Goal: Information Seeking & Learning: Find specific fact

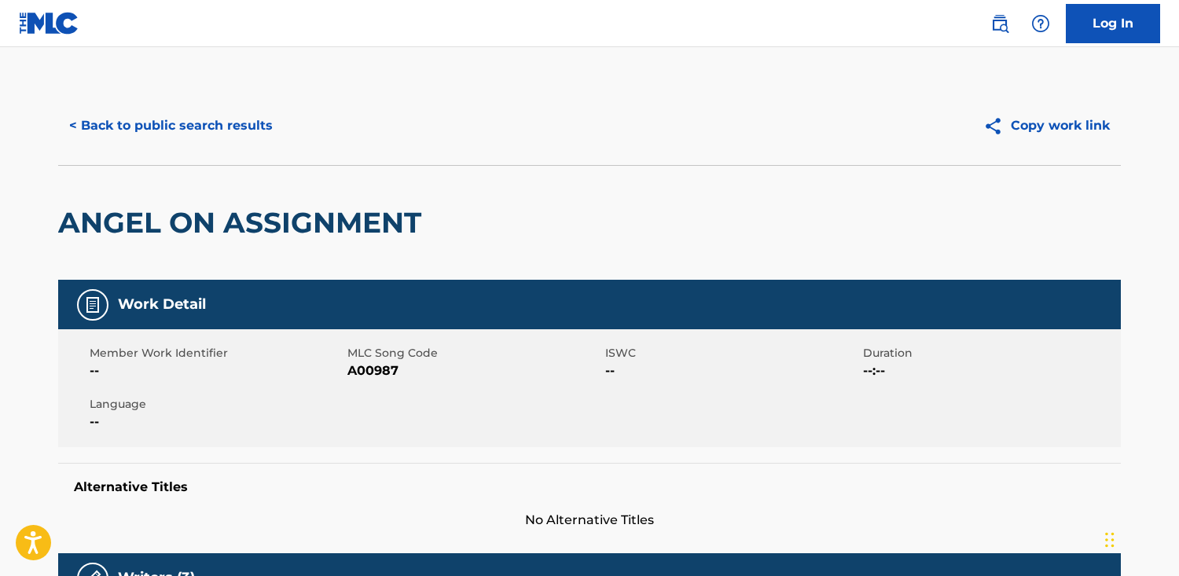
click at [100, 122] on button "< Back to public search results" at bounding box center [171, 125] width 226 height 39
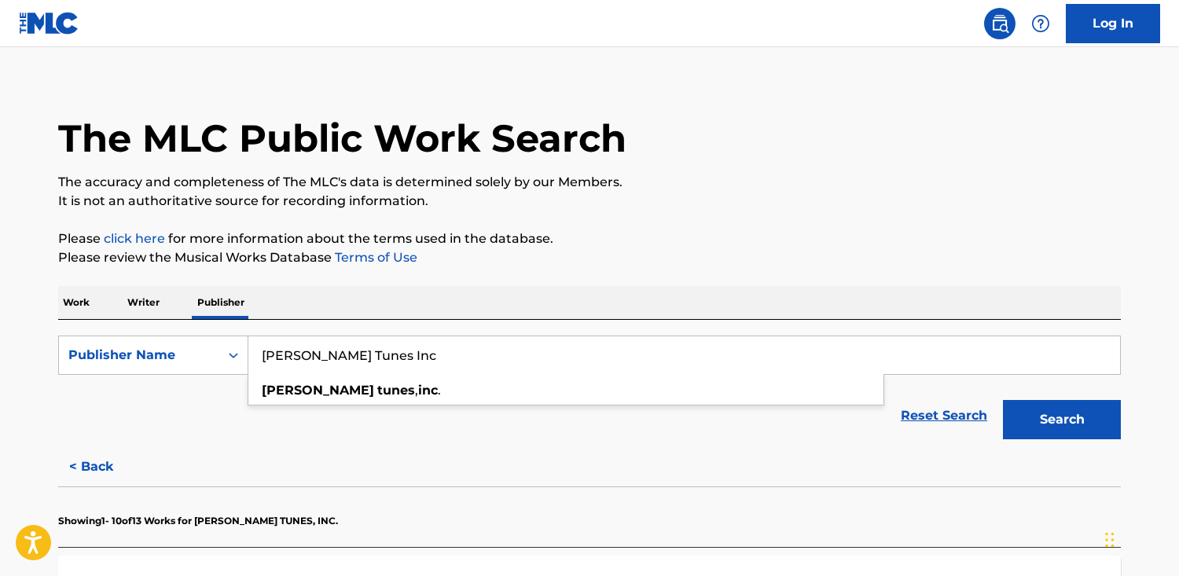
drag, startPoint x: 379, startPoint y: 361, endPoint x: -39, endPoint y: 319, distance: 419.3
click at [0, 319] on html "Accessibility Screen-Reader Guide, Feedback, and Issue Reporting | New window C…" at bounding box center [589, 274] width 1179 height 576
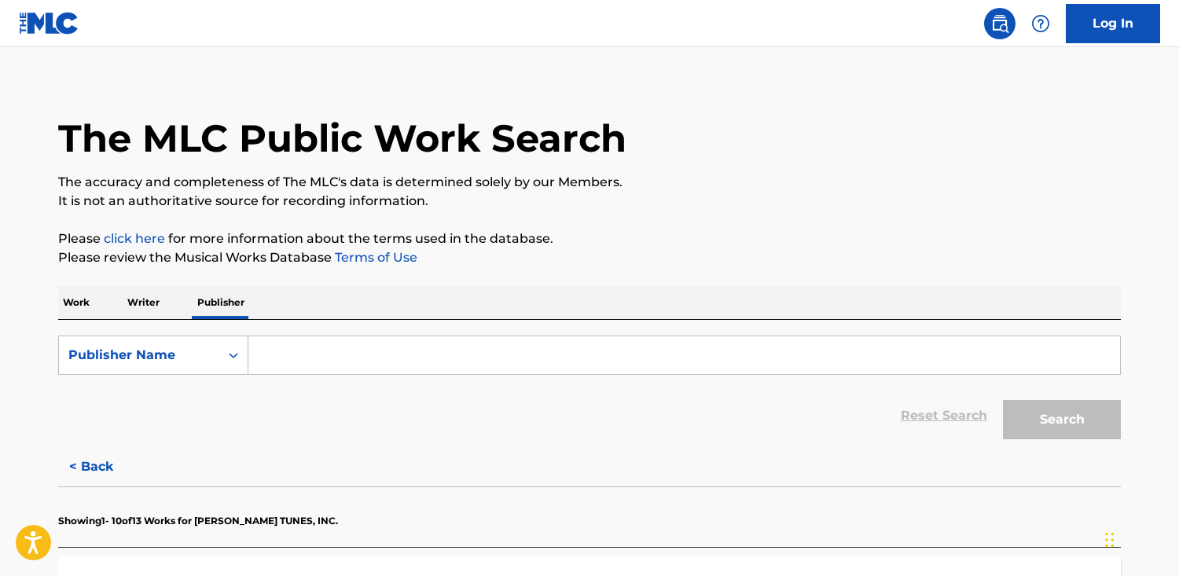
paste input "MAROLA EDIÇÕES MUSICAIS LTDA."
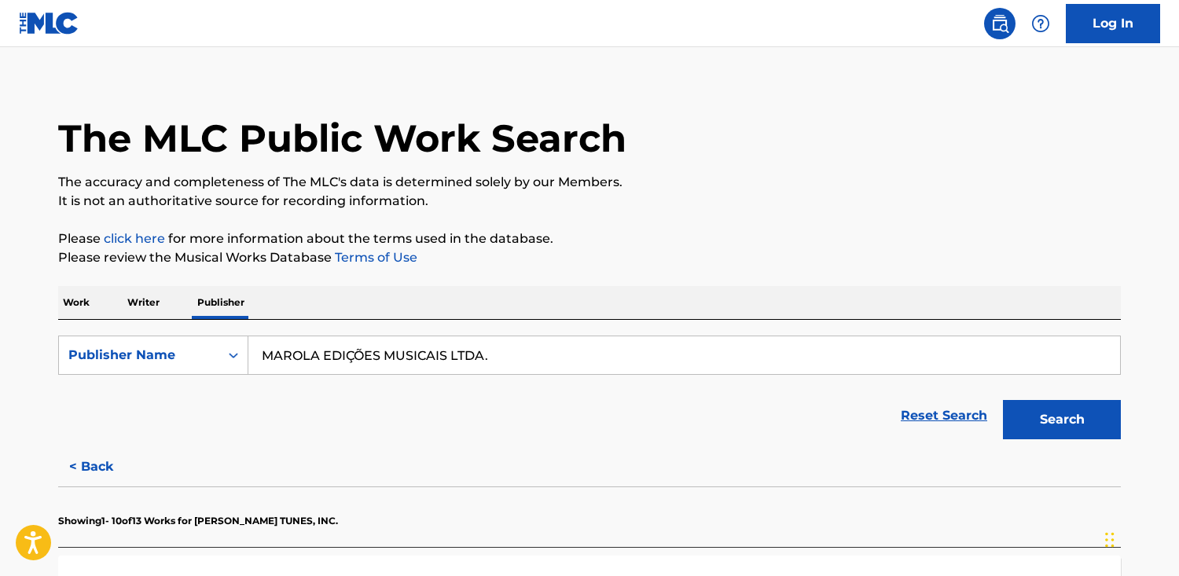
type input "MAROLA EDIÇÕES MUSICAIS LTDA."
click at [1003, 400] on button "Search" at bounding box center [1062, 419] width 118 height 39
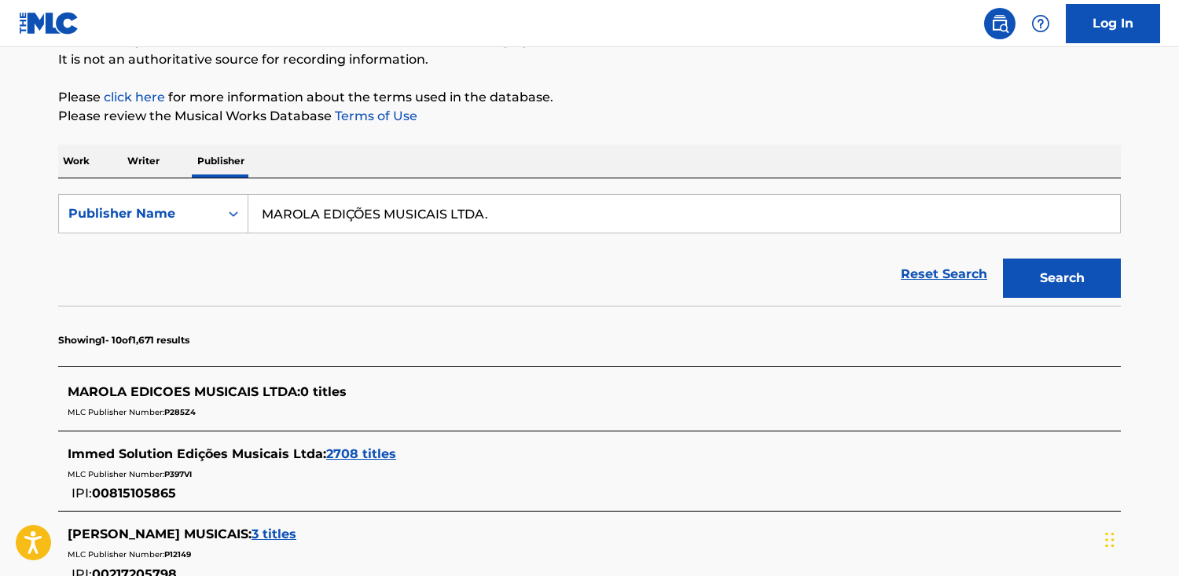
scroll to position [190, 0]
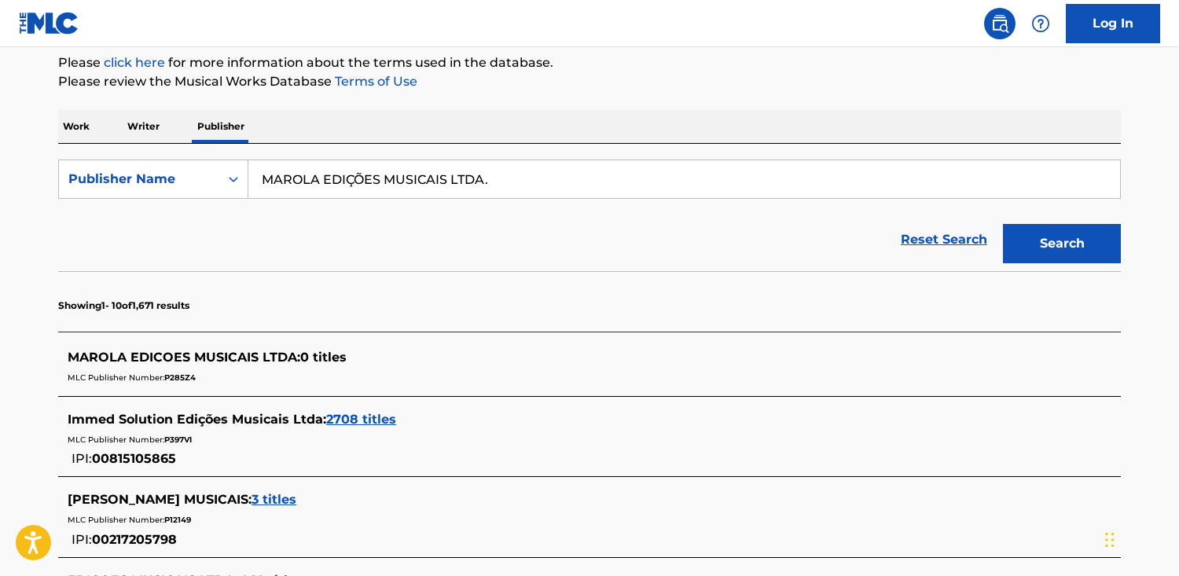
click at [79, 128] on p "Work" at bounding box center [76, 126] width 36 height 33
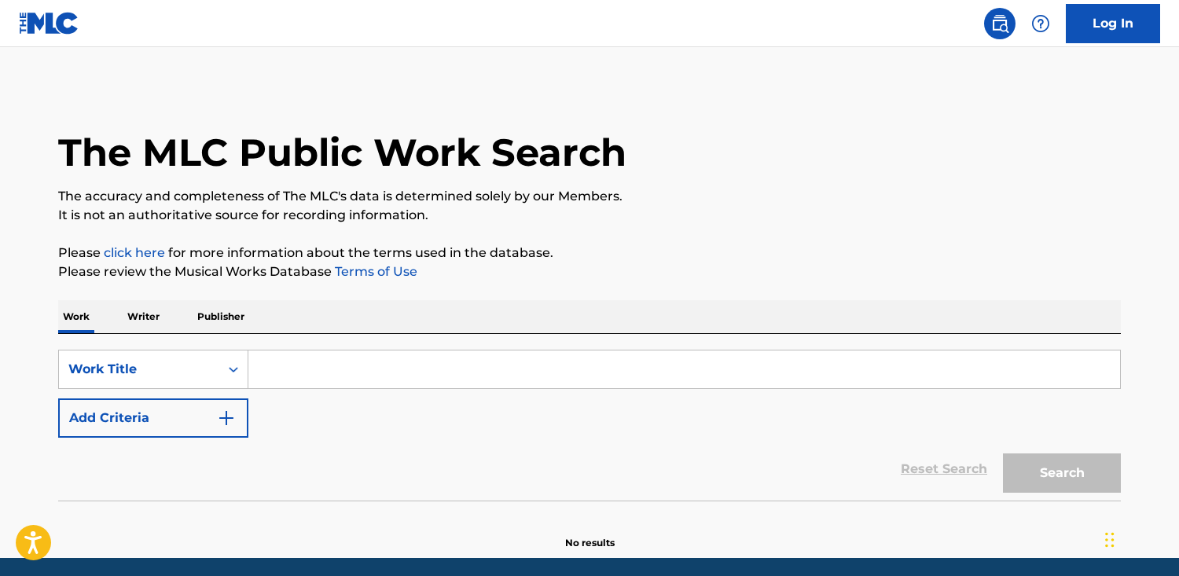
click at [314, 382] on input "Search Form" at bounding box center [683, 369] width 871 height 38
paste input "En Contacto"
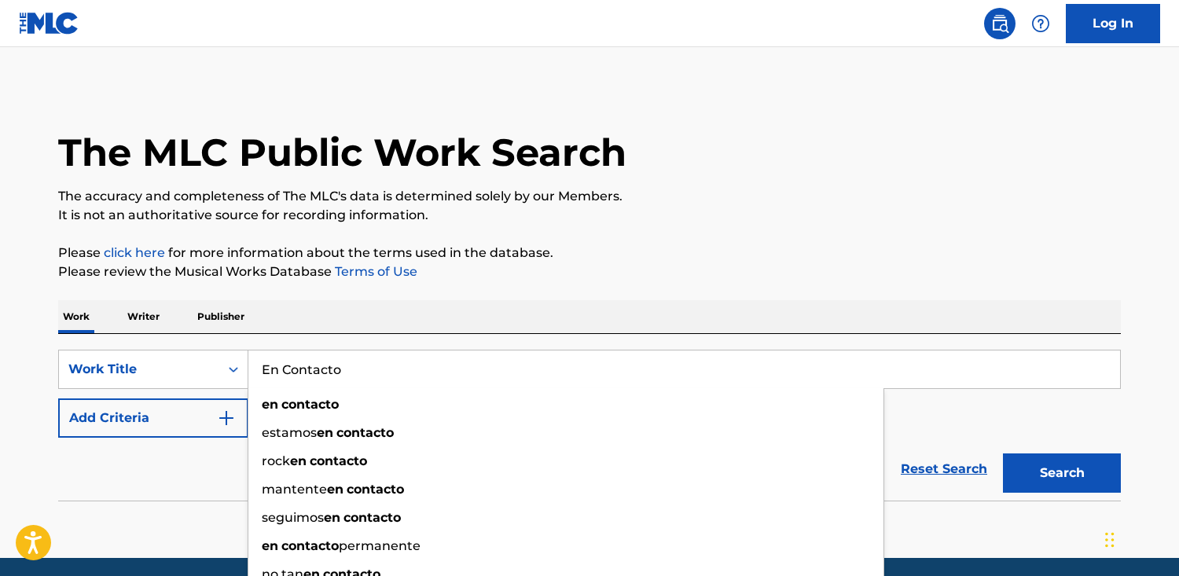
type input "En Contacto"
click at [1003, 453] on button "Search" at bounding box center [1062, 472] width 118 height 39
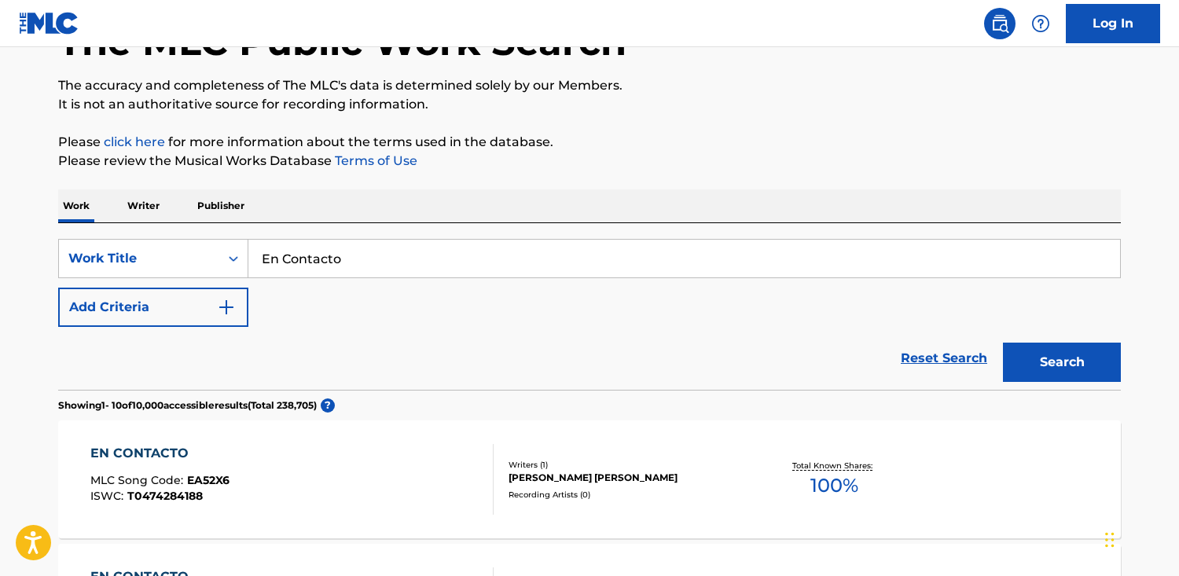
scroll to position [111, 0]
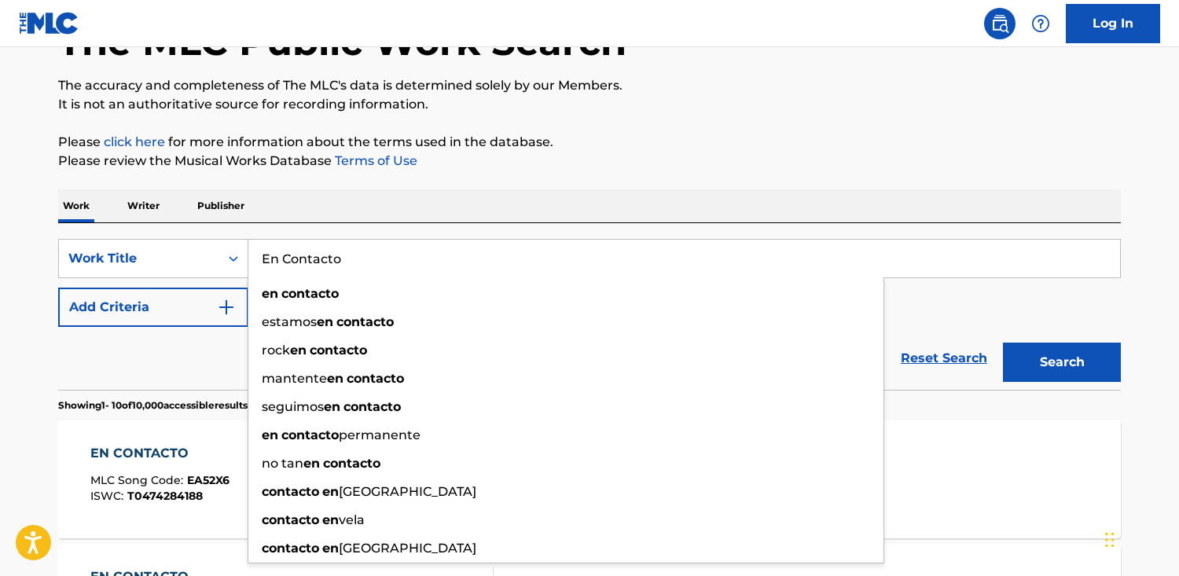
drag, startPoint x: 526, startPoint y: 270, endPoint x: 138, endPoint y: 228, distance: 389.7
click at [138, 228] on div "SearchWithCriteriab48f0f0b-23cd-4e46-8f2b-191aa74c6d74 Work Title En Contacto e…" at bounding box center [589, 306] width 1062 height 167
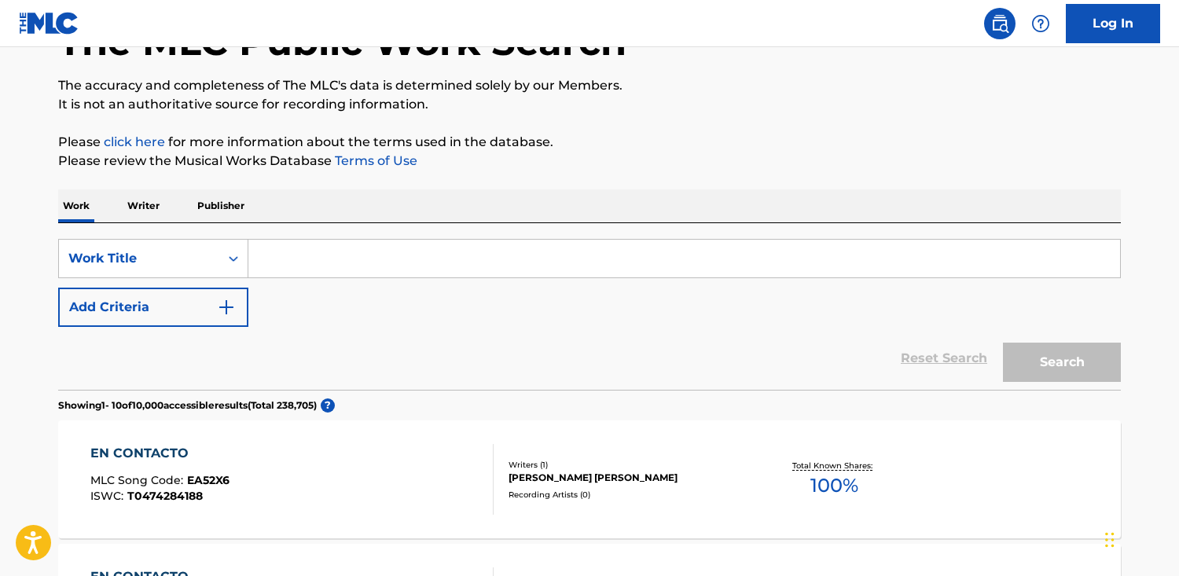
paste input "La 90-60-90"
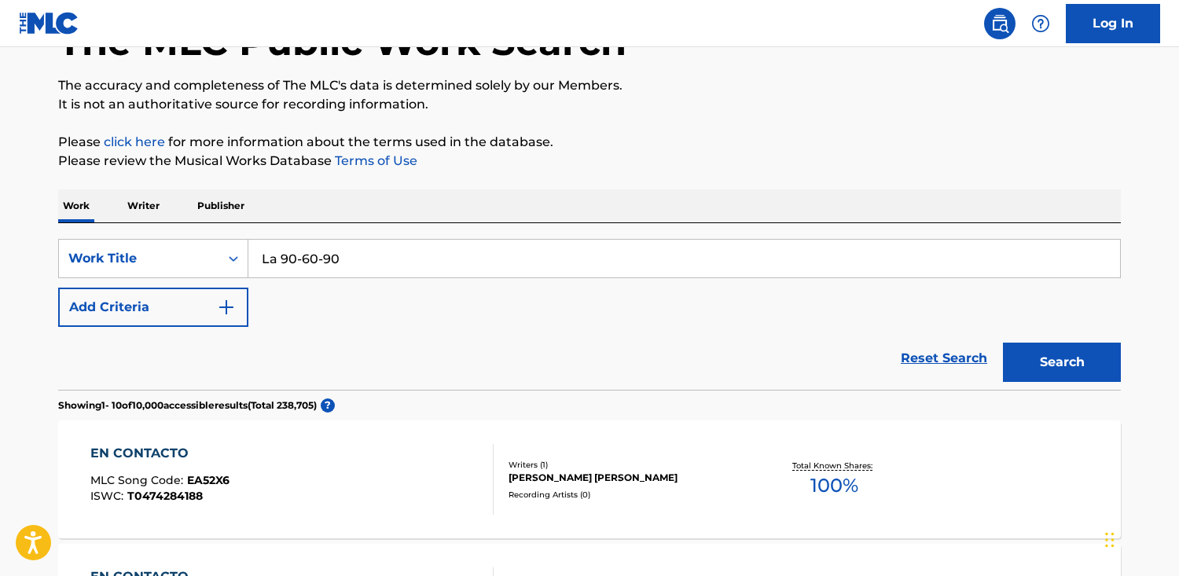
type input "La 90-60-90"
click at [1003, 343] on button "Search" at bounding box center [1062, 362] width 118 height 39
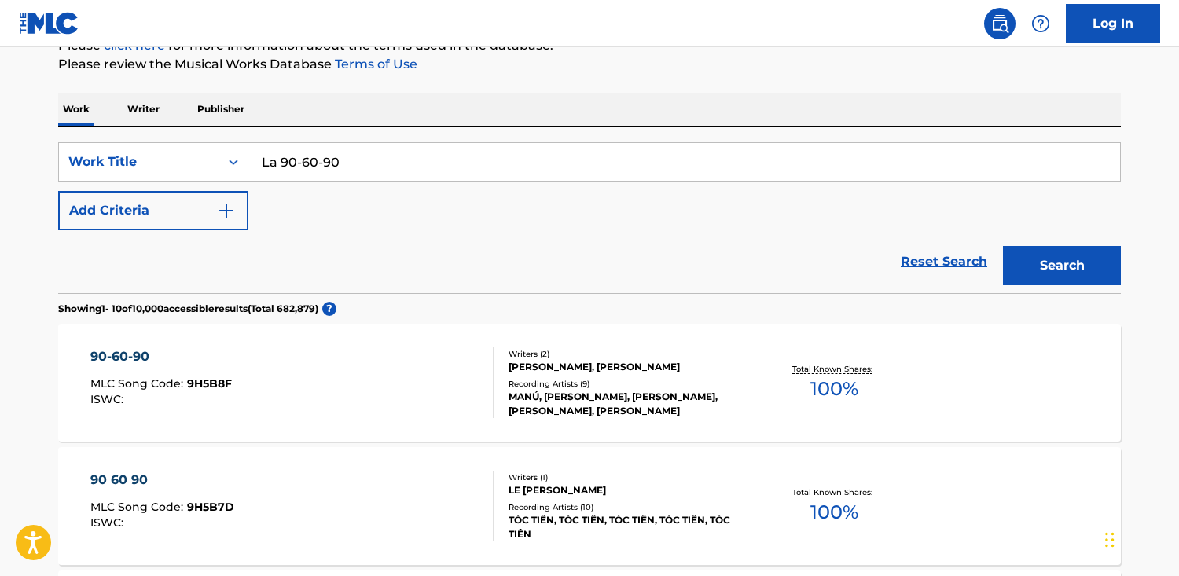
scroll to position [198, 0]
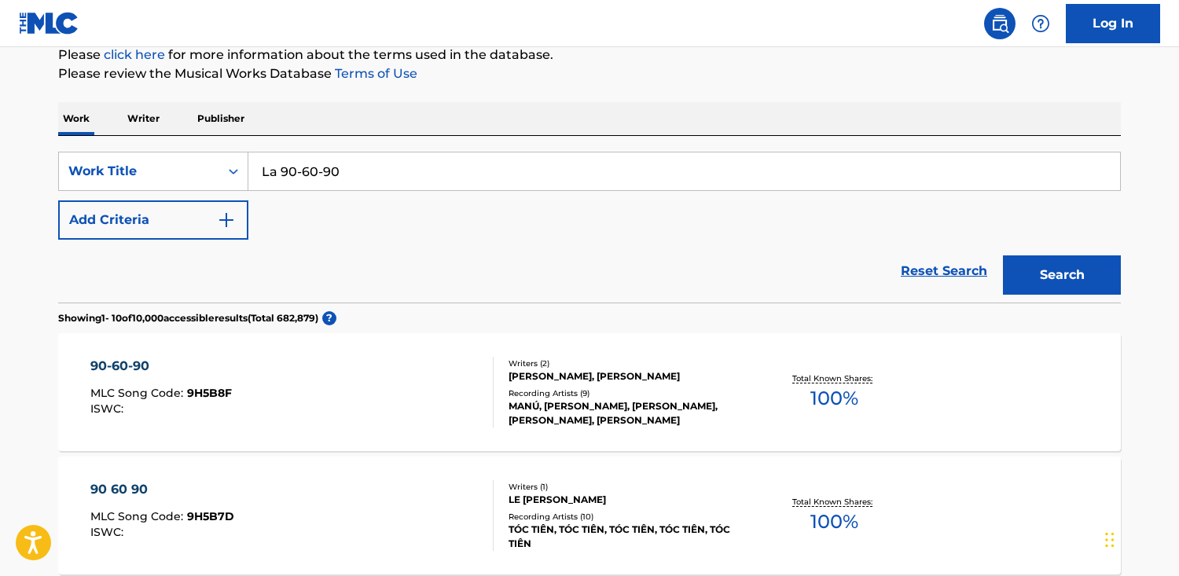
click at [99, 207] on button "Add Criteria" at bounding box center [153, 219] width 190 height 39
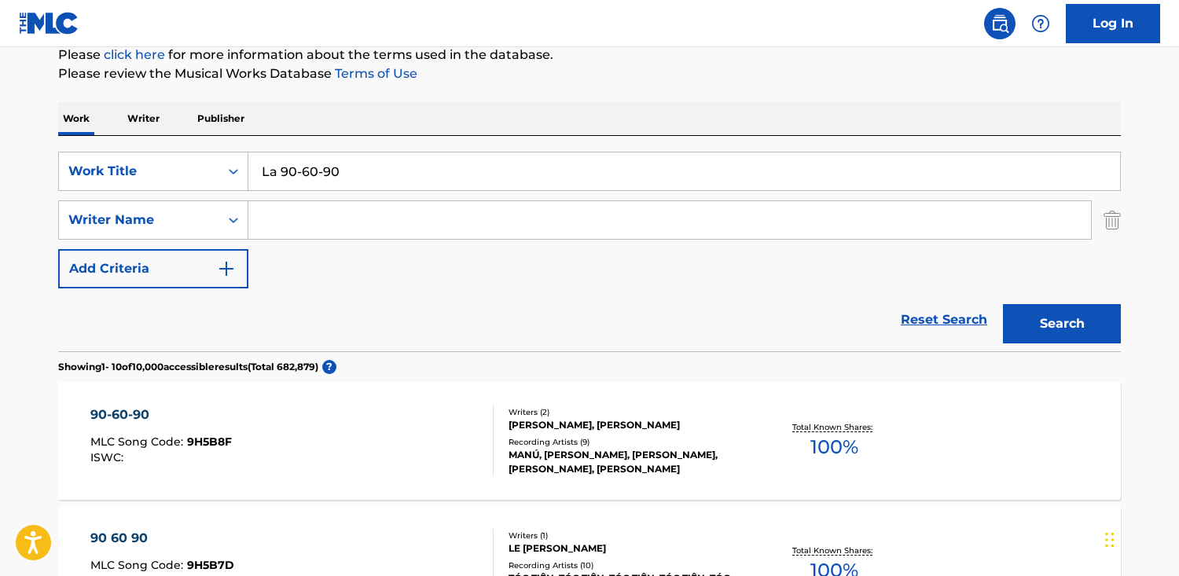
drag, startPoint x: 523, startPoint y: 268, endPoint x: 518, endPoint y: 258, distance: 11.6
click at [520, 263] on div "SearchWithCriteriab48f0f0b-23cd-4e46-8f2b-191aa74c6d74 Work Title La 90-60-90 S…" at bounding box center [589, 220] width 1062 height 137
click at [517, 240] on div "SearchWithCriteriab48f0f0b-23cd-4e46-8f2b-191aa74c6d74 Work Title La 90-60-90 S…" at bounding box center [589, 220] width 1062 height 137
click at [515, 233] on input "Search Form" at bounding box center [669, 220] width 842 height 38
paste input "[PERSON_NAME]"
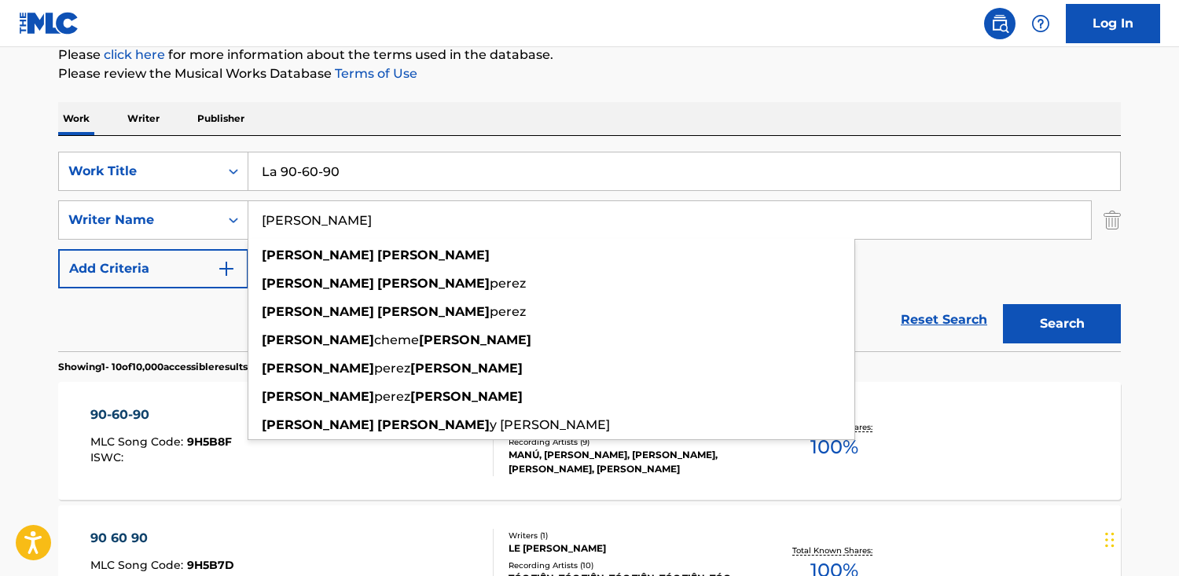
type input "[PERSON_NAME]"
click at [1003, 304] on button "Search" at bounding box center [1062, 323] width 118 height 39
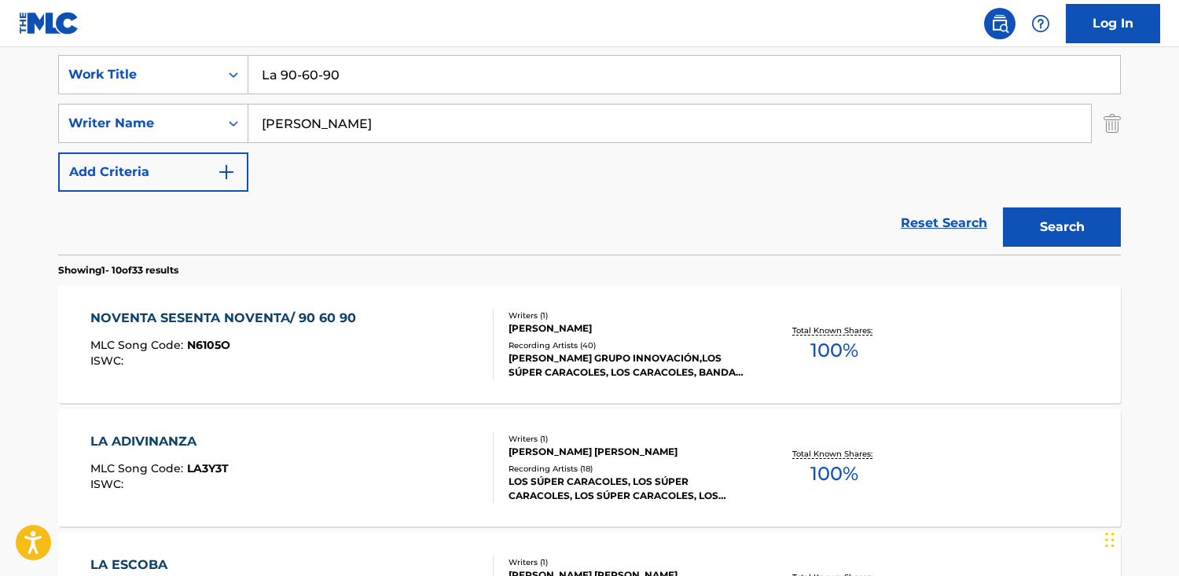
scroll to position [295, 0]
click at [216, 331] on div "NOVENTA SESENTA NOVENTA/ 90 60 90 MLC Song Code : N6105O ISWC :" at bounding box center [226, 343] width 273 height 71
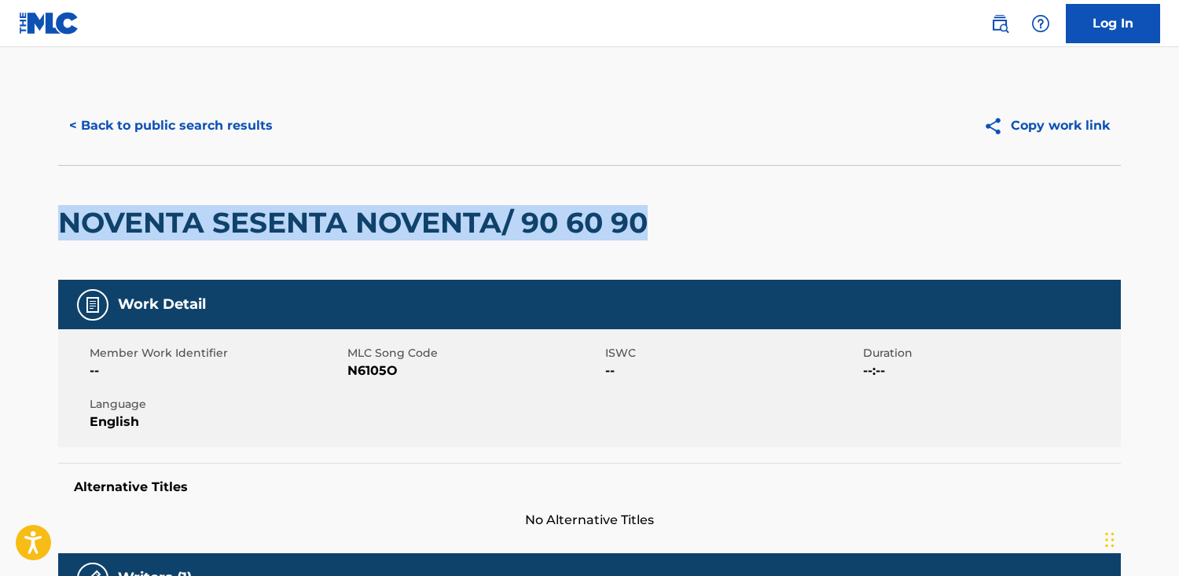
drag, startPoint x: 681, startPoint y: 218, endPoint x: 142, endPoint y: 203, distance: 539.2
click at [0, 204] on html "Accessibility Screen-Reader Guide, Feedback, and Issue Reporting | New window C…" at bounding box center [589, 288] width 1179 height 576
copy h2 "NOVENTA SESENTA NOVENTA/ 90 60 90"
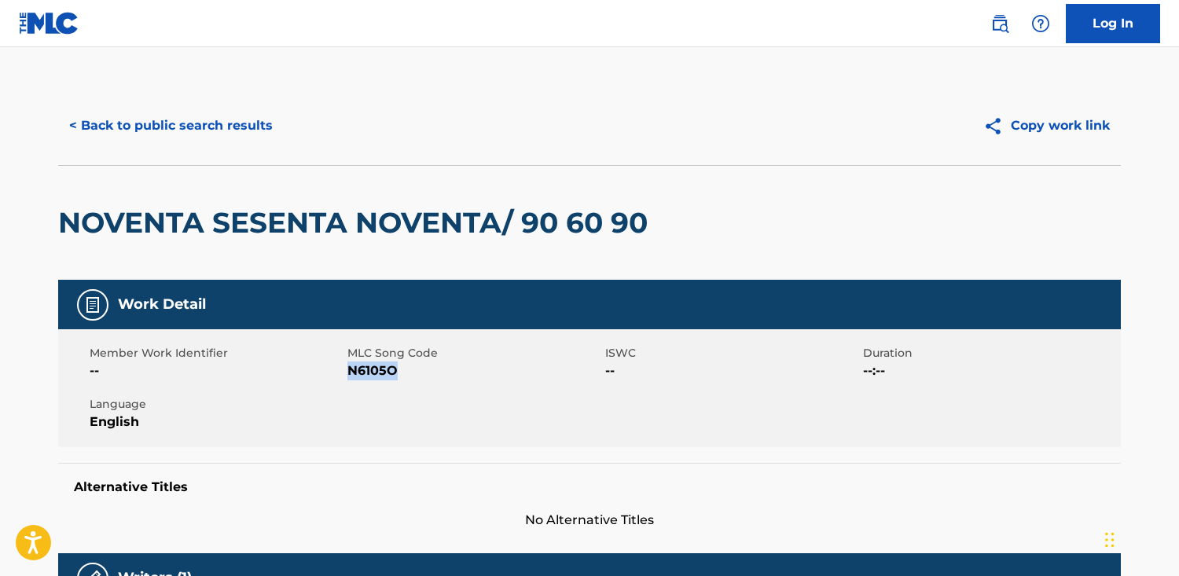
drag, startPoint x: 401, startPoint y: 373, endPoint x: 350, endPoint y: 372, distance: 51.1
click at [350, 372] on span "N6105O" at bounding box center [474, 370] width 254 height 19
copy span "N6105O"
click at [154, 119] on button "< Back to public search results" at bounding box center [171, 125] width 226 height 39
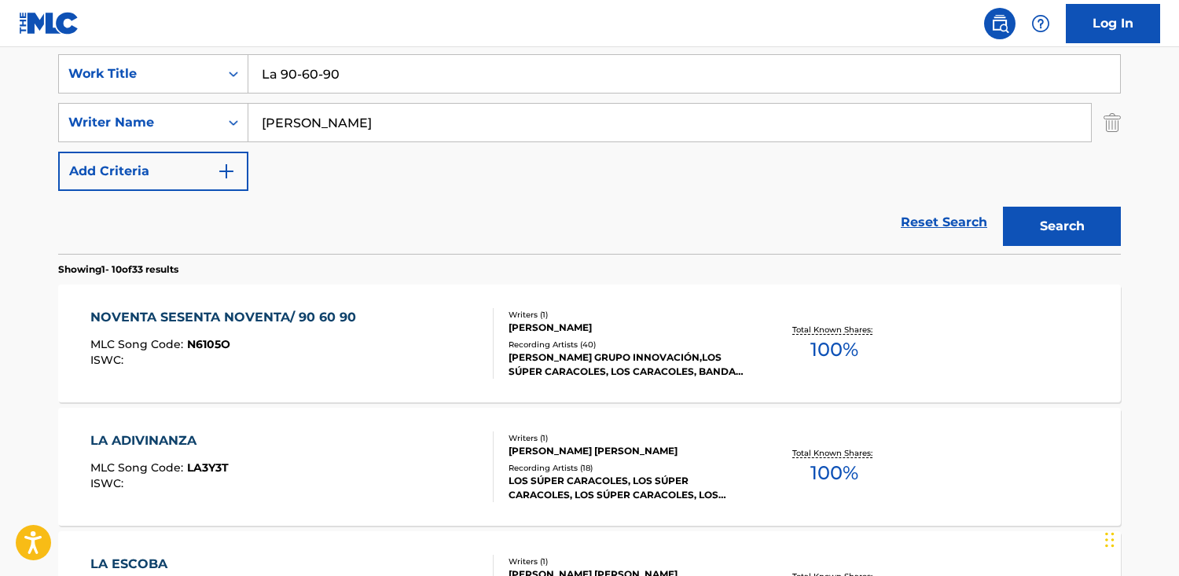
drag, startPoint x: 376, startPoint y: 89, endPoint x: -56, endPoint y: 43, distance: 434.5
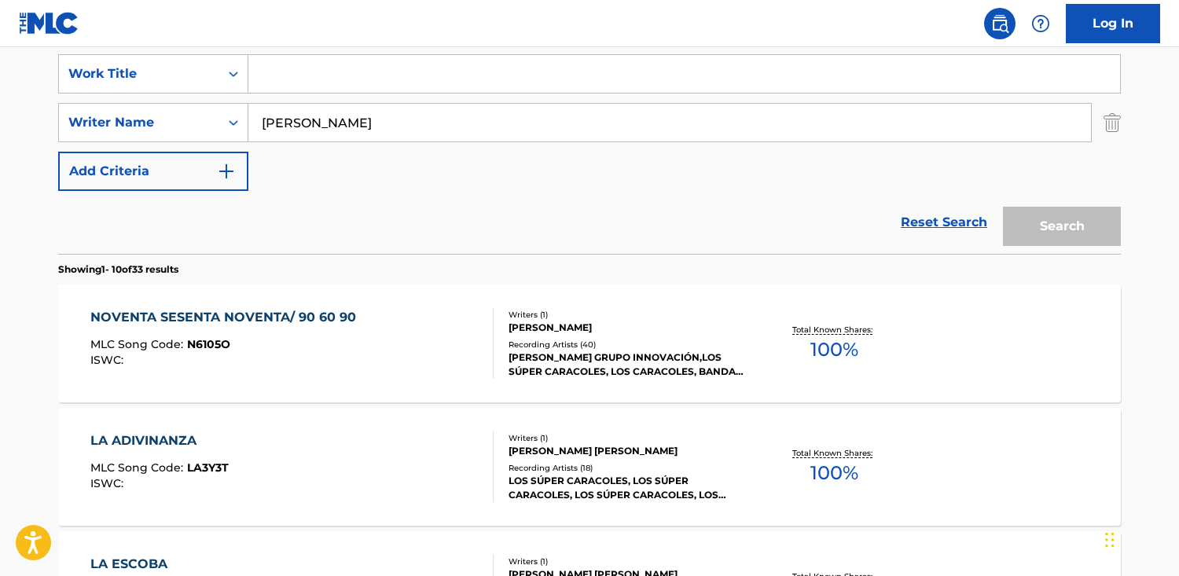
paste input "Röda präriens vind"
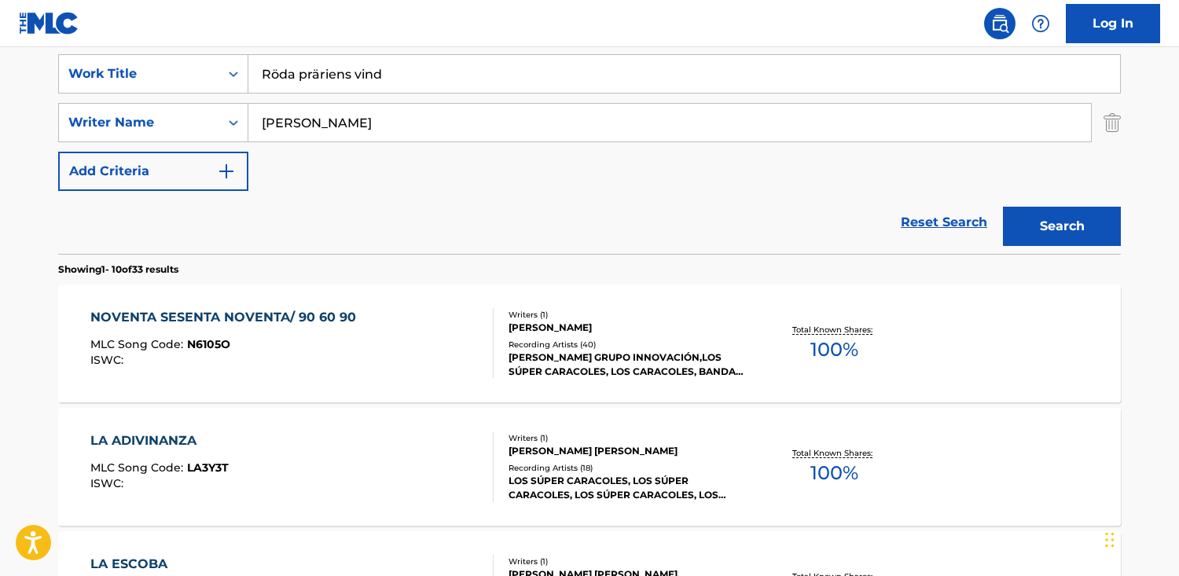
type input "Röda präriens vind"
click at [1003, 207] on button "Search" at bounding box center [1062, 226] width 118 height 39
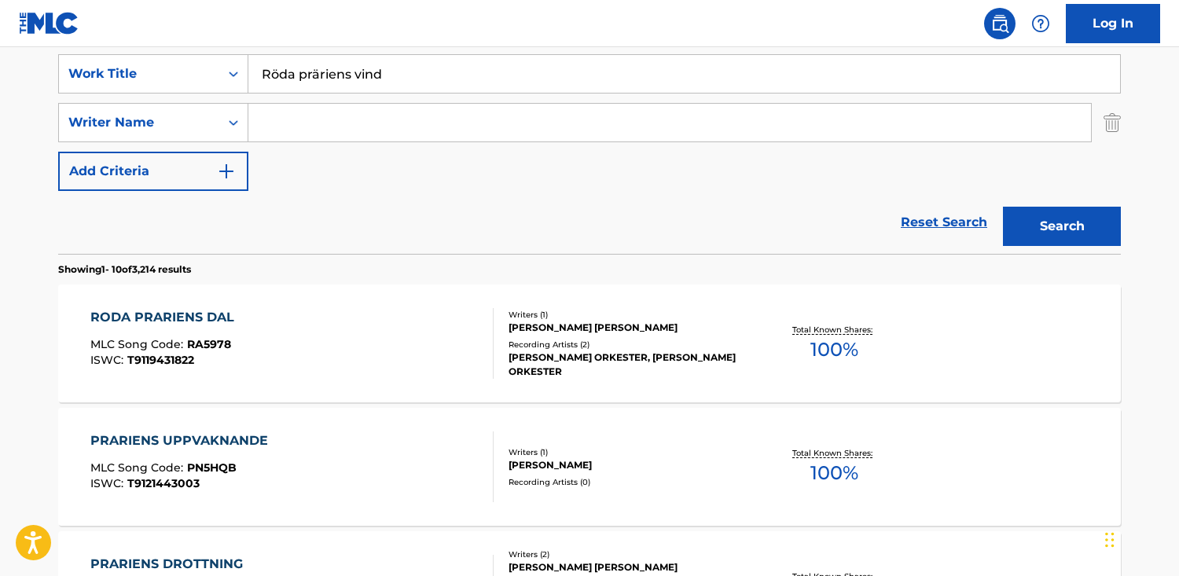
drag, startPoint x: 278, startPoint y: 76, endPoint x: 288, endPoint y: 121, distance: 45.9
click at [278, 78] on input "Röda präriens vind" at bounding box center [683, 74] width 871 height 38
type input "Roda prariens vind"
click at [1003, 207] on button "Search" at bounding box center [1062, 226] width 118 height 39
click at [323, 119] on input "Search Form" at bounding box center [669, 123] width 842 height 38
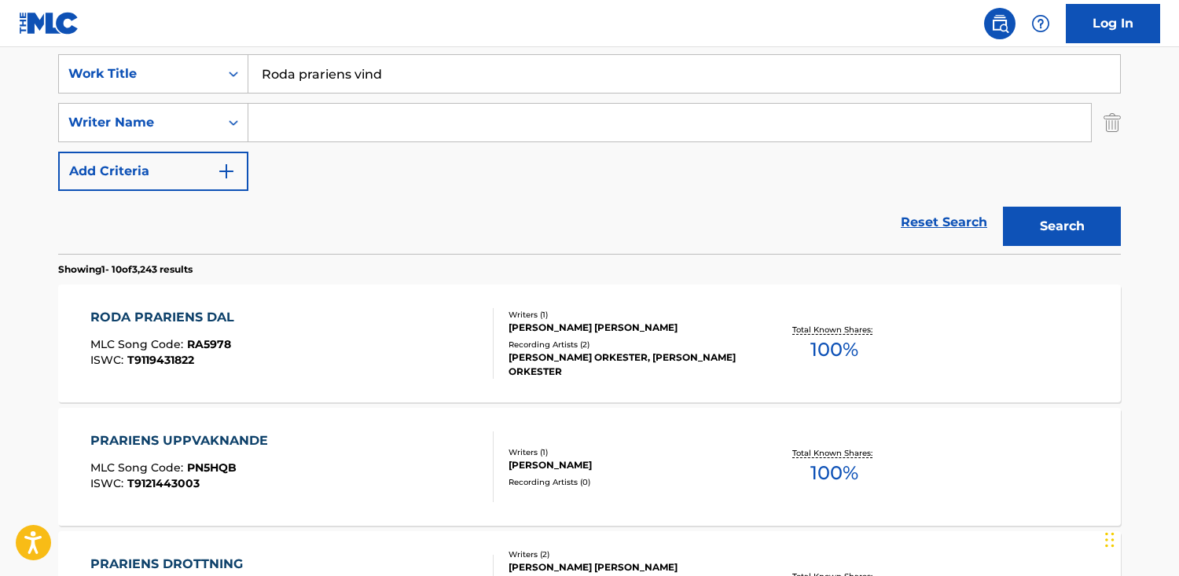
paste input "Lebowsky"
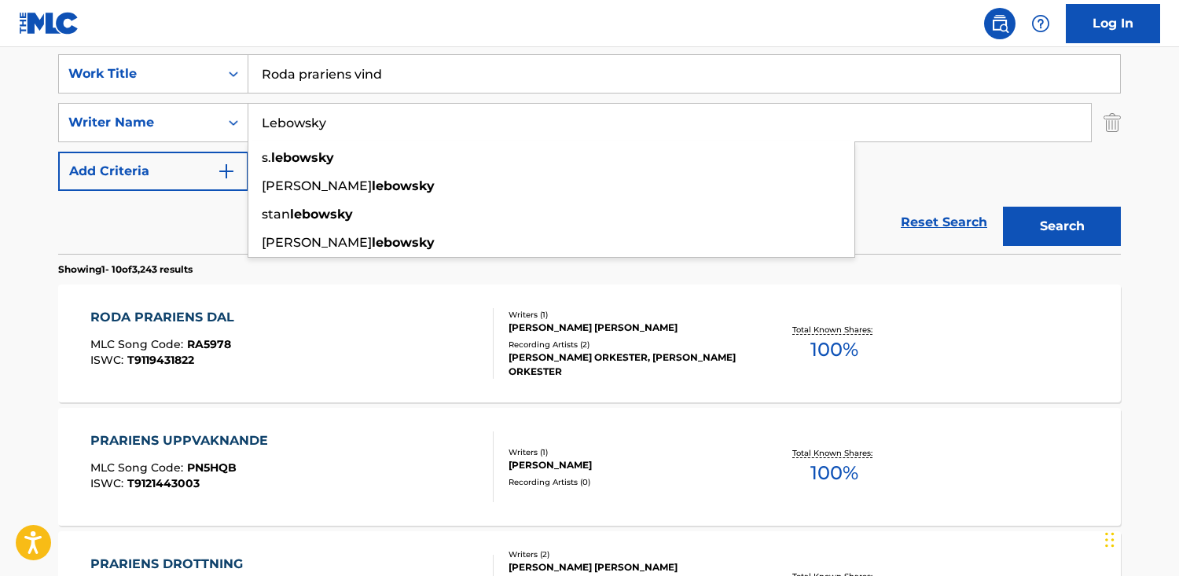
type input "Lebowsky"
click at [1003, 207] on button "Search" at bounding box center [1062, 226] width 118 height 39
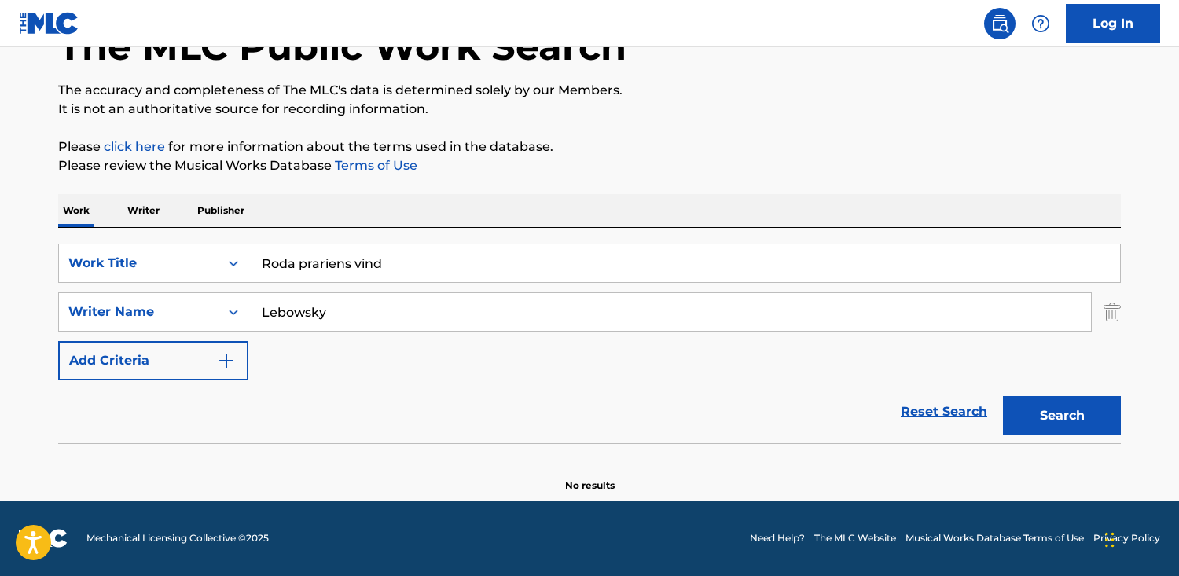
drag, startPoint x: 228, startPoint y: 210, endPoint x: 421, endPoint y: 258, distance: 199.1
click at [228, 210] on p "Publisher" at bounding box center [221, 210] width 57 height 33
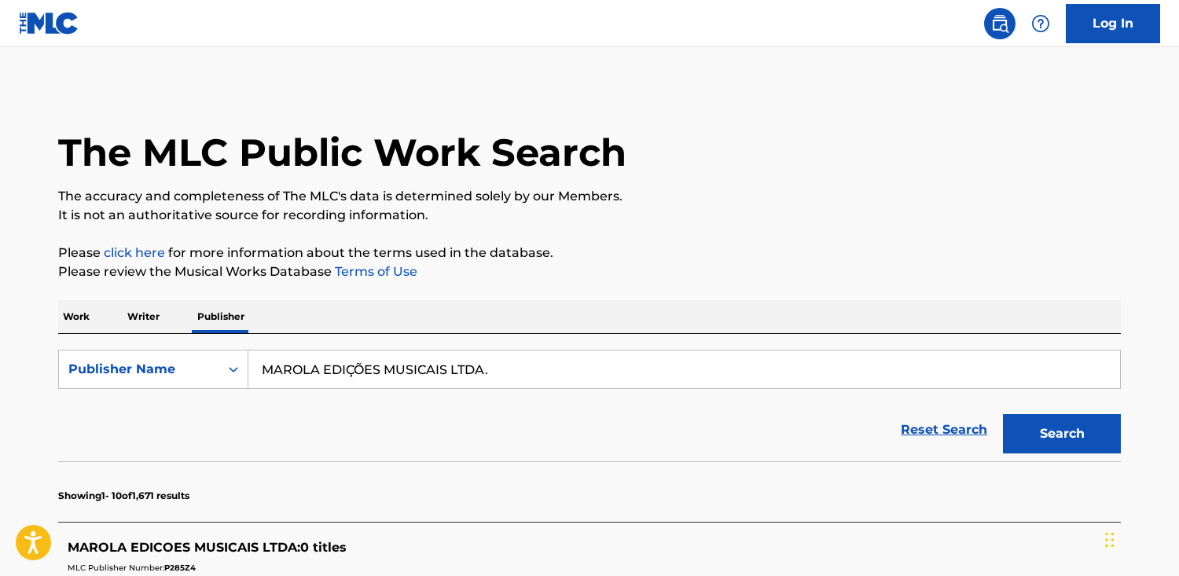
drag, startPoint x: 500, startPoint y: 374, endPoint x: -159, endPoint y: 360, distance: 658.6
click at [0, 360] on html "Accessibility Screen-Reader Guide, Feedback, and Issue Reporting | New window C…" at bounding box center [589, 288] width 1179 height 576
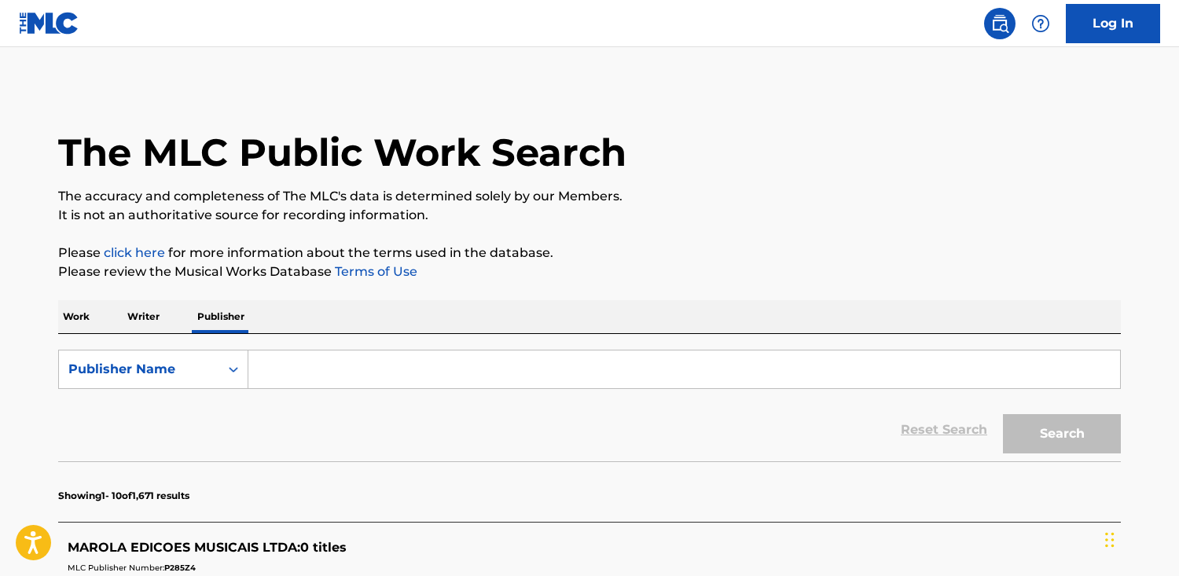
paste input "[PERSON_NAME] MUSIC LTD"
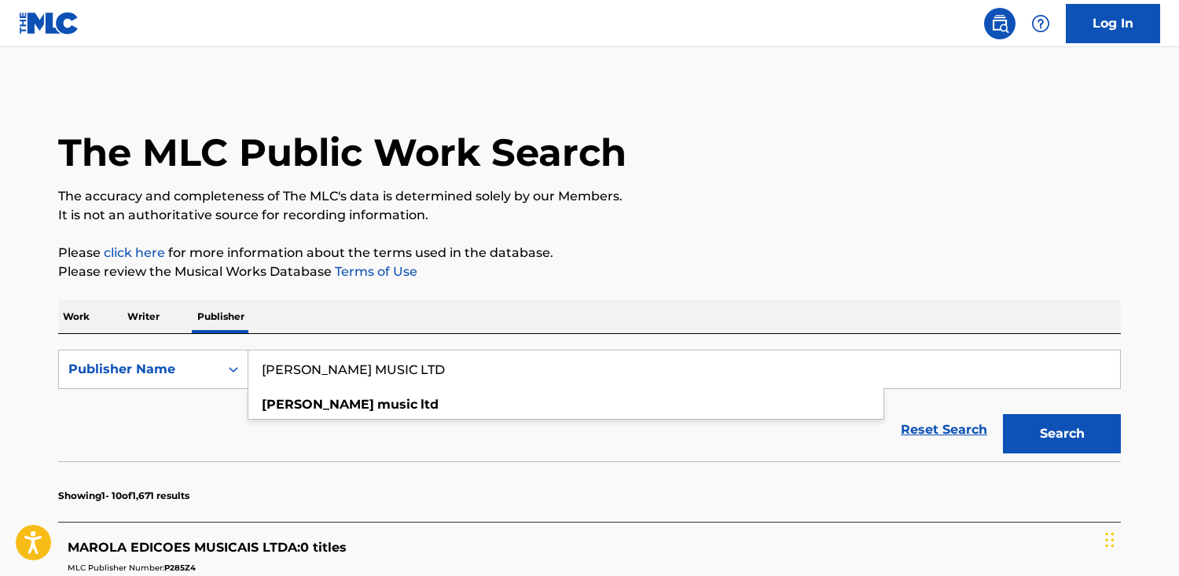
type input "[PERSON_NAME] MUSIC LTD"
click at [1003, 414] on button "Search" at bounding box center [1062, 433] width 118 height 39
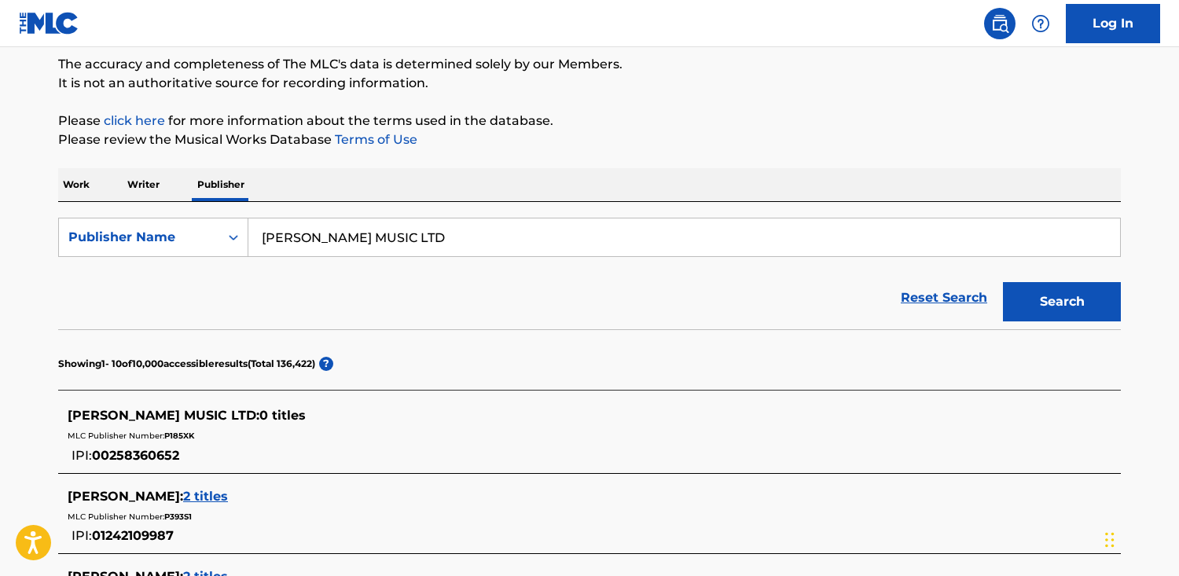
scroll to position [214, 0]
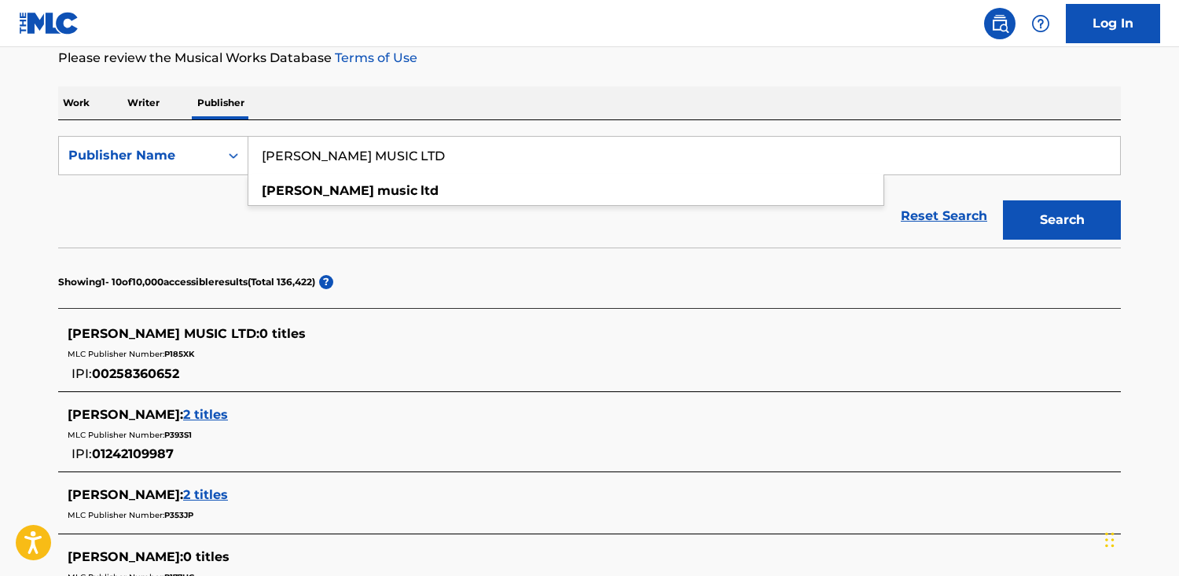
drag, startPoint x: 59, startPoint y: 103, endPoint x: 265, endPoint y: 133, distance: 208.0
click at [59, 103] on p "Work" at bounding box center [76, 102] width 36 height 33
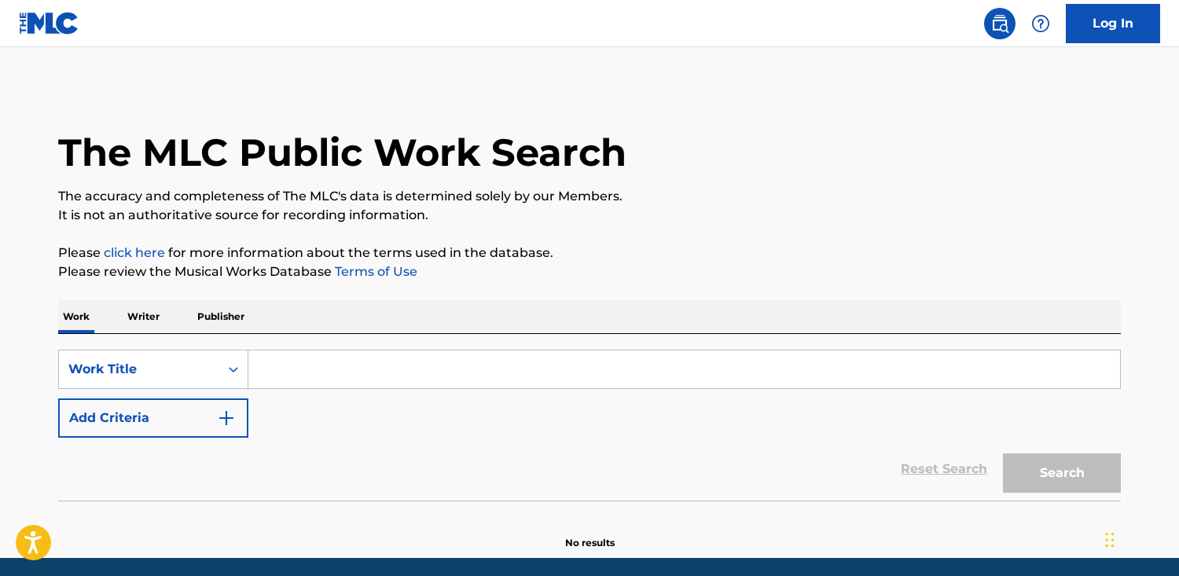
click at [321, 381] on input "Search Form" at bounding box center [683, 369] width 871 height 38
paste input "Fascinación"
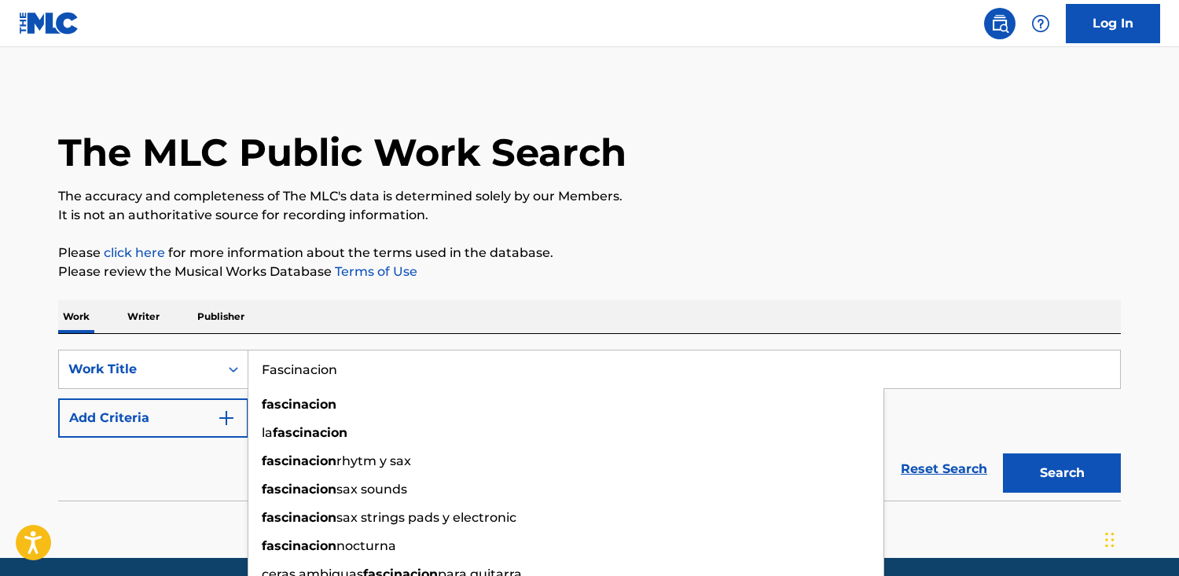
type input "Fascinacion"
click at [1003, 453] on button "Search" at bounding box center [1062, 472] width 118 height 39
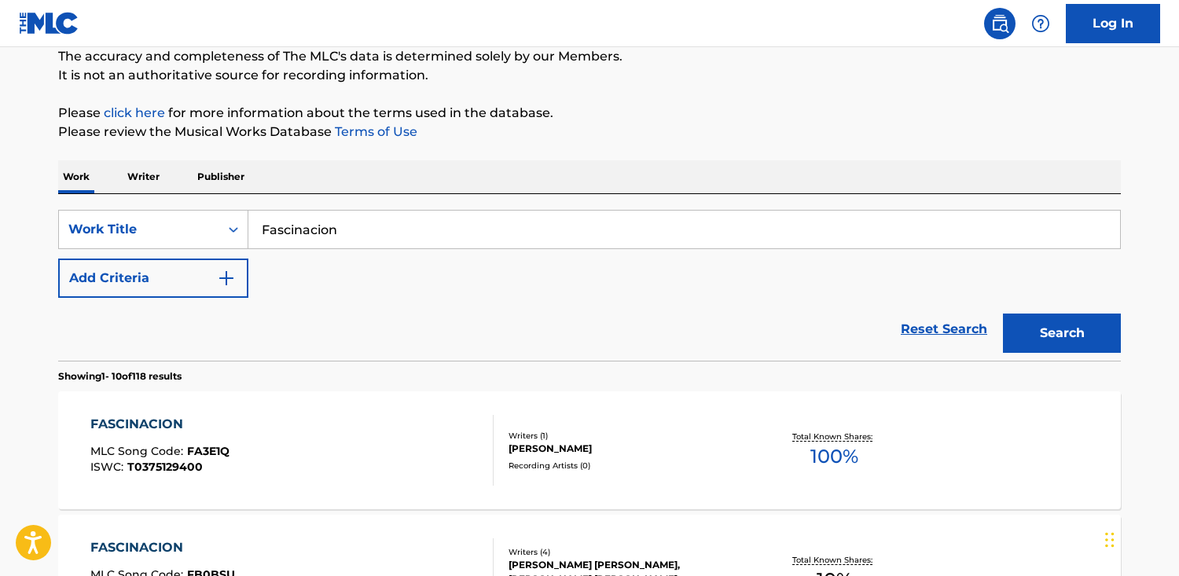
scroll to position [138, 0]
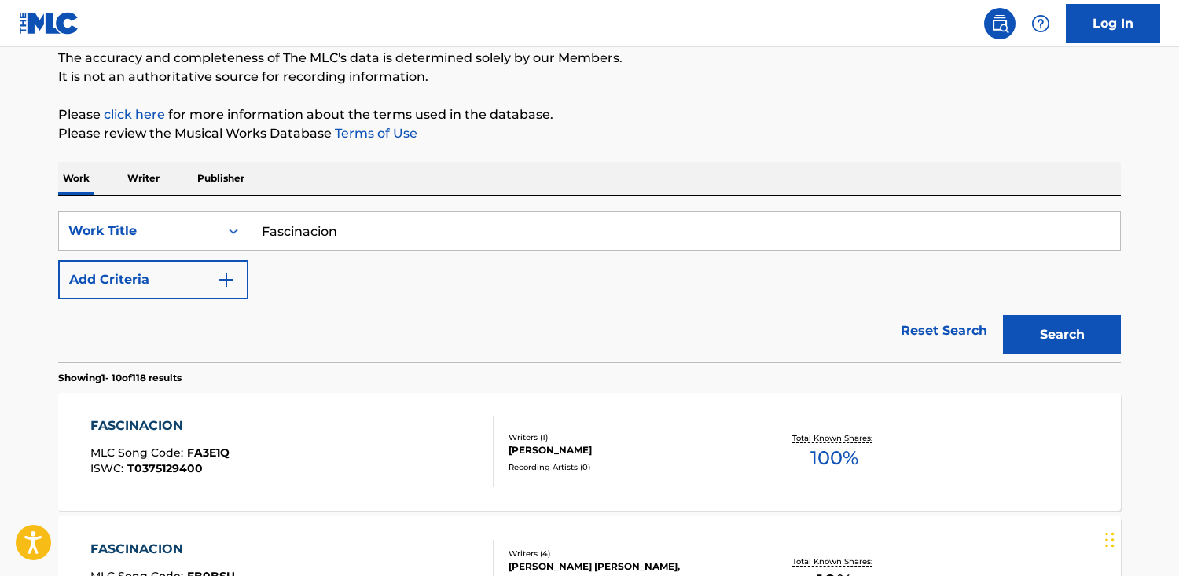
click at [118, 267] on button "Add Criteria" at bounding box center [153, 279] width 190 height 39
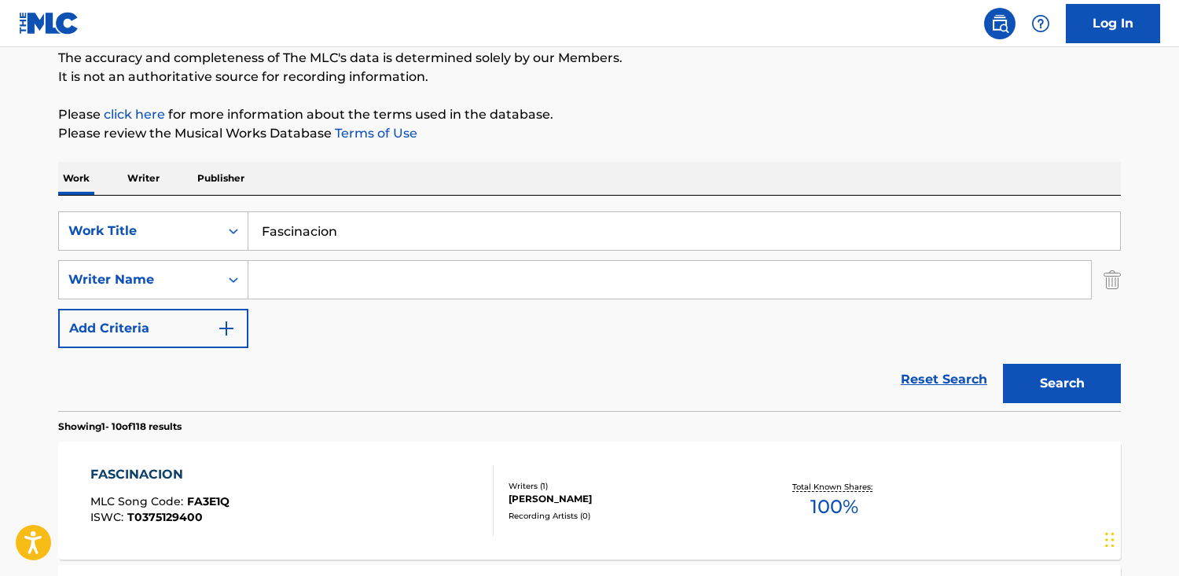
click at [473, 283] on input "Search Form" at bounding box center [669, 280] width 842 height 38
paste input "[PERSON_NAME]"
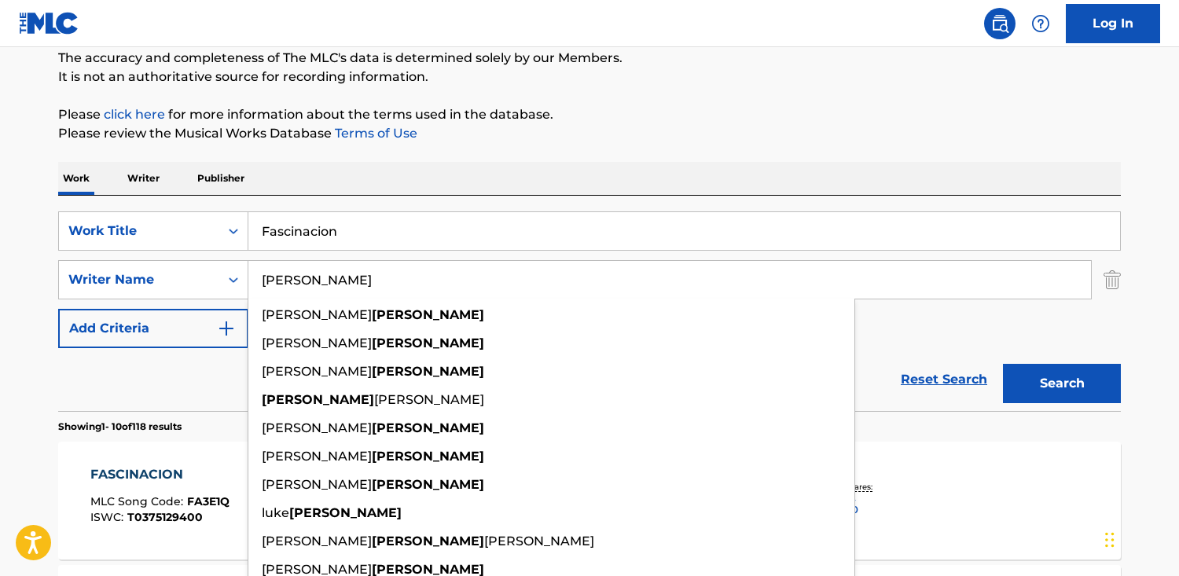
type input "[PERSON_NAME]"
click at [1003, 364] on button "Search" at bounding box center [1062, 383] width 118 height 39
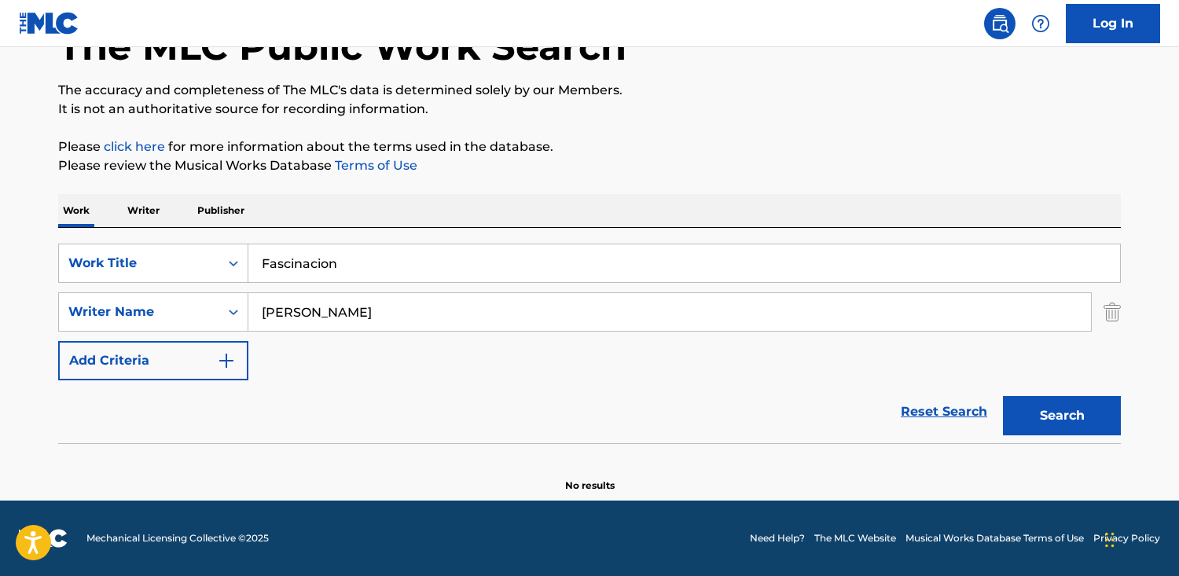
scroll to position [106, 0]
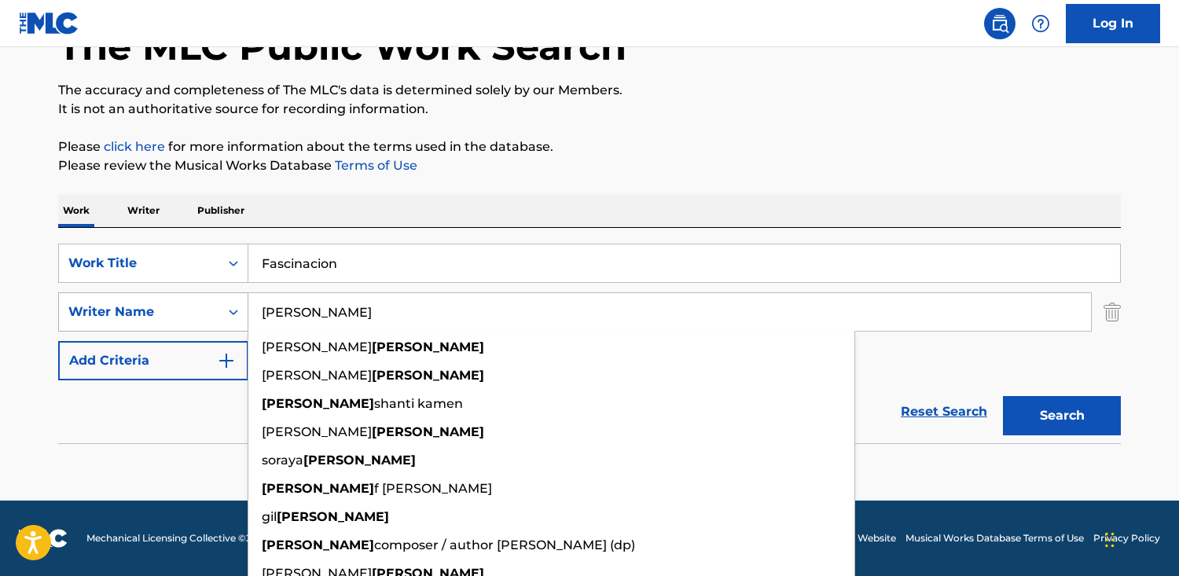
drag, startPoint x: 326, startPoint y: 313, endPoint x: 114, endPoint y: 295, distance: 212.8
click at [114, 295] on div "SearchWithCriteria8d7adba9-d3d9-4784-a32f-ea1ea152f031 Writer Name [PERSON_NAME…" at bounding box center [589, 311] width 1062 height 39
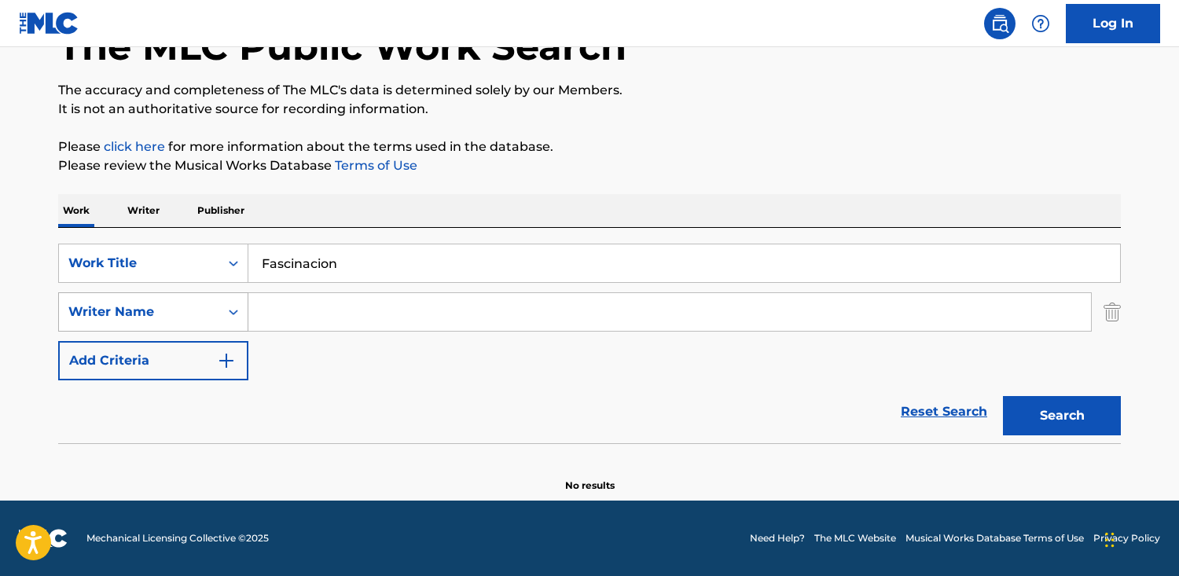
paste input "Fidenco [PERSON_NAME]"
type input "Fidenco [PERSON_NAME]"
click at [1003, 396] on button "Search" at bounding box center [1062, 415] width 118 height 39
drag, startPoint x: 220, startPoint y: 202, endPoint x: 241, endPoint y: 240, distance: 44.0
click at [220, 202] on p "Publisher" at bounding box center [221, 210] width 57 height 33
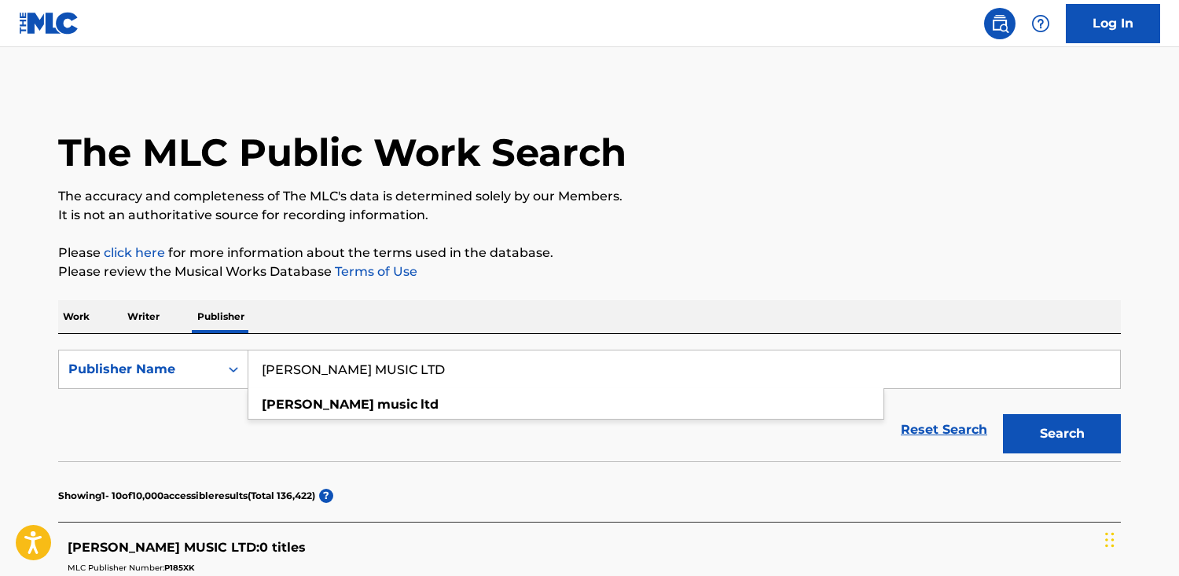
drag, startPoint x: 442, startPoint y: 370, endPoint x: 2, endPoint y: 359, distance: 440.1
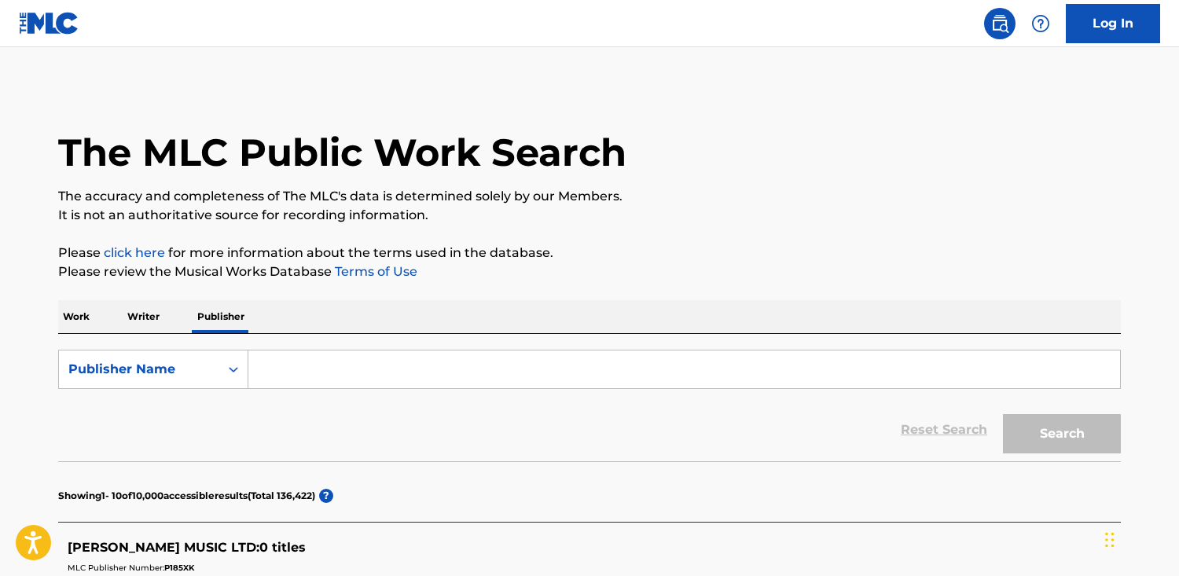
paste input "LIBER SOUTHERN LTD"
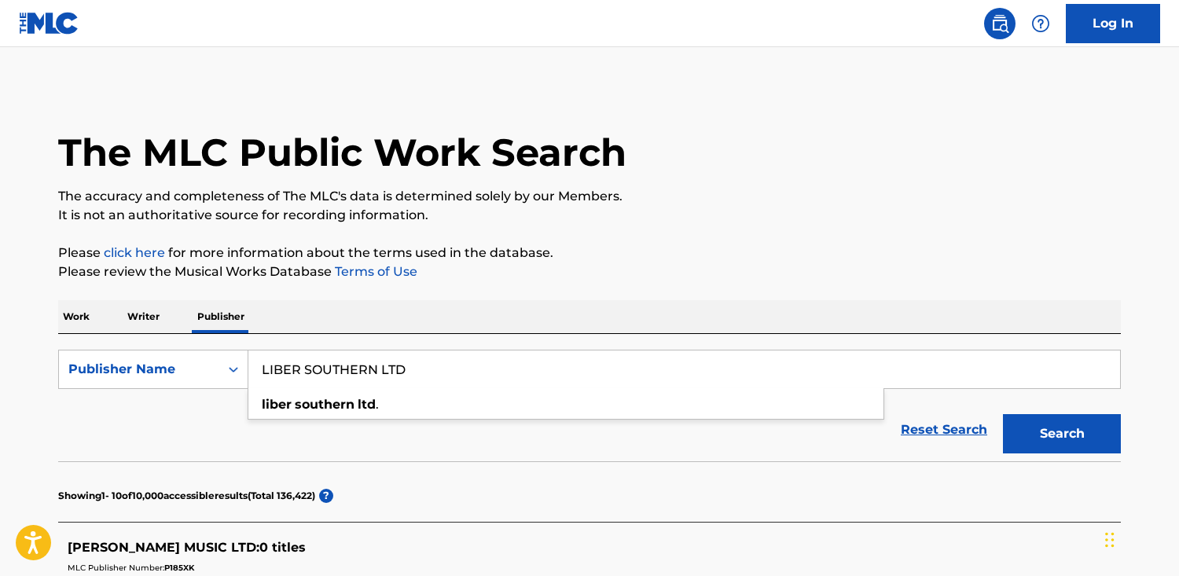
type input "LIBER SOUTHERN LTD"
click at [1003, 414] on button "Search" at bounding box center [1062, 433] width 118 height 39
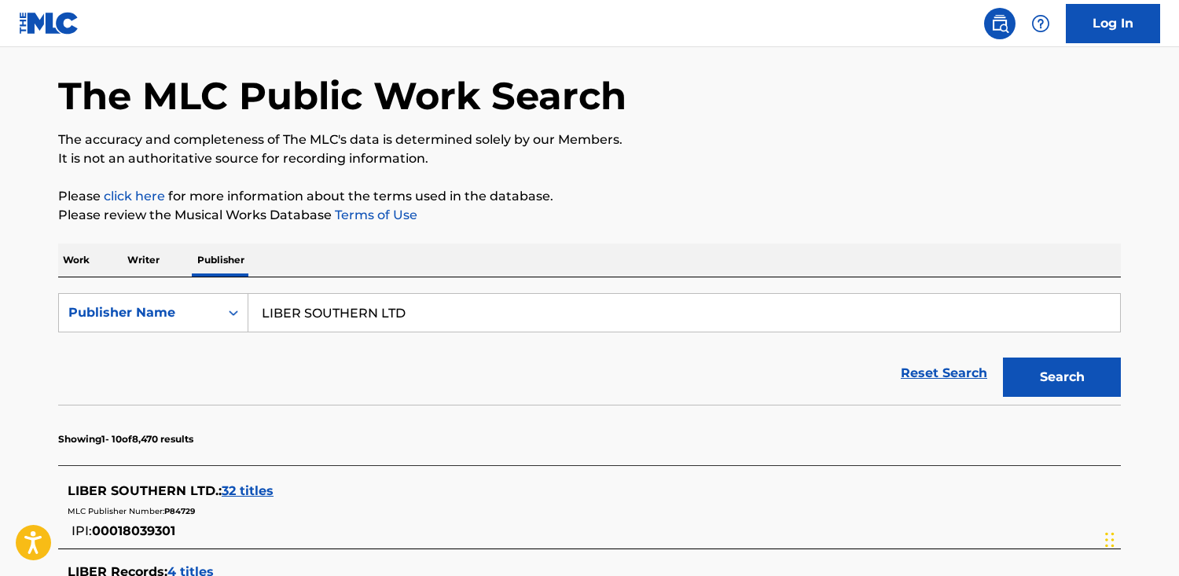
scroll to position [56, 0]
click at [238, 485] on span "32 titles" at bounding box center [248, 491] width 52 height 15
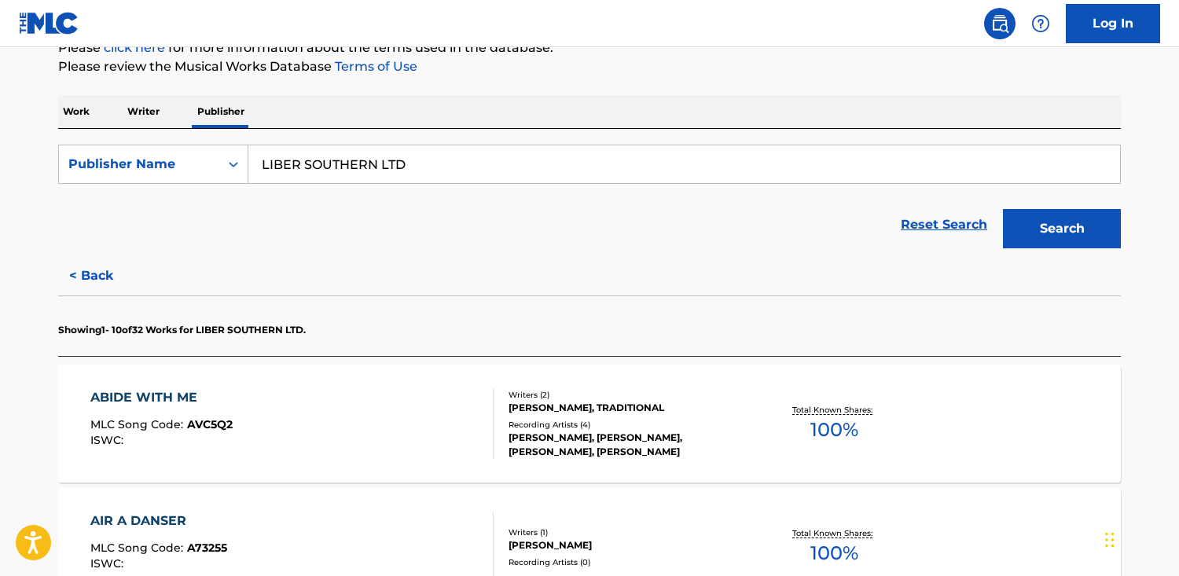
scroll to position [214, 0]
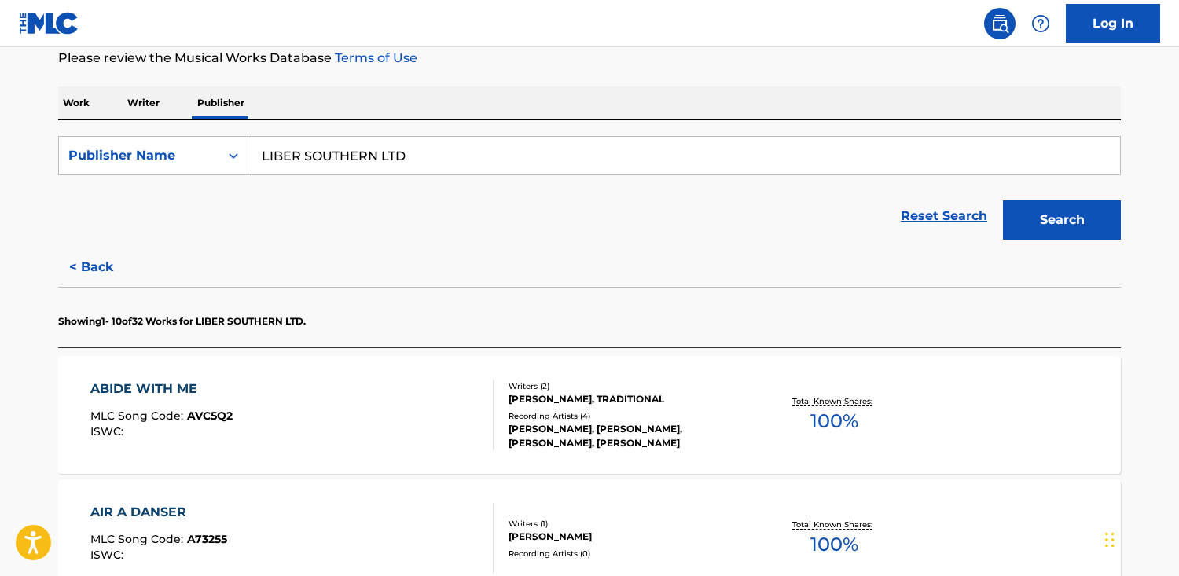
click at [321, 388] on div "ABIDE WITH ME MLC Song Code : AVC5Q2 ISWC :" at bounding box center [292, 415] width 404 height 71
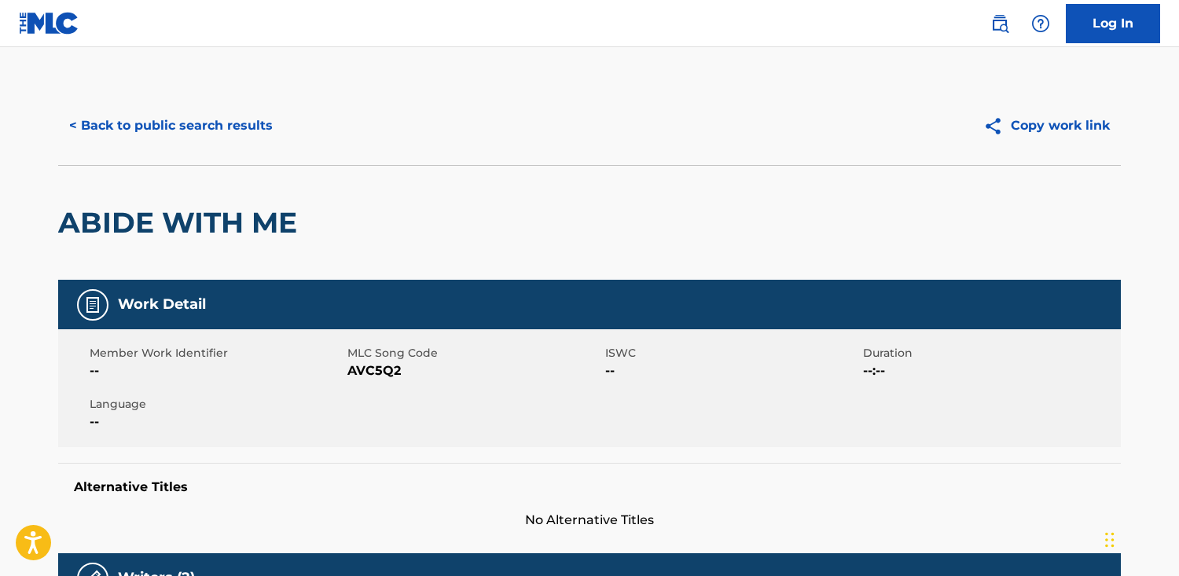
click at [200, 127] on button "< Back to public search results" at bounding box center [171, 125] width 226 height 39
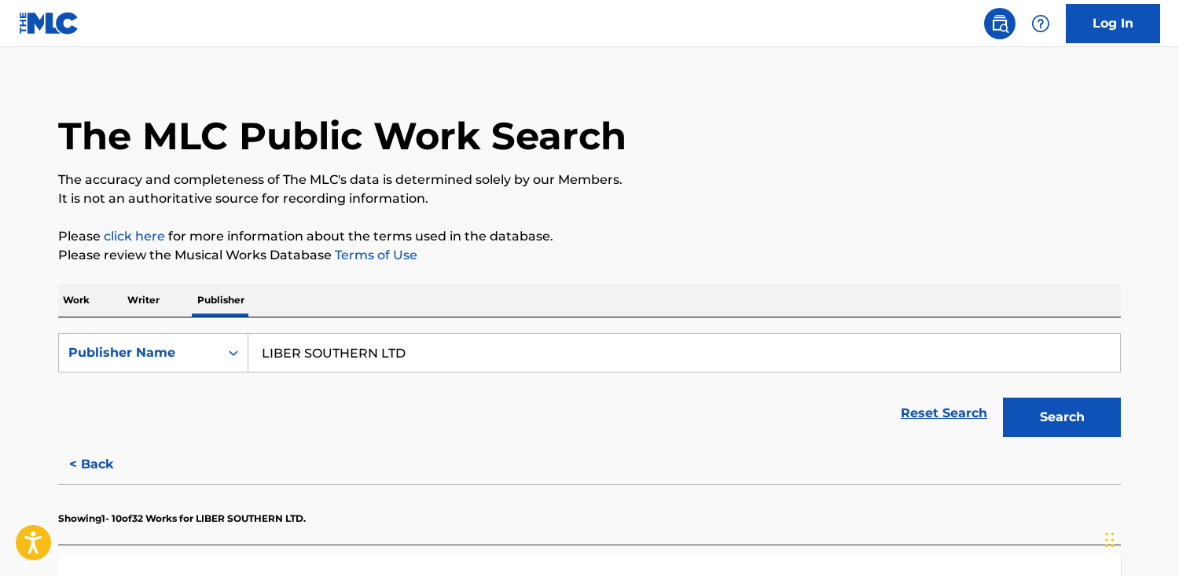
drag, startPoint x: 59, startPoint y: 306, endPoint x: 288, endPoint y: 330, distance: 230.6
click at [59, 306] on p "Work" at bounding box center [76, 300] width 36 height 33
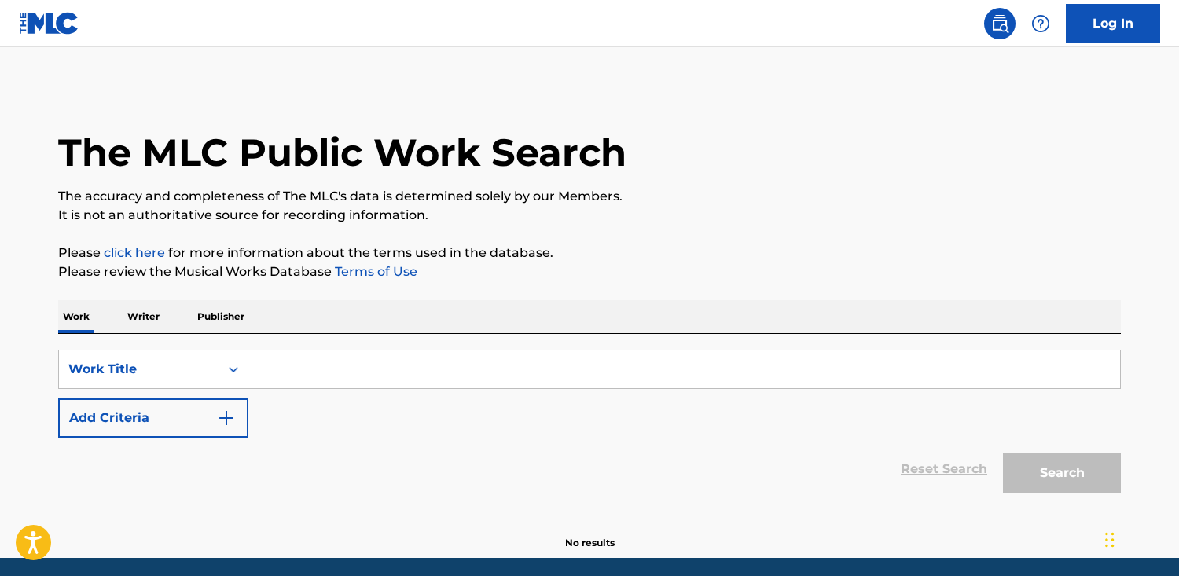
click at [236, 305] on p "Publisher" at bounding box center [221, 316] width 57 height 33
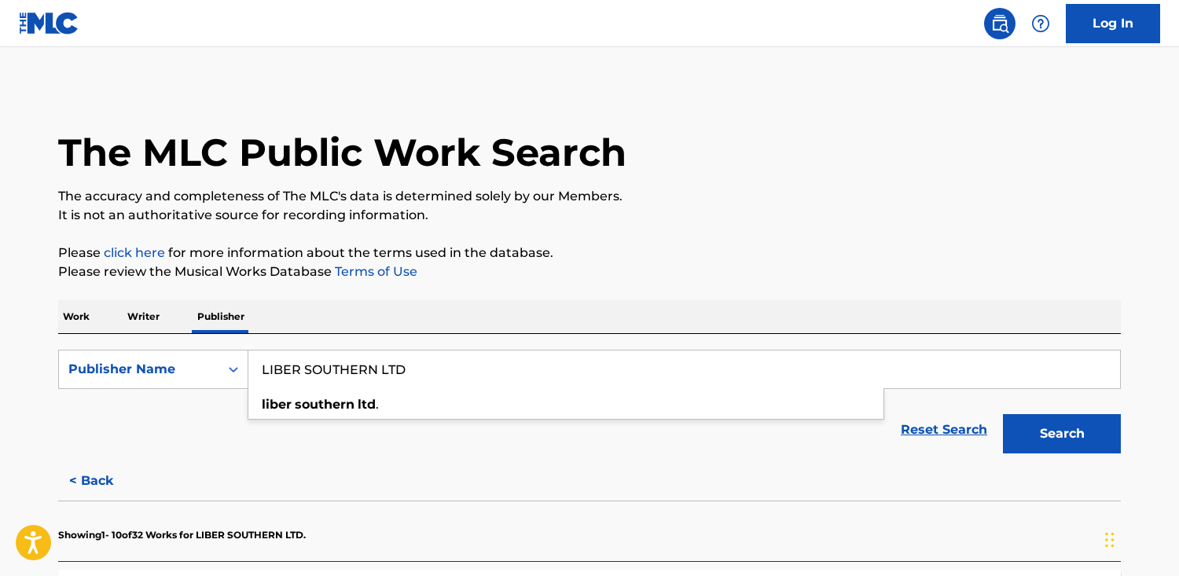
drag, startPoint x: 414, startPoint y: 370, endPoint x: -133, endPoint y: 344, distance: 547.5
click at [0, 344] on html "Accessibility Screen-Reader Guide, Feedback, and Issue Reporting | New window C…" at bounding box center [589, 288] width 1179 height 576
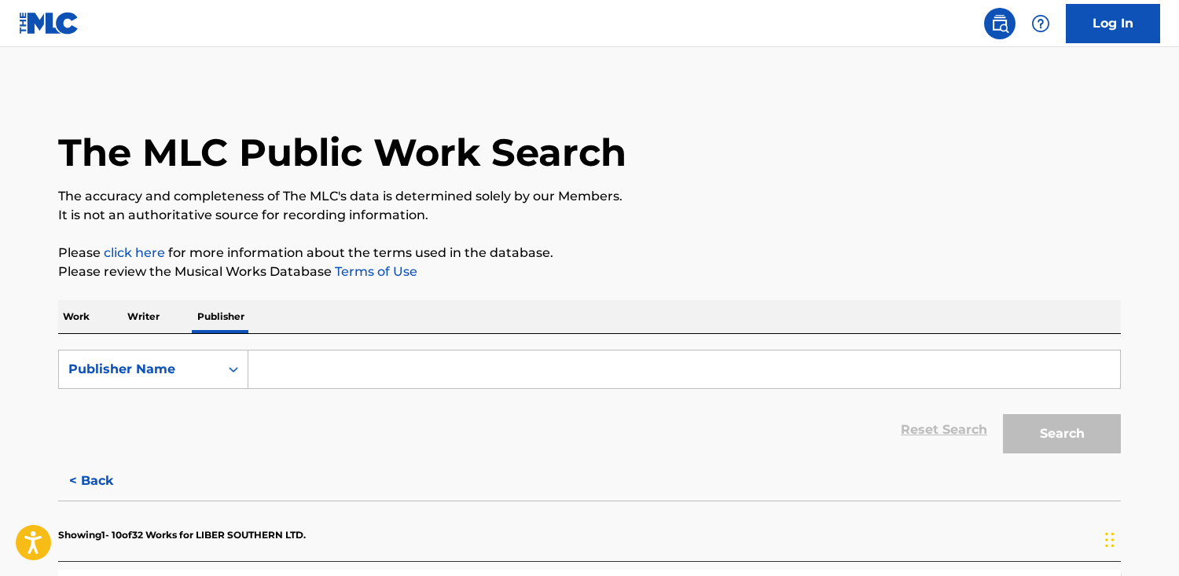
paste input "Little Mystery Publishing"
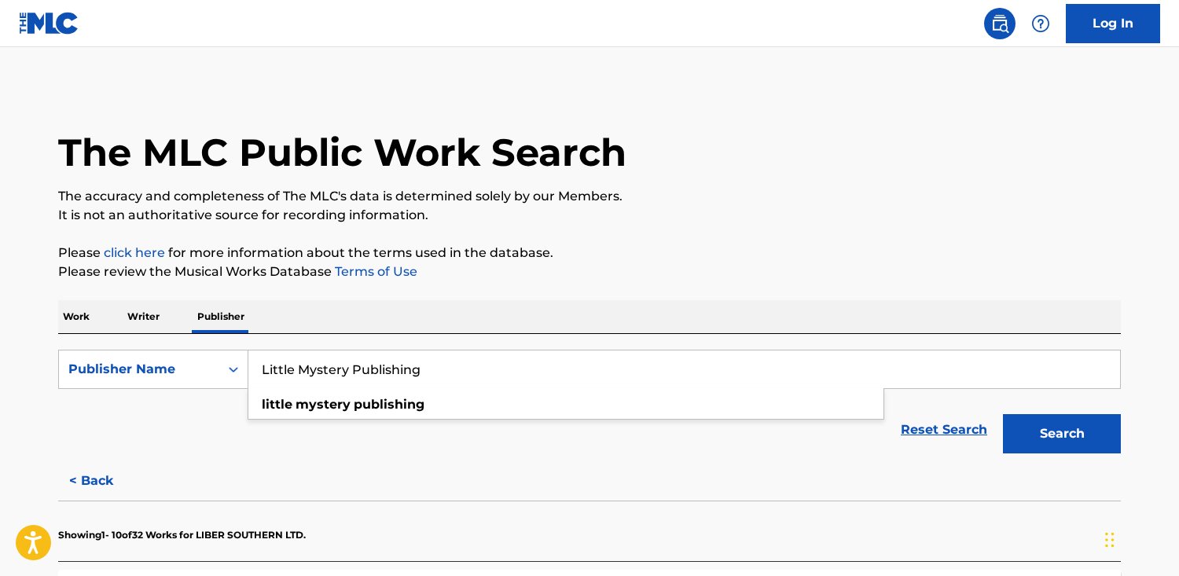
type input "Little Mystery Publishing"
click at [1003, 414] on button "Search" at bounding box center [1062, 433] width 118 height 39
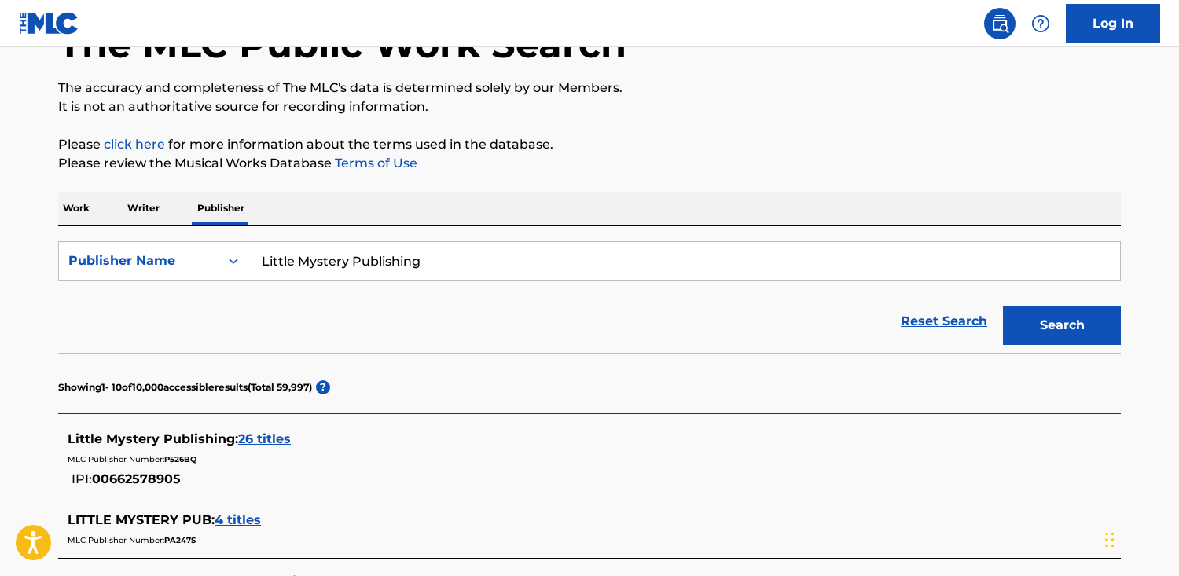
scroll to position [127, 0]
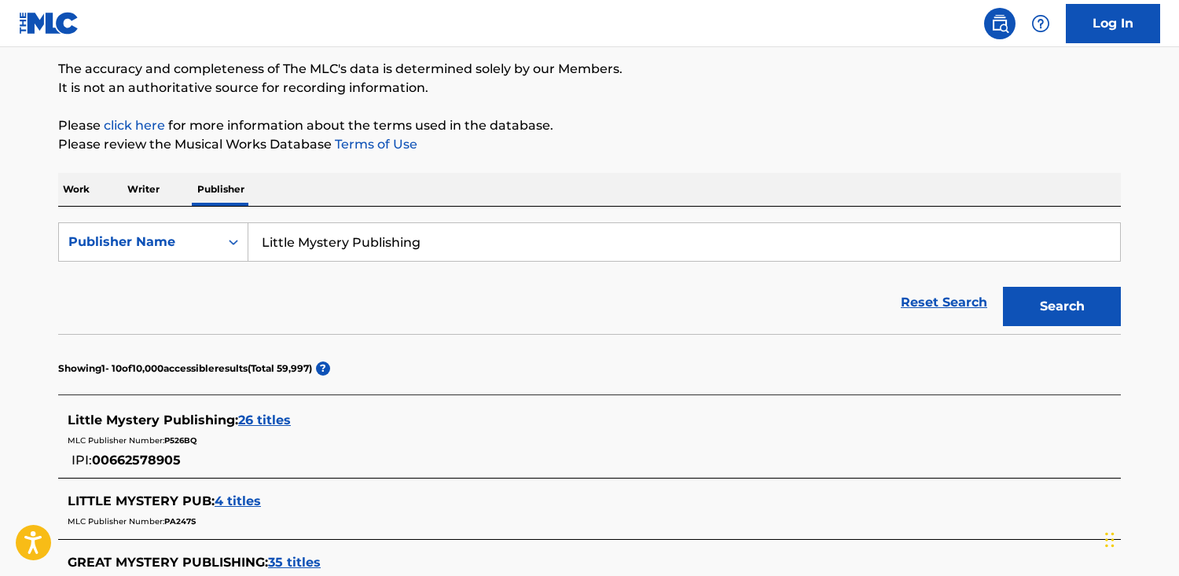
click at [248, 425] on span "26 titles" at bounding box center [264, 420] width 53 height 15
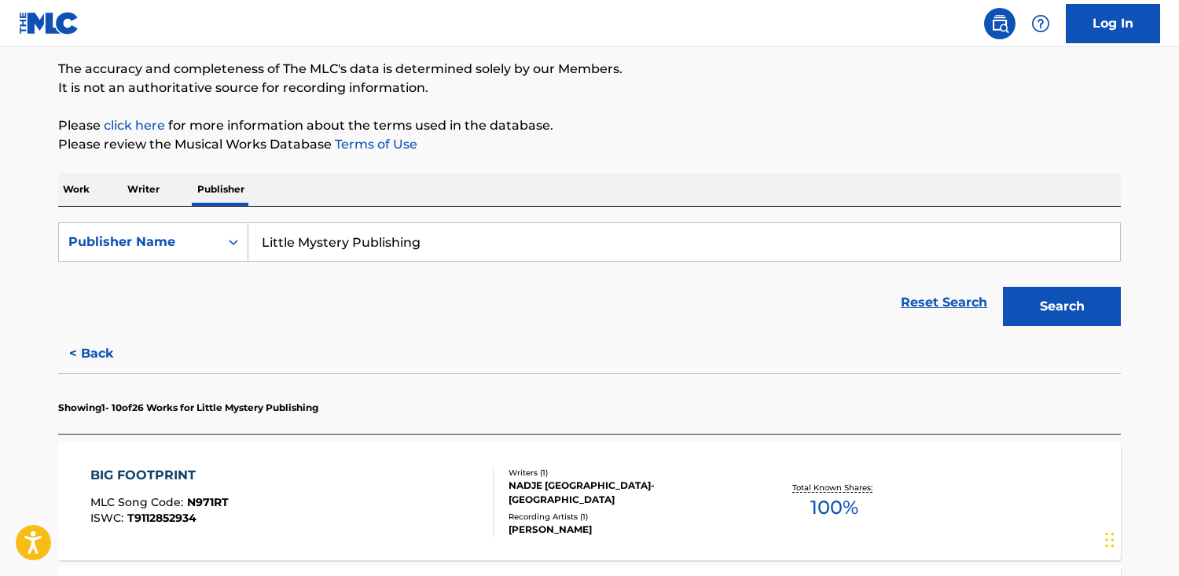
scroll to position [316, 0]
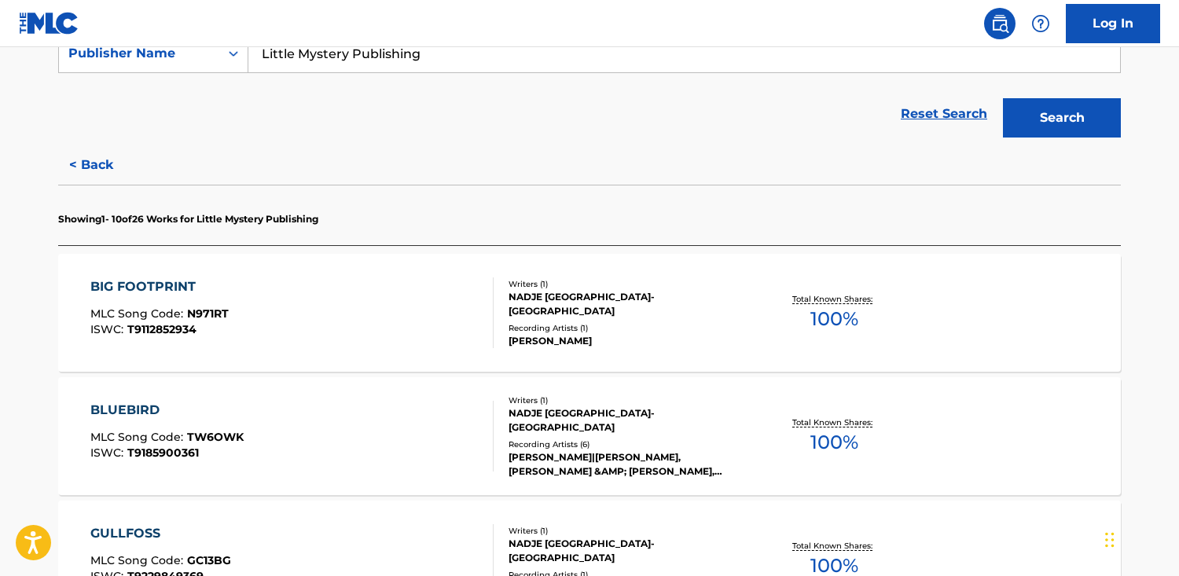
click at [378, 278] on div "BIG FOOTPRINT MLC Song Code : N971RT ISWC : T9112852934" at bounding box center [292, 312] width 404 height 71
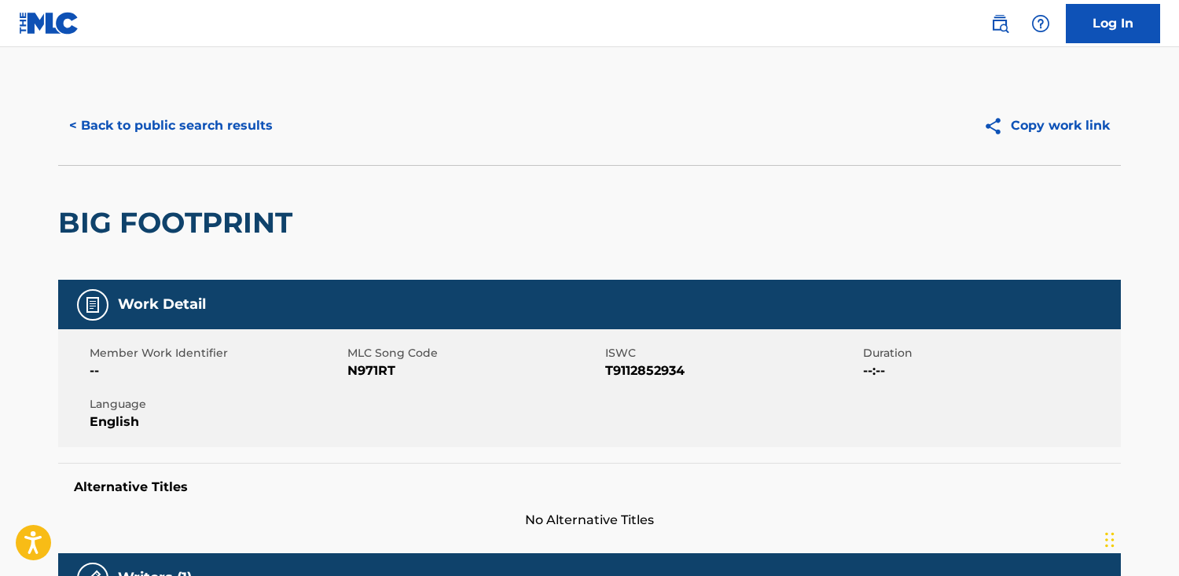
click at [204, 113] on button "< Back to public search results" at bounding box center [171, 125] width 226 height 39
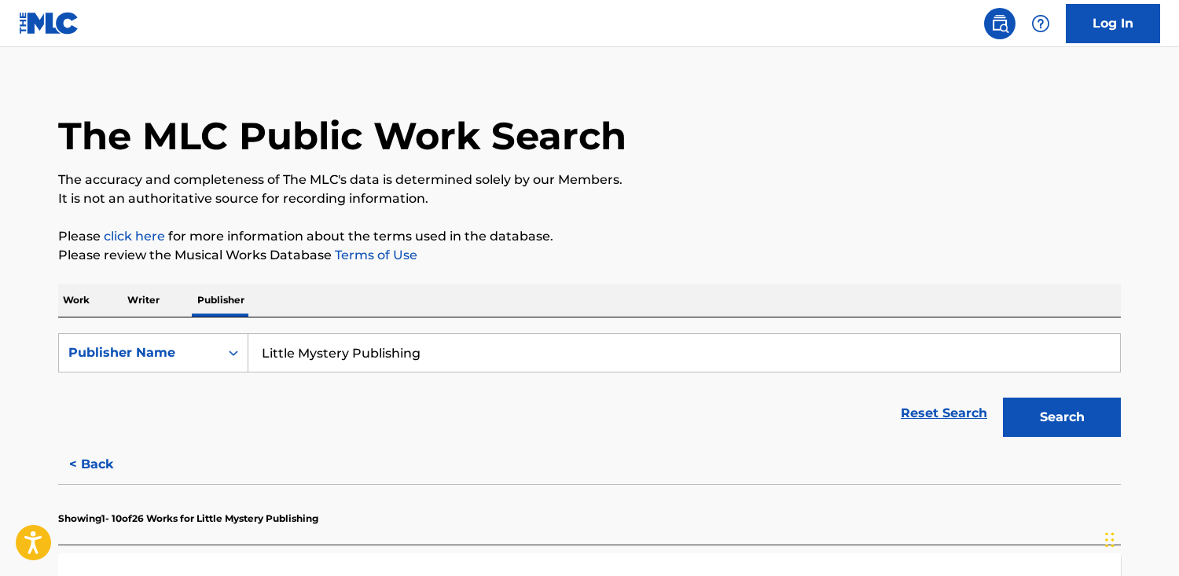
click at [68, 305] on p "Work" at bounding box center [76, 300] width 36 height 33
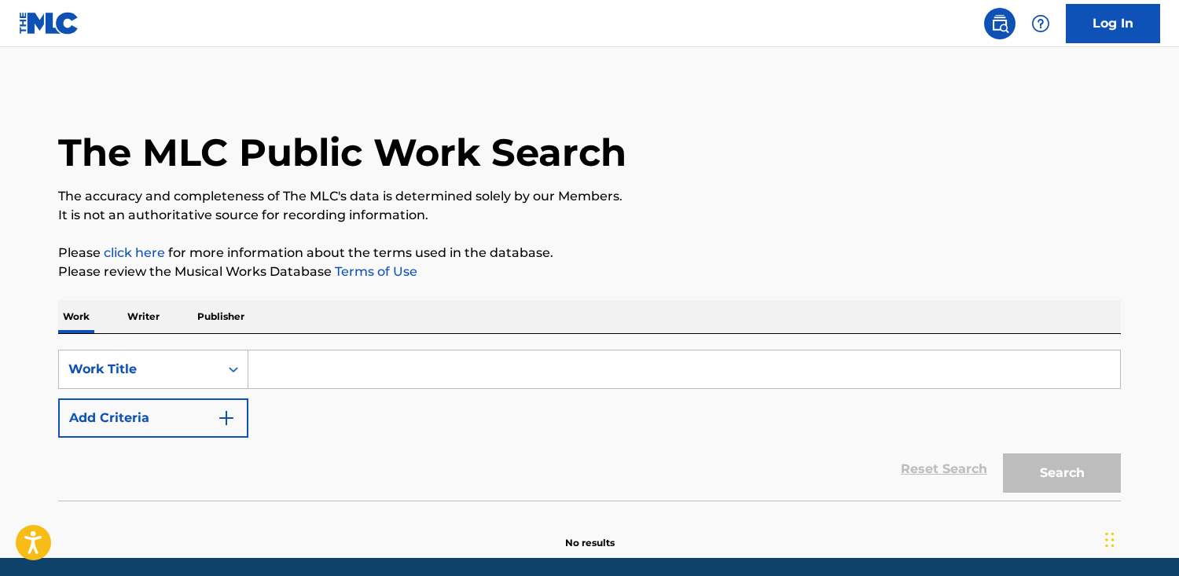
click at [336, 361] on input "Search Form" at bounding box center [683, 369] width 871 height 38
paste input "Doidice"
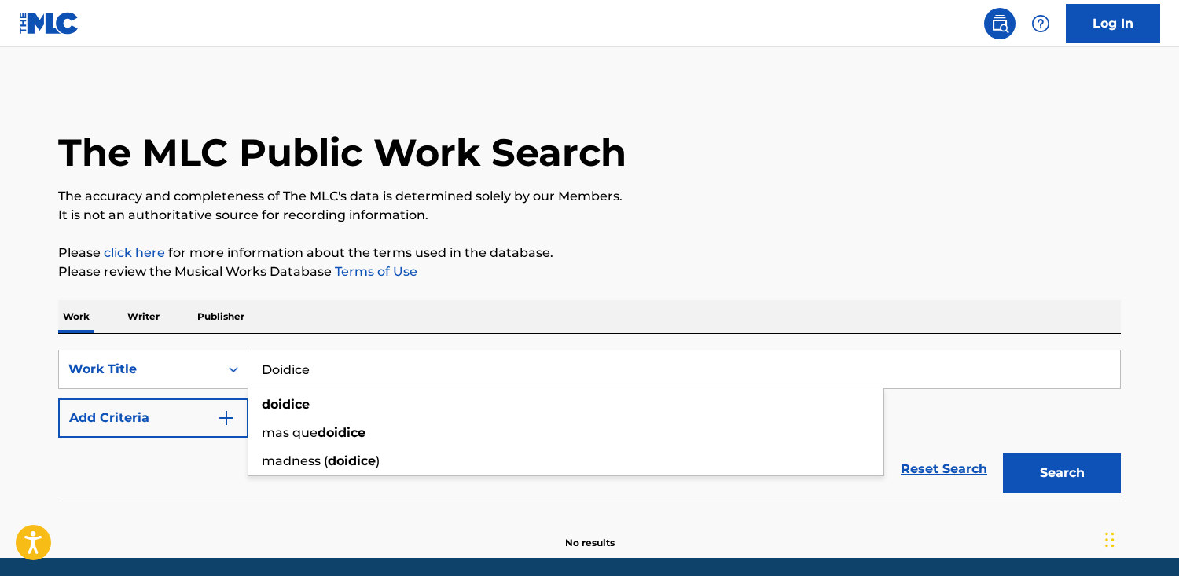
type input "Doidice"
click at [1003, 453] on button "Search" at bounding box center [1062, 472] width 118 height 39
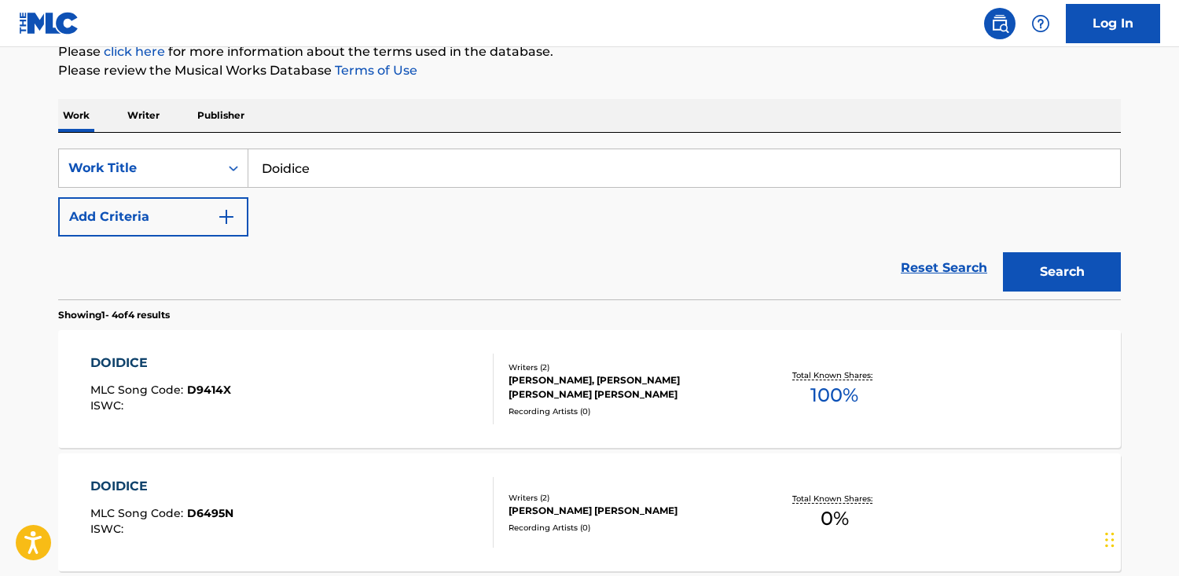
scroll to position [222, 0]
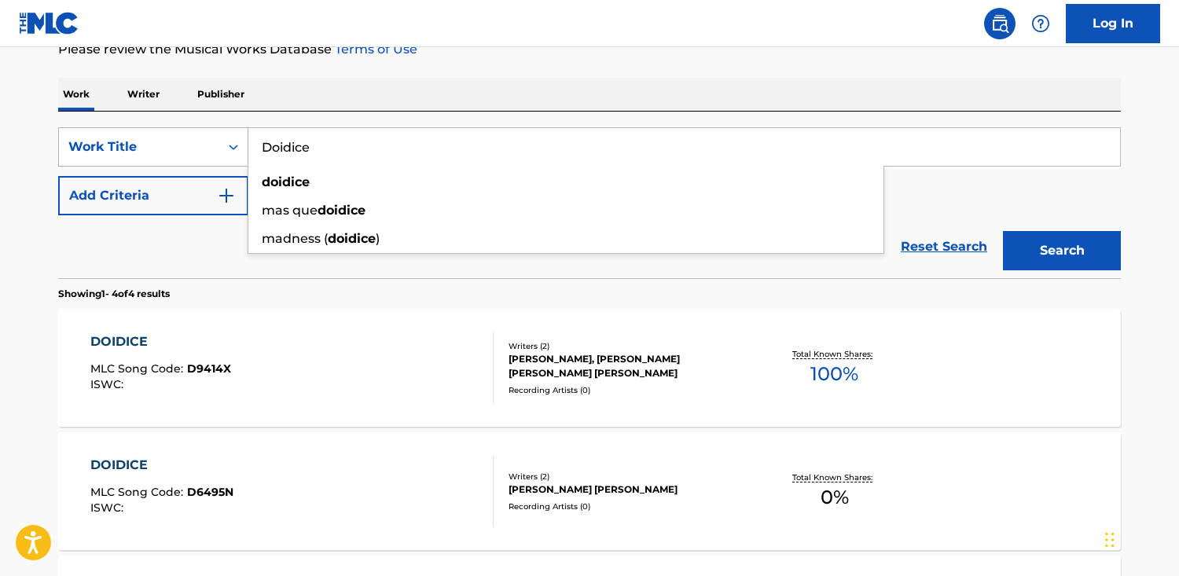
drag, startPoint x: 349, startPoint y: 142, endPoint x: 119, endPoint y: 127, distance: 230.0
click at [119, 127] on div "SearchWithCriteriab48f0f0b-23cd-4e46-8f2b-191aa74c6d74 Work Title Doidice doidi…" at bounding box center [589, 146] width 1062 height 39
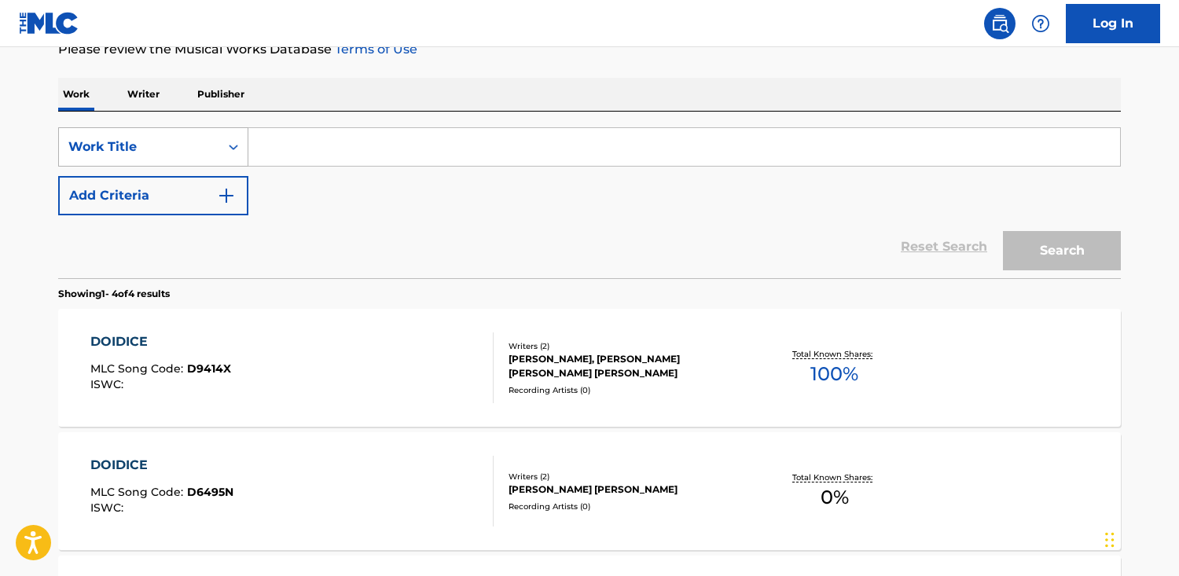
paste input "Mihali Music"
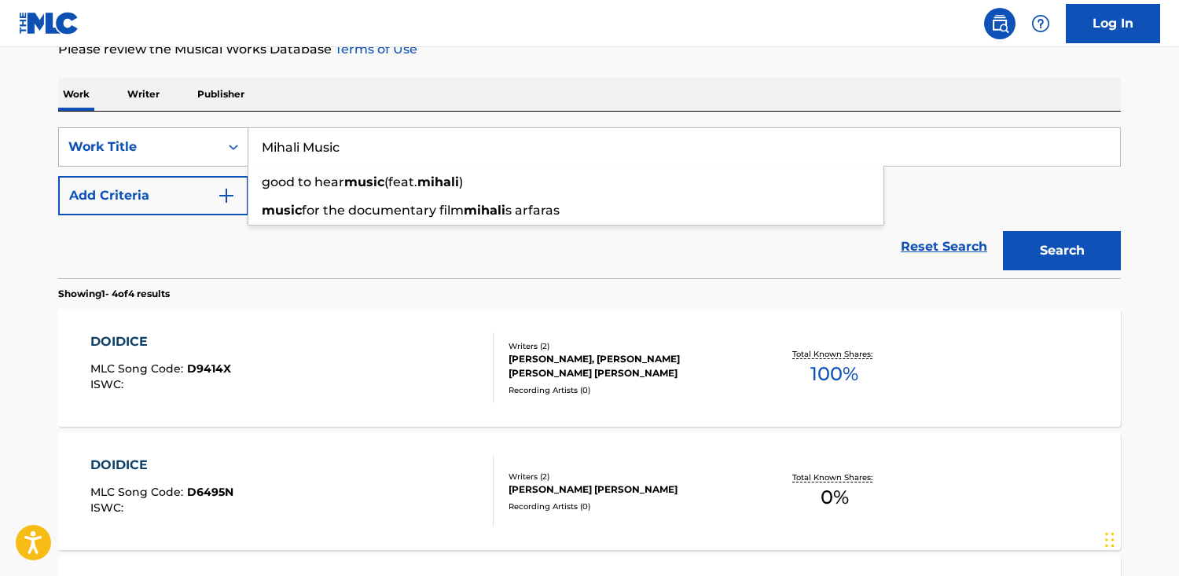
type input "Mihali Music"
click at [1003, 231] on button "Search" at bounding box center [1062, 250] width 118 height 39
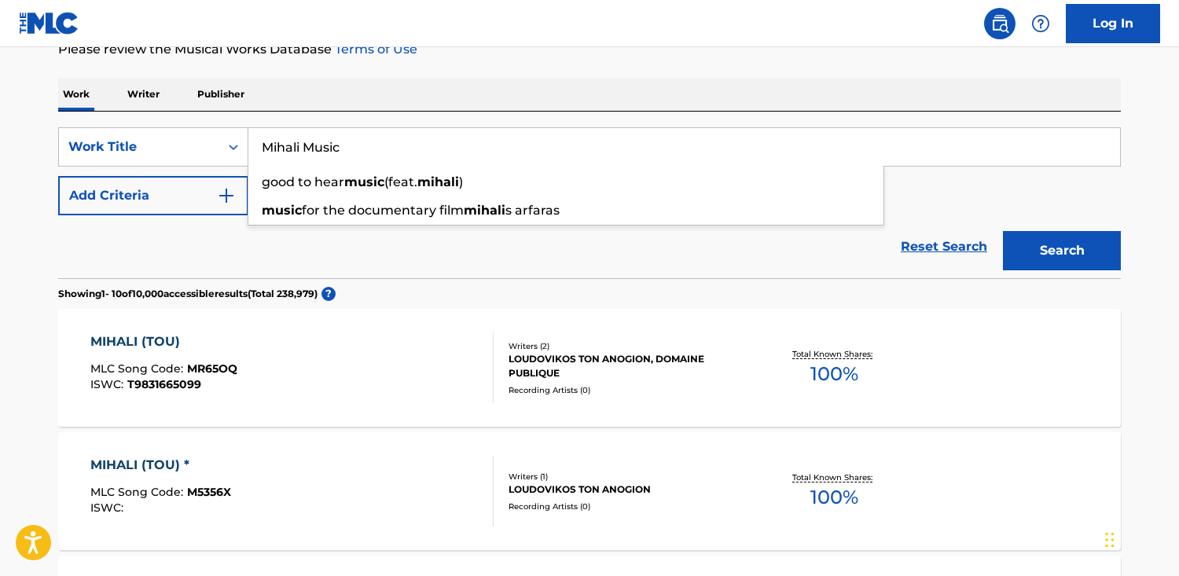
click at [208, 95] on p "Publisher" at bounding box center [221, 94] width 57 height 33
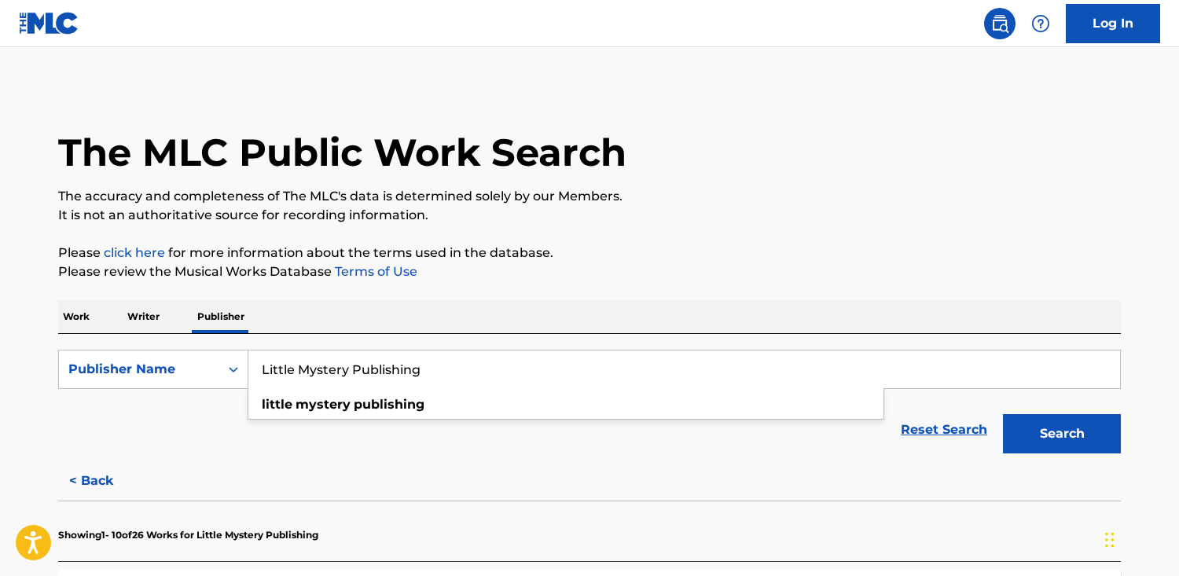
drag, startPoint x: 27, startPoint y: 360, endPoint x: -35, endPoint y: 359, distance: 62.1
click at [0, 359] on html "Accessibility Screen-Reader Guide, Feedback, and Issue Reporting | New window C…" at bounding box center [589, 288] width 1179 height 576
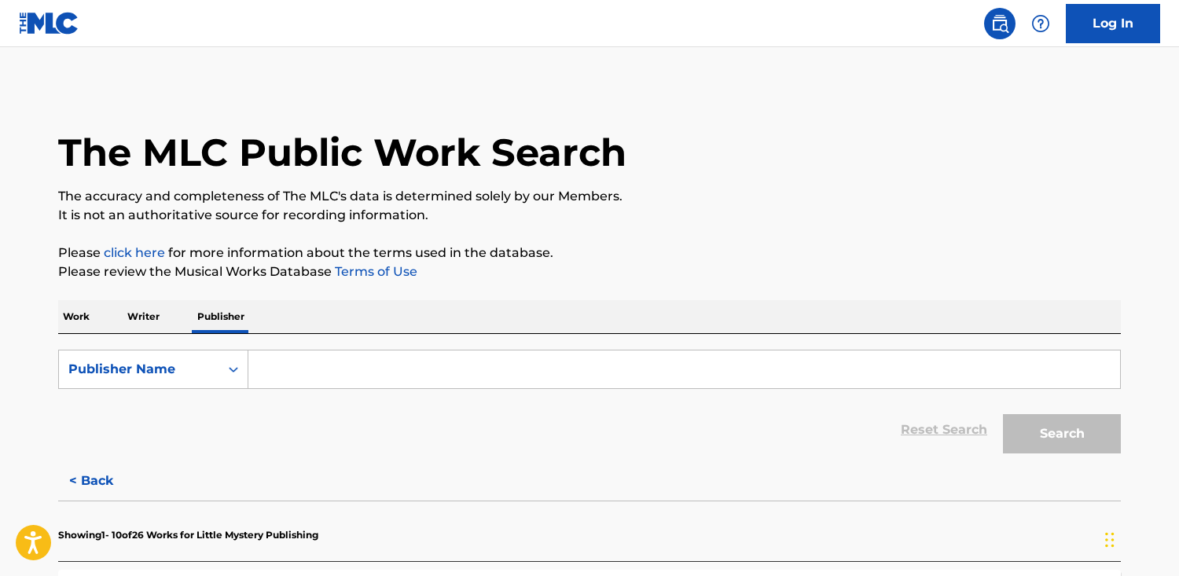
paste input "Mihali Music"
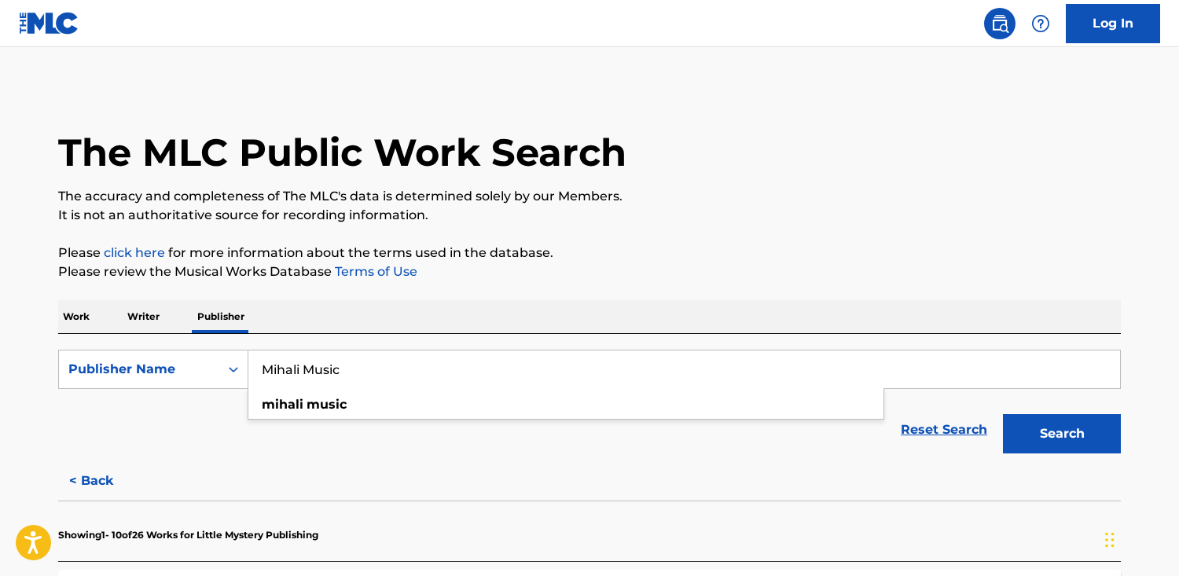
type input "Mihali Music"
click at [1003, 414] on button "Search" at bounding box center [1062, 433] width 118 height 39
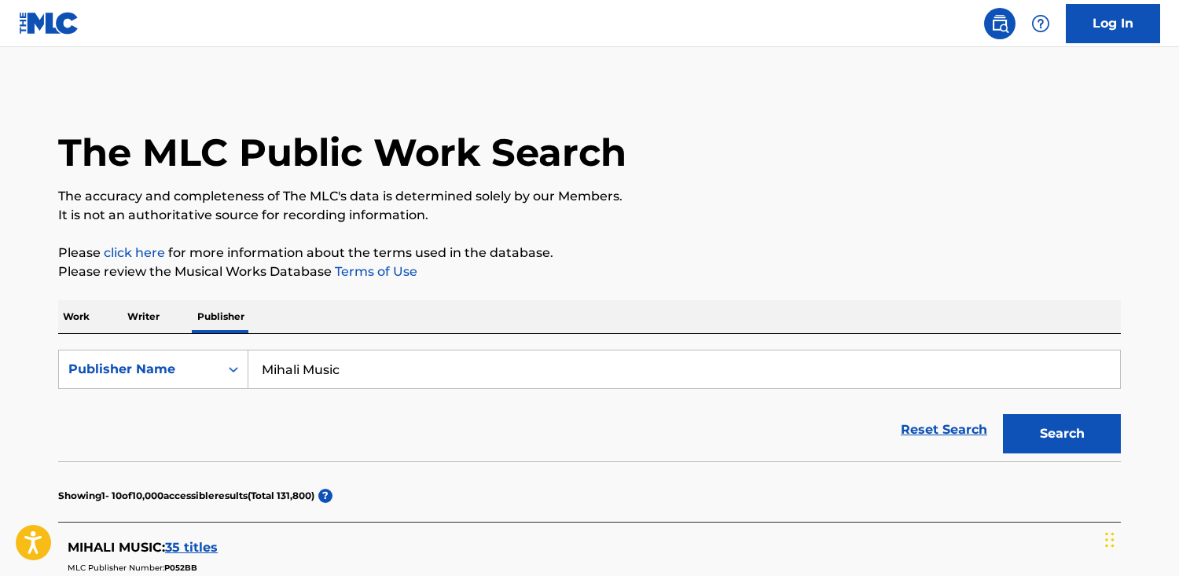
click at [176, 547] on span "35 titles" at bounding box center [191, 547] width 53 height 15
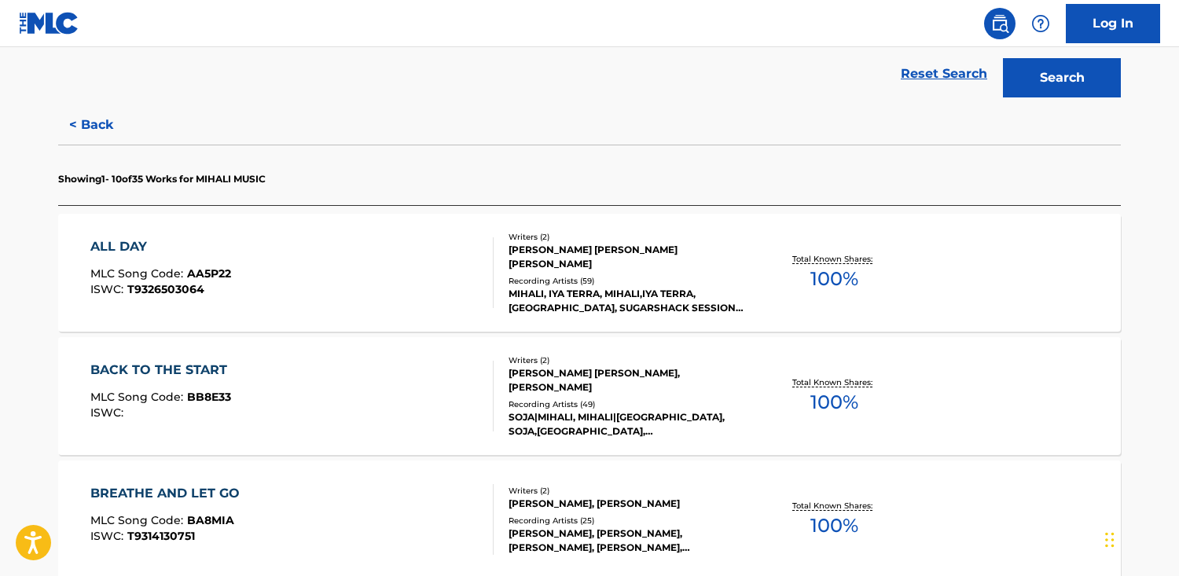
scroll to position [354, 0]
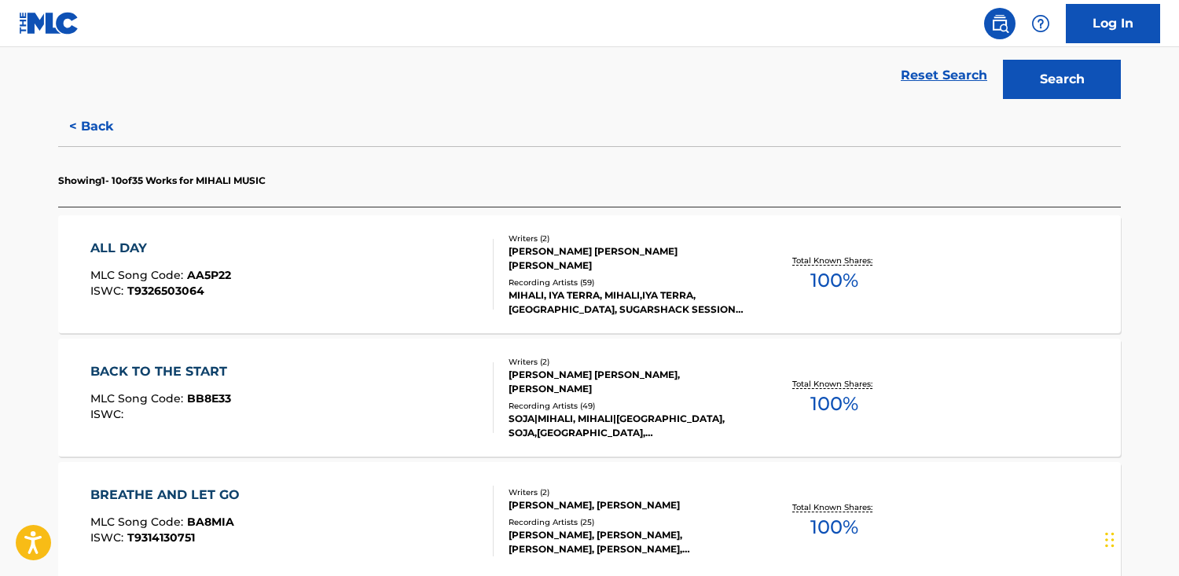
click at [316, 246] on div "ALL DAY MLC Song Code : AA5P22 ISWC : T9326503064" at bounding box center [292, 274] width 404 height 71
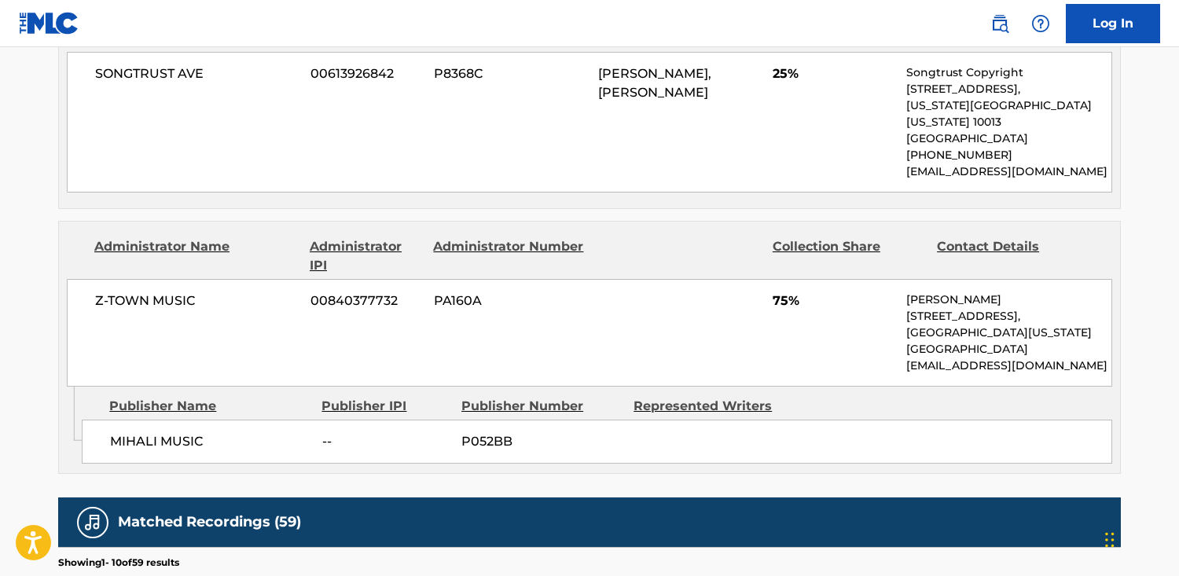
scroll to position [804, 0]
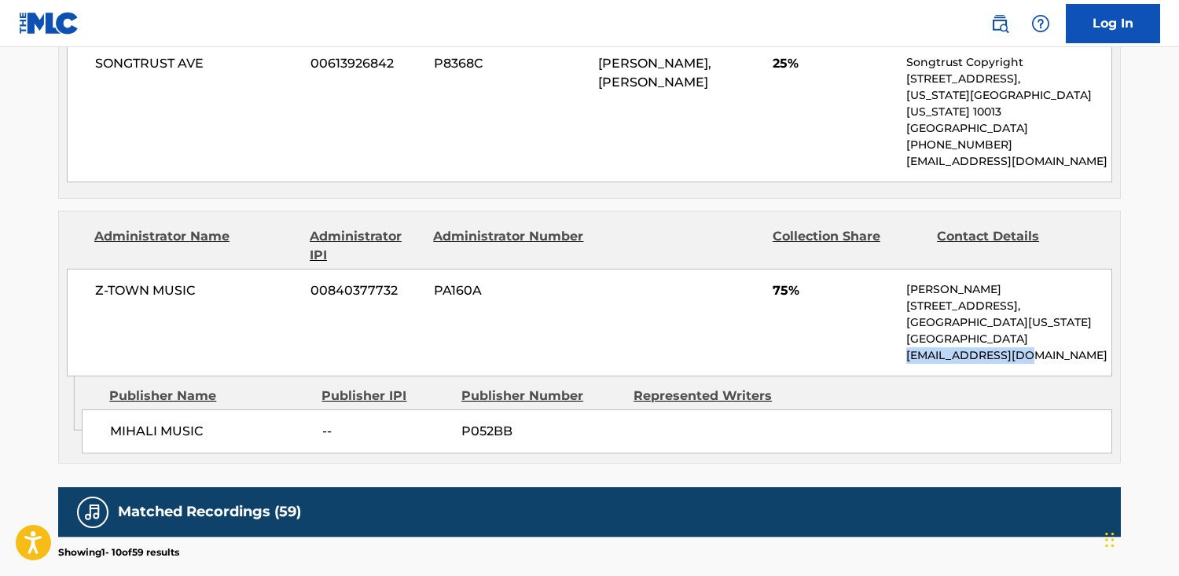
drag, startPoint x: 1050, startPoint y: 343, endPoint x: 908, endPoint y: 336, distance: 142.4
click at [902, 336] on div "Z-TOWN MUSIC 00840377732 PA160A 75% [PERSON_NAME] [STREET_ADDRESS][US_STATE] [E…" at bounding box center [589, 323] width 1045 height 108
copy p "[EMAIL_ADDRESS][DOMAIN_NAME]"
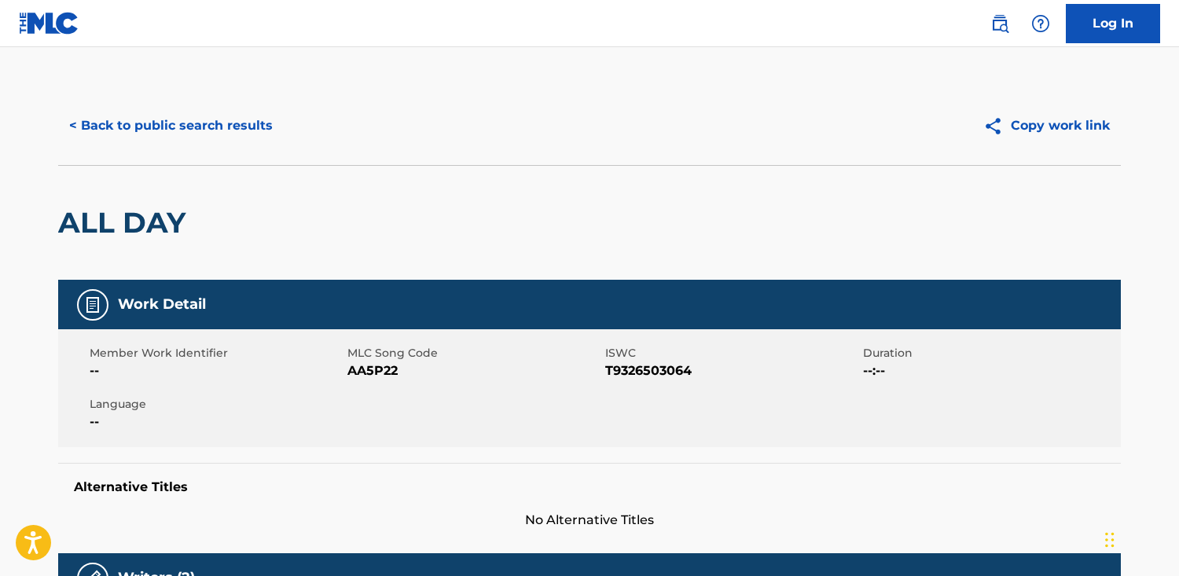
click at [161, 119] on button "< Back to public search results" at bounding box center [171, 125] width 226 height 39
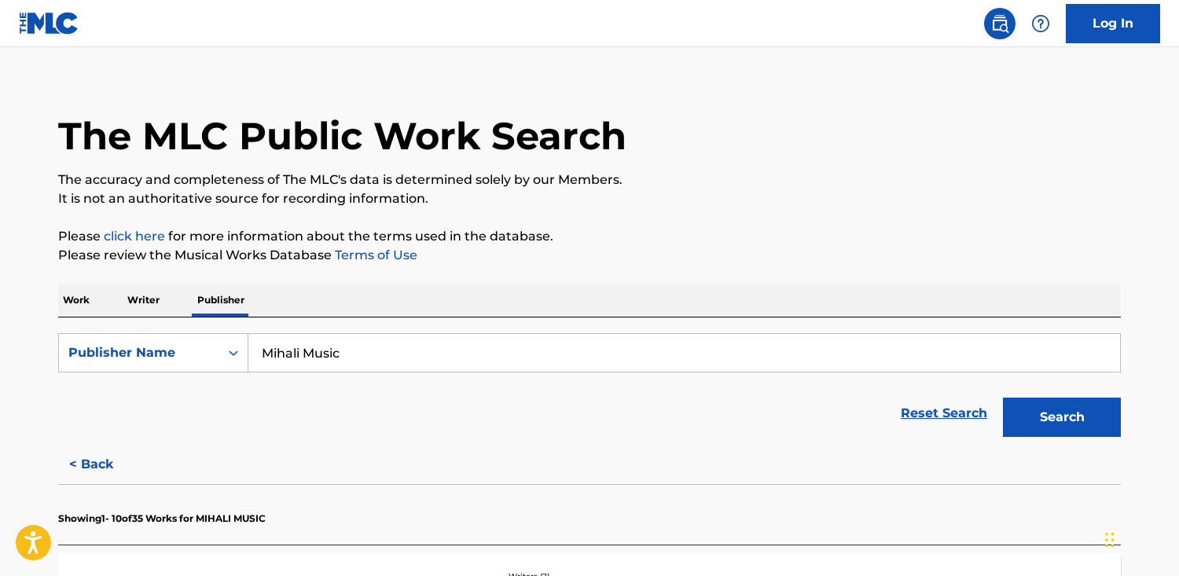
click at [75, 306] on p "Work" at bounding box center [76, 300] width 36 height 33
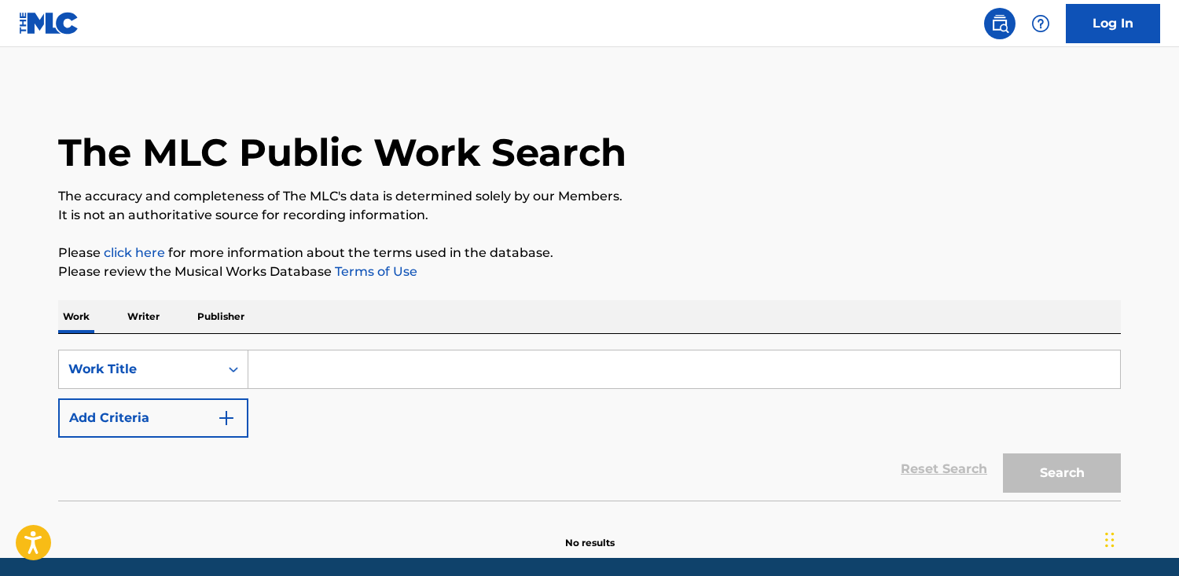
click at [240, 314] on p "Publisher" at bounding box center [221, 316] width 57 height 33
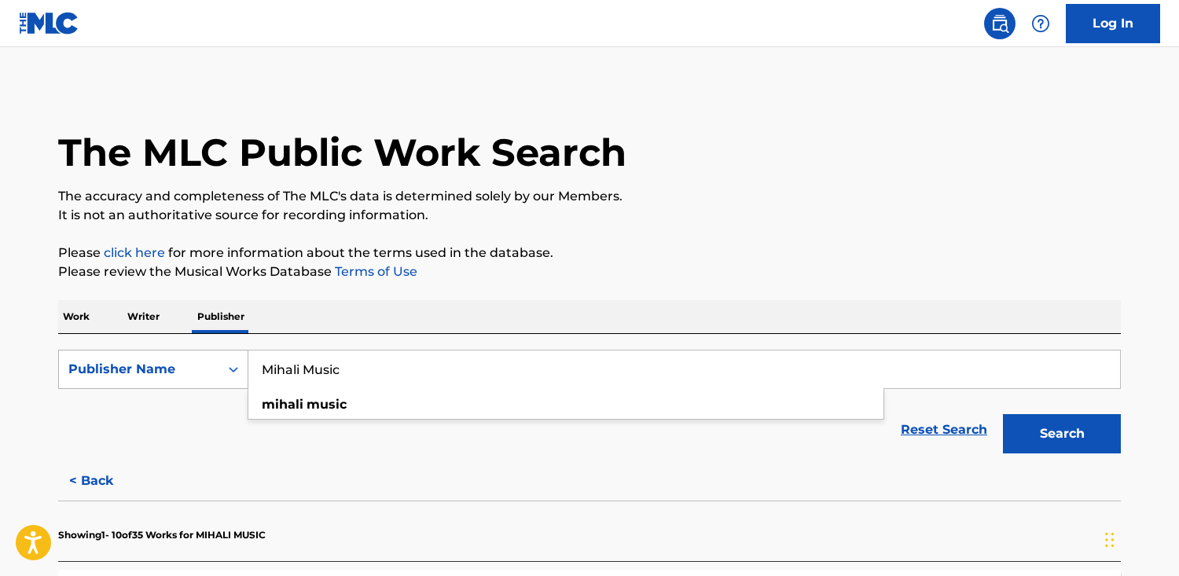
drag, startPoint x: 352, startPoint y: 385, endPoint x: 167, endPoint y: 369, distance: 186.2
click at [167, 369] on div "SearchWithCriteriac5e3bcb5-cdf5-4d80-b0a9-165ad2ed8dd9 Publisher Name [PERSON_N…" at bounding box center [589, 369] width 1062 height 39
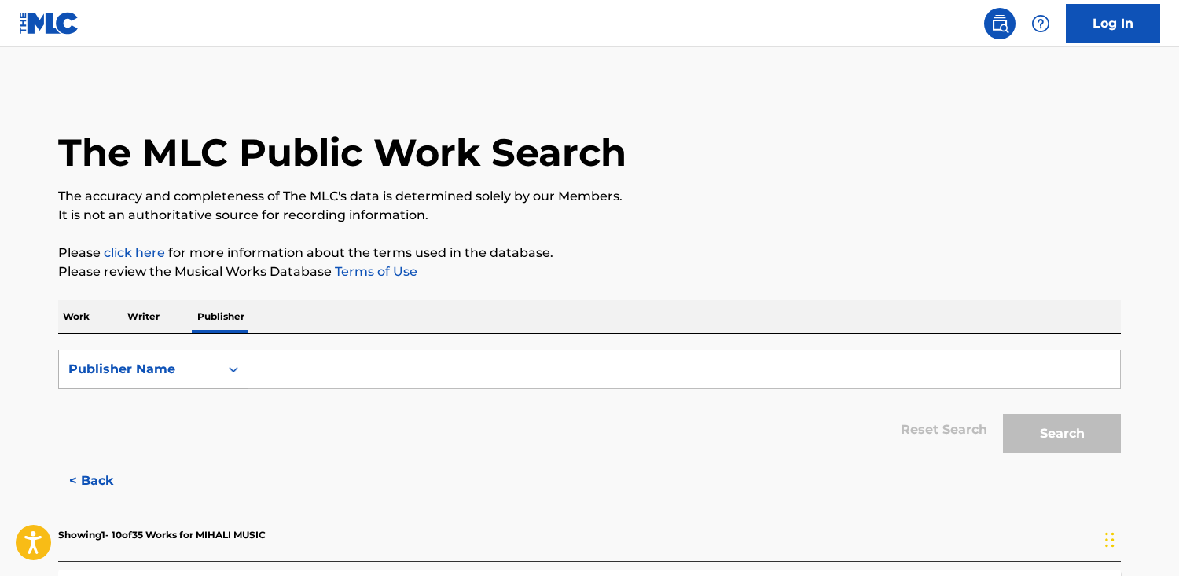
paste input "Palazzio Prod"
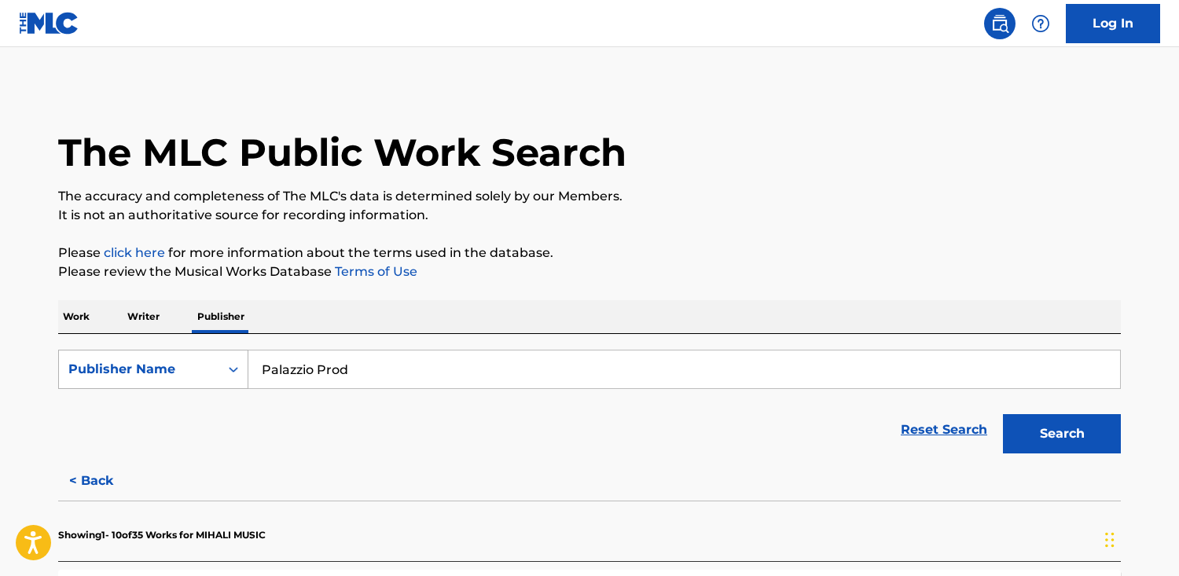
click at [1003, 414] on button "Search" at bounding box center [1062, 433] width 118 height 39
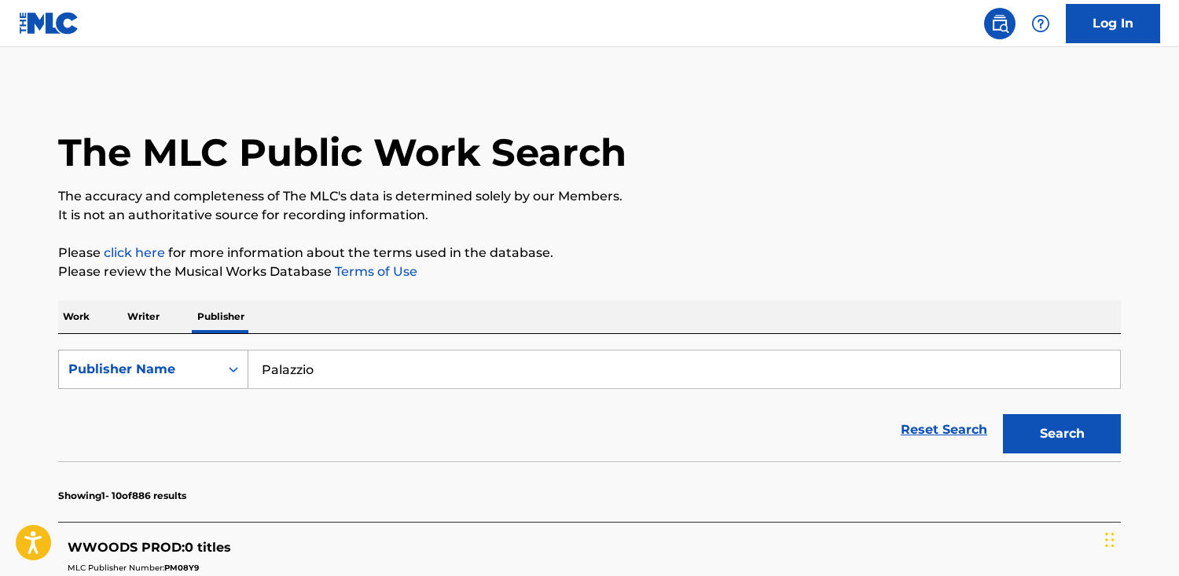
type input "Palazzio"
click at [1003, 414] on button "Search" at bounding box center [1062, 433] width 118 height 39
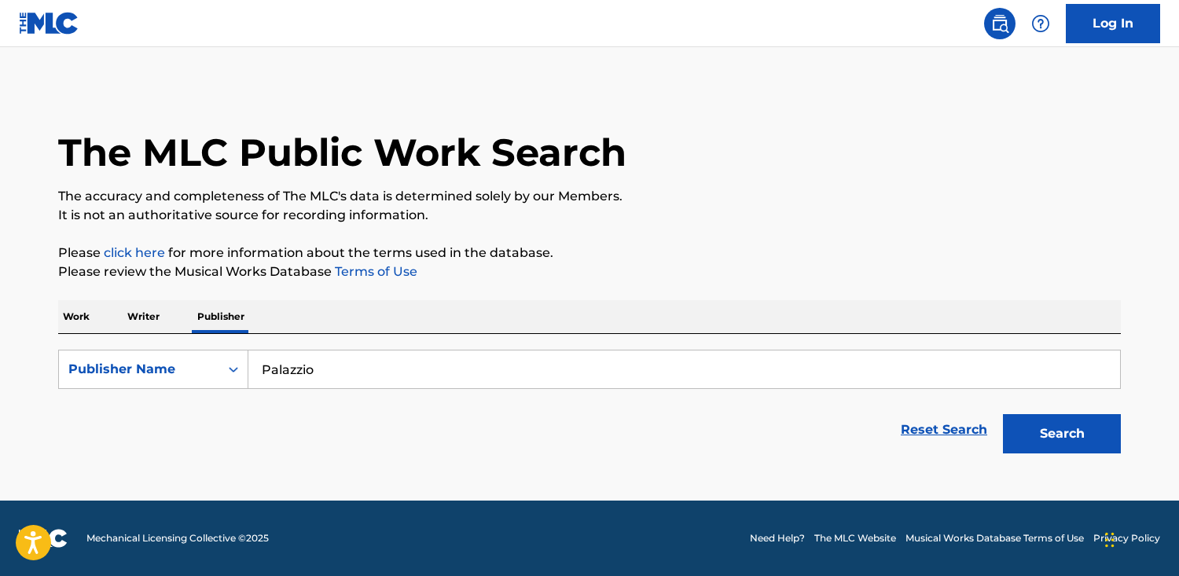
click at [61, 314] on p "Work" at bounding box center [76, 316] width 36 height 33
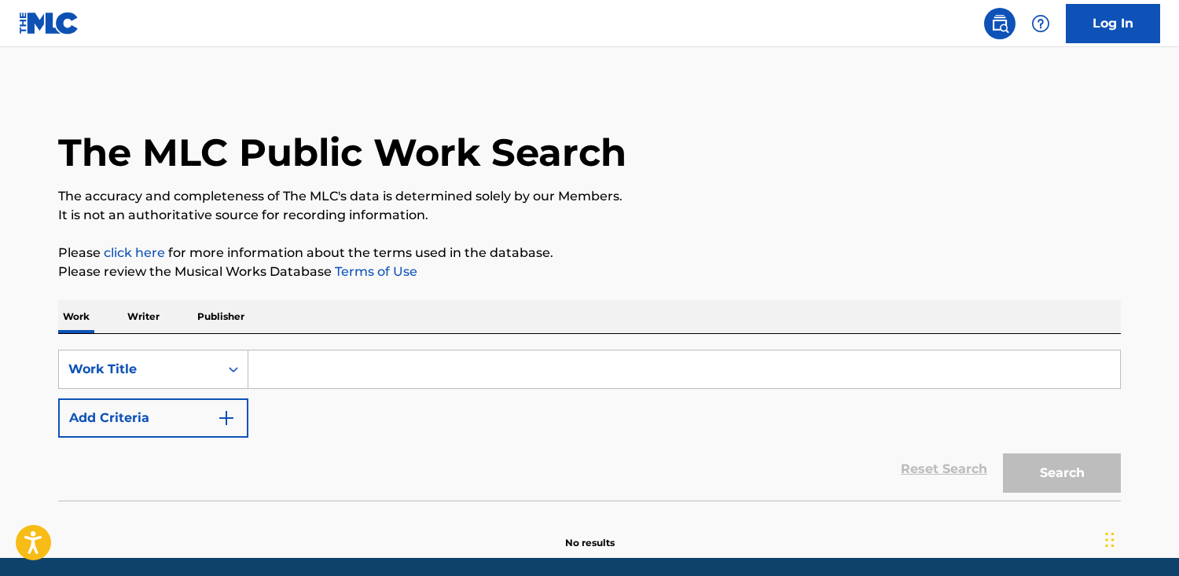
click at [406, 383] on input "Search Form" at bounding box center [683, 369] width 871 height 38
paste input "After The Lovin'"
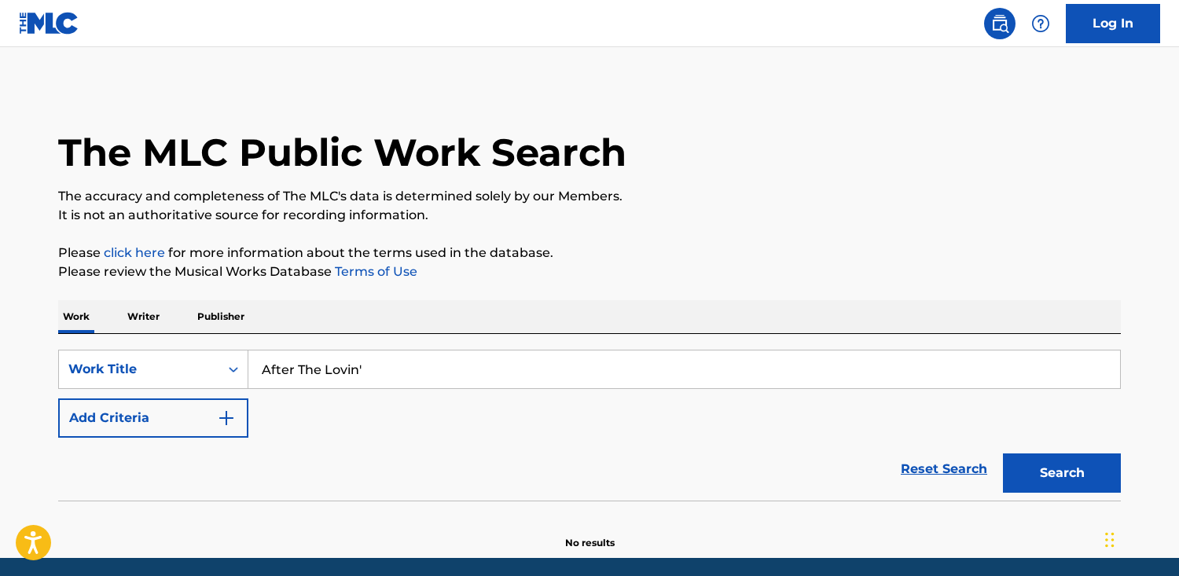
type input "After The Lovin'"
click at [1003, 453] on button "Search" at bounding box center [1062, 472] width 118 height 39
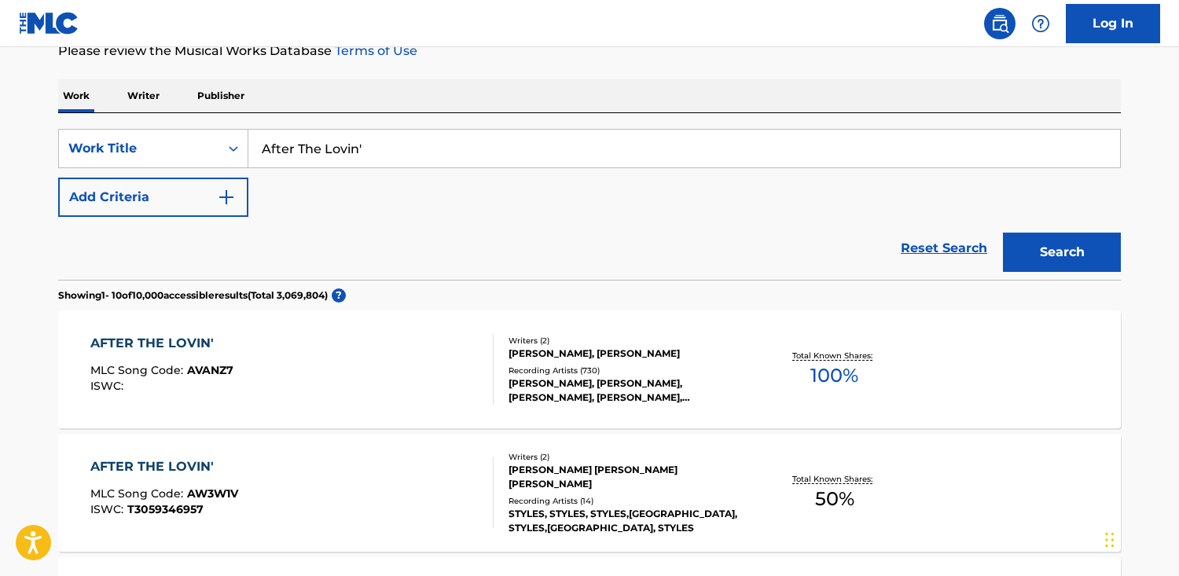
scroll to position [220, 0]
click at [376, 364] on div "AFTER THE LOVIN' MLC Song Code : AVANZ7 ISWC :" at bounding box center [292, 370] width 404 height 71
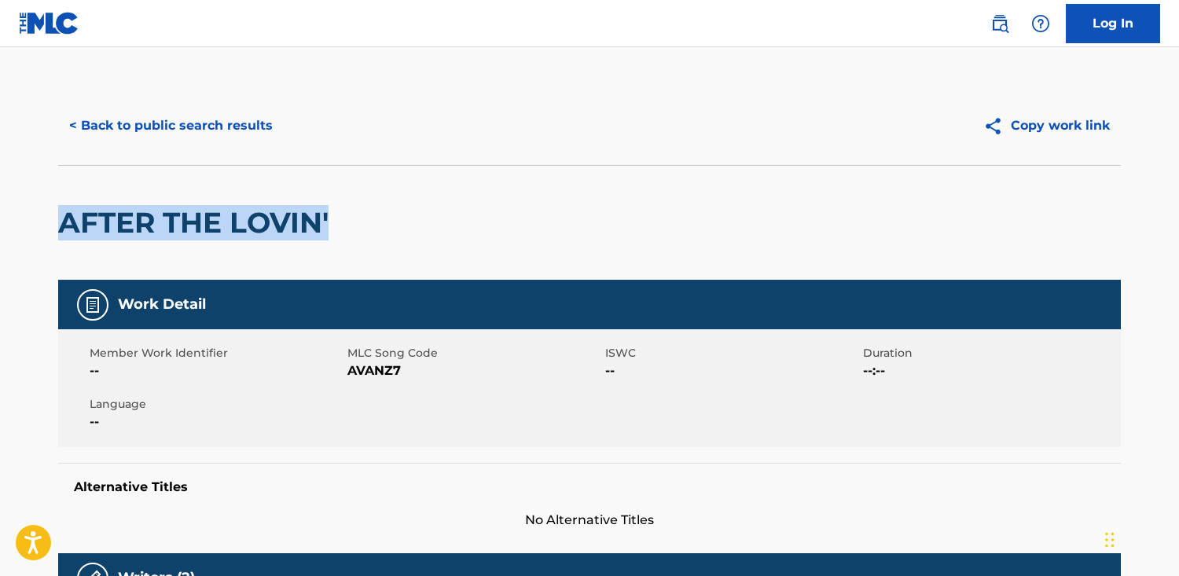
drag, startPoint x: 336, startPoint y: 216, endPoint x: 307, endPoint y: 208, distance: 29.4
copy h2 "AFTER THE LOVIN'"
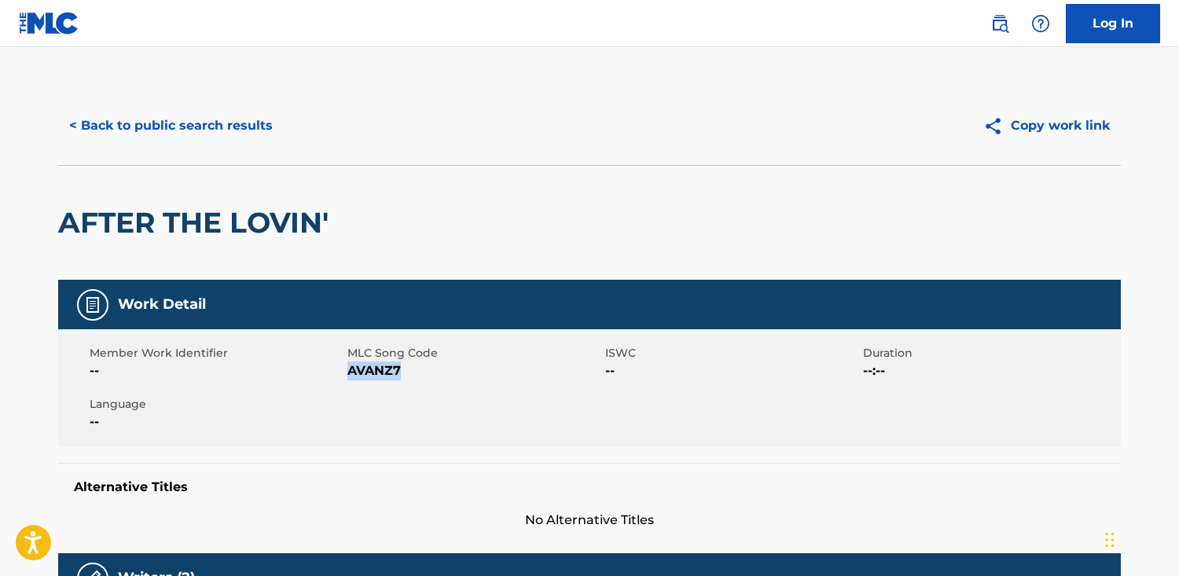
drag, startPoint x: 412, startPoint y: 374, endPoint x: 351, endPoint y: 372, distance: 60.5
click at [351, 372] on span "AVANZ7" at bounding box center [474, 370] width 254 height 19
copy span "AVANZ7"
click at [199, 123] on button "< Back to public search results" at bounding box center [171, 125] width 226 height 39
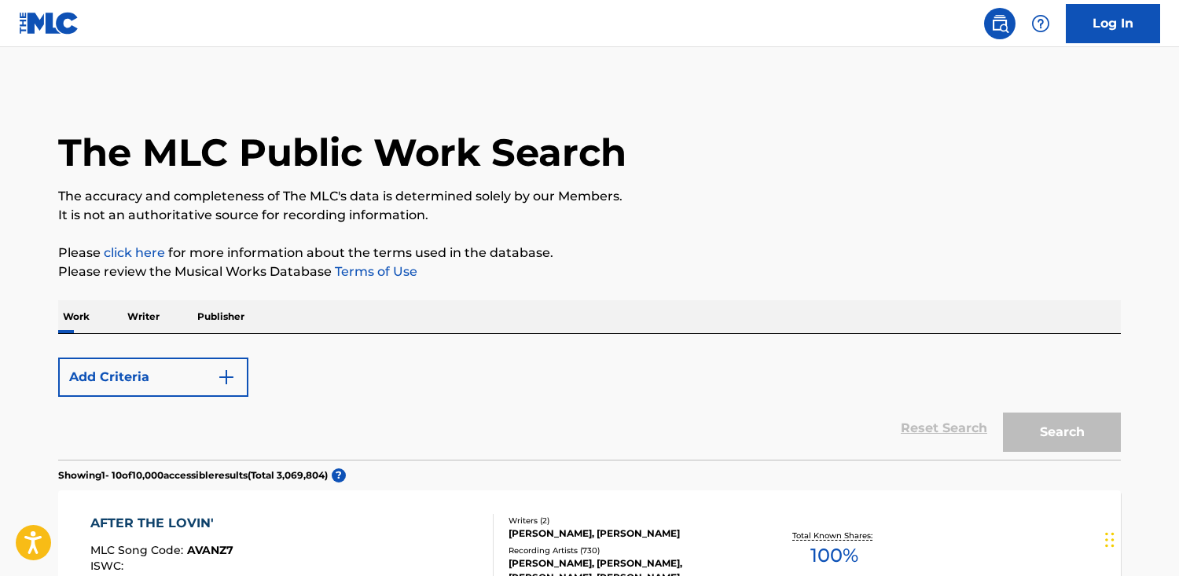
scroll to position [220, 0]
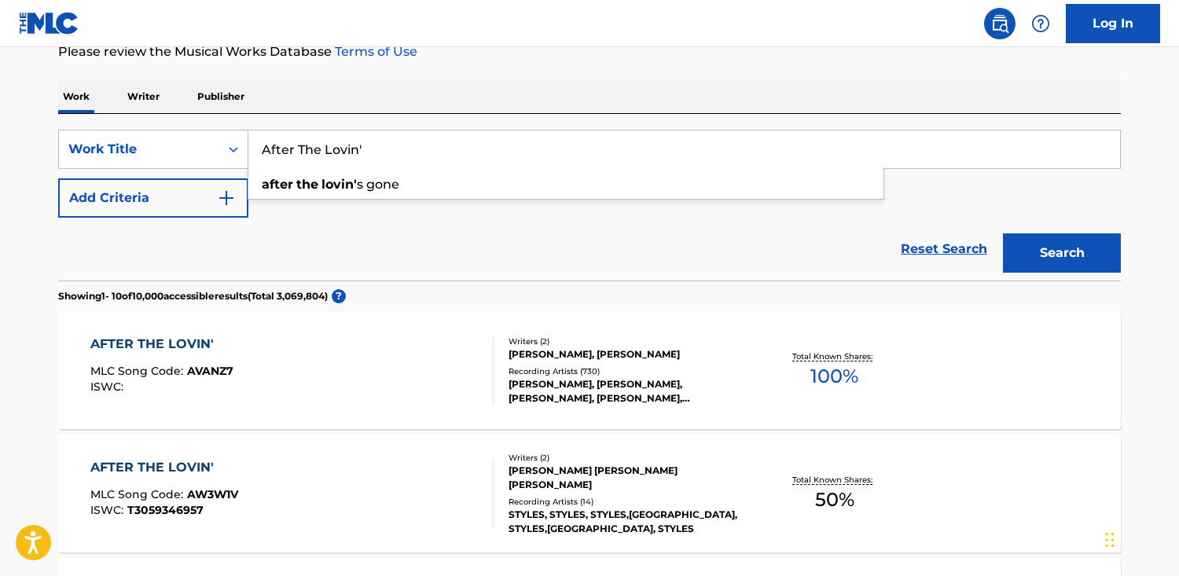
drag, startPoint x: 443, startPoint y: 142, endPoint x: -88, endPoint y: 159, distance: 531.4
click at [0, 159] on html "Accessibility Screen-Reader Guide, Feedback, and Issue Reporting | New window C…" at bounding box center [589, 68] width 1179 height 576
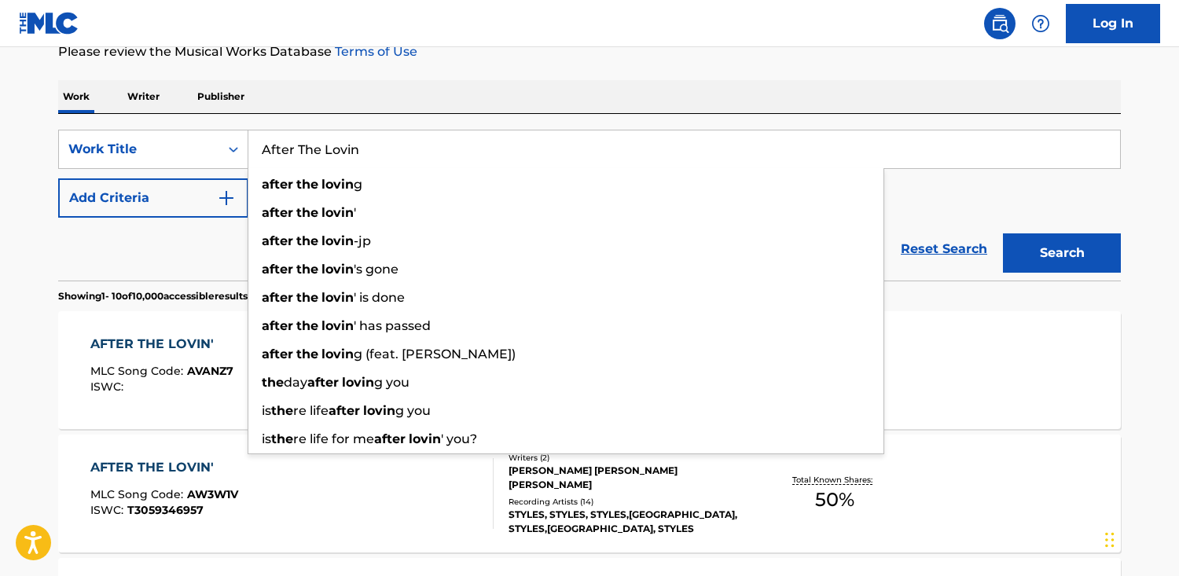
paste input "Ecute"
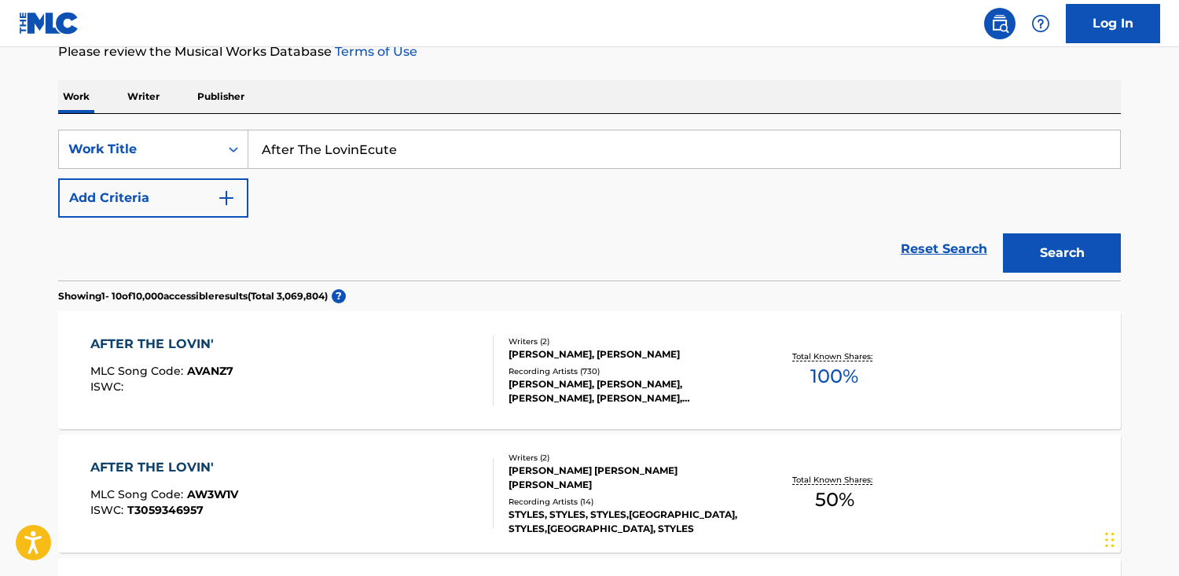
click at [1003, 233] on button "Search" at bounding box center [1062, 252] width 118 height 39
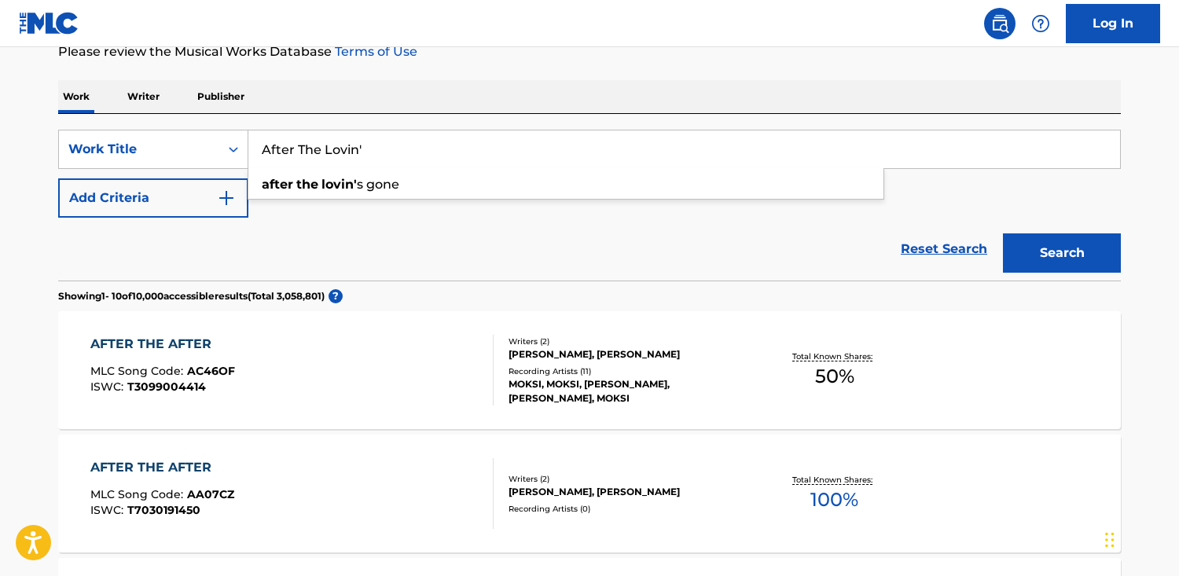
type input "After The Lovin"
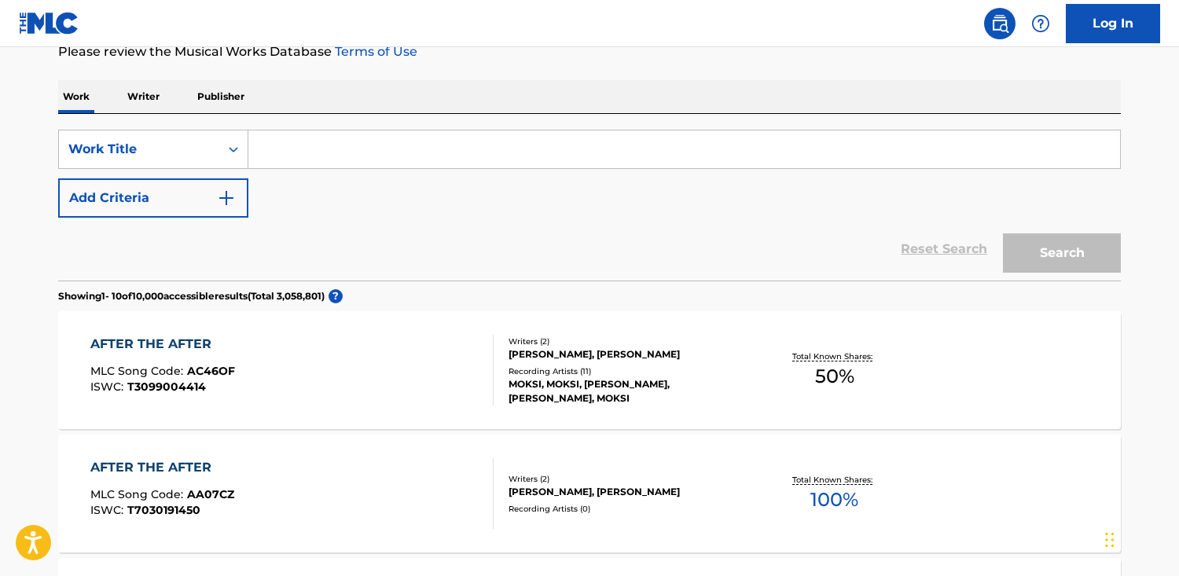
paste input "Ecute"
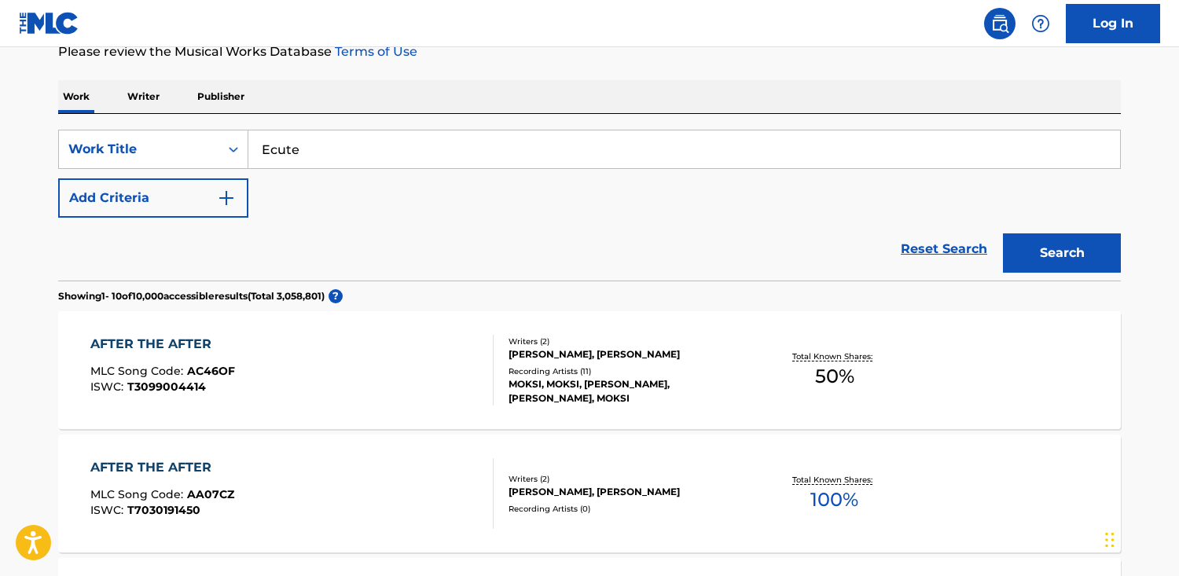
type input "Ecute"
click at [1003, 233] on button "Search" at bounding box center [1062, 252] width 118 height 39
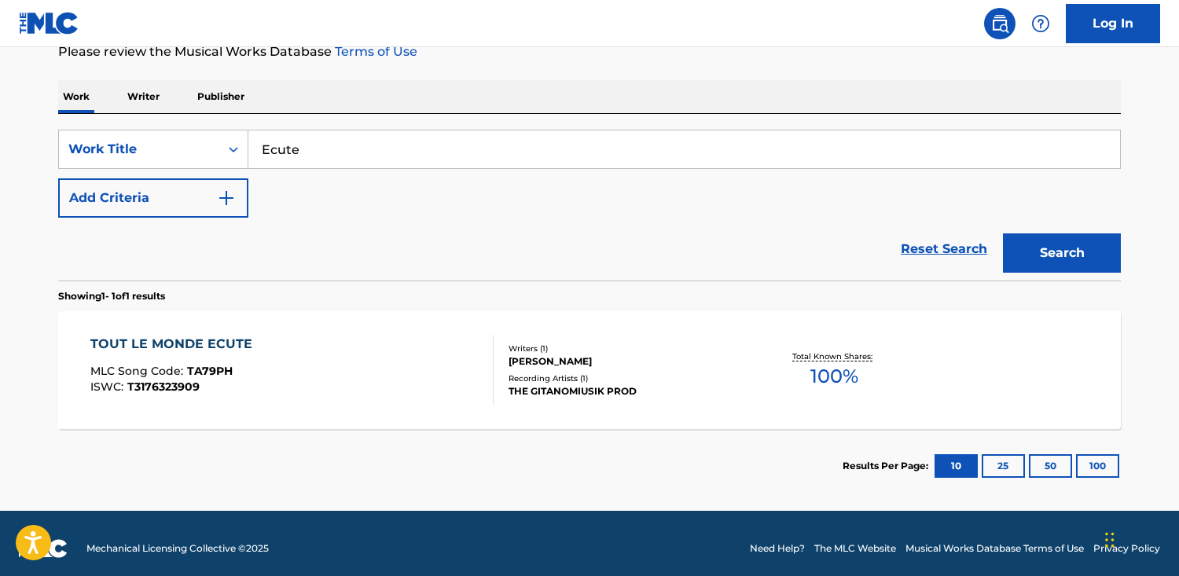
click at [229, 108] on p "Publisher" at bounding box center [221, 96] width 57 height 33
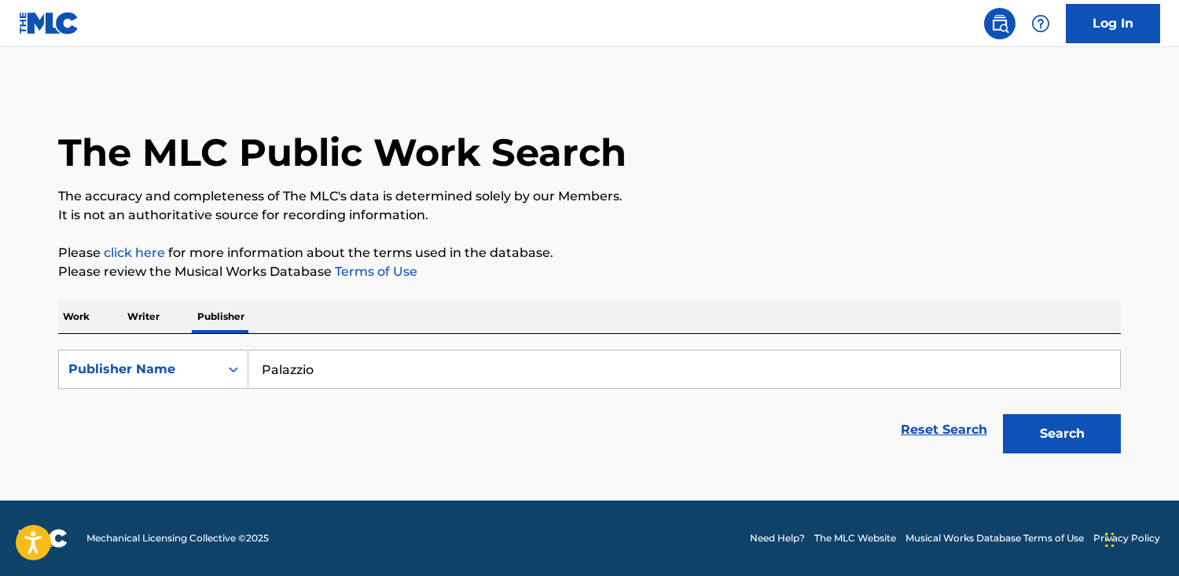
drag, startPoint x: 393, startPoint y: 386, endPoint x: -83, endPoint y: 339, distance: 478.4
click at [0, 339] on html "Accessibility Screen-Reader Guide, Feedback, and Issue Reporting | New window C…" at bounding box center [589, 288] width 1179 height 576
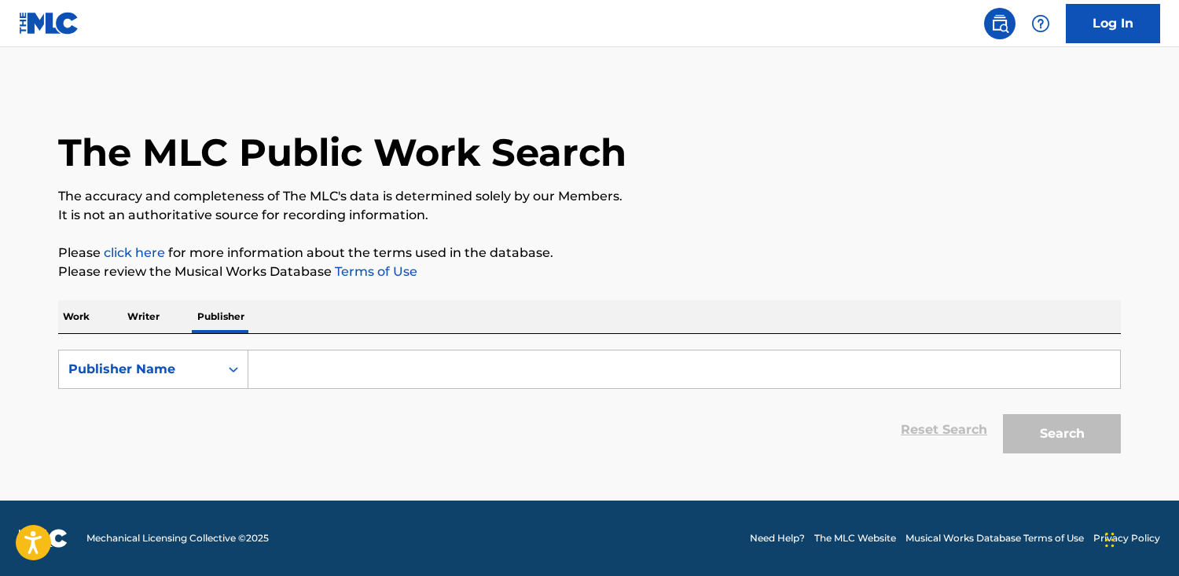
paste input "CAP Ed. Musicais"
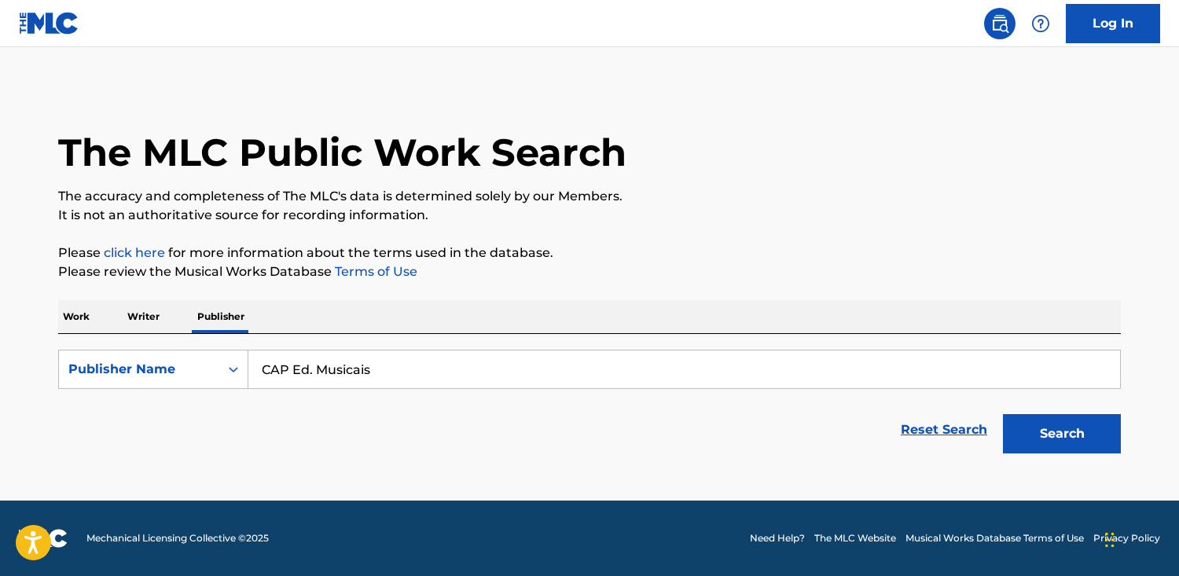
click at [1003, 414] on button "Search" at bounding box center [1062, 433] width 118 height 39
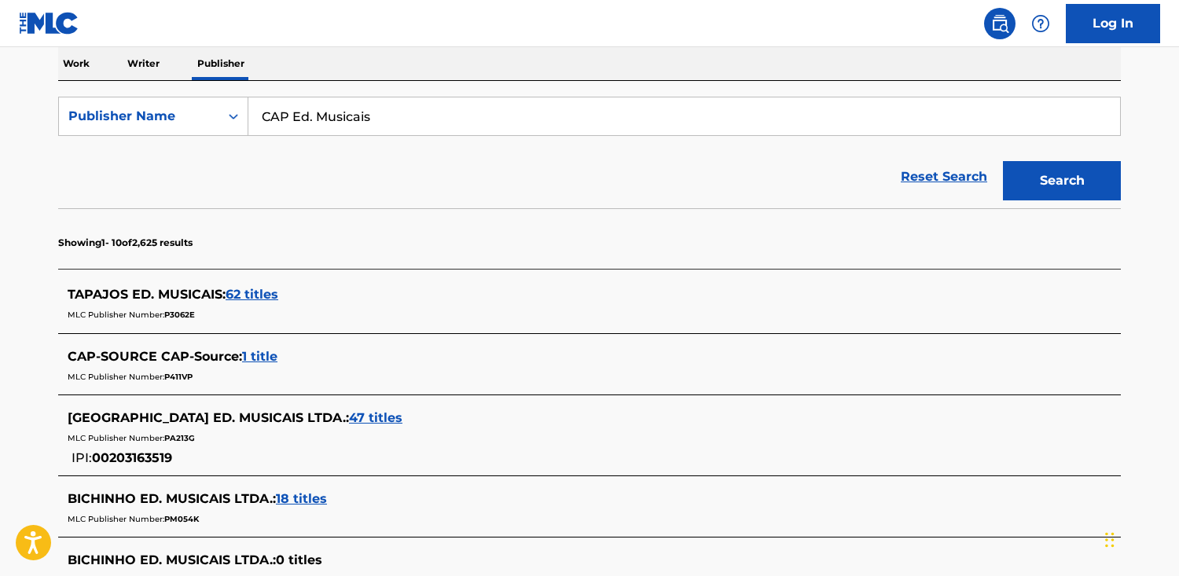
scroll to position [250, 0]
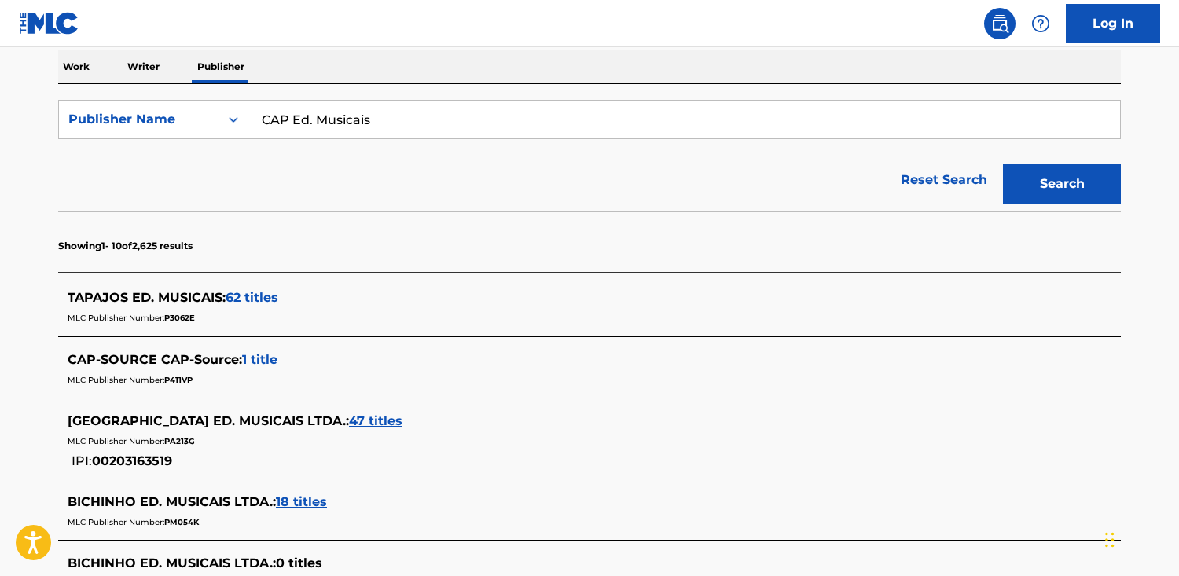
drag, startPoint x: 380, startPoint y: 120, endPoint x: 286, endPoint y: 119, distance: 93.5
click at [286, 119] on input "CAP Ed. Musicais" at bounding box center [683, 120] width 871 height 38
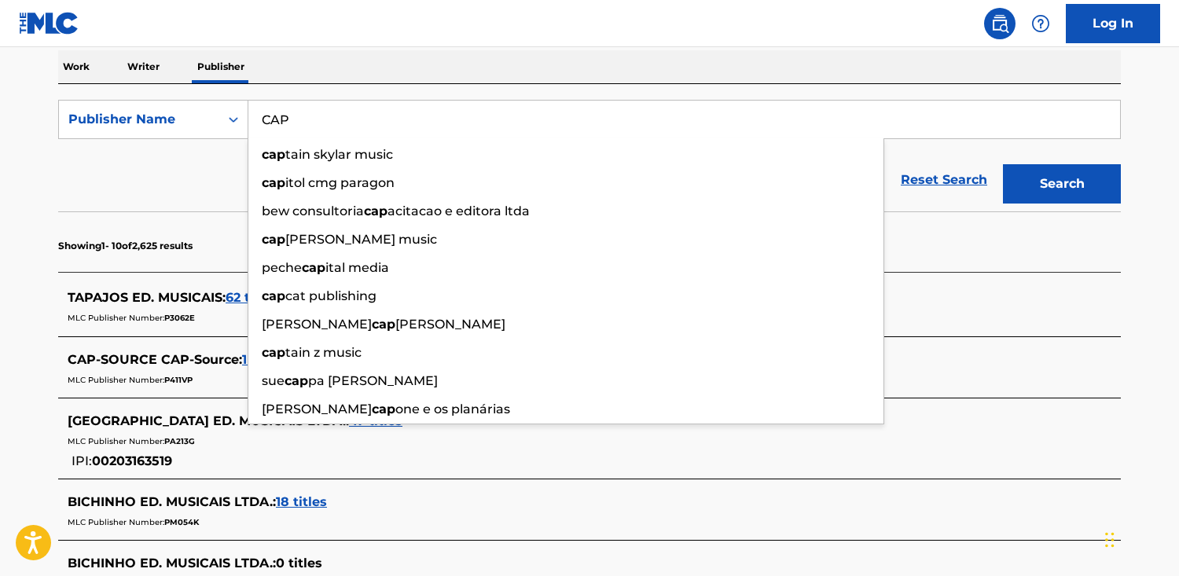
type input "CAP"
click at [1003, 164] on button "Search" at bounding box center [1062, 183] width 118 height 39
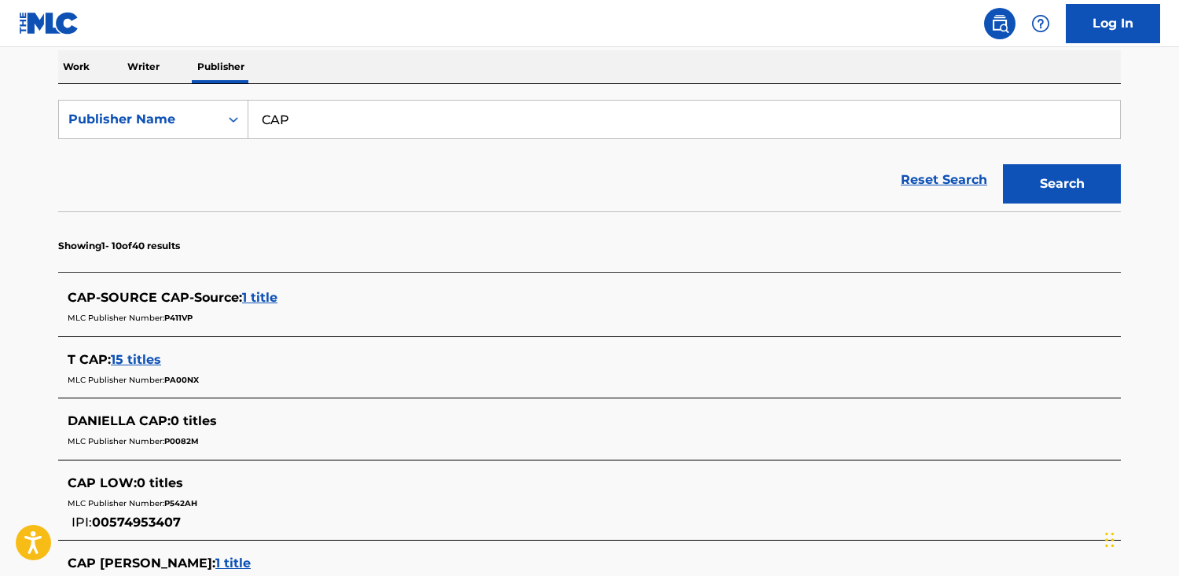
click at [373, 92] on div "SearchWithCriteriac5e3bcb5-cdf5-4d80-b0a9-165ad2ed8dd9 Publisher Name CAP Reset…" at bounding box center [589, 147] width 1062 height 127
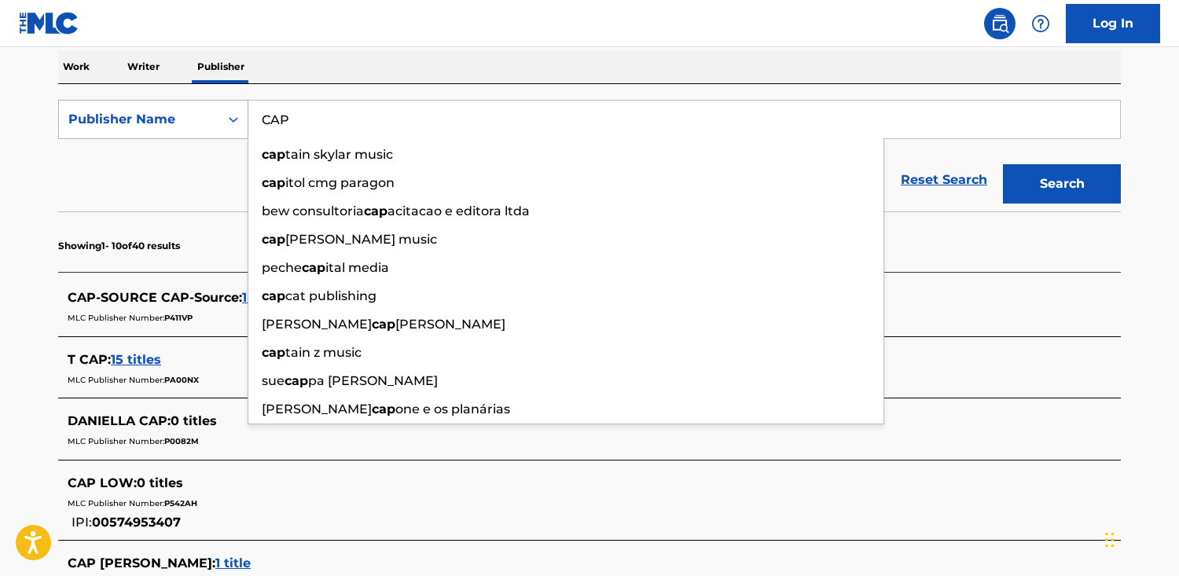
drag, startPoint x: 333, startPoint y: 114, endPoint x: 205, endPoint y: 116, distance: 128.1
click at [205, 116] on div "SearchWithCriteriac5e3bcb5-cdf5-4d80-b0a9-165ad2ed8dd9 Publisher Name CAP cap t…" at bounding box center [589, 119] width 1062 height 39
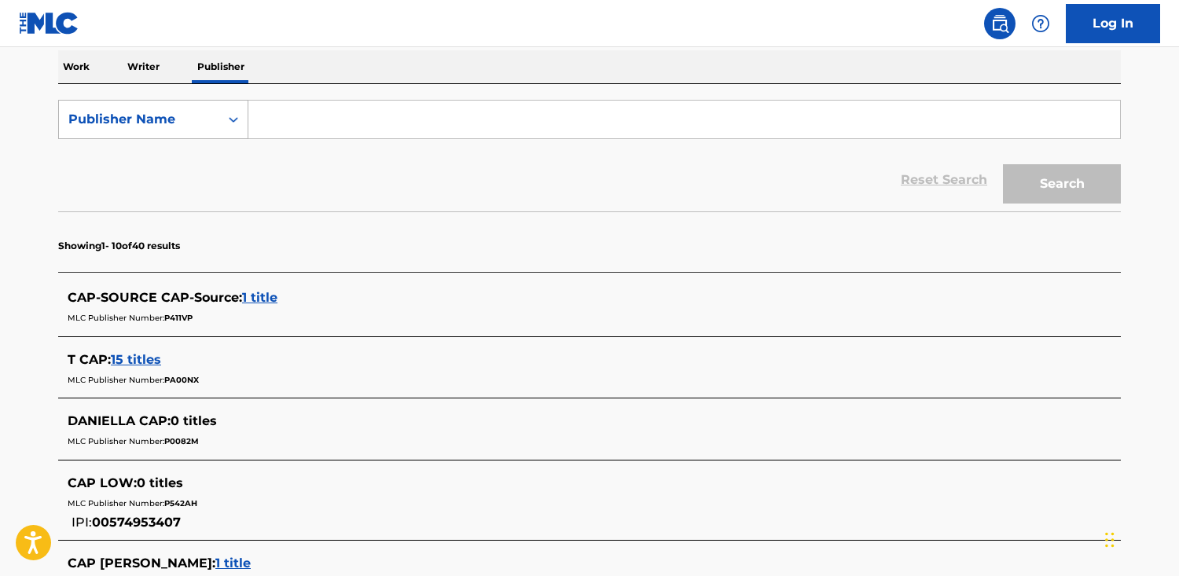
paste input "FAMOUS MUSIC LLC"
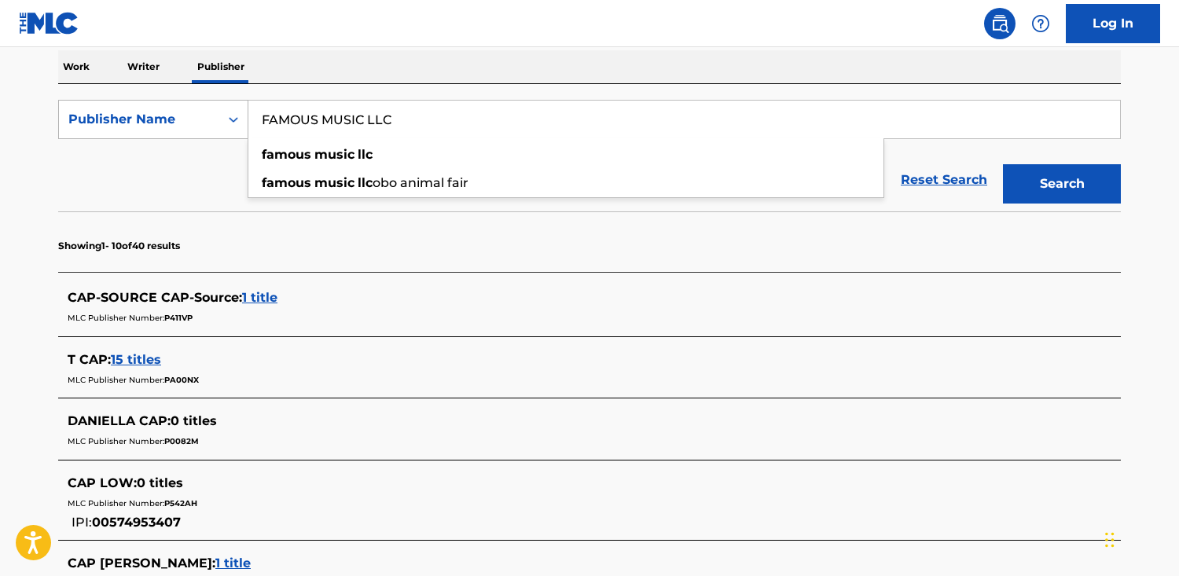
type input "FAMOUS MUSIC LLC"
click at [1003, 164] on button "Search" at bounding box center [1062, 183] width 118 height 39
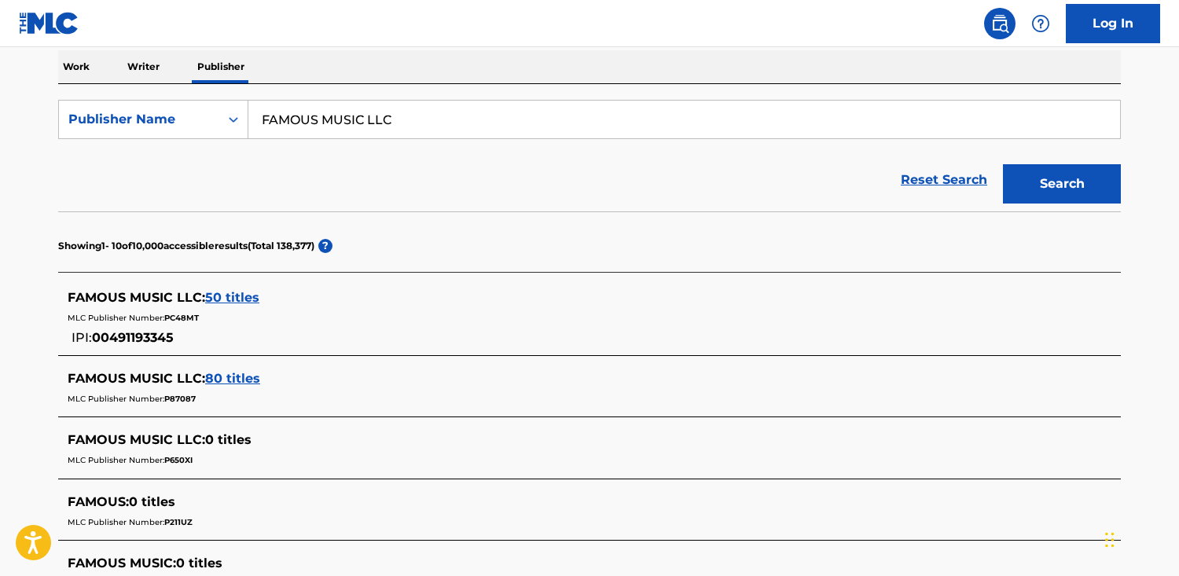
click at [219, 299] on span "50 titles" at bounding box center [232, 297] width 54 height 15
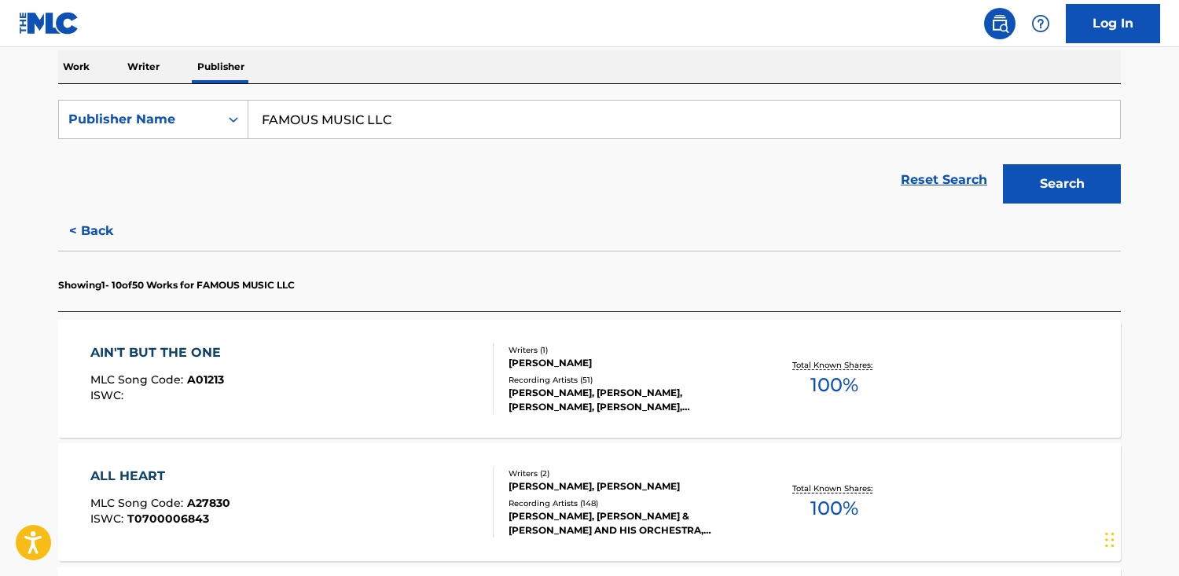
click at [598, 364] on div "[PERSON_NAME]" at bounding box center [626, 363] width 237 height 14
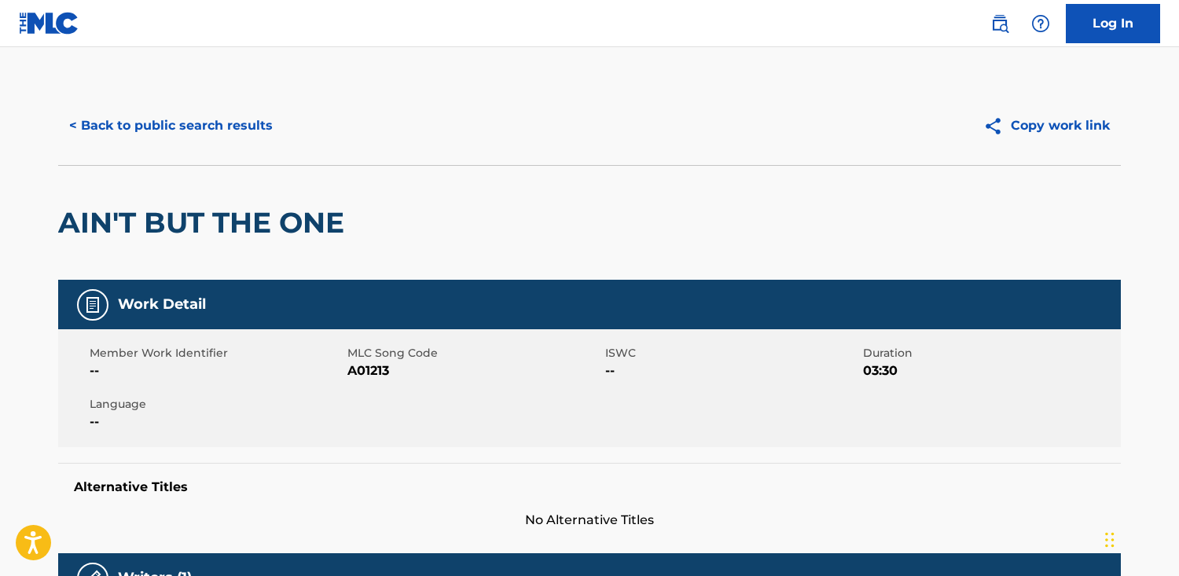
click at [154, 115] on button "< Back to public search results" at bounding box center [171, 125] width 226 height 39
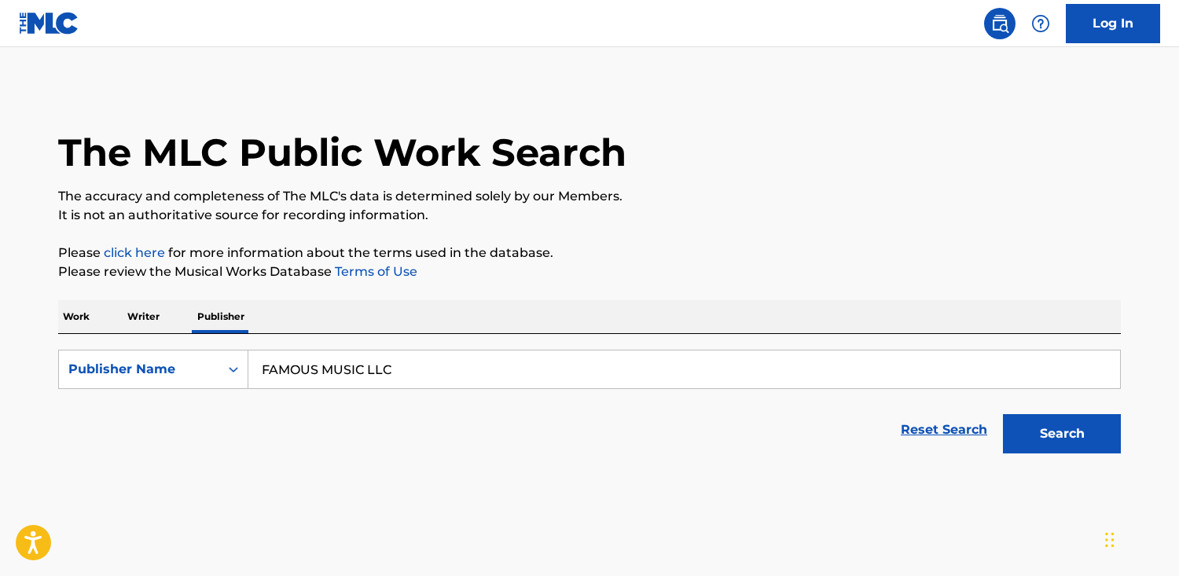
scroll to position [17, 0]
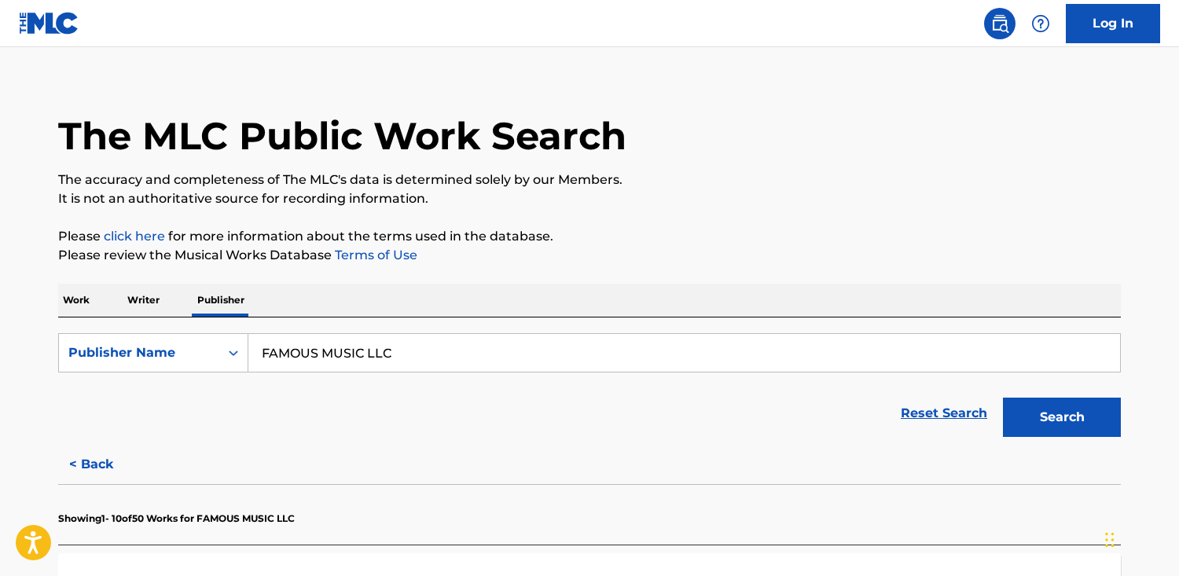
click at [86, 304] on p "Work" at bounding box center [76, 300] width 36 height 33
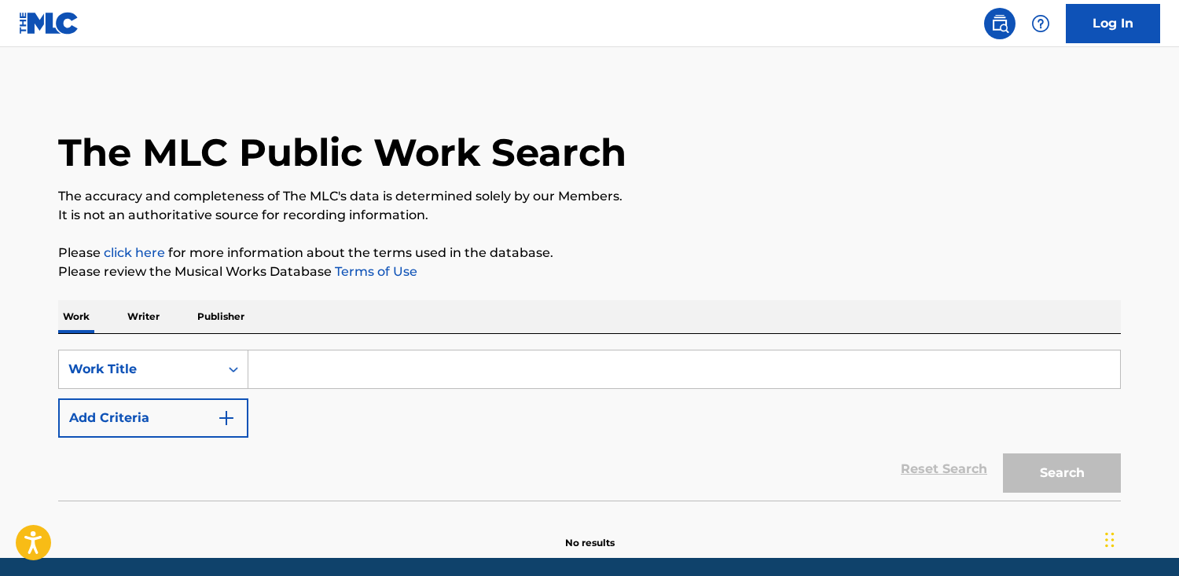
click at [461, 370] on input "Search Form" at bounding box center [683, 369] width 871 height 38
paste input "Baby, Baby, Balla, Balla!!"
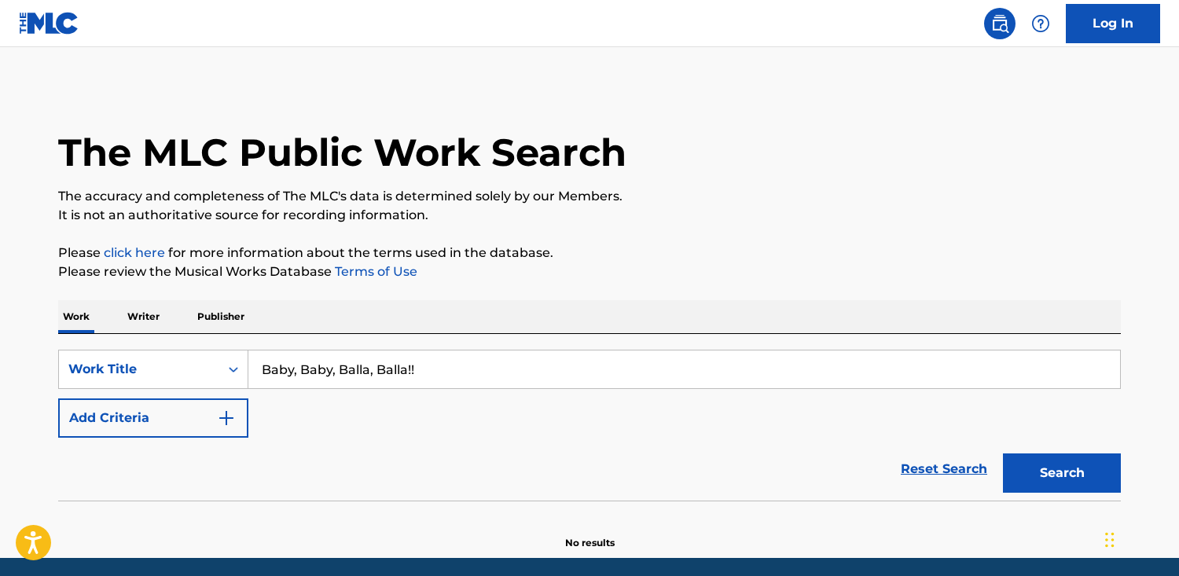
type input "Baby, Baby, Balla, Balla!!"
click at [1003, 453] on button "Search" at bounding box center [1062, 472] width 118 height 39
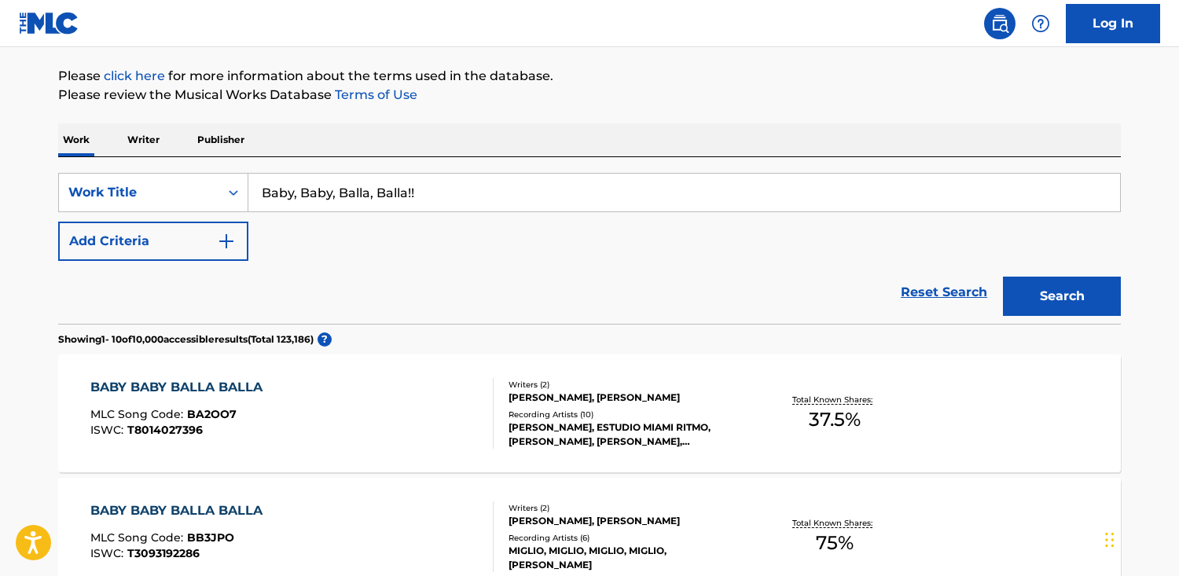
scroll to position [169, 0]
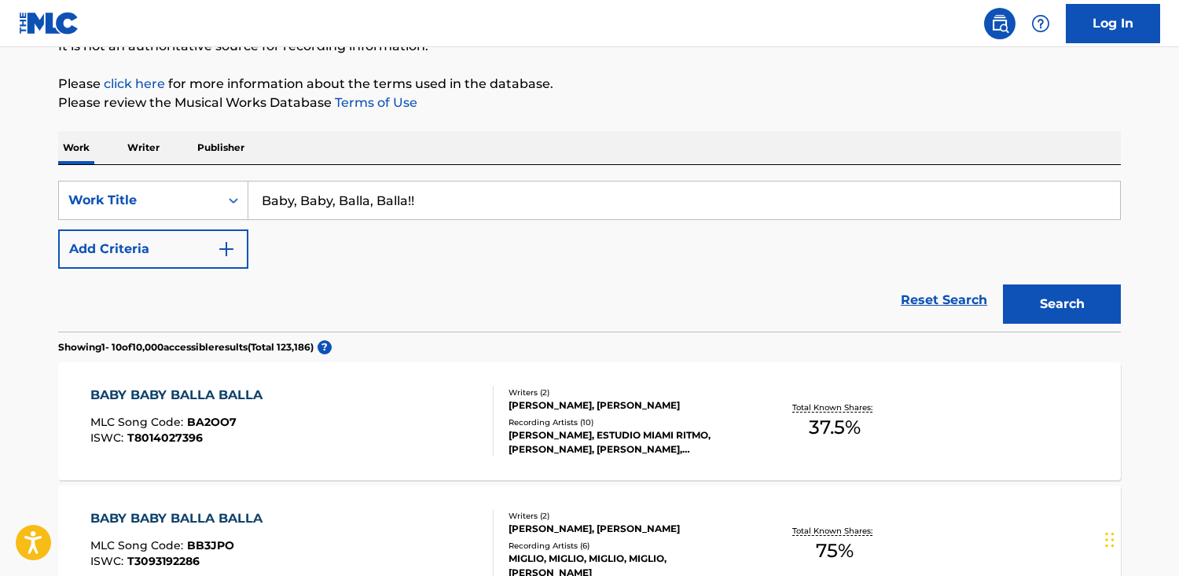
click at [214, 259] on button "Add Criteria" at bounding box center [153, 248] width 190 height 39
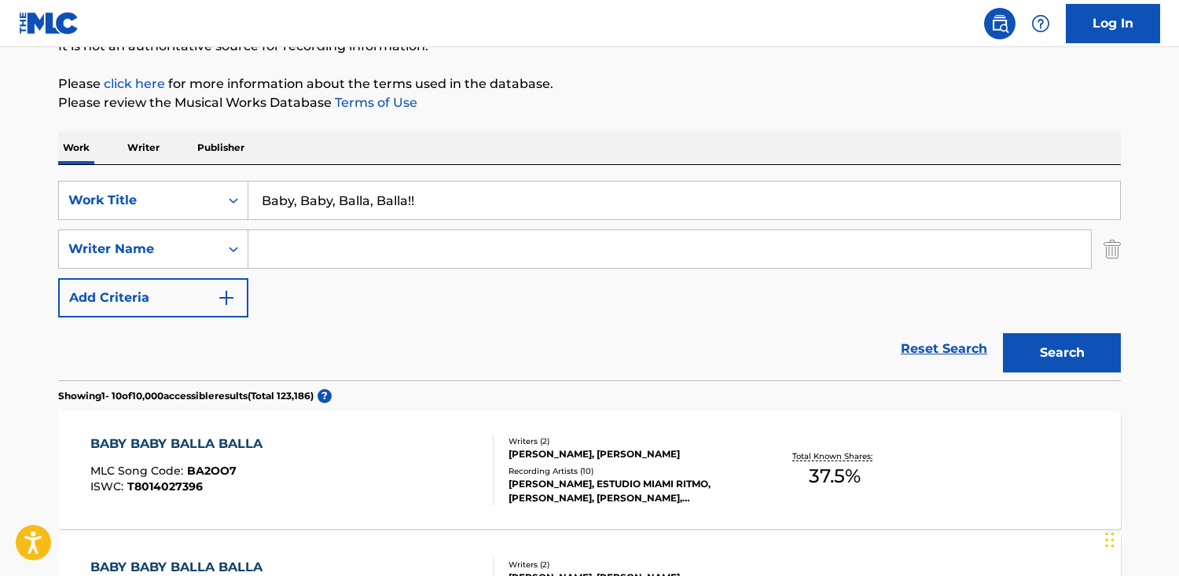
click at [347, 258] on input "Search Form" at bounding box center [669, 249] width 842 height 38
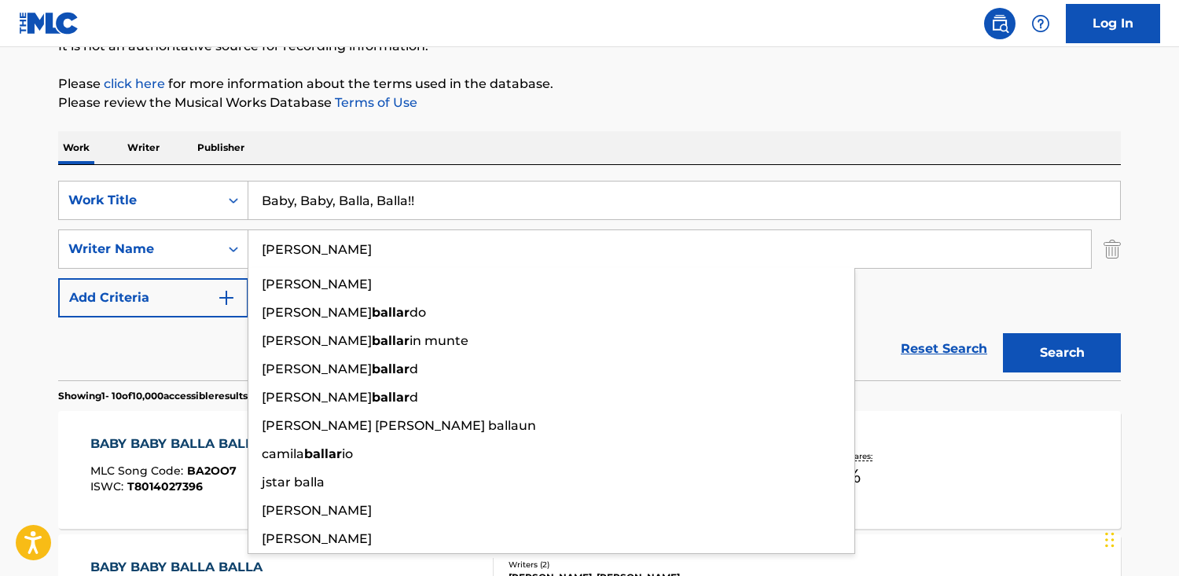
type input "[PERSON_NAME]"
click at [1003, 333] on button "Search" at bounding box center [1062, 352] width 118 height 39
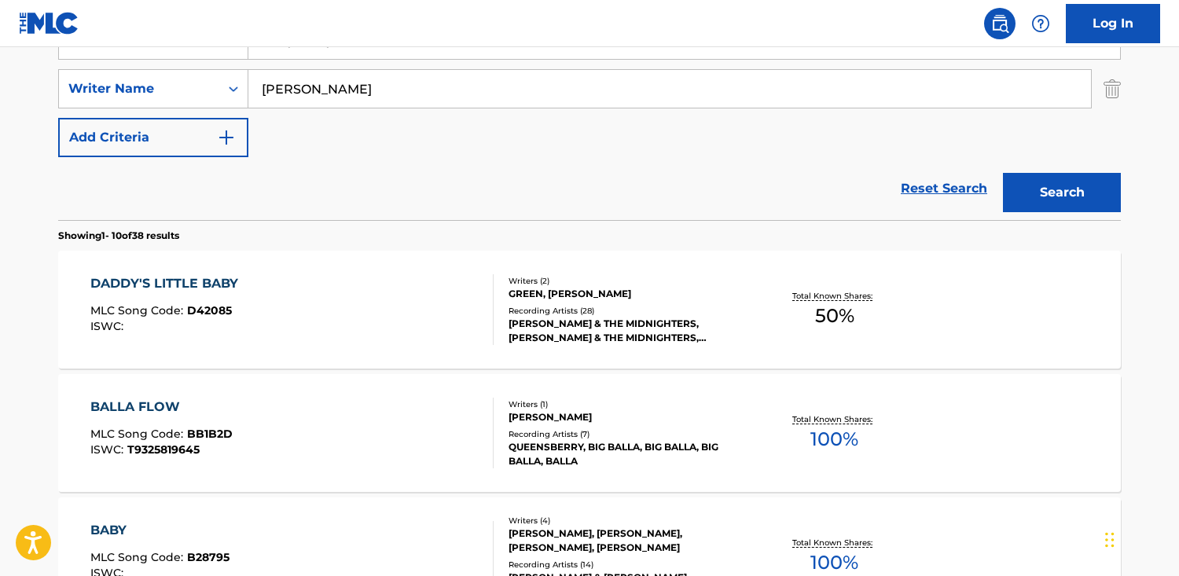
scroll to position [335, 0]
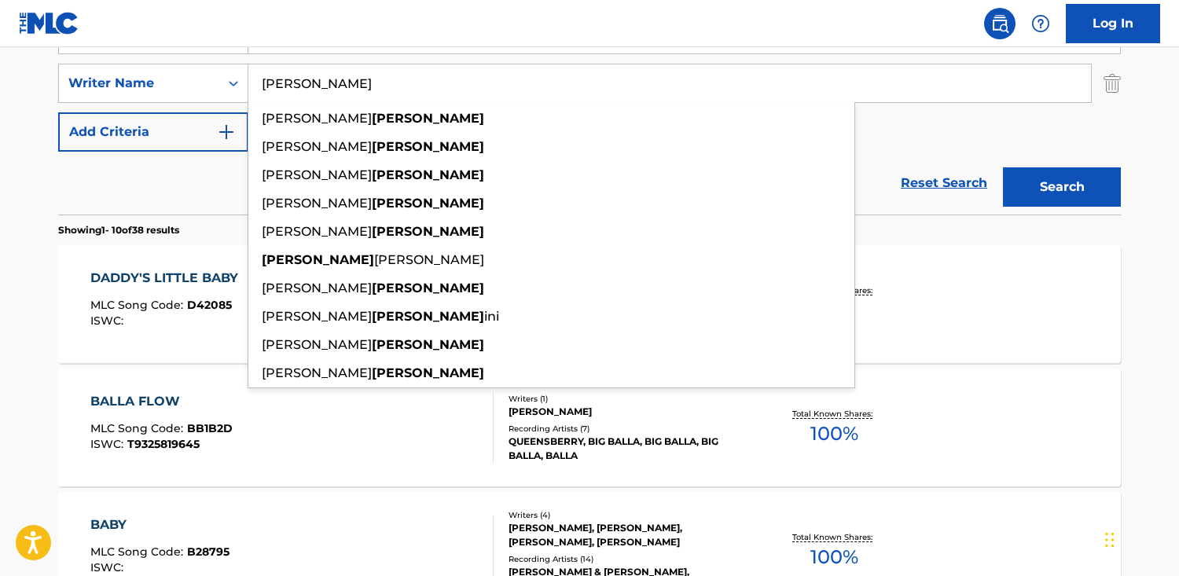
click at [103, 184] on div "Reset Search Search" at bounding box center [589, 183] width 1062 height 63
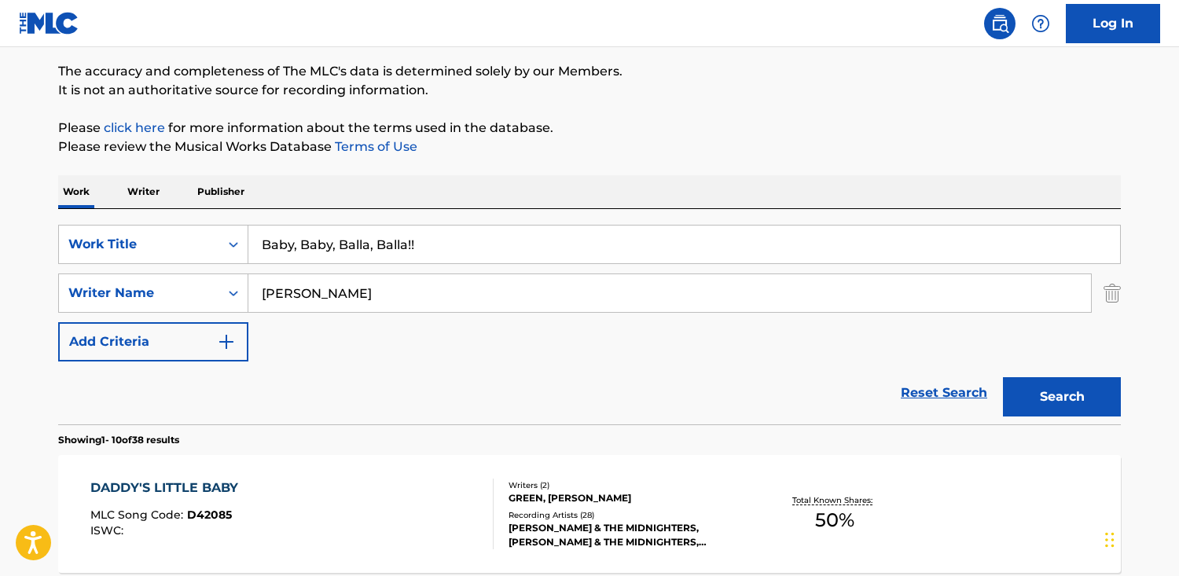
scroll to position [50, 0]
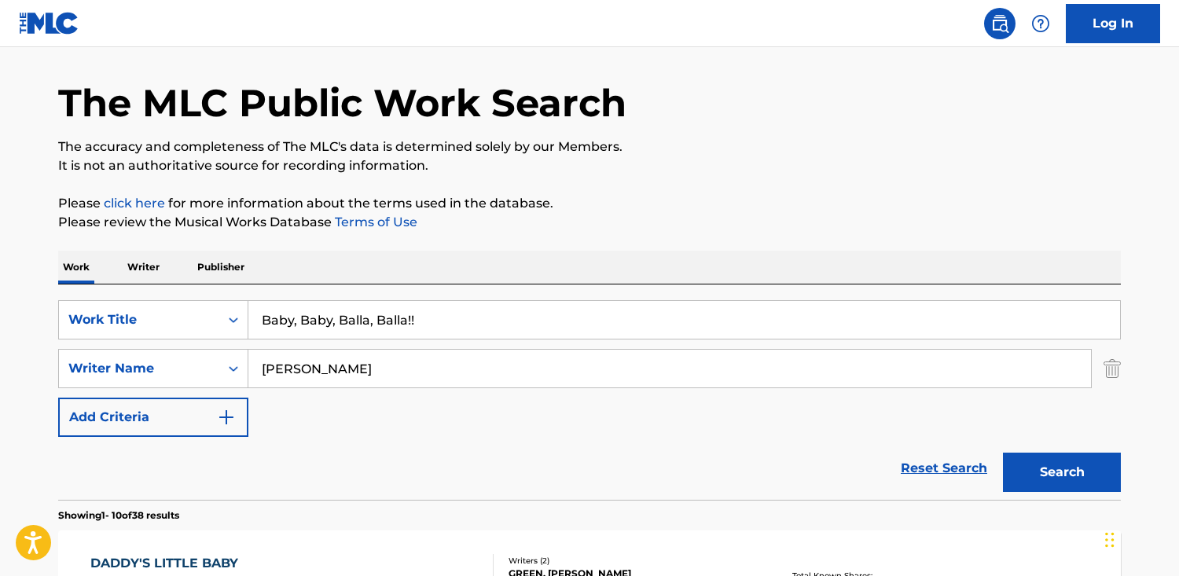
click at [242, 260] on p "Publisher" at bounding box center [221, 267] width 57 height 33
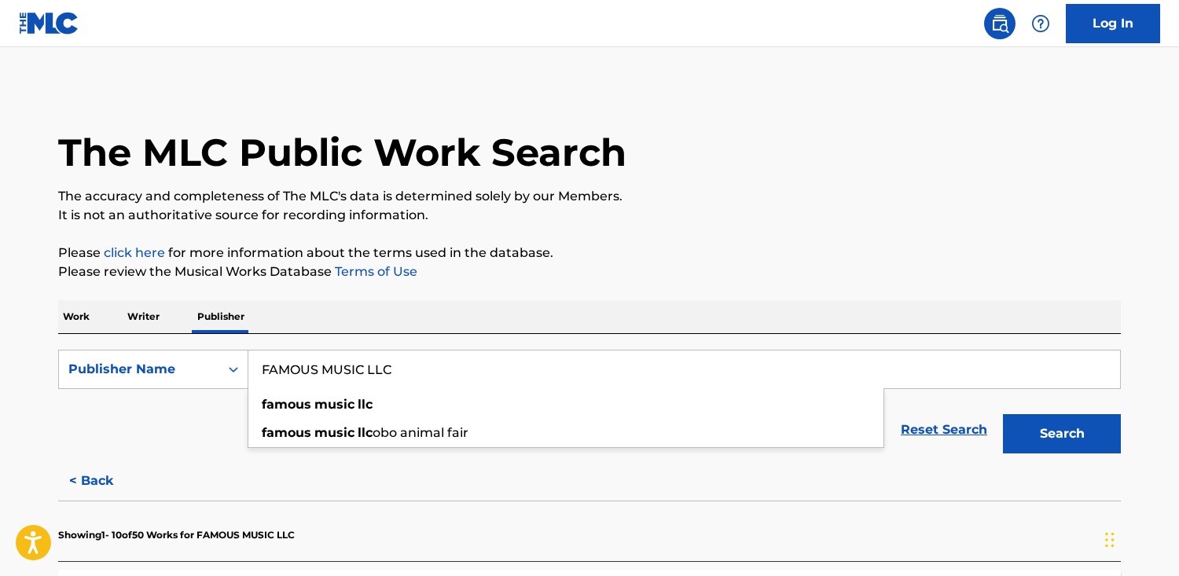
drag, startPoint x: 409, startPoint y: 376, endPoint x: 74, endPoint y: 325, distance: 338.6
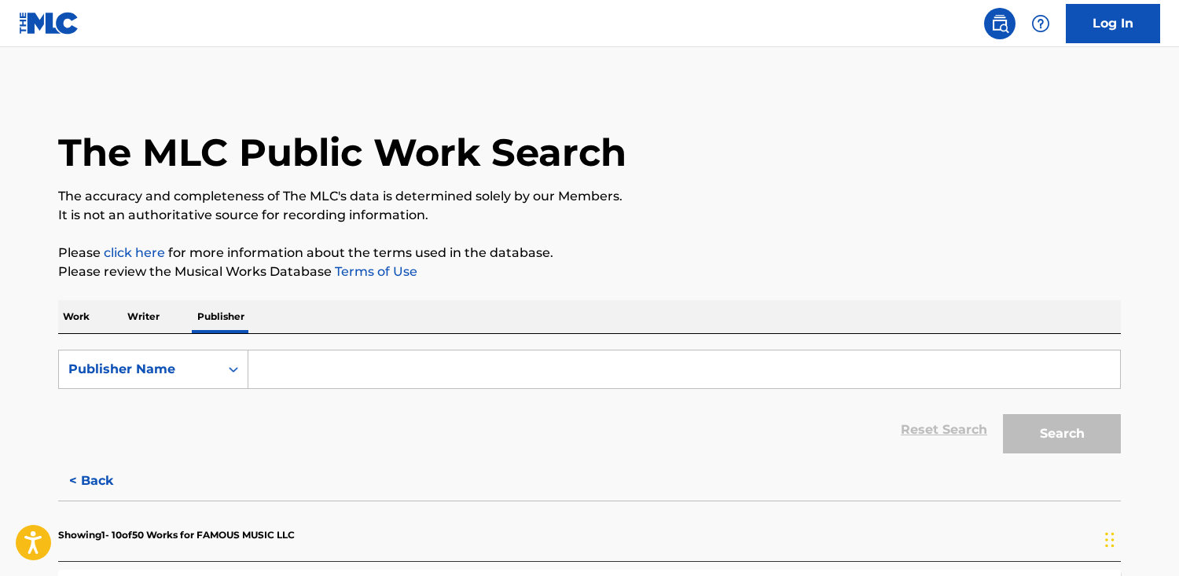
paste input "FORT-[PERSON_NAME]-MUSIC CO"
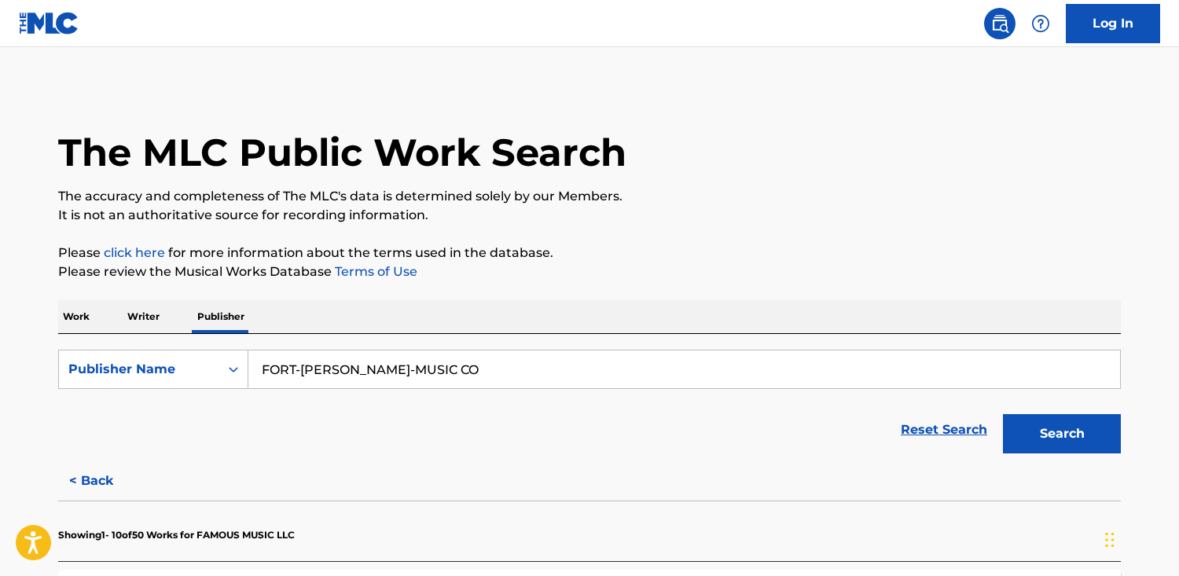
type input "FORT-[PERSON_NAME]-MUSIC CO"
click at [1003, 414] on button "Search" at bounding box center [1062, 433] width 118 height 39
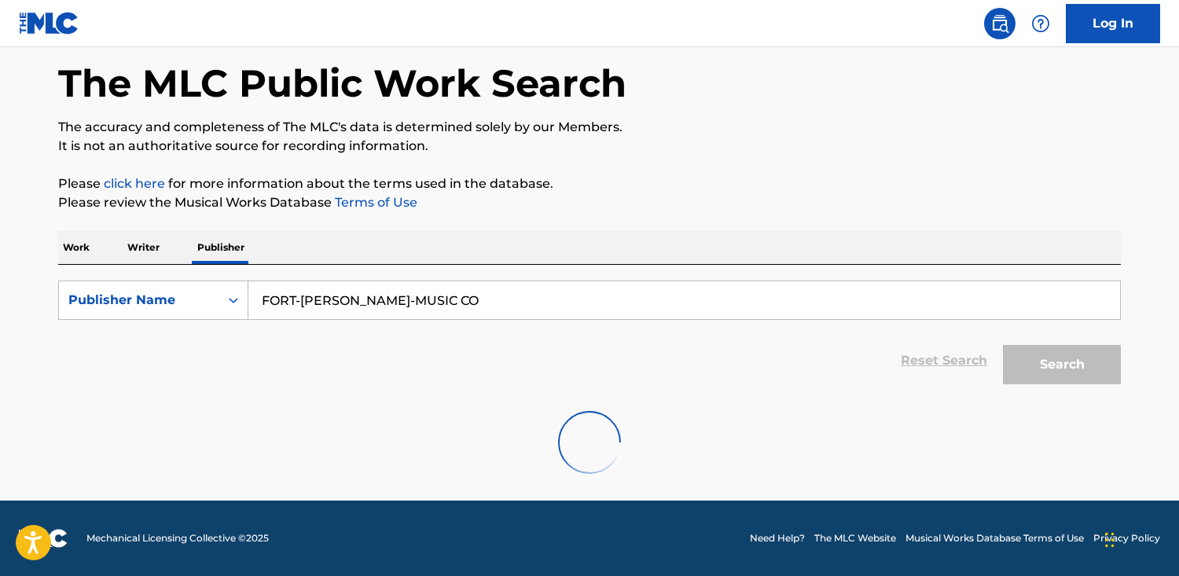
scroll to position [104, 0]
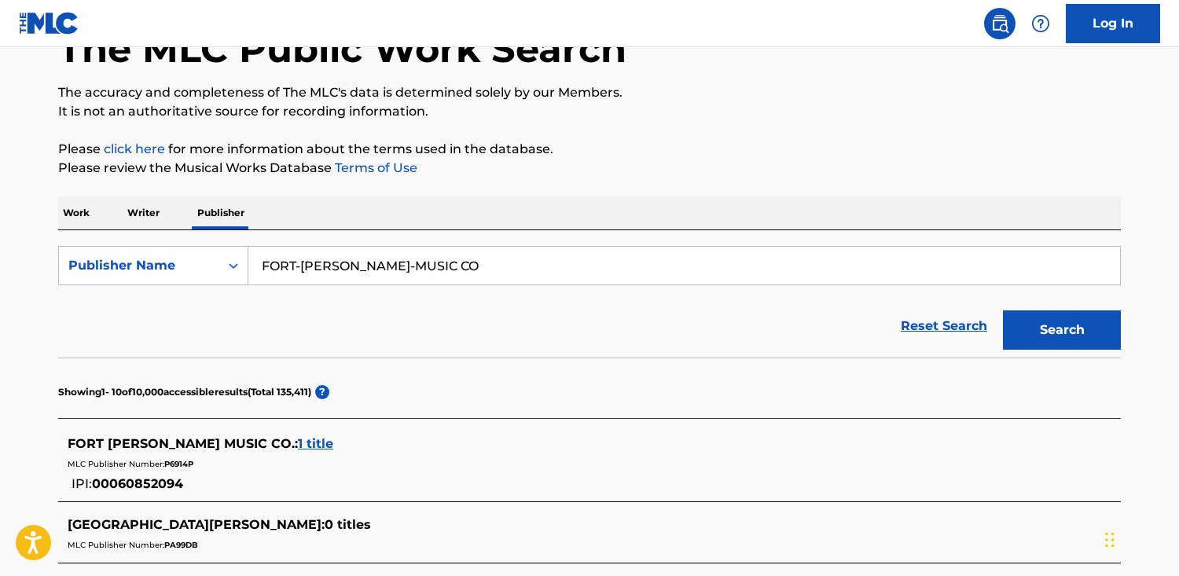
click at [298, 442] on span "1 title" at bounding box center [315, 443] width 35 height 15
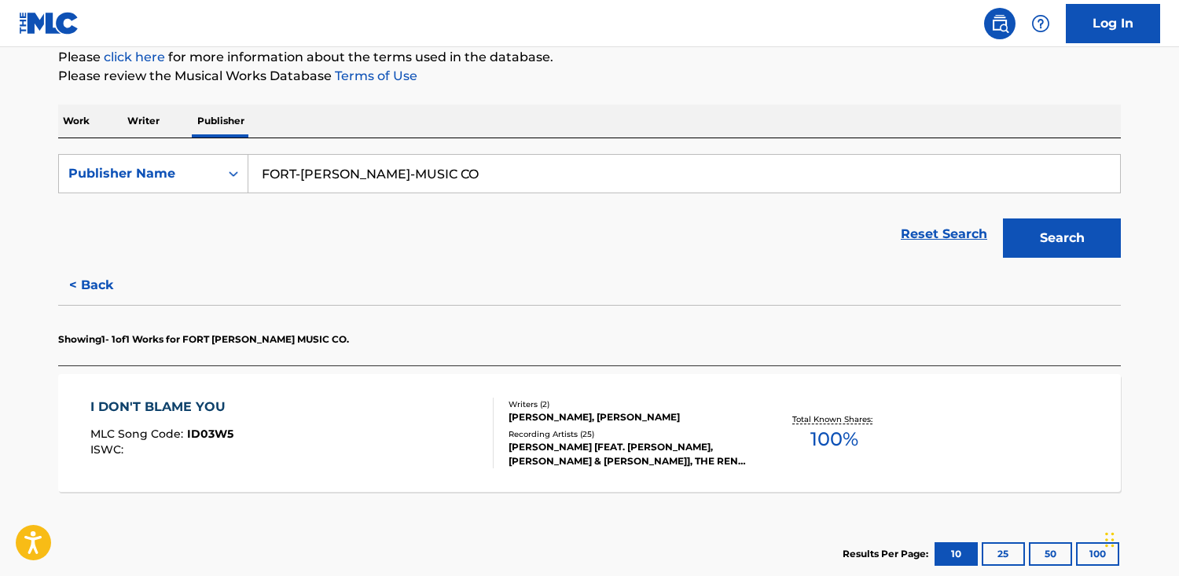
scroll to position [212, 0]
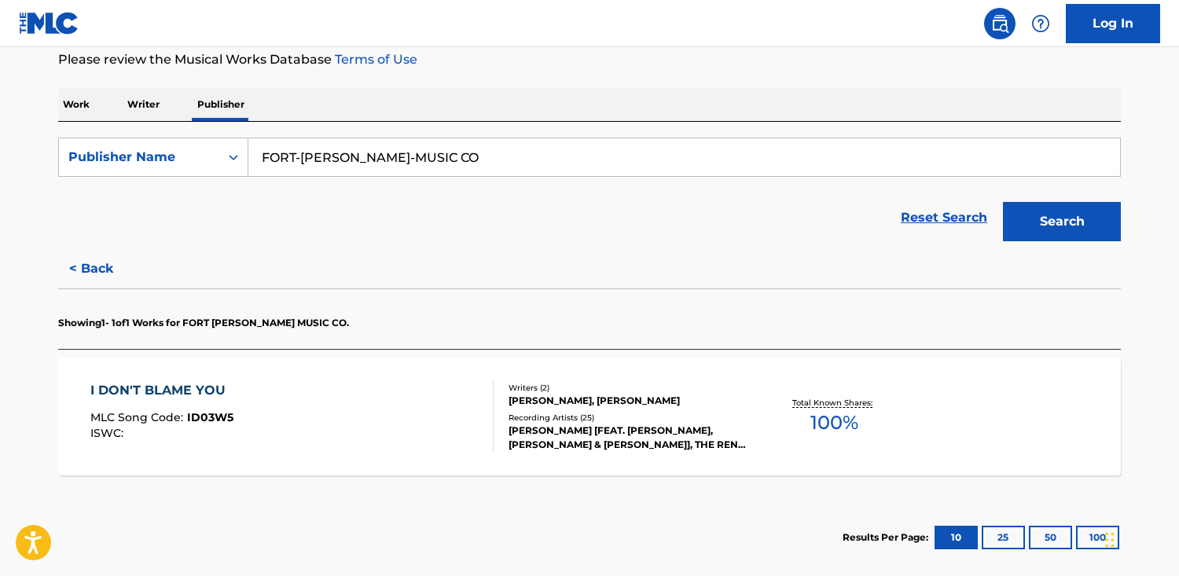
click at [684, 415] on div "Recording Artists ( 25 )" at bounding box center [626, 418] width 237 height 12
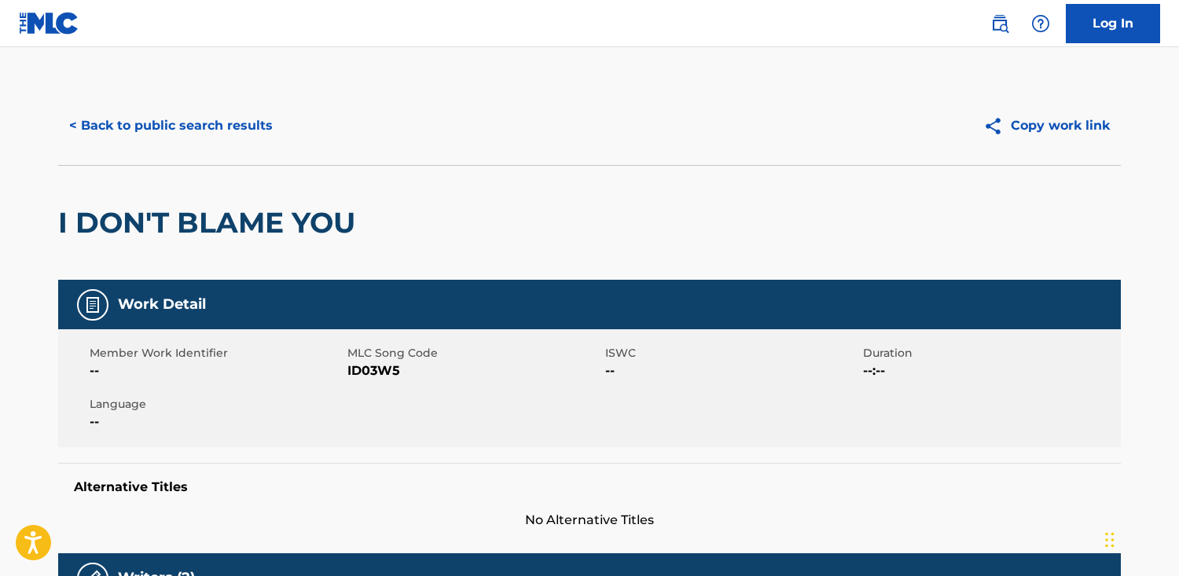
click at [222, 138] on button "< Back to public search results" at bounding box center [171, 125] width 226 height 39
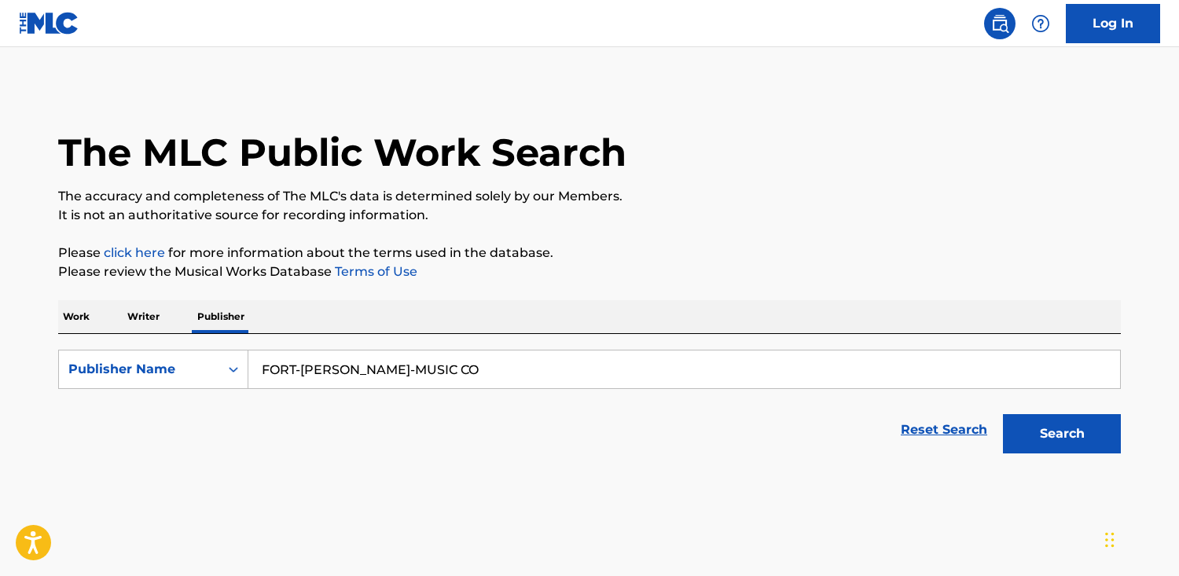
scroll to position [17, 0]
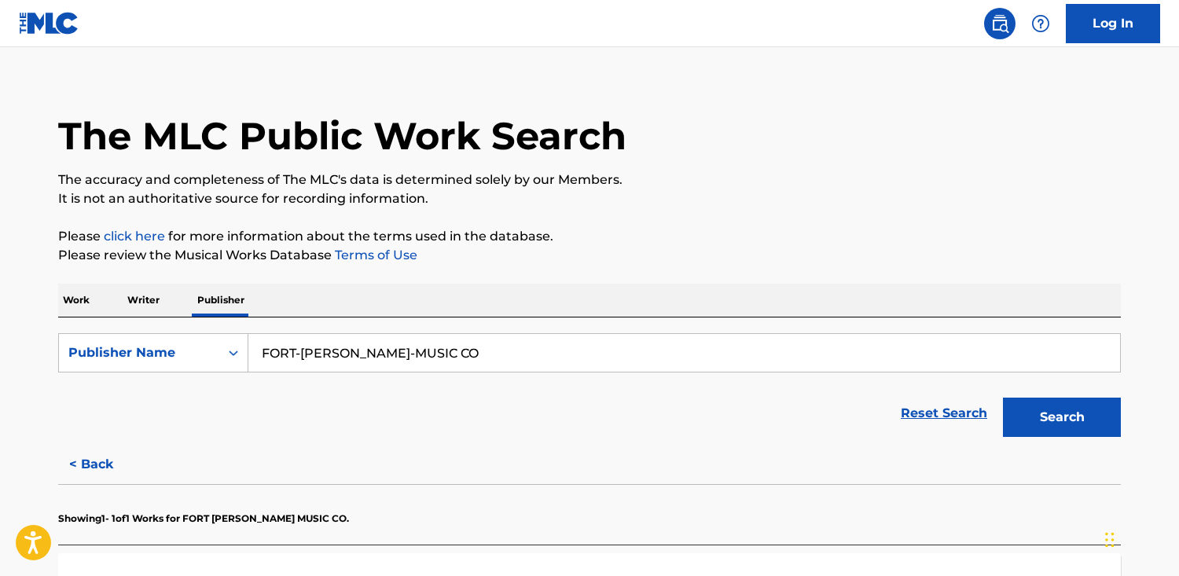
drag, startPoint x: 442, startPoint y: 362, endPoint x: 21, endPoint y: 295, distance: 425.6
click at [21, 295] on main "The MLC Public Work Search The accuracy and completeness of The MLC's data is d…" at bounding box center [589, 404] width 1179 height 747
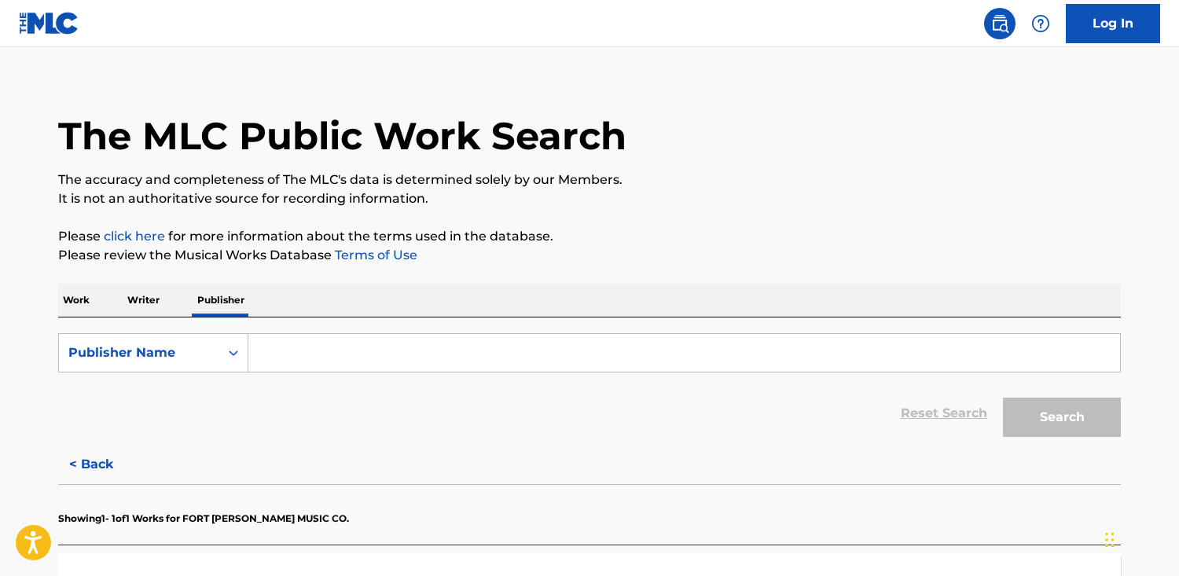
paste input "King Platinum Records"
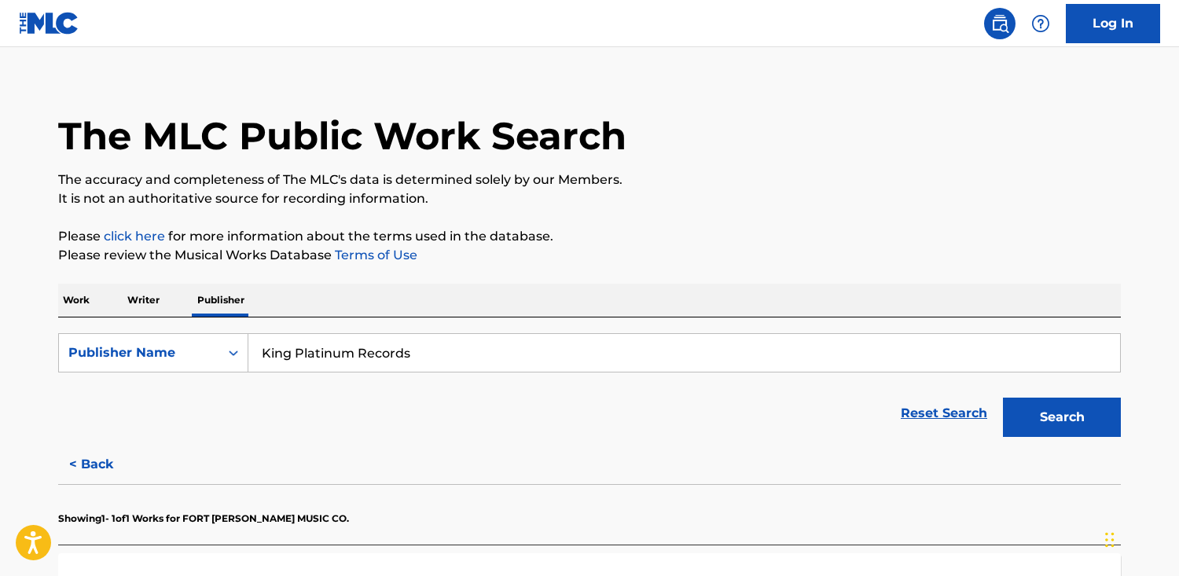
type input "King Platinum Records"
click at [1003, 398] on button "Search" at bounding box center [1062, 417] width 118 height 39
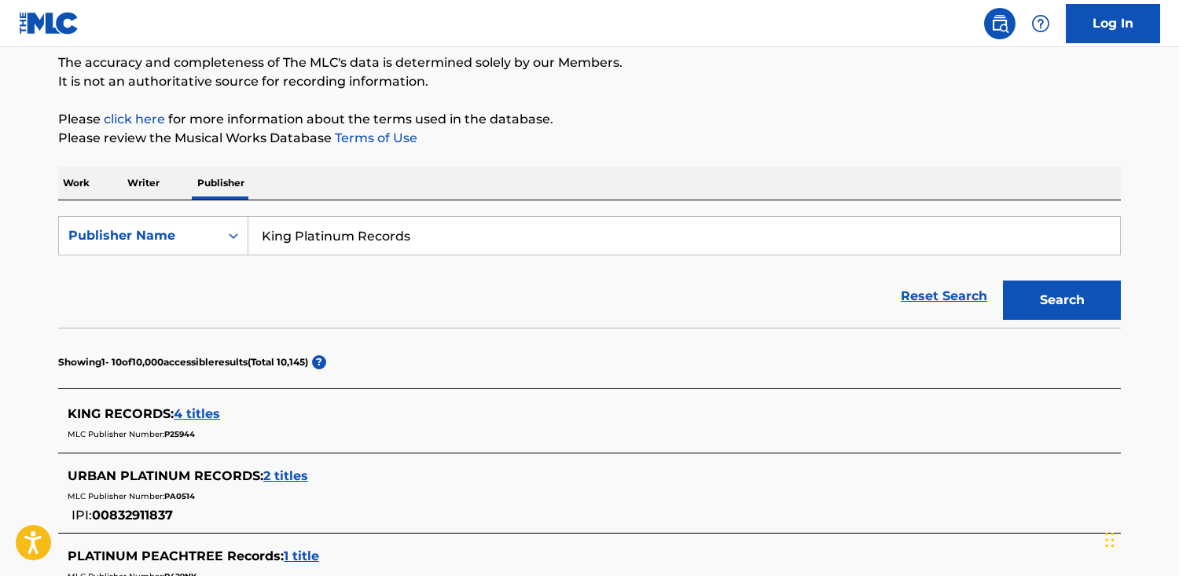
scroll to position [129, 0]
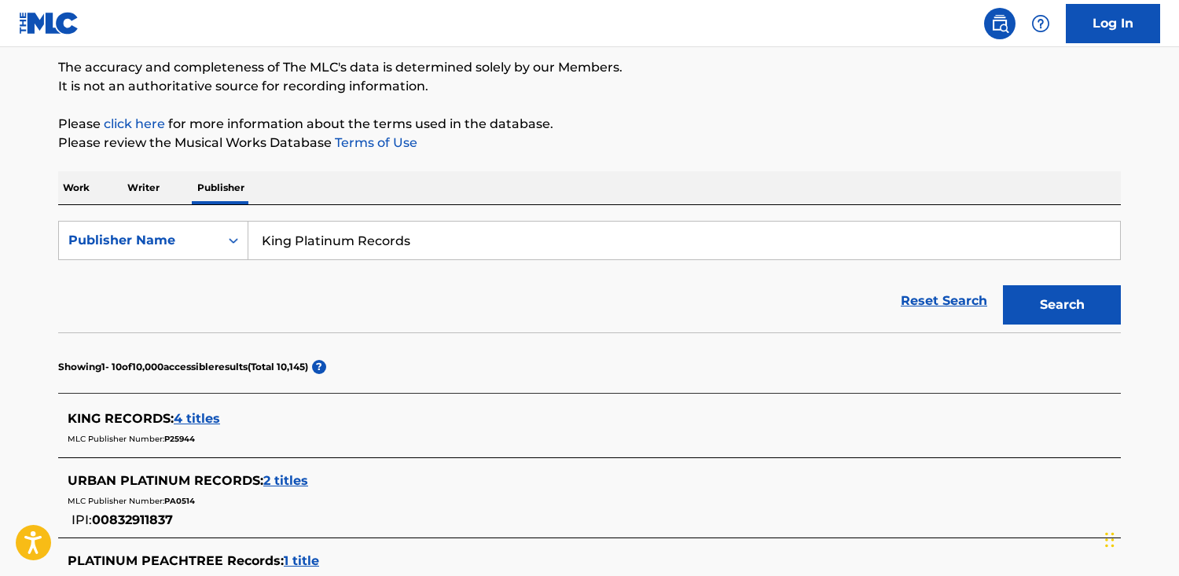
click at [86, 189] on p "Work" at bounding box center [76, 187] width 36 height 33
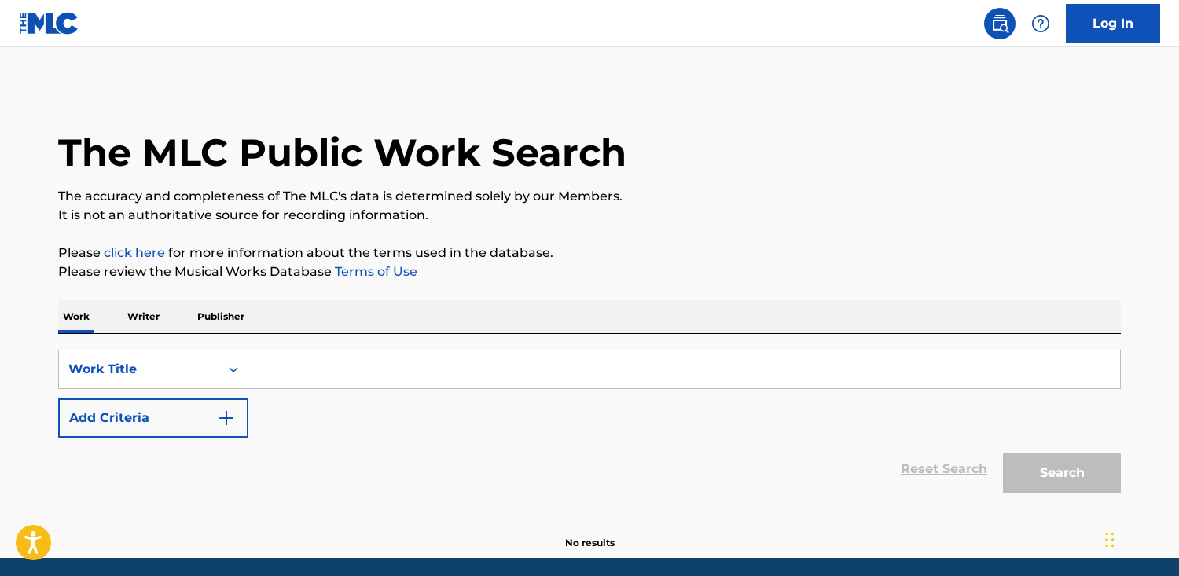
click at [360, 354] on input "Search Form" at bounding box center [683, 369] width 871 height 38
paste input "Reverie"
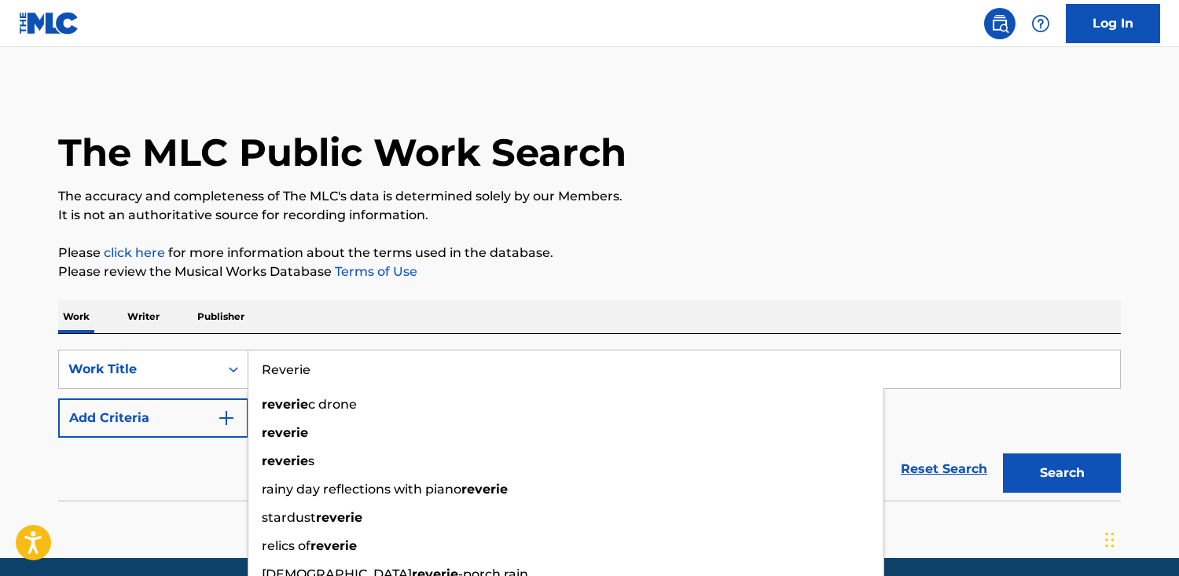
type input "Reverie"
click at [1003, 453] on button "Search" at bounding box center [1062, 472] width 118 height 39
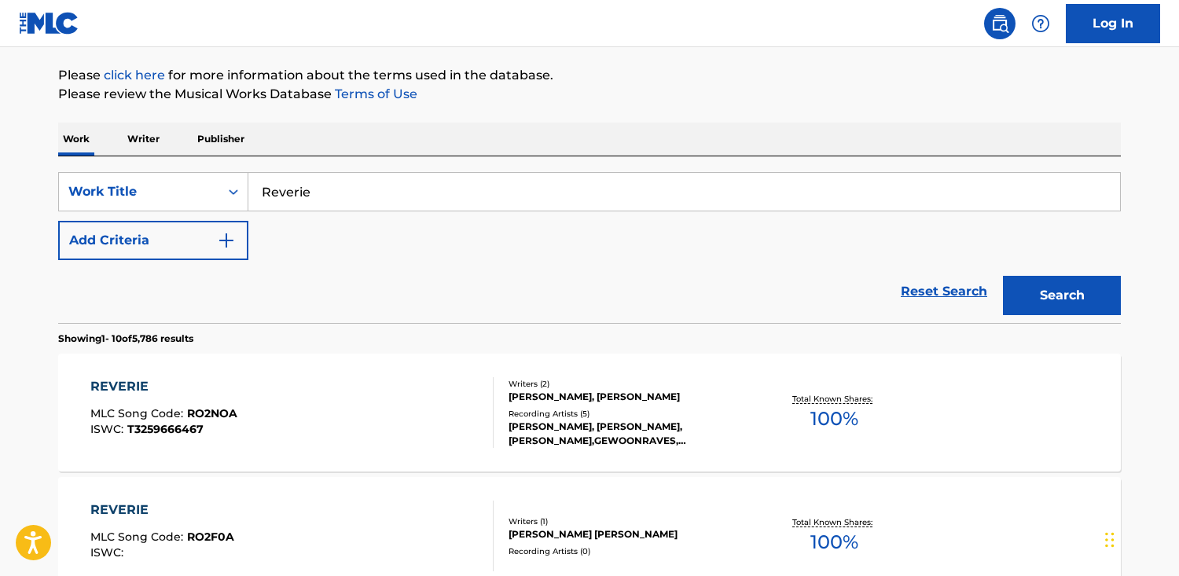
scroll to position [177, 0]
drag, startPoint x: 185, startPoint y: 244, endPoint x: 34, endPoint y: 244, distance: 150.9
click at [147, 244] on button "Add Criteria" at bounding box center [153, 241] width 190 height 39
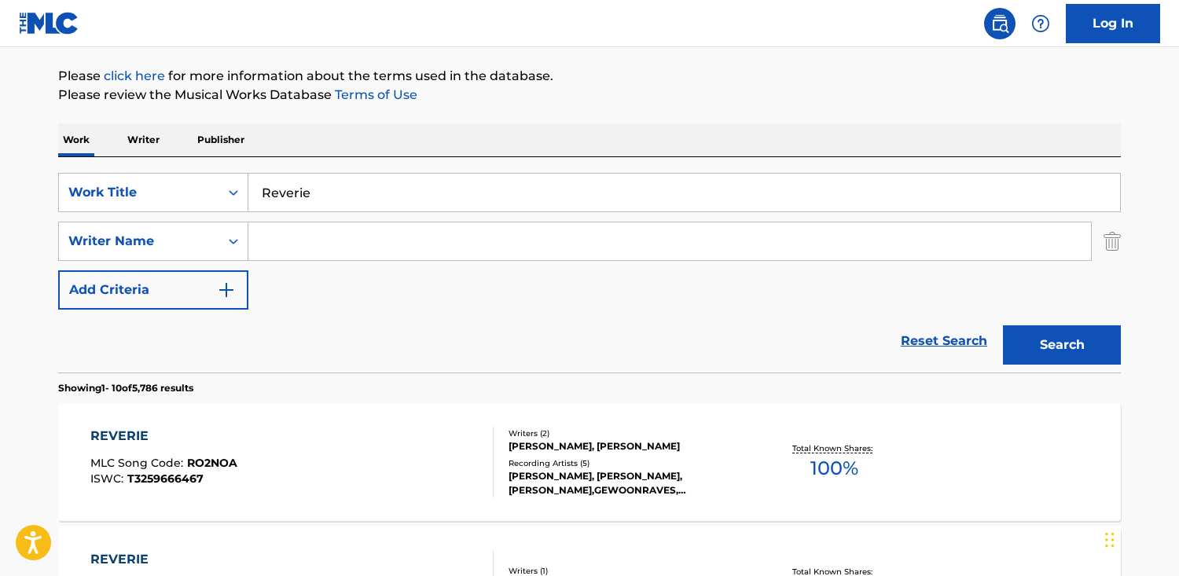
click at [306, 242] on input "Search Form" at bounding box center [669, 241] width 842 height 38
paste input "[PERSON_NAME]"
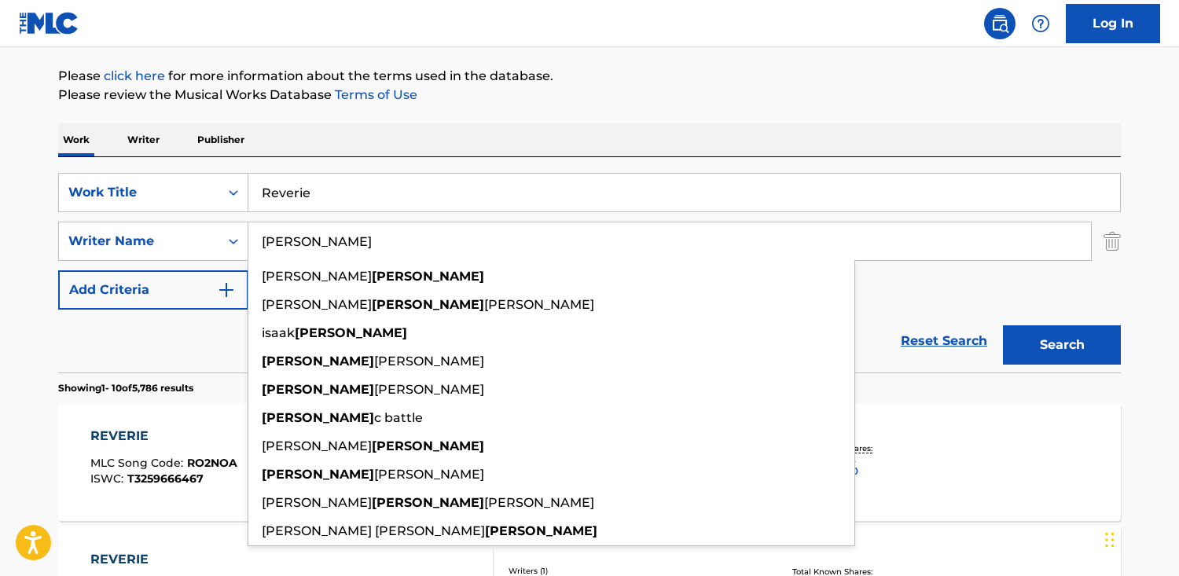
type input "[PERSON_NAME]"
click at [1003, 325] on button "Search" at bounding box center [1062, 344] width 118 height 39
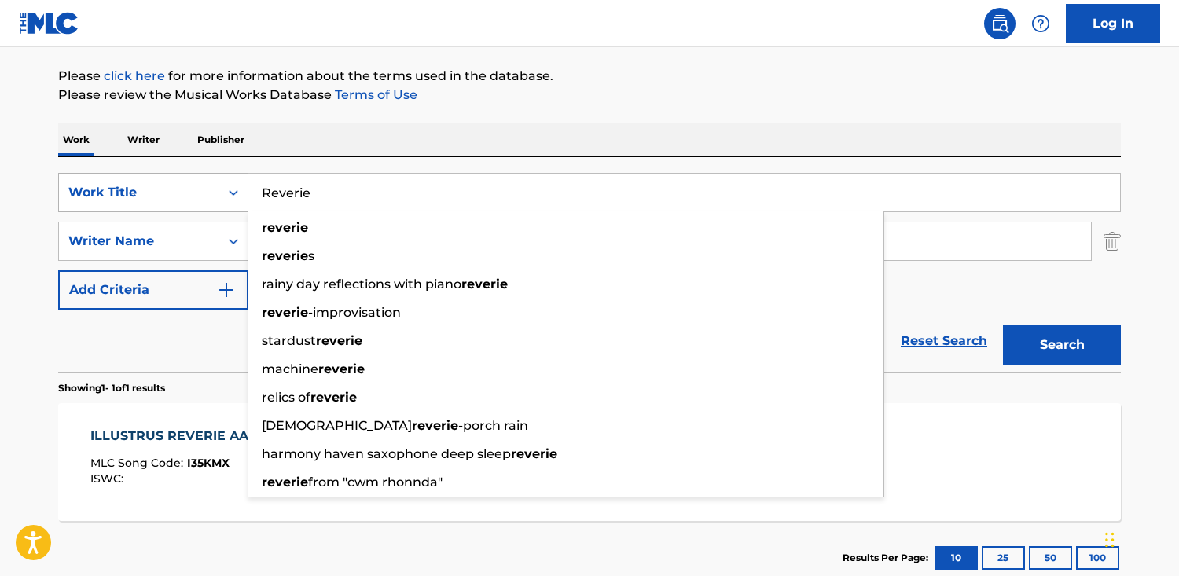
drag, startPoint x: 381, startPoint y: 192, endPoint x: 154, endPoint y: 190, distance: 227.1
click at [154, 190] on div "SearchWithCriteriab48f0f0b-23cd-4e46-8f2b-191aa74c6d74 Work Title Reverie rever…" at bounding box center [589, 192] width 1062 height 39
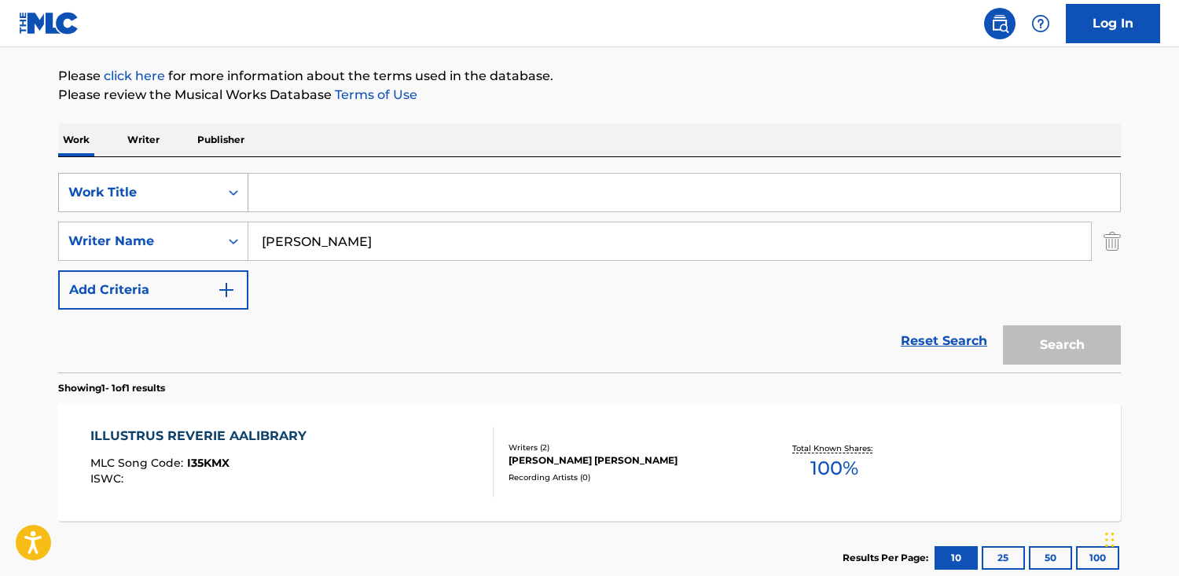
paste input "Aria"
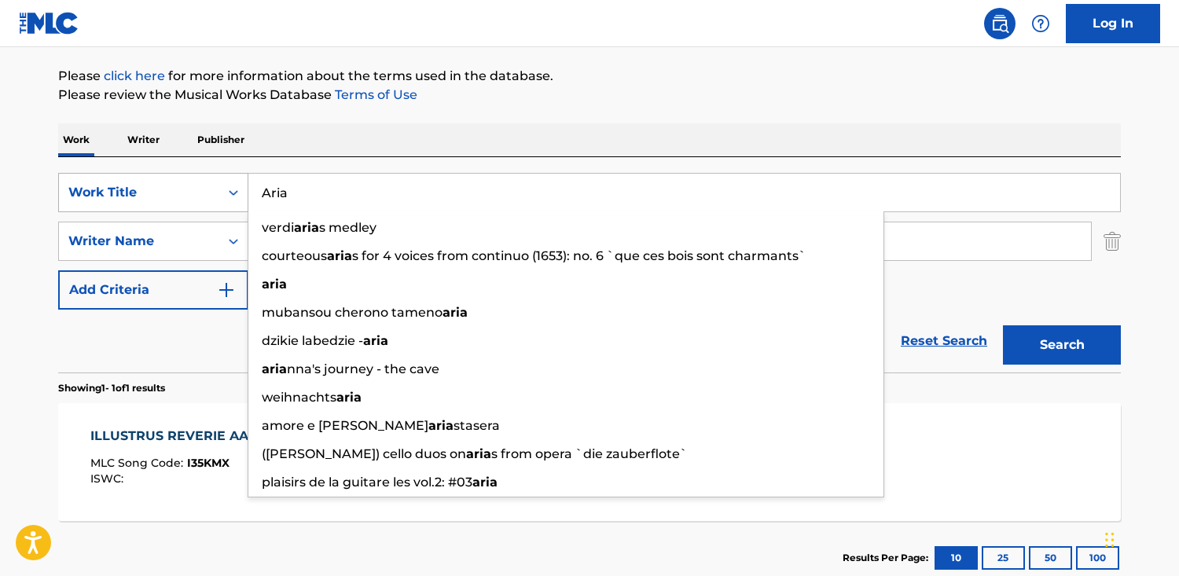
type input "Aria"
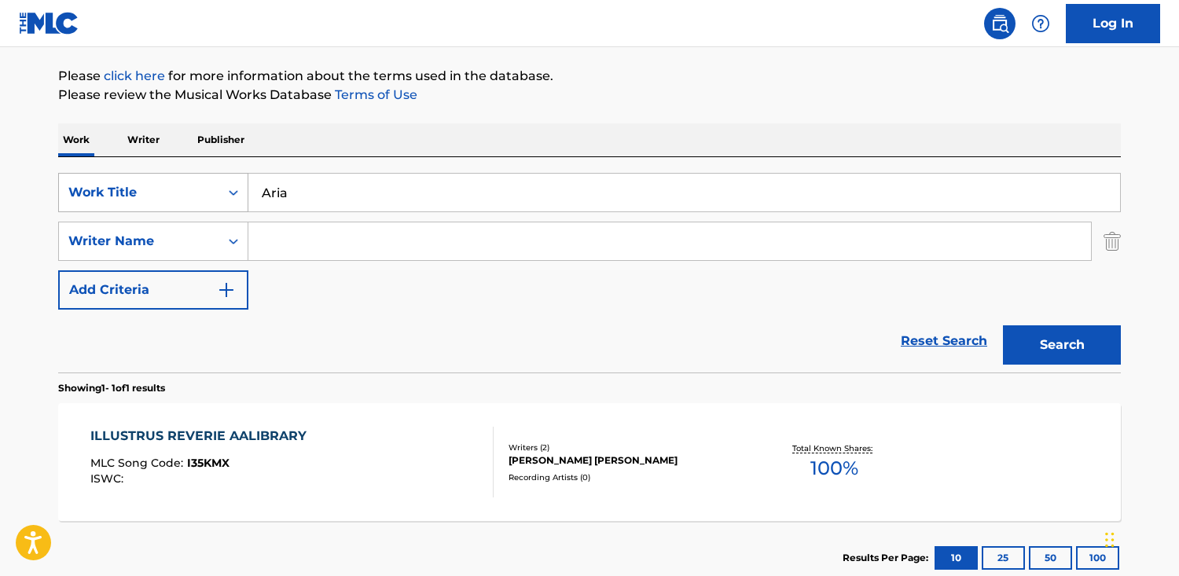
click at [1003, 325] on button "Search" at bounding box center [1062, 344] width 118 height 39
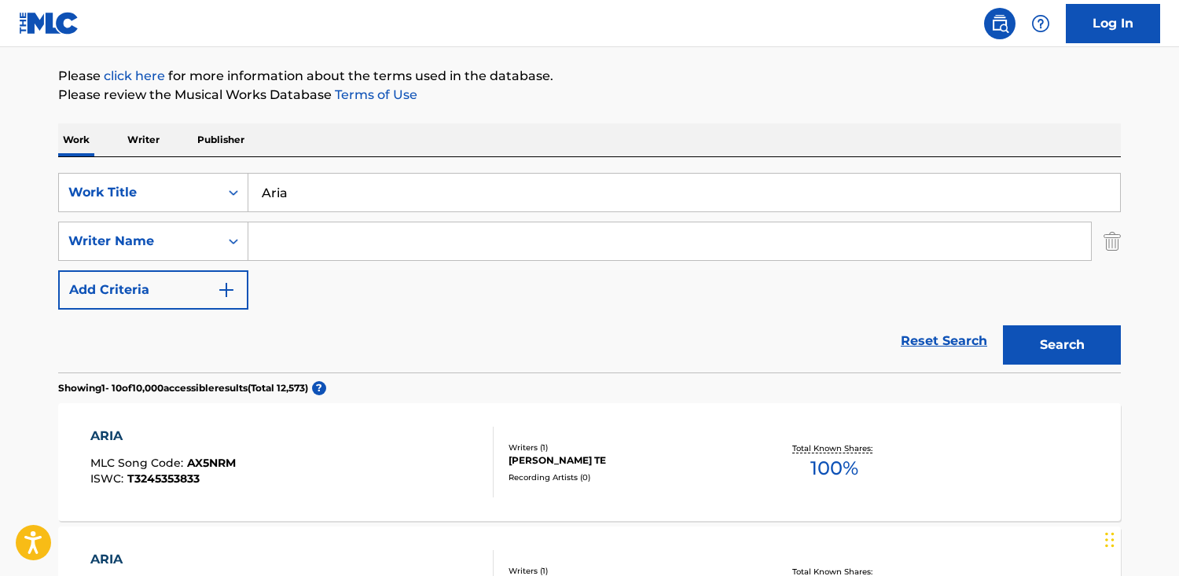
paste input "Fielding"
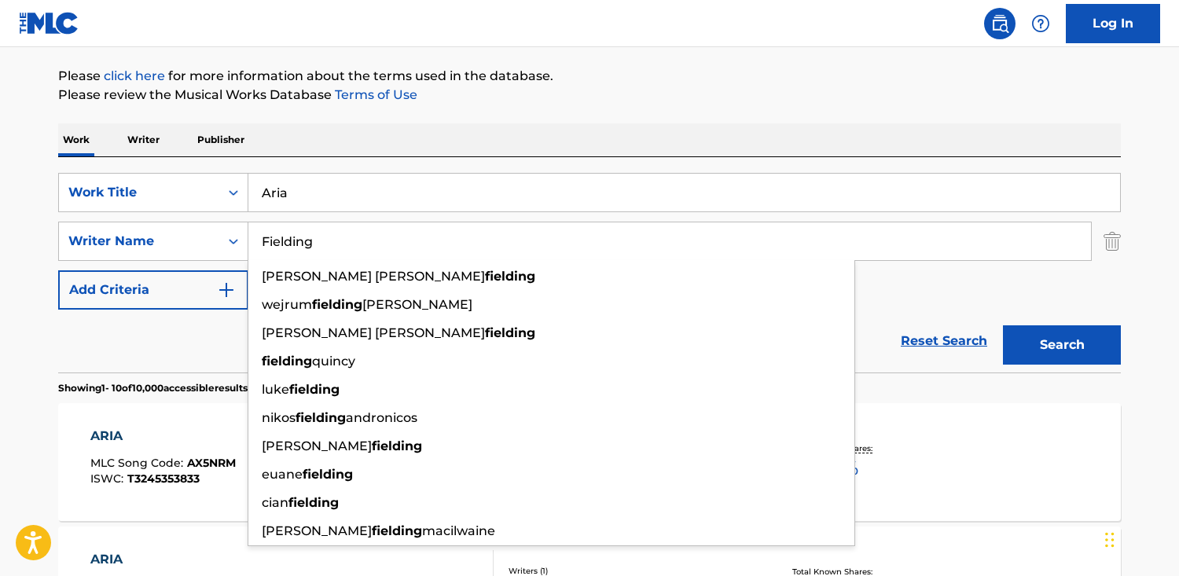
type input "Fielding"
click at [1003, 325] on button "Search" at bounding box center [1062, 344] width 118 height 39
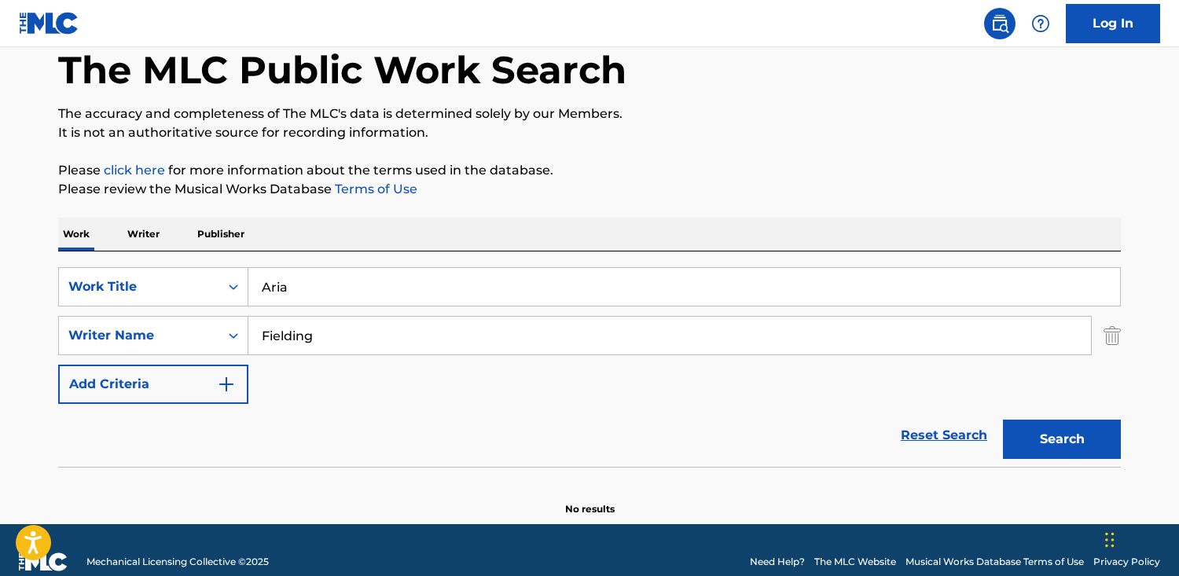
scroll to position [81, 0]
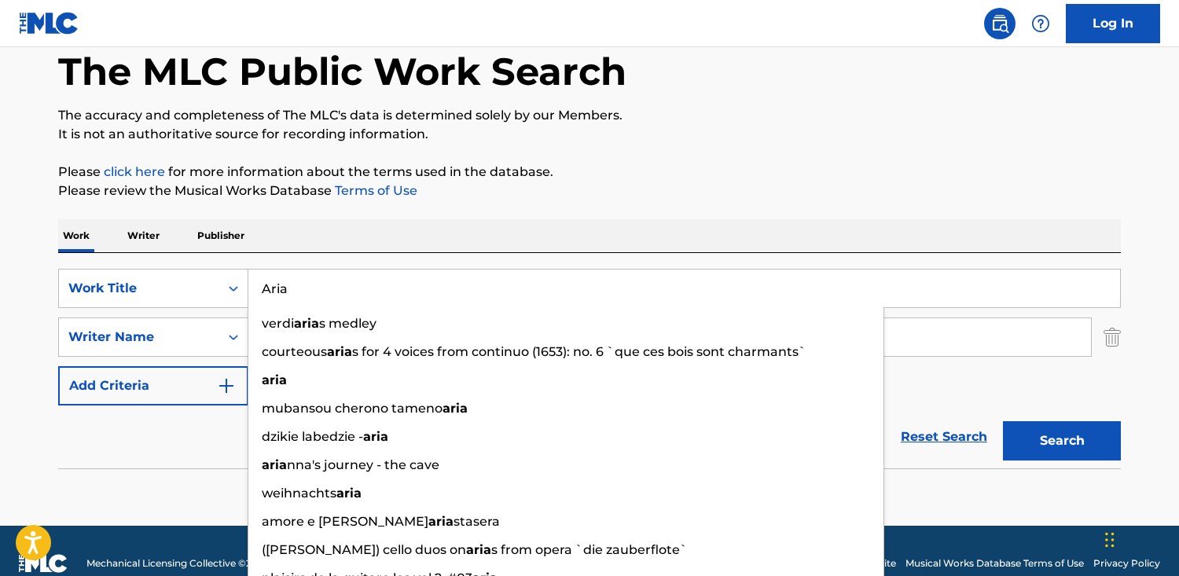
click at [354, 300] on input "Aria" at bounding box center [683, 289] width 871 height 38
drag, startPoint x: 318, startPoint y: 295, endPoint x: 79, endPoint y: 273, distance: 239.9
click at [79, 273] on div "SearchWithCriteriab48f0f0b-23cd-4e46-8f2b-191aa74c6d74 Work Title [PERSON_NAME]…" at bounding box center [589, 288] width 1062 height 39
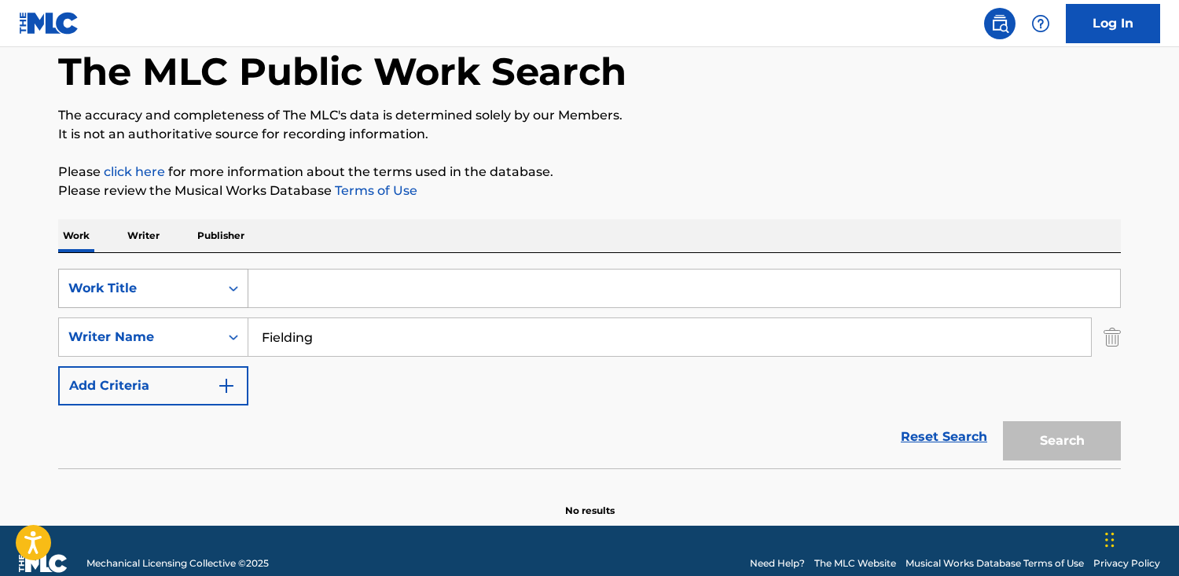
paste input "[PERSON_NAME]'s Game"
type input "[PERSON_NAME]'s Game"
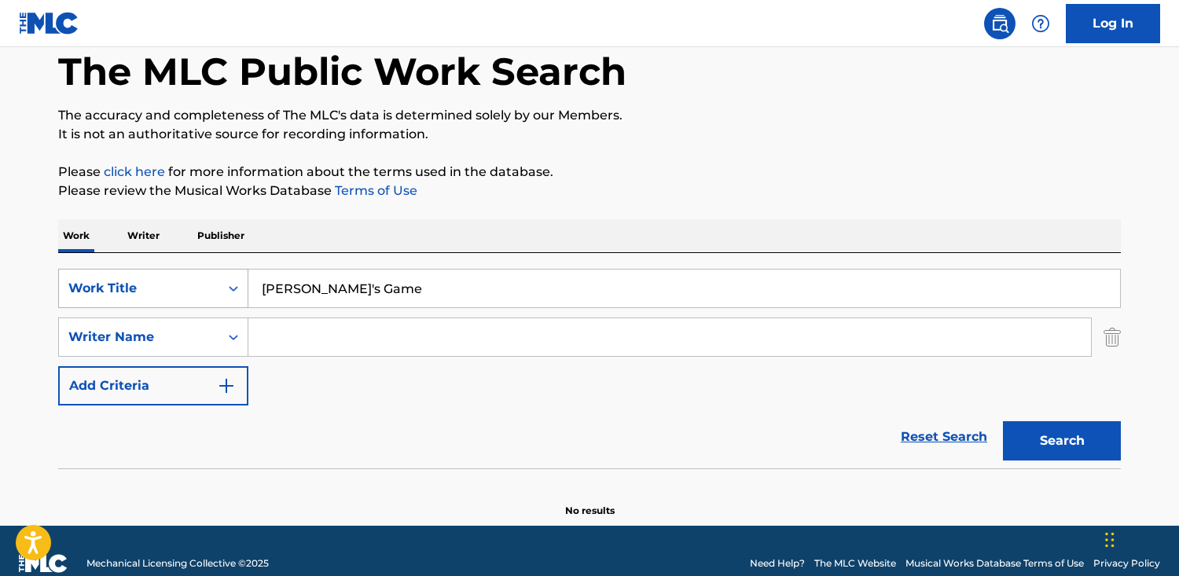
click at [1003, 421] on button "Search" at bounding box center [1062, 440] width 118 height 39
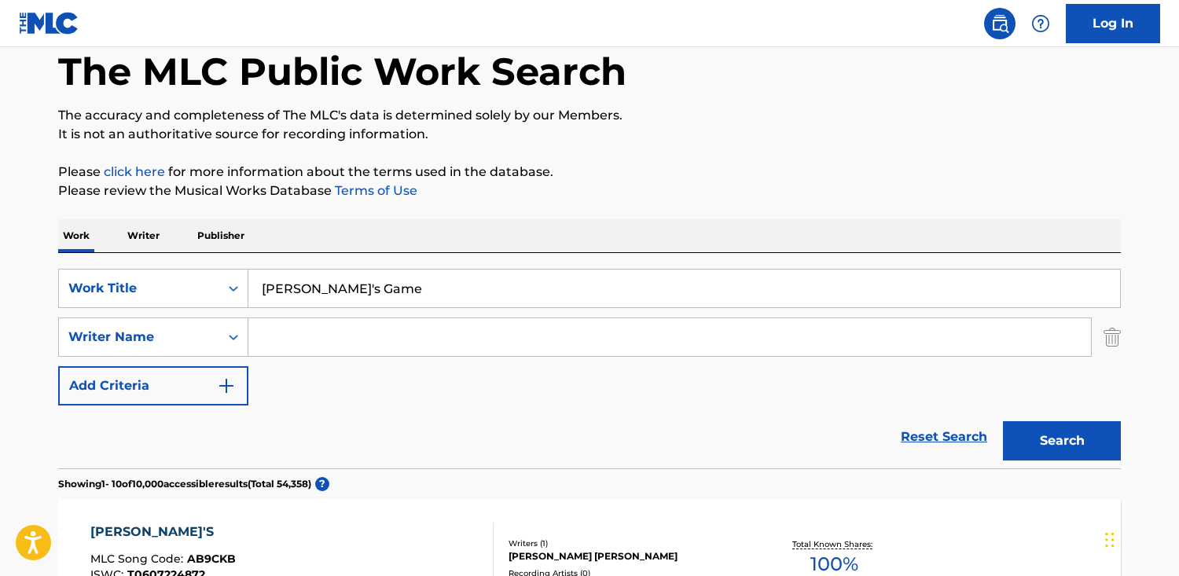
click at [504, 343] on input "Search Form" at bounding box center [669, 337] width 842 height 38
paste input "[PERSON_NAME]"
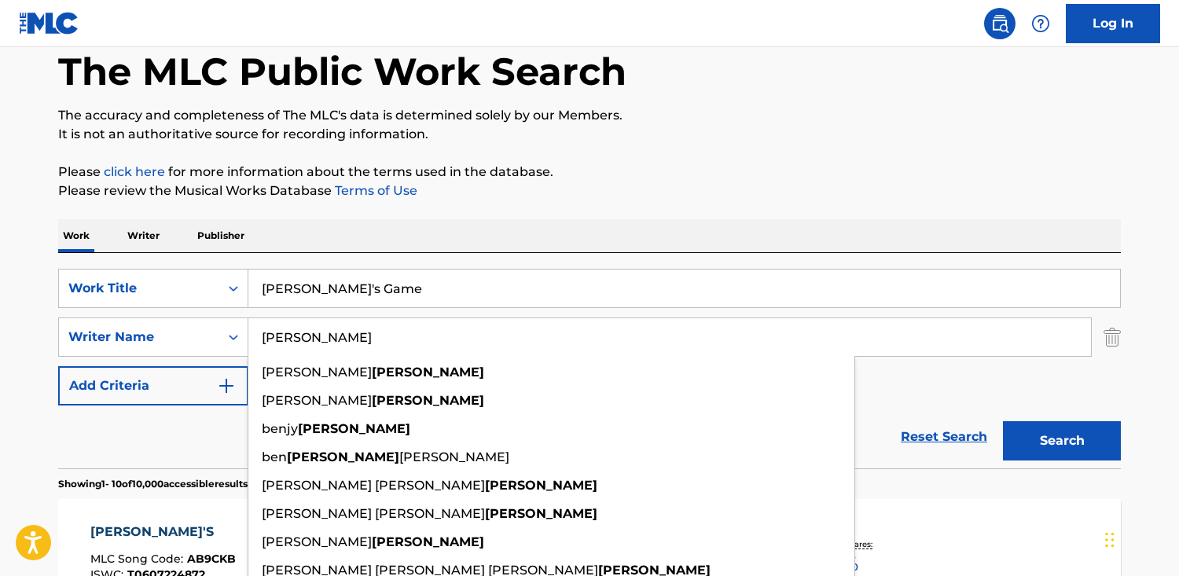
type input "[PERSON_NAME]"
click at [1003, 421] on button "Search" at bounding box center [1062, 440] width 118 height 39
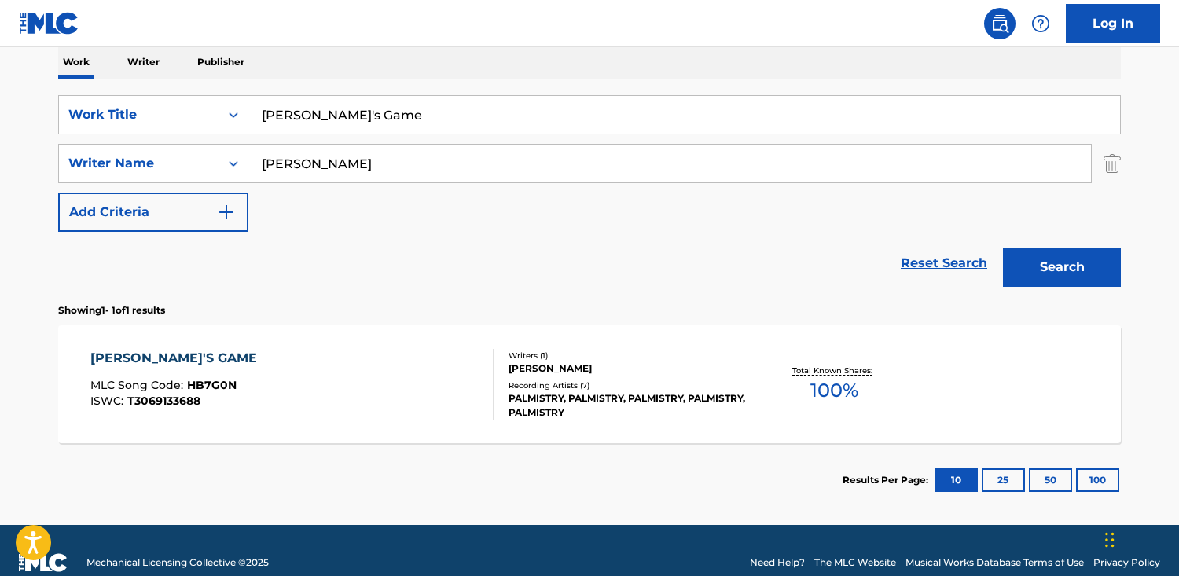
scroll to position [259, 0]
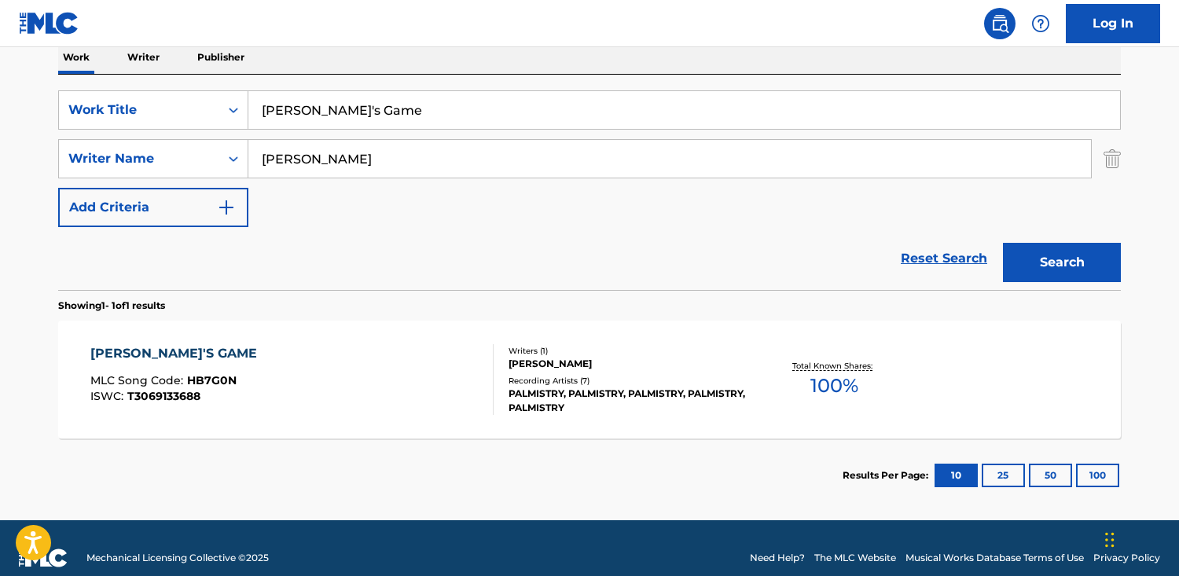
drag, startPoint x: 462, startPoint y: 117, endPoint x: 119, endPoint y: 90, distance: 344.5
click at [119, 90] on div "SearchWithCriteriab48f0f0b-23cd-4e46-8f2b-191aa74c6d74 Work Title [PERSON_NAME]…" at bounding box center [589, 182] width 1062 height 215
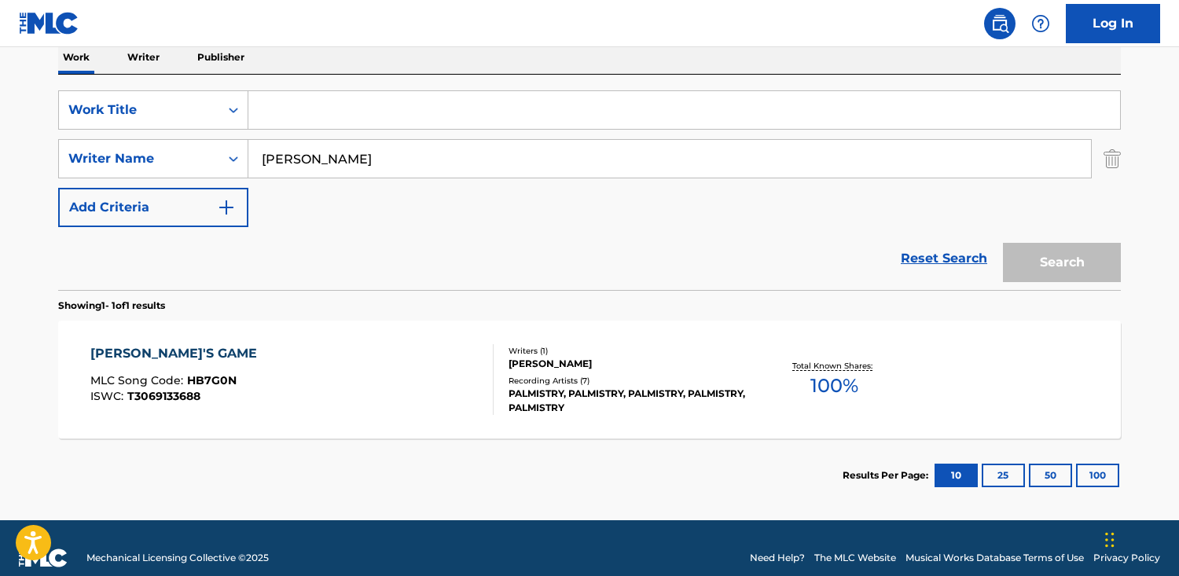
paste input "Over You"
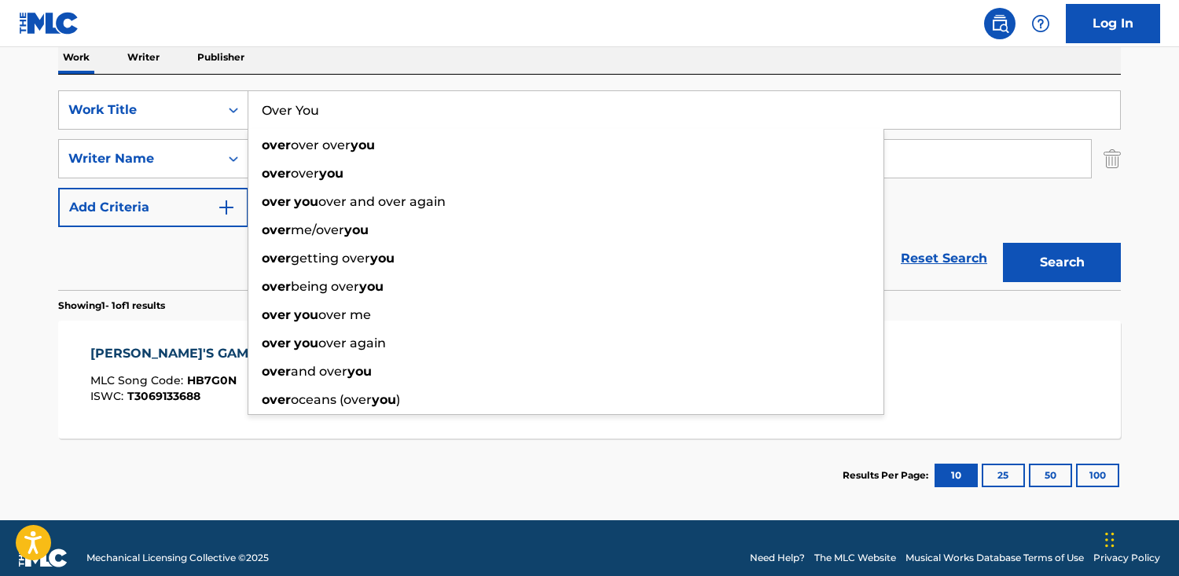
scroll to position [267, 0]
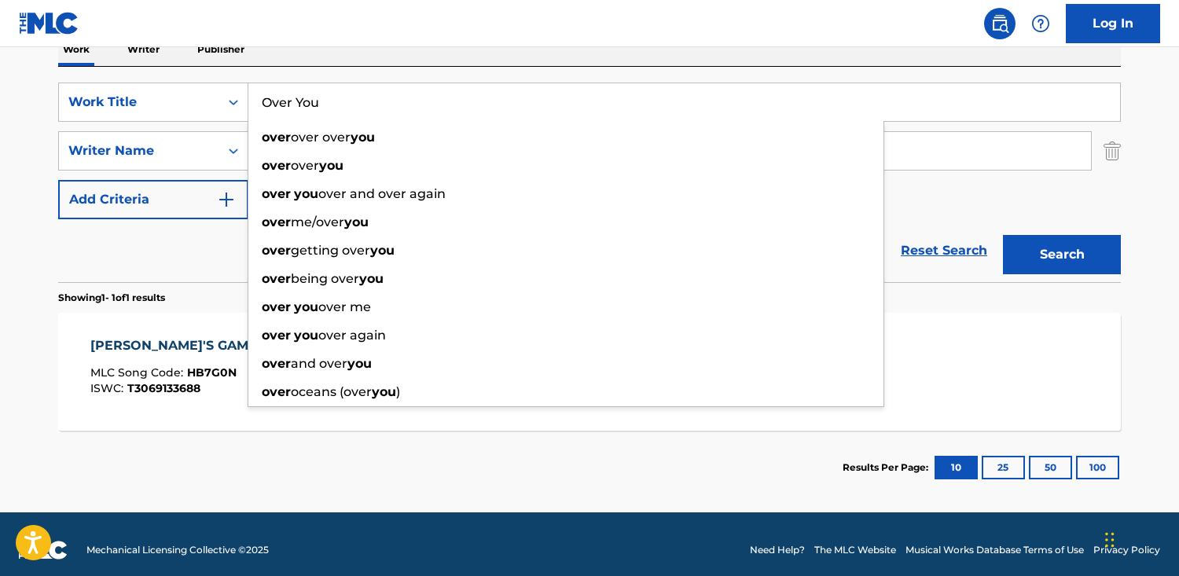
type input "Over You"
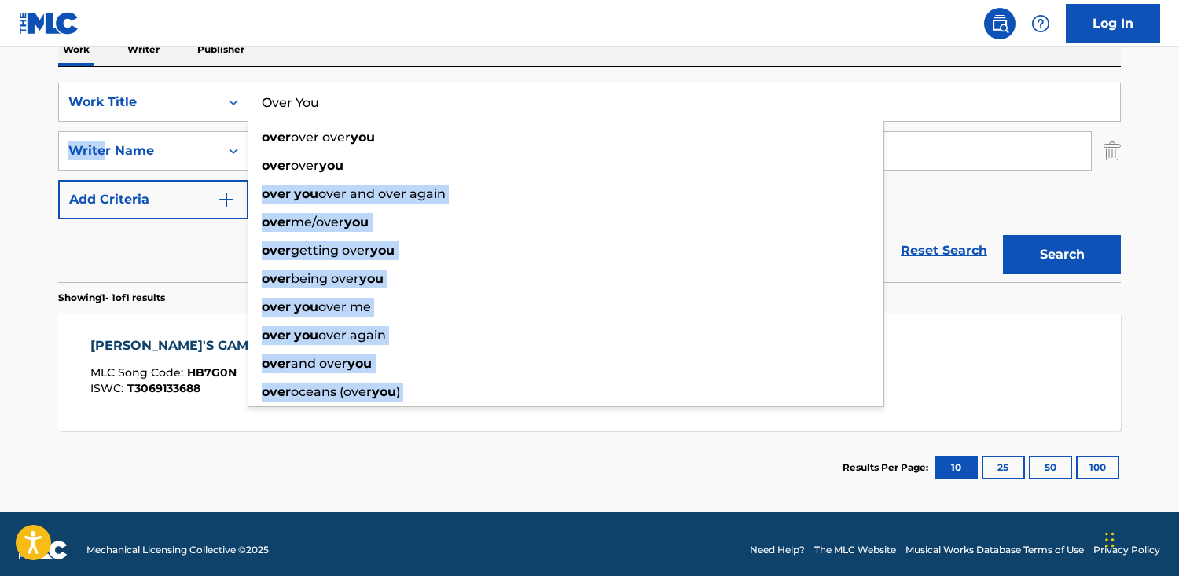
click at [101, 146] on div "SearchWithCriteriab48f0f0b-23cd-4e46-8f2b-191aa74c6d74 Work Title Over You over…" at bounding box center [589, 151] width 1062 height 137
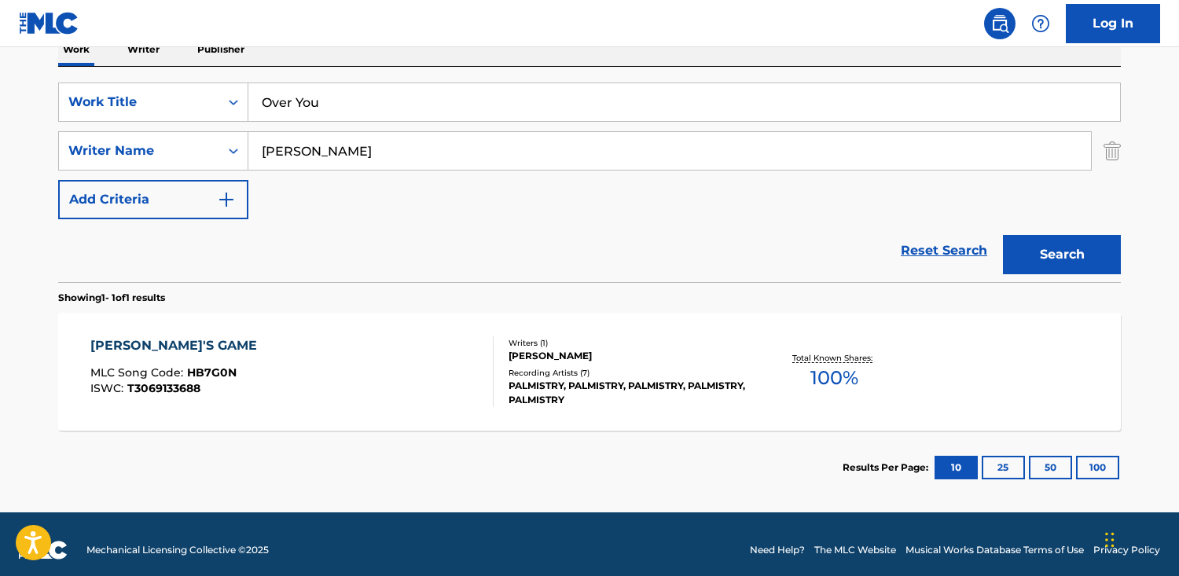
drag, startPoint x: 122, startPoint y: 254, endPoint x: 358, endPoint y: 138, distance: 263.2
click at [122, 252] on div "Reset Search Search" at bounding box center [589, 250] width 1062 height 63
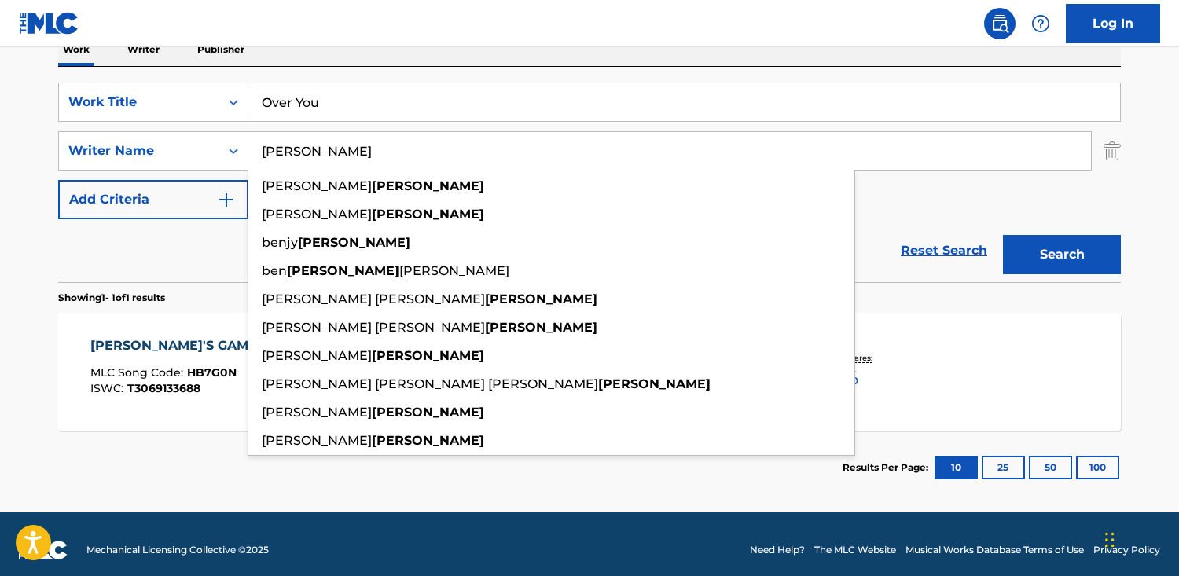
drag, startPoint x: 372, startPoint y: 133, endPoint x: 372, endPoint y: 151, distance: 18.1
click at [372, 136] on input "[PERSON_NAME]" at bounding box center [669, 151] width 842 height 38
drag, startPoint x: 372, startPoint y: 151, endPoint x: -117, endPoint y: 126, distance: 490.2
click at [0, 126] on html "Accessibility Screen-Reader Guide, Feedback, and Issue Reporting | New window C…" at bounding box center [589, 21] width 1179 height 576
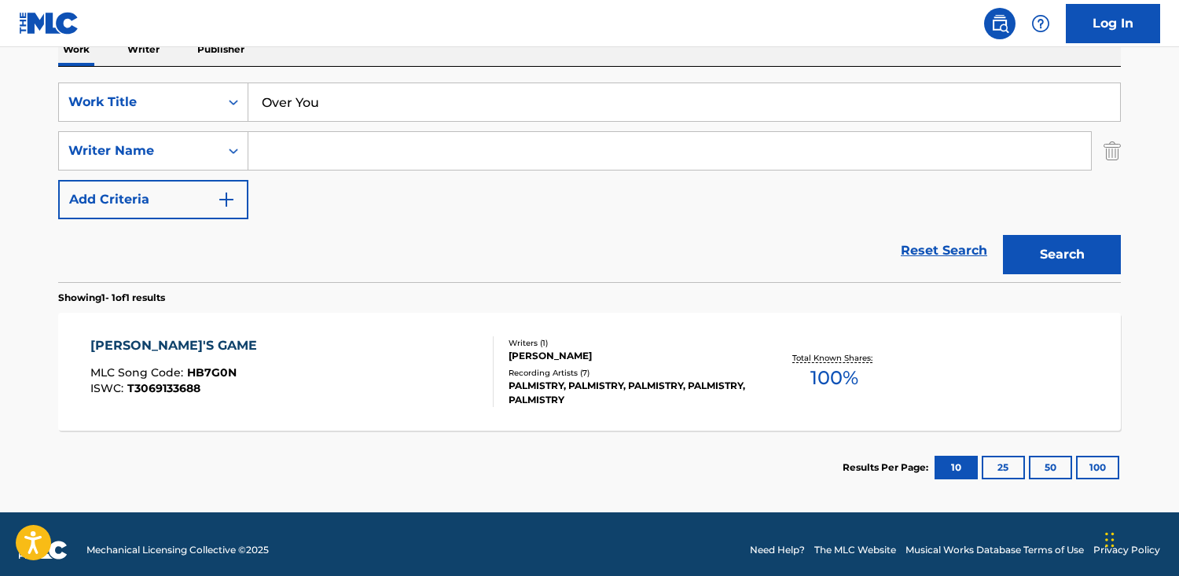
paste input "[PERSON_NAME]"
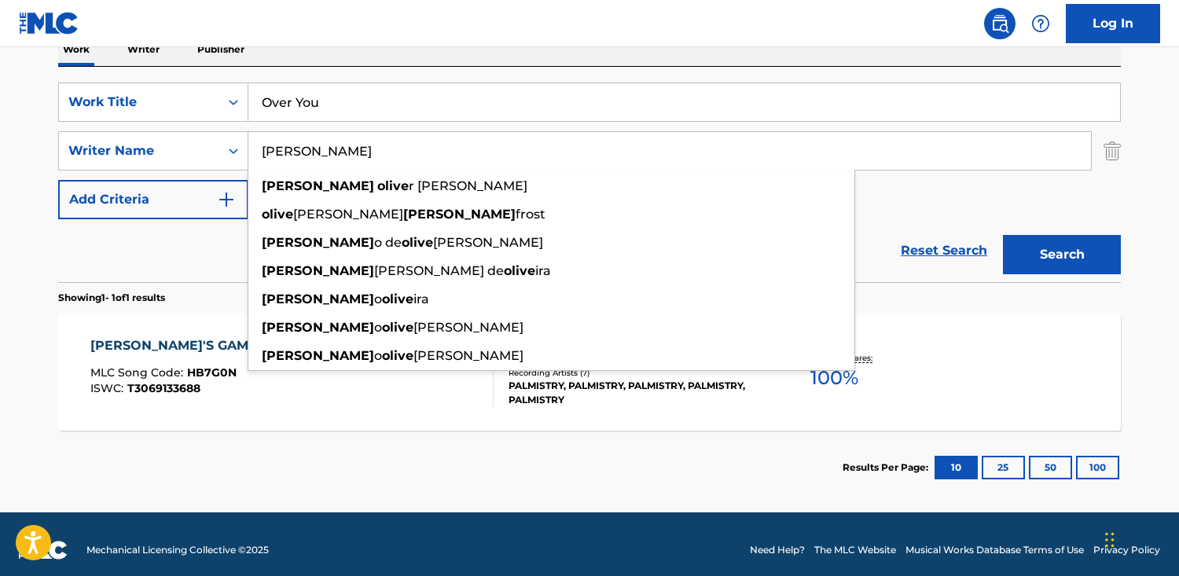
type input "[PERSON_NAME]"
click at [1003, 235] on button "Search" at bounding box center [1062, 254] width 118 height 39
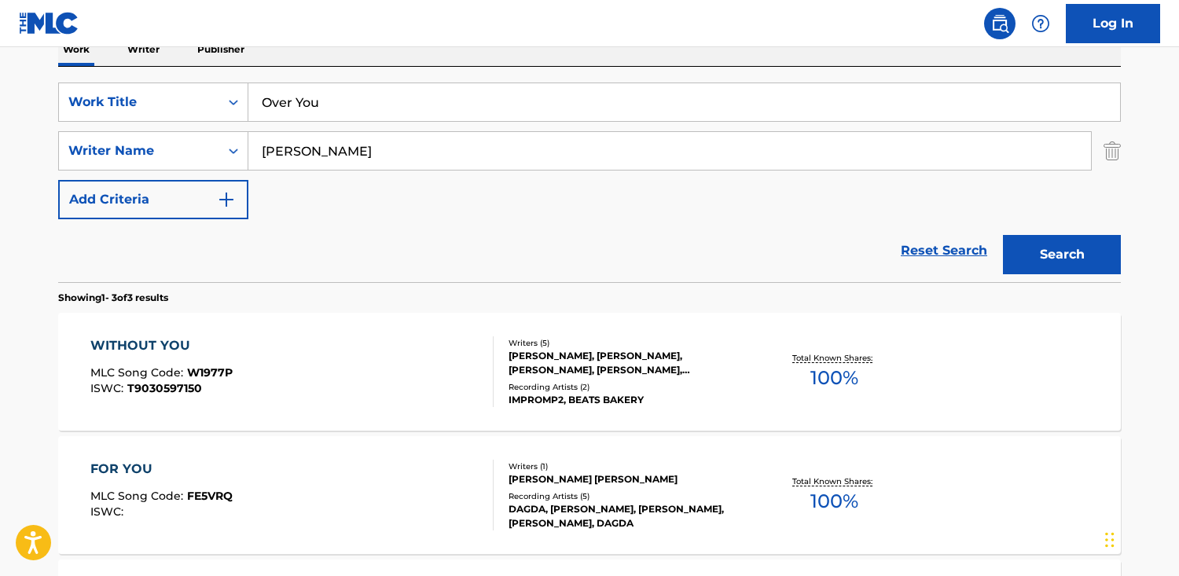
click at [313, 501] on div "FOR YOU MLC Song Code : FE5VRQ ISWC :" at bounding box center [292, 495] width 404 height 71
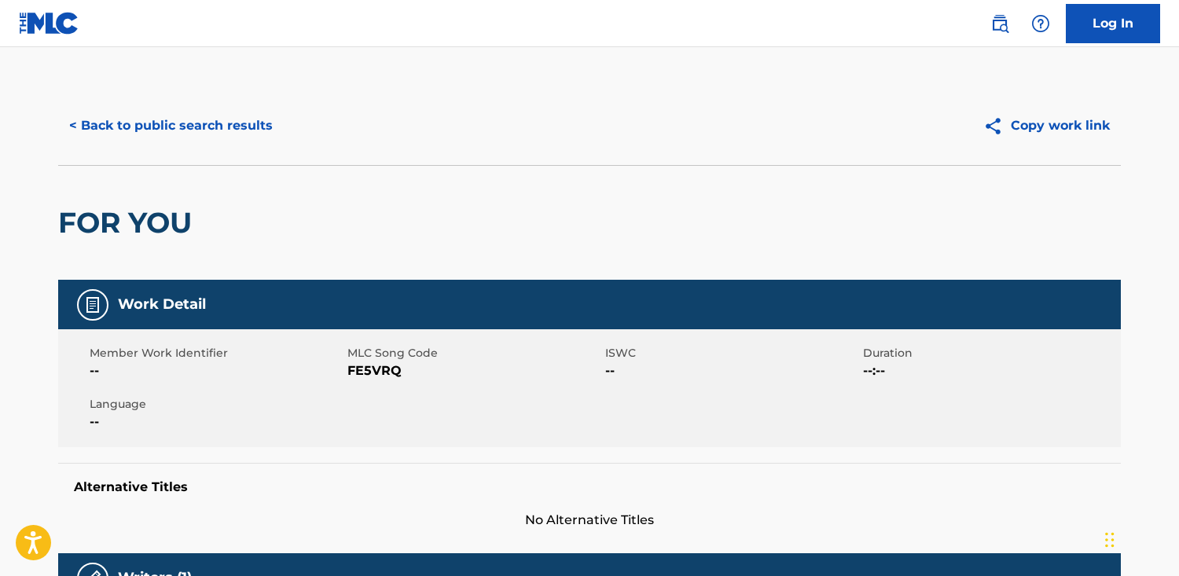
click at [239, 130] on button "< Back to public search results" at bounding box center [171, 125] width 226 height 39
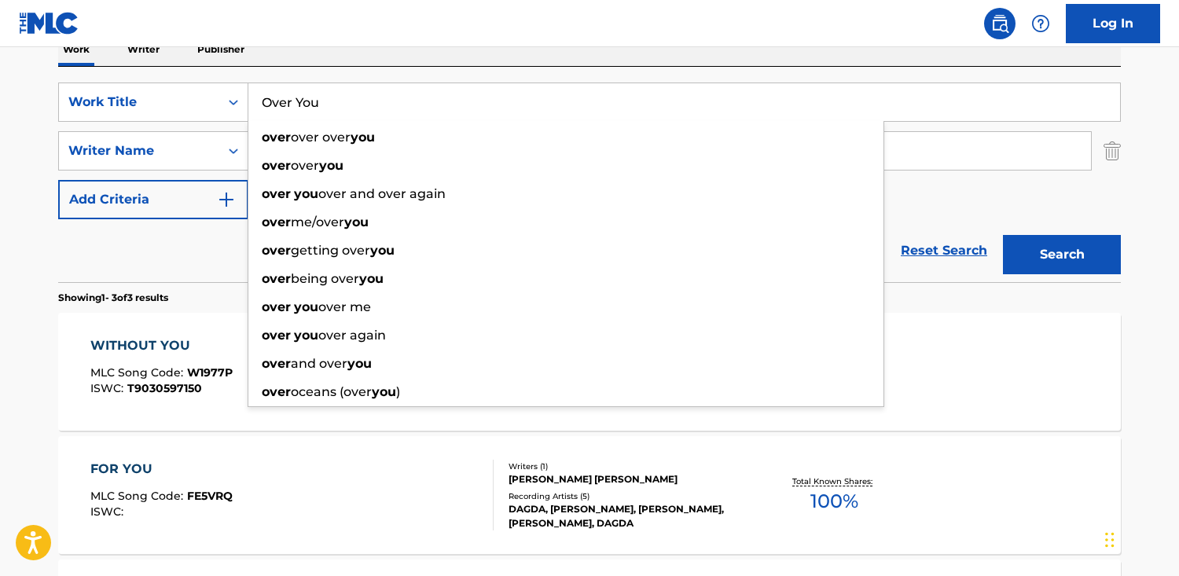
drag, startPoint x: 372, startPoint y: 113, endPoint x: 47, endPoint y: 79, distance: 327.0
click at [47, 79] on div "The MLC Public Work Search The accuracy and completeness of The MLC's data is d…" at bounding box center [589, 285] width 1100 height 932
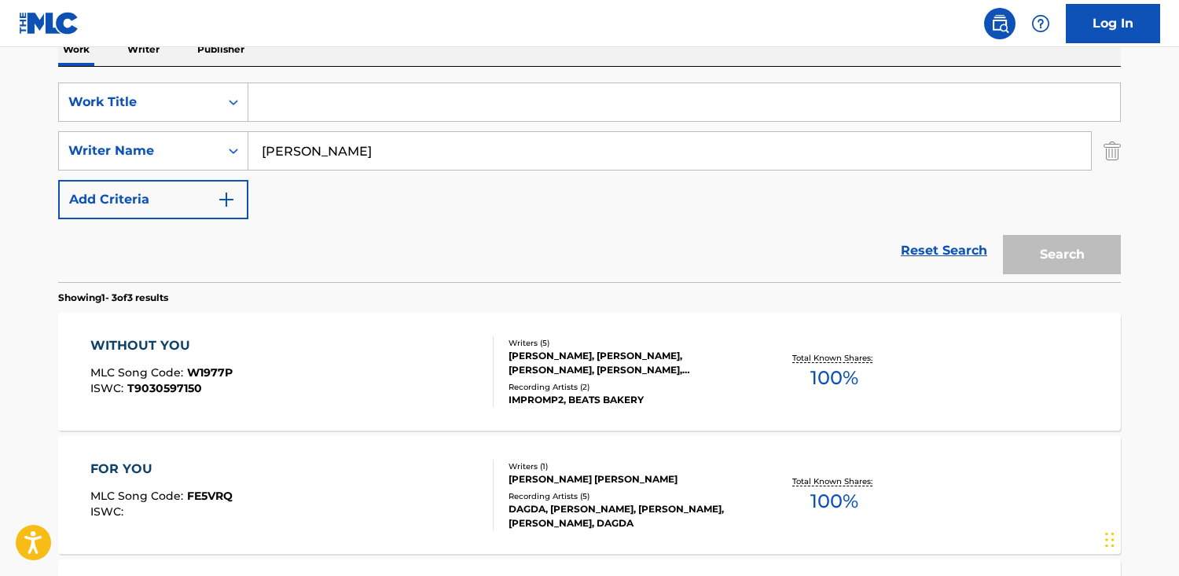
paste input "He is Lord"
type input "He is Lord"
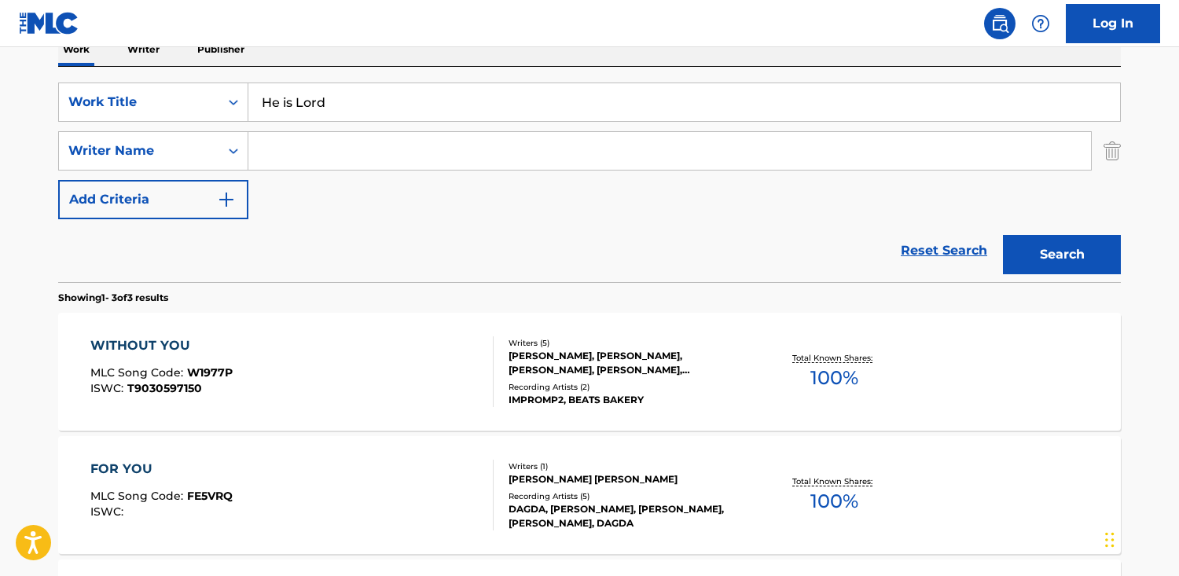
click at [1003, 235] on button "Search" at bounding box center [1062, 254] width 118 height 39
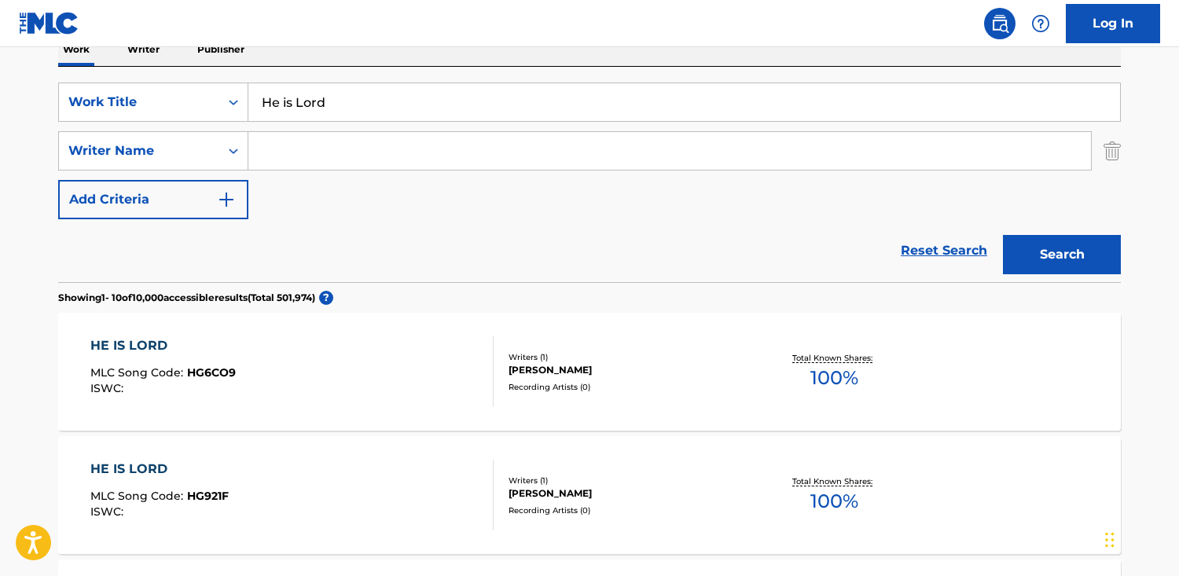
paste input "[PERSON_NAME]"
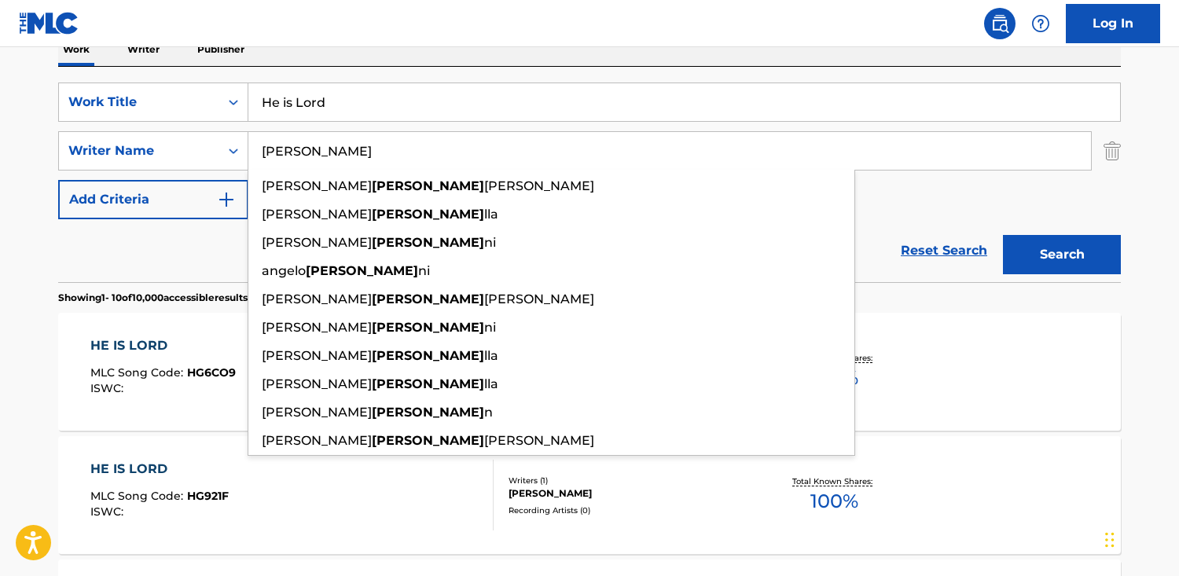
click at [1003, 235] on button "Search" at bounding box center [1062, 254] width 118 height 39
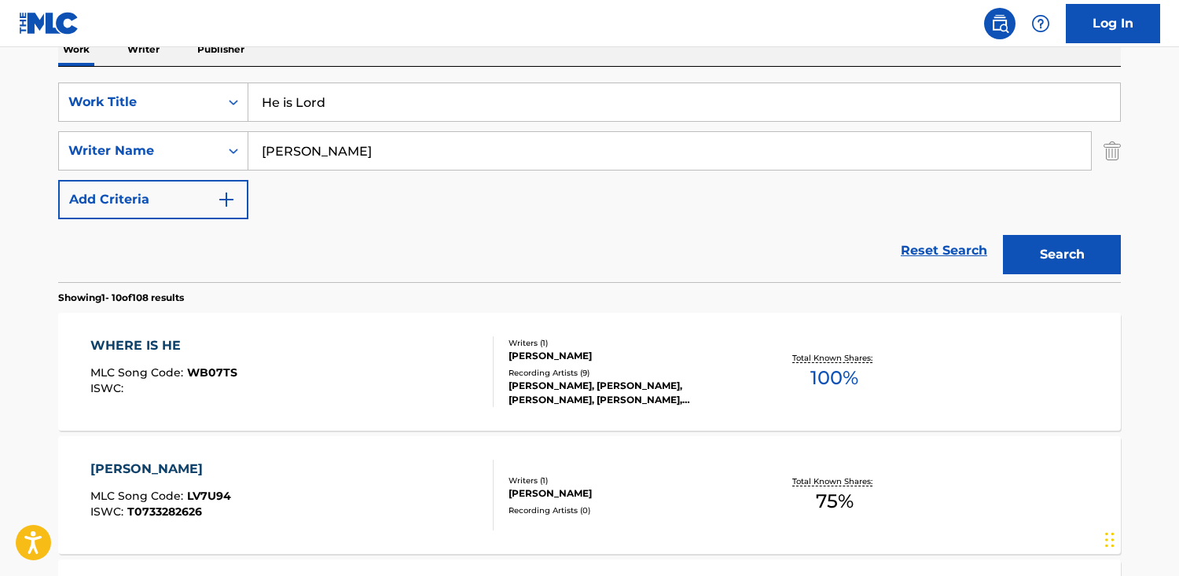
click at [265, 150] on input "[PERSON_NAME]" at bounding box center [669, 151] width 842 height 38
type input "[PERSON_NAME]"
click at [1003, 235] on button "Search" at bounding box center [1062, 254] width 118 height 39
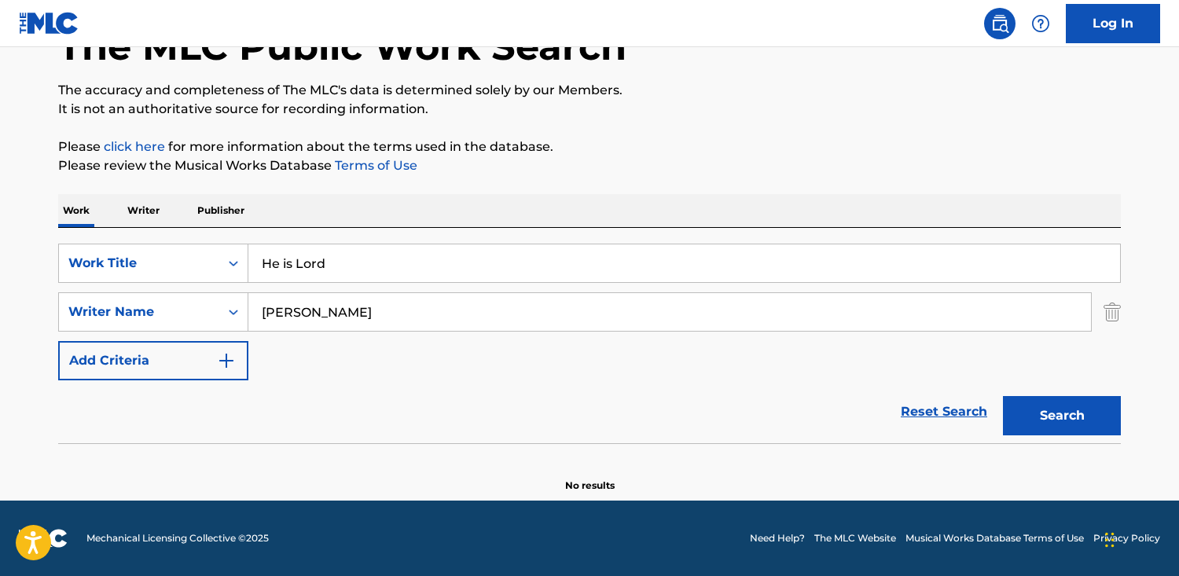
scroll to position [106, 0]
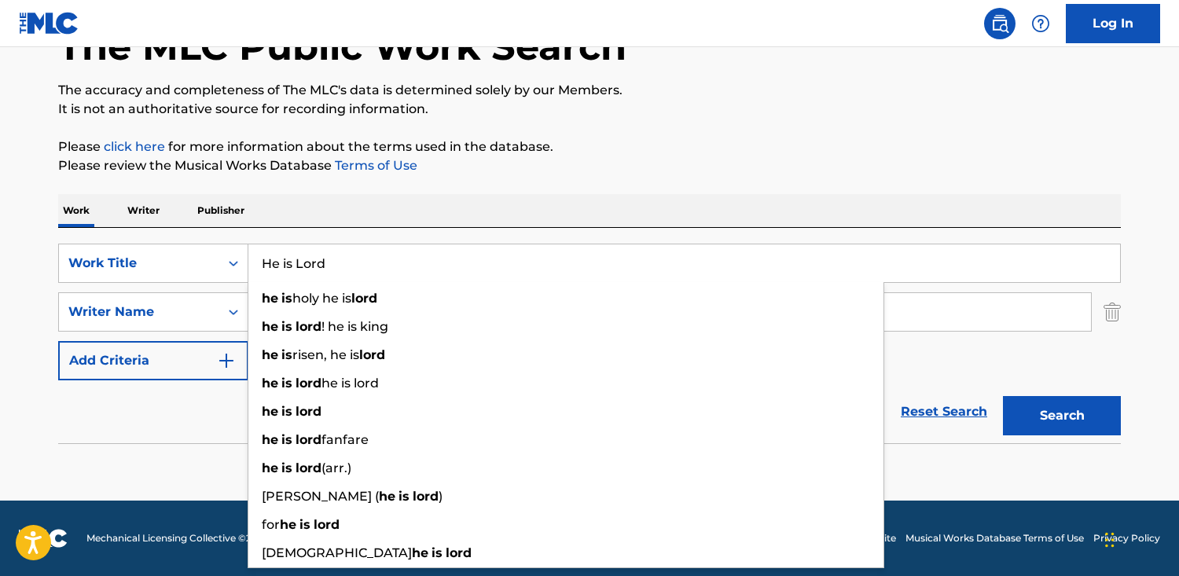
drag, startPoint x: 323, startPoint y: 270, endPoint x: 6, endPoint y: 240, distance: 318.8
click at [6, 240] on main "The MLC Public Work Search The accuracy and completeness of The MLC's data is d…" at bounding box center [589, 220] width 1179 height 559
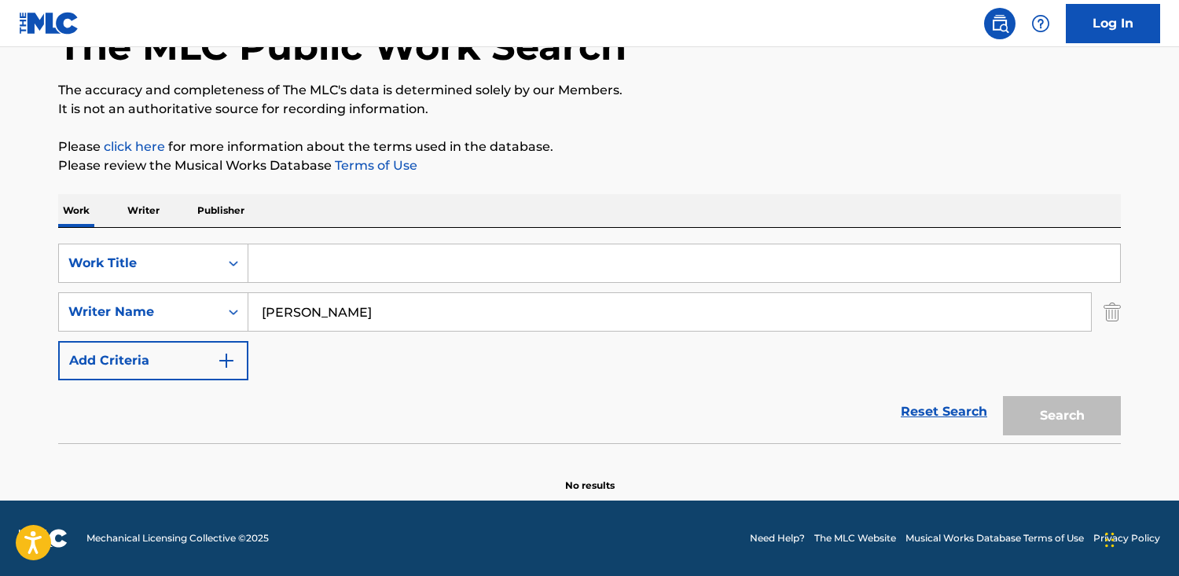
paste input "Tidal Wave"
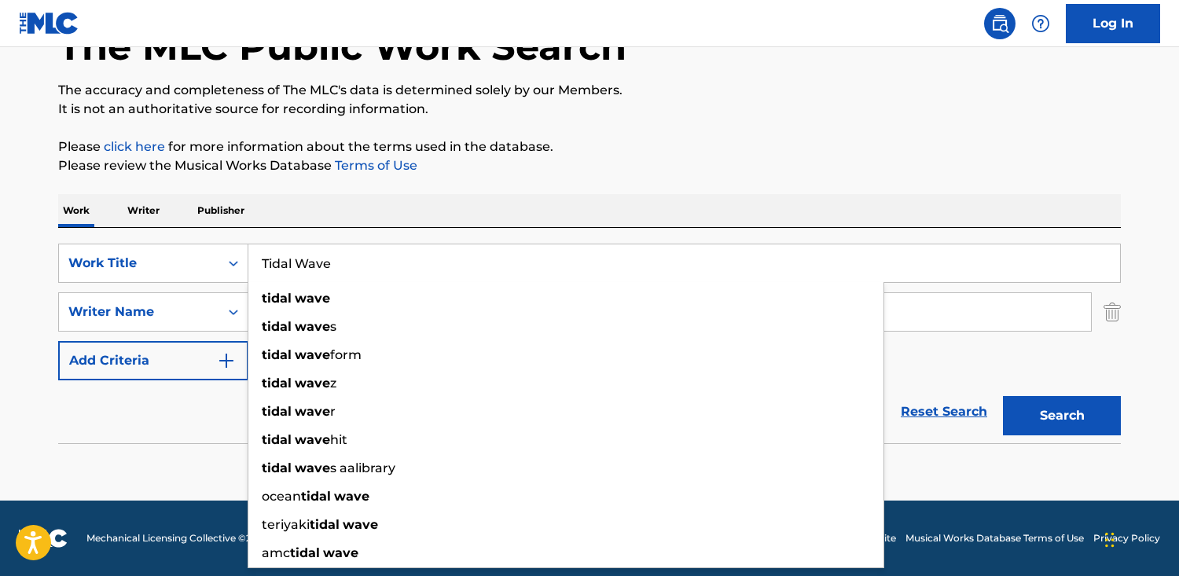
type input "Tidal Wave"
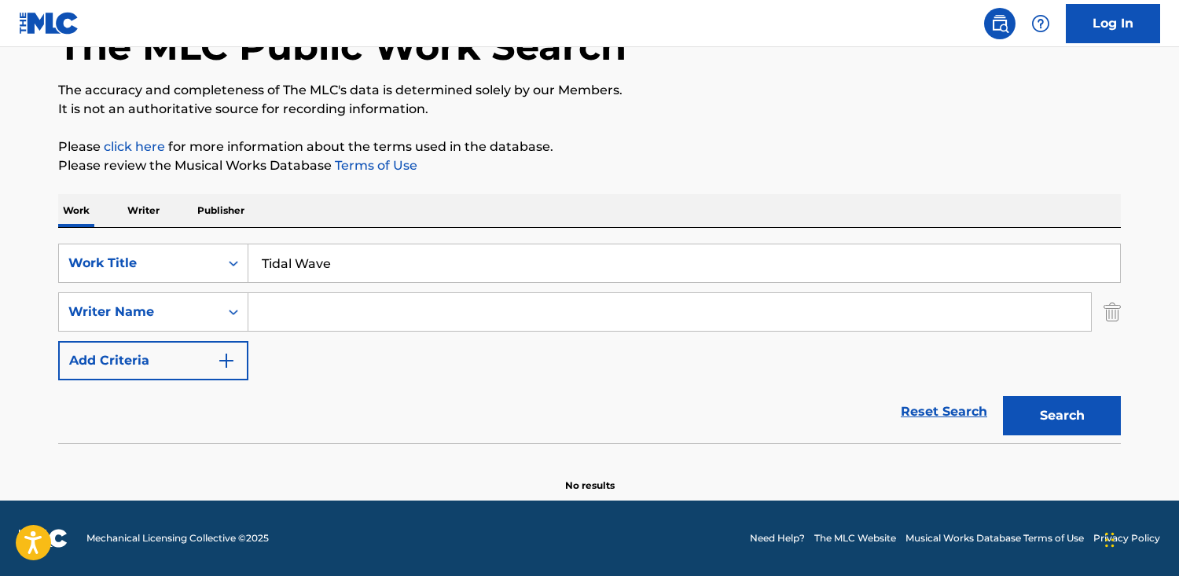
click at [1003, 396] on button "Search" at bounding box center [1062, 415] width 118 height 39
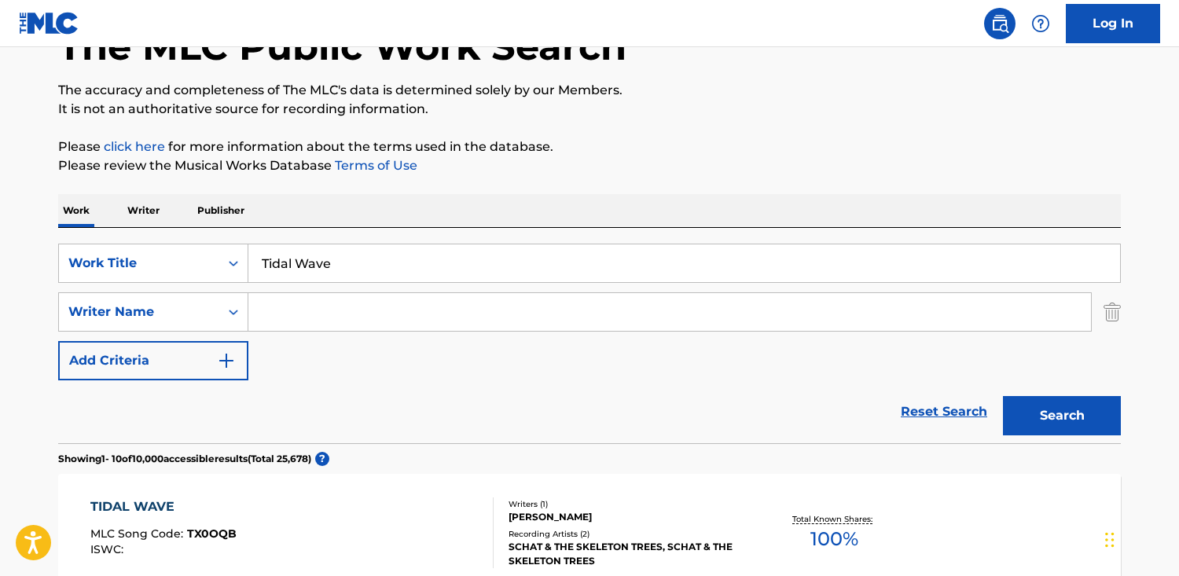
paste input "[PERSON_NAME]"
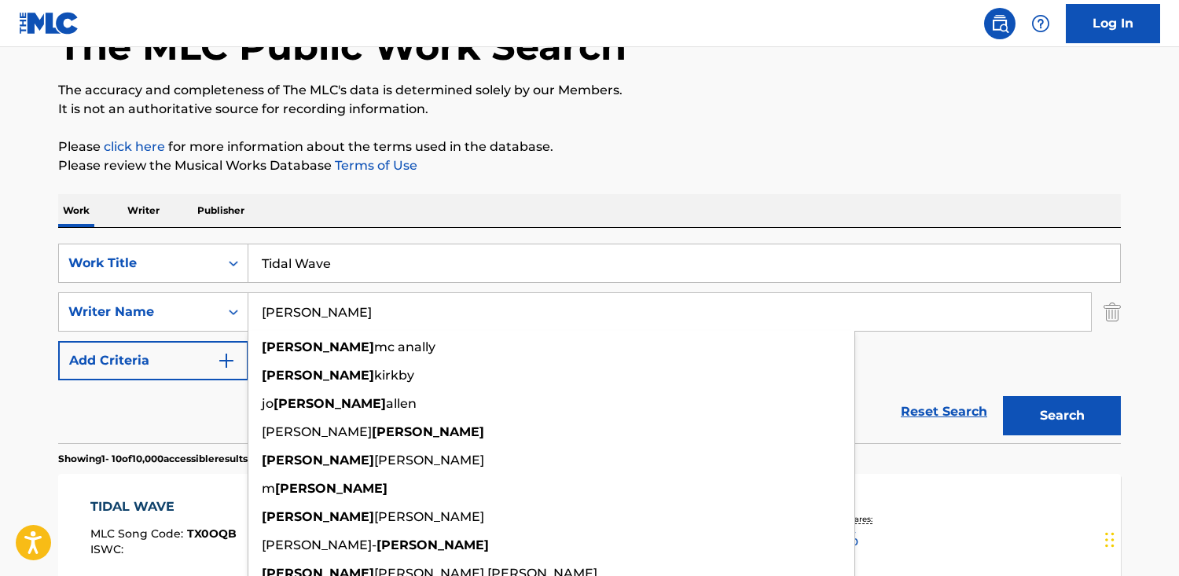
type input "[PERSON_NAME]"
click at [1003, 396] on button "Search" at bounding box center [1062, 415] width 118 height 39
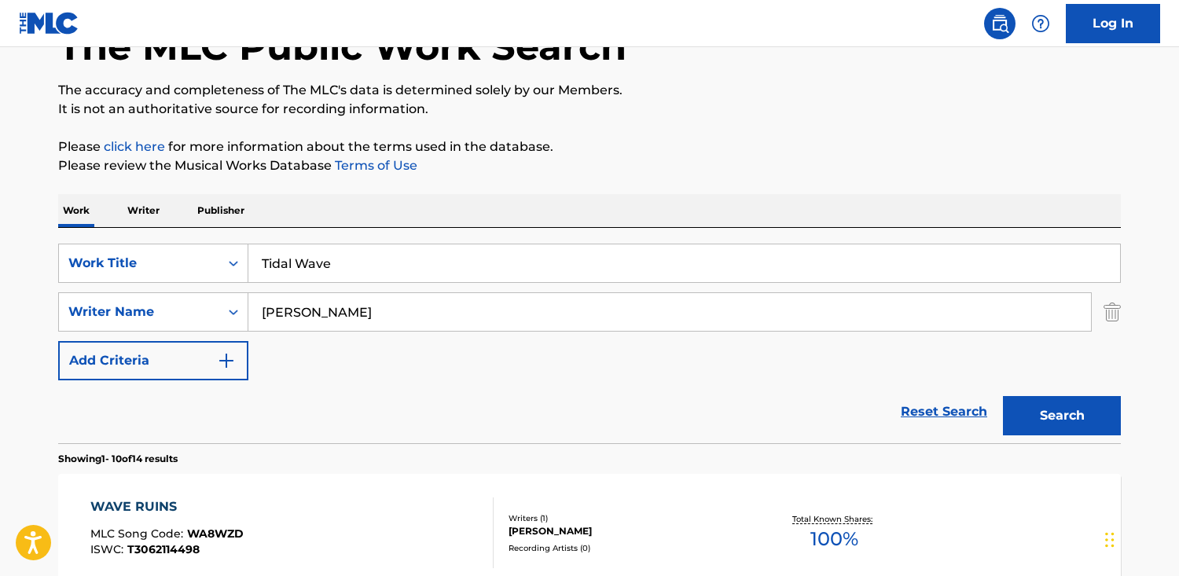
click at [249, 204] on div "Work Writer Publisher" at bounding box center [589, 210] width 1062 height 33
click at [243, 205] on p "Publisher" at bounding box center [221, 210] width 57 height 33
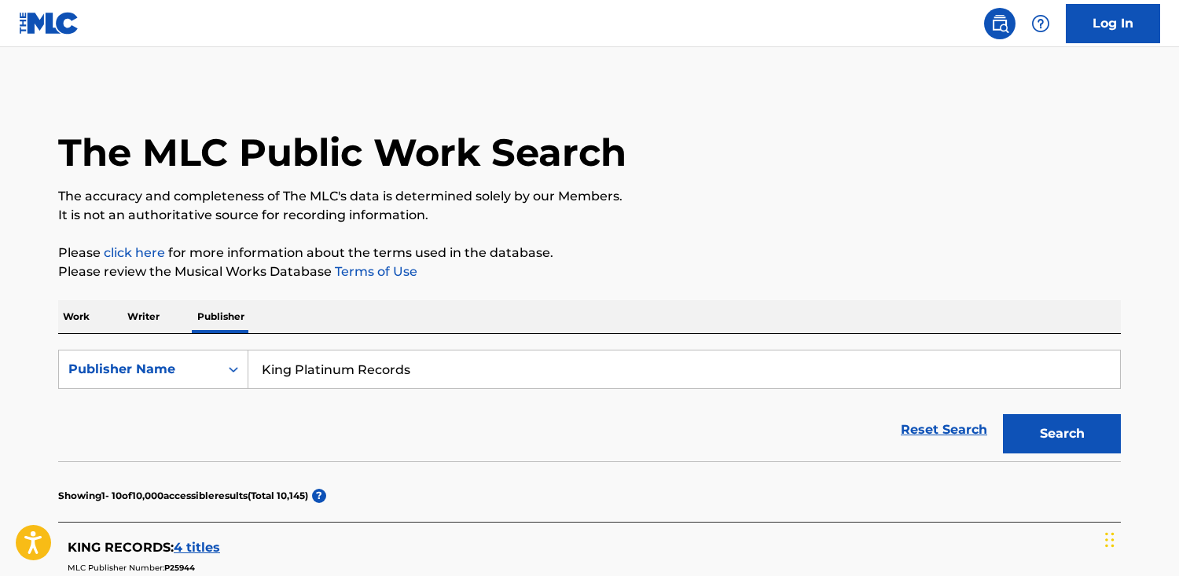
drag, startPoint x: 435, startPoint y: 361, endPoint x: 776, endPoint y: 438, distance: 349.6
click at [776, 438] on form "SearchWithCriteriac5e3bcb5-cdf5-4d80-b0a9-165ad2ed8dd9 Publisher Name King Plat…" at bounding box center [589, 406] width 1062 height 112
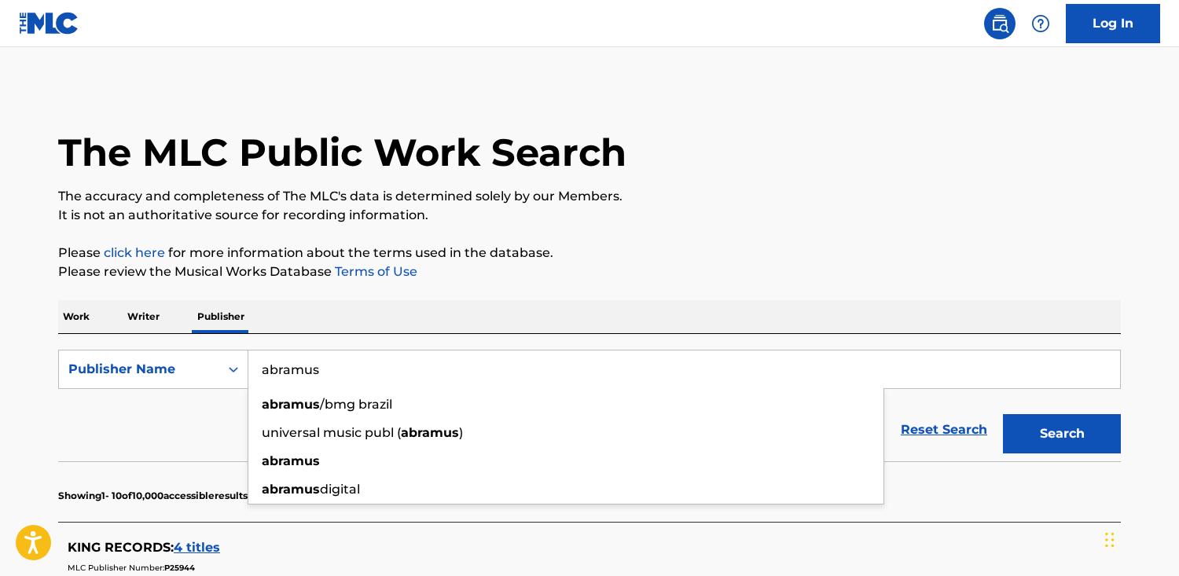
type input "abramus"
click at [1003, 414] on button "Search" at bounding box center [1062, 433] width 118 height 39
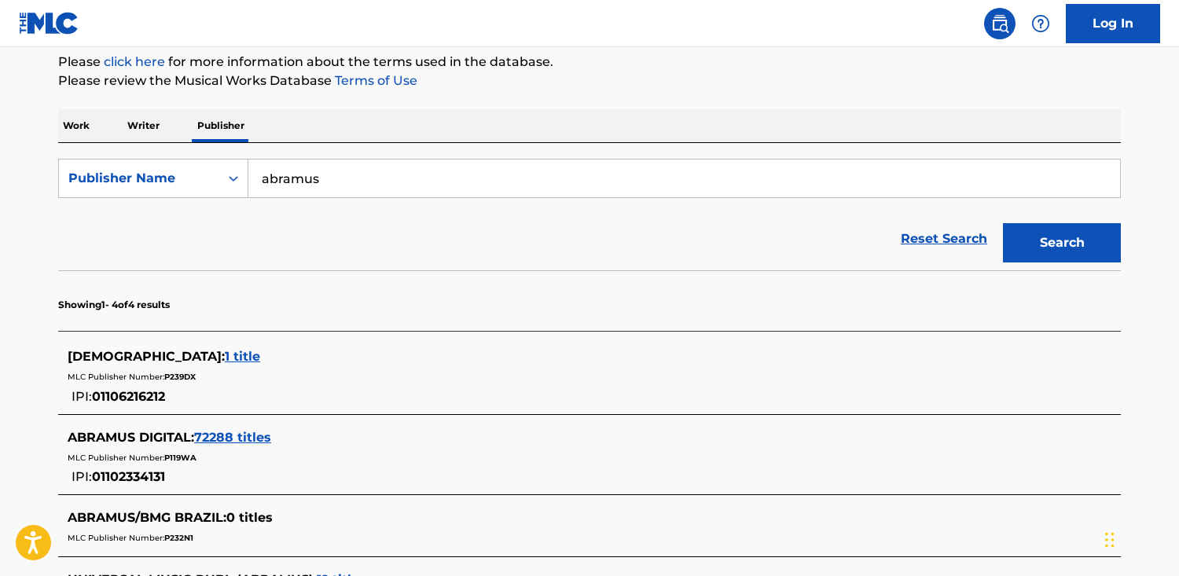
scroll to position [215, 0]
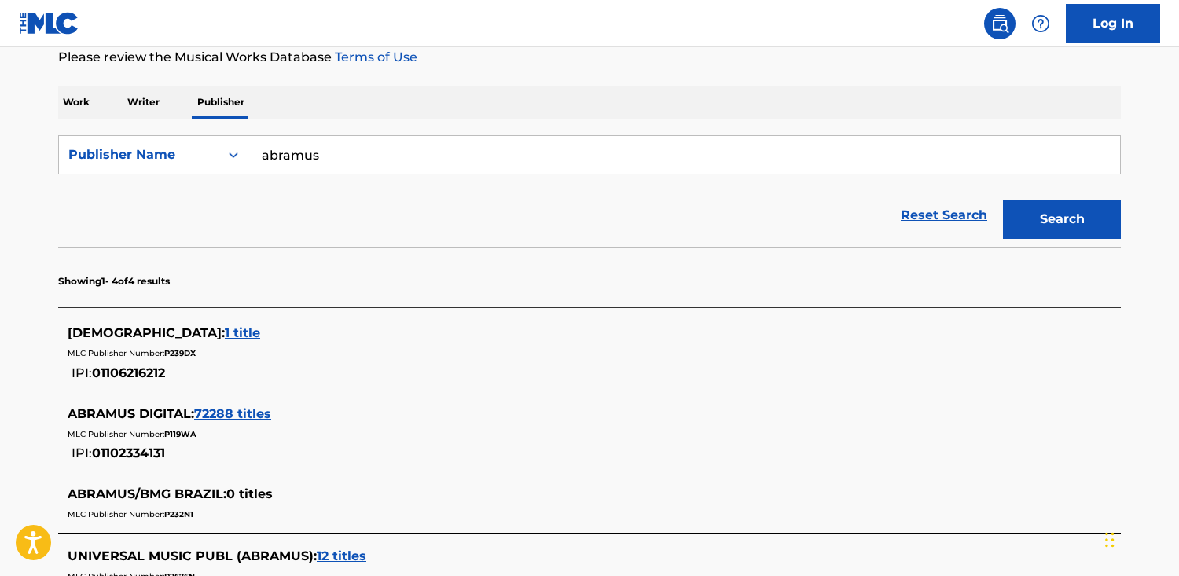
click at [257, 412] on span "72288 titles" at bounding box center [232, 413] width 77 height 15
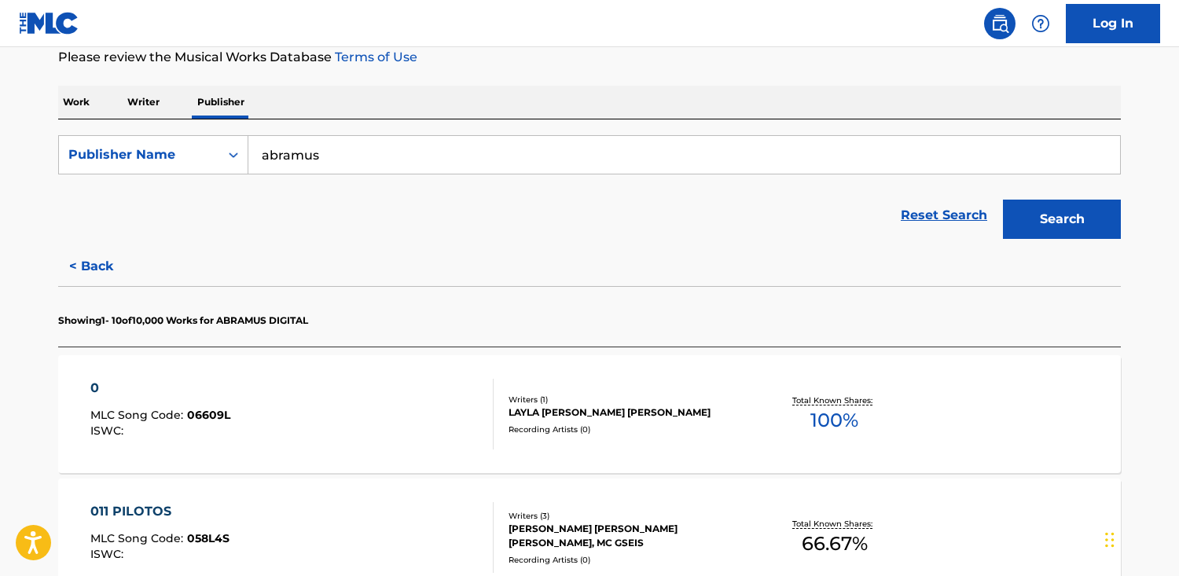
click at [675, 387] on div "0 MLC Song Code : 06609L ISWC : Writers ( 1 ) LAYLA [PERSON_NAME] [PERSON_NAME]…" at bounding box center [589, 414] width 1062 height 118
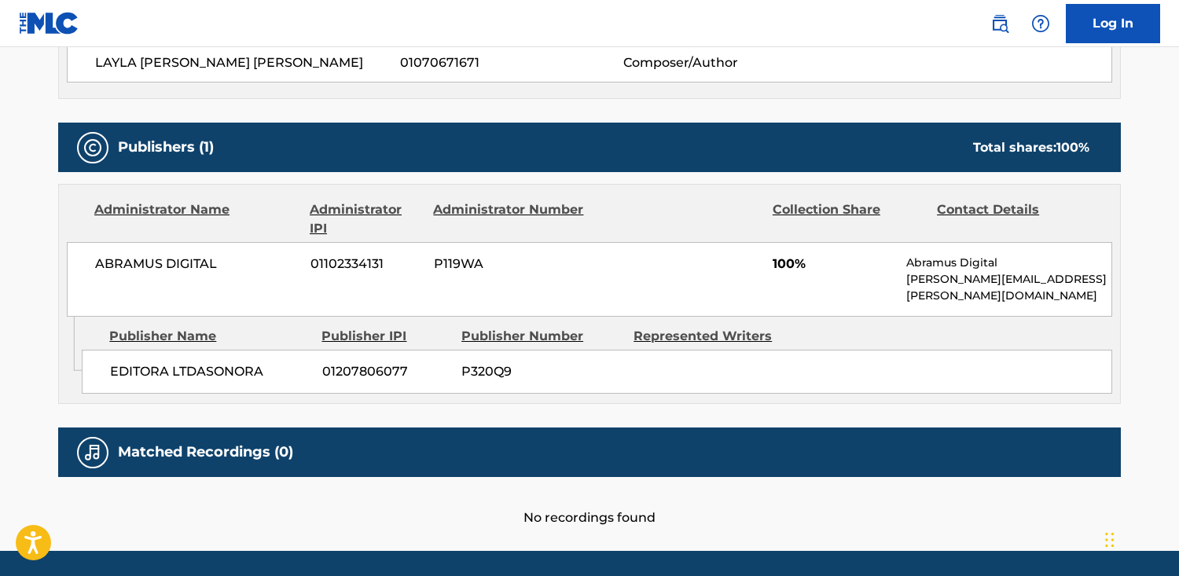
scroll to position [603, 0]
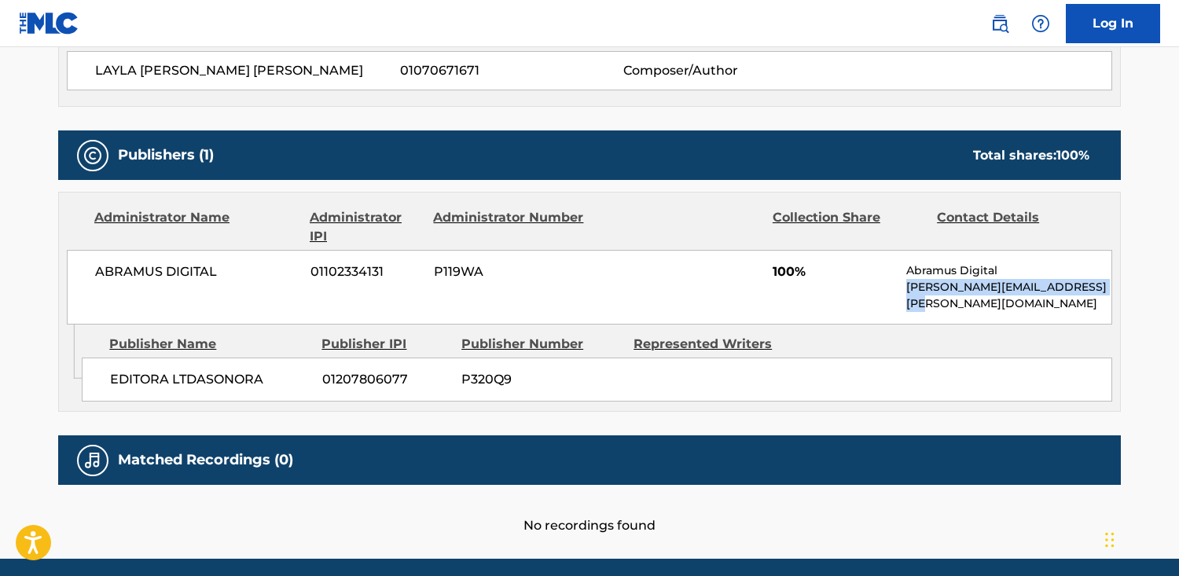
drag, startPoint x: 1102, startPoint y: 290, endPoint x: 910, endPoint y: 290, distance: 191.7
click at [907, 292] on p "[PERSON_NAME][EMAIL_ADDRESS][PERSON_NAME][DOMAIN_NAME]" at bounding box center [1008, 295] width 205 height 33
copy p "[PERSON_NAME][EMAIL_ADDRESS][PERSON_NAME][DOMAIN_NAME]"
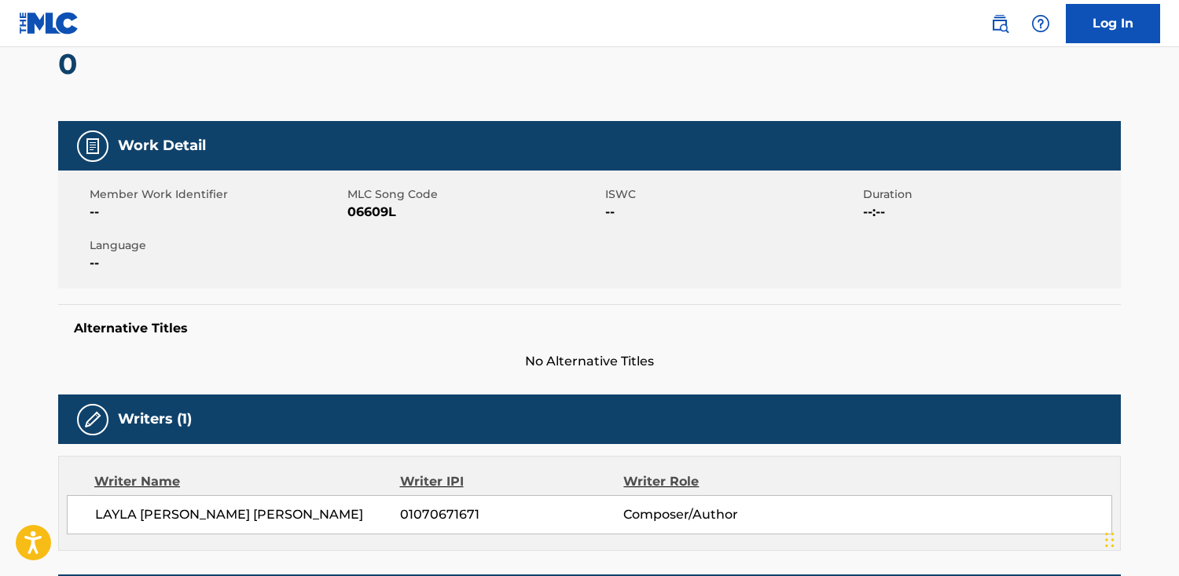
scroll to position [0, 0]
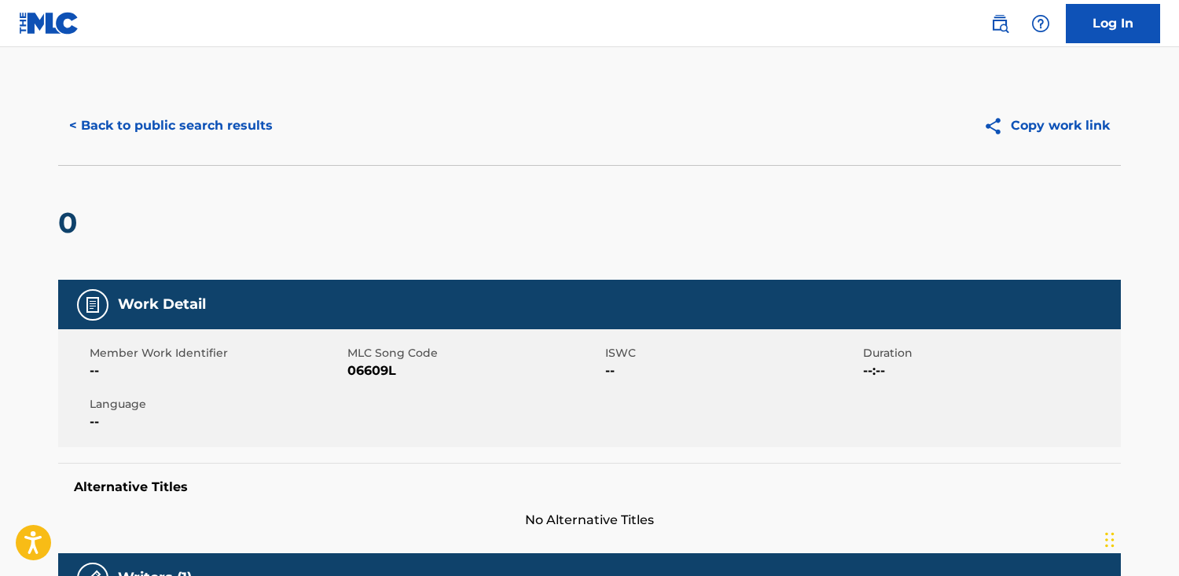
click at [174, 140] on button "< Back to public search results" at bounding box center [171, 125] width 226 height 39
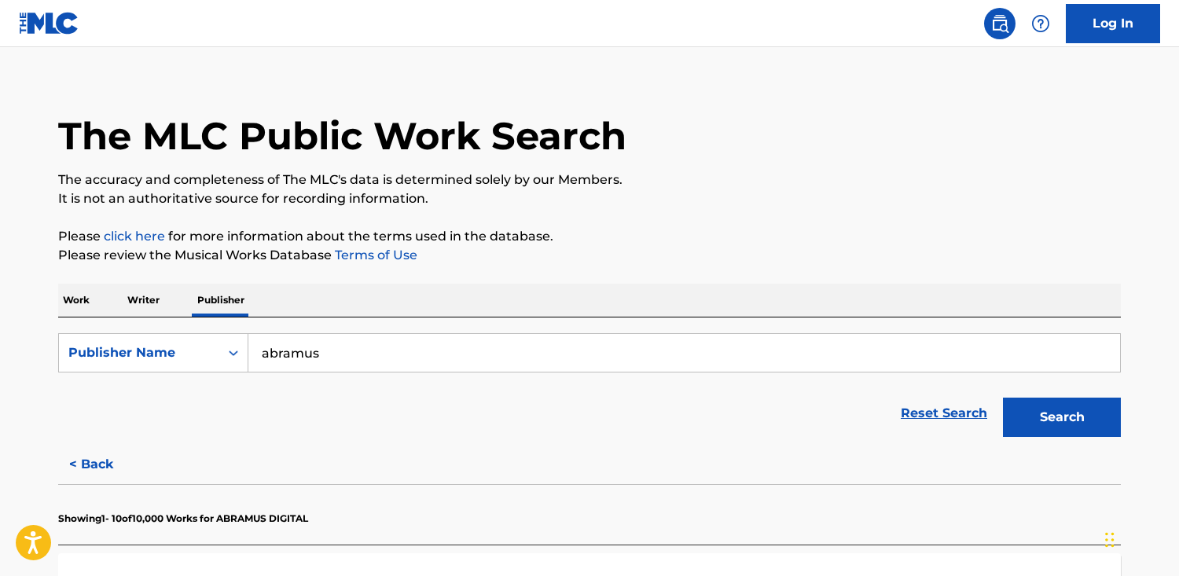
click at [79, 299] on p "Work" at bounding box center [76, 300] width 36 height 33
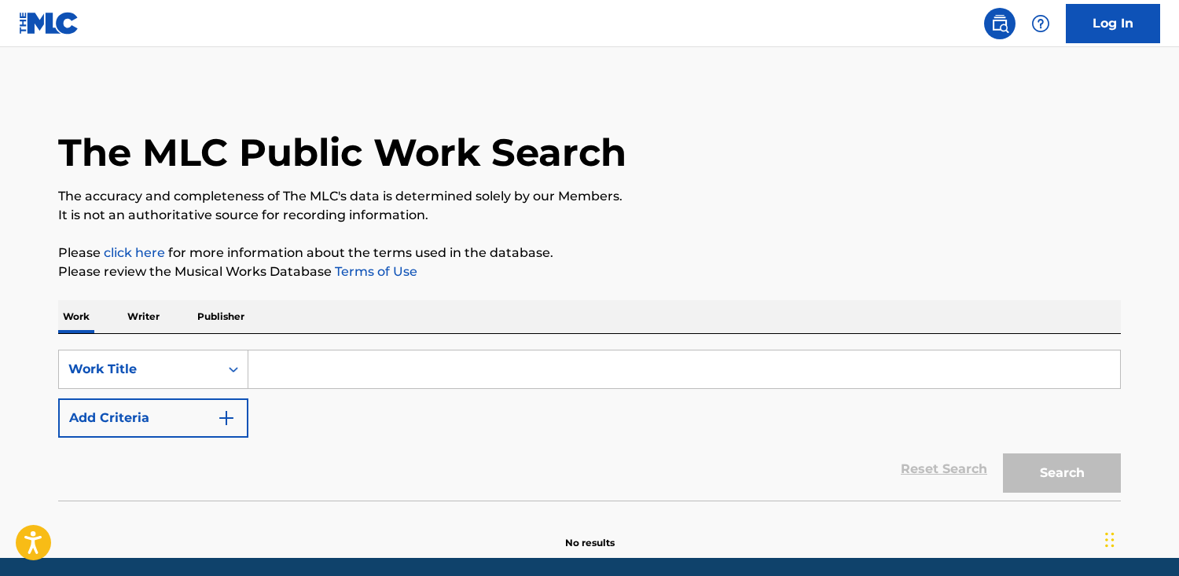
click at [272, 365] on input "Search Form" at bounding box center [683, 369] width 871 height 38
paste input "Y Volveré"
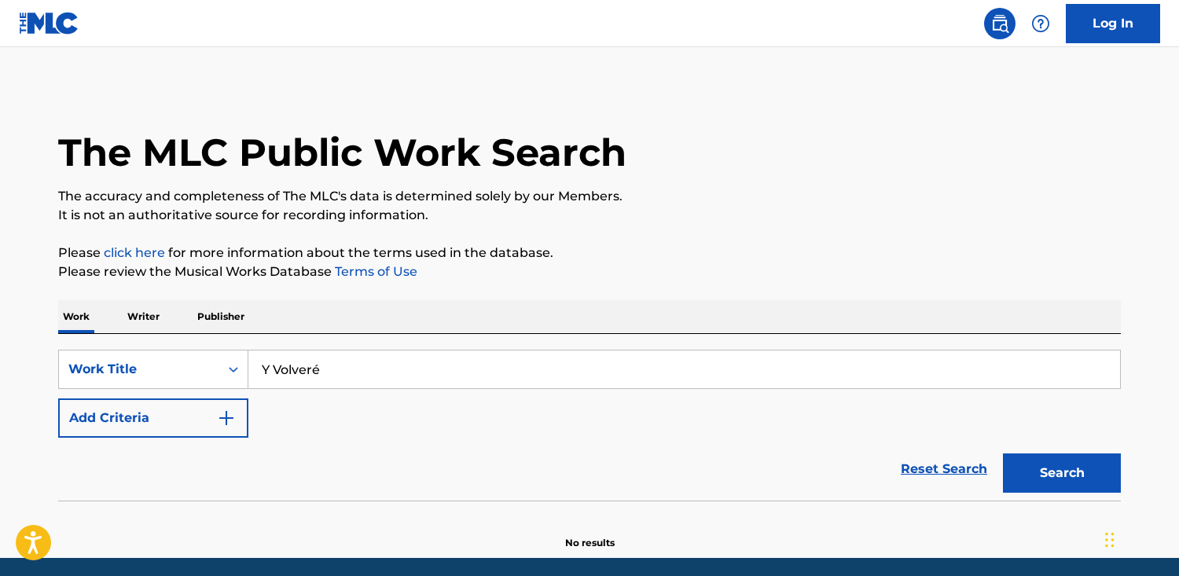
click at [1003, 453] on button "Search" at bounding box center [1062, 472] width 118 height 39
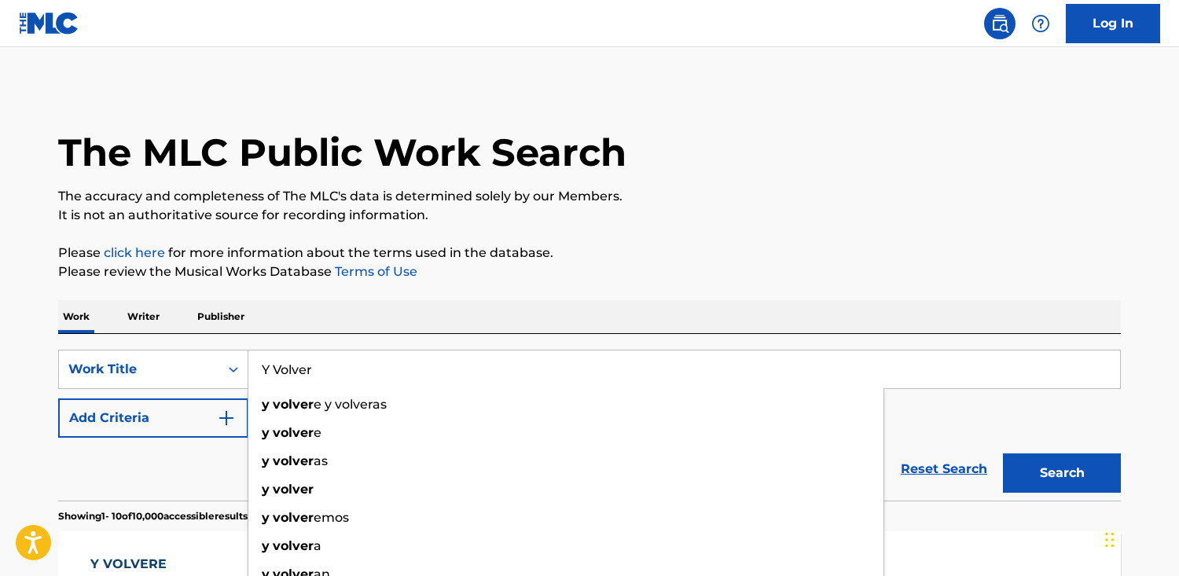
type input "Y Volver"
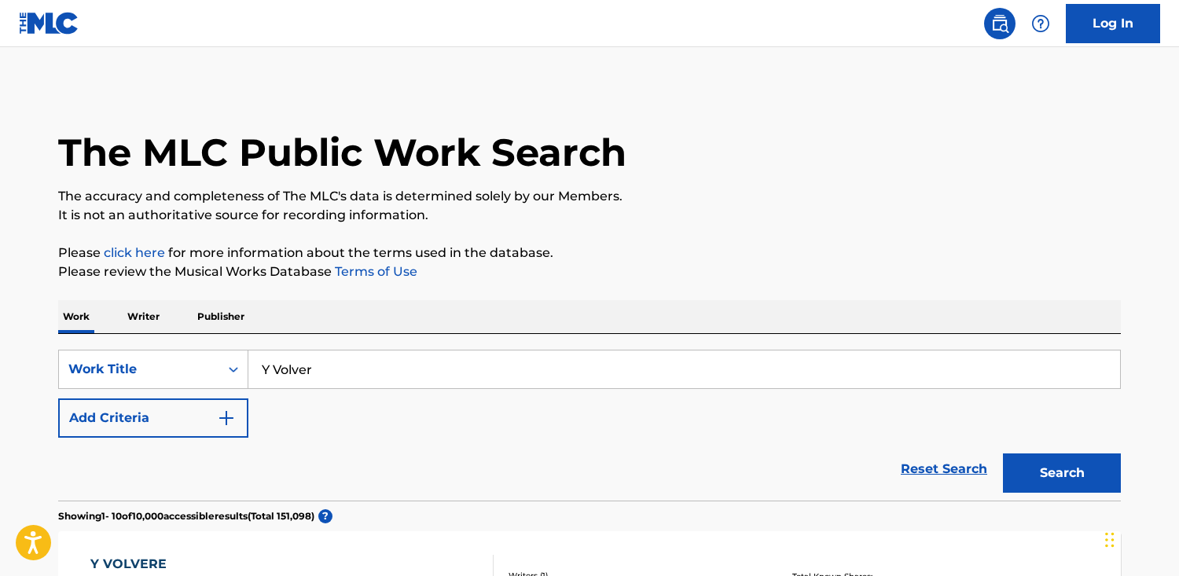
click at [174, 478] on div "Reset Search Search" at bounding box center [589, 469] width 1062 height 63
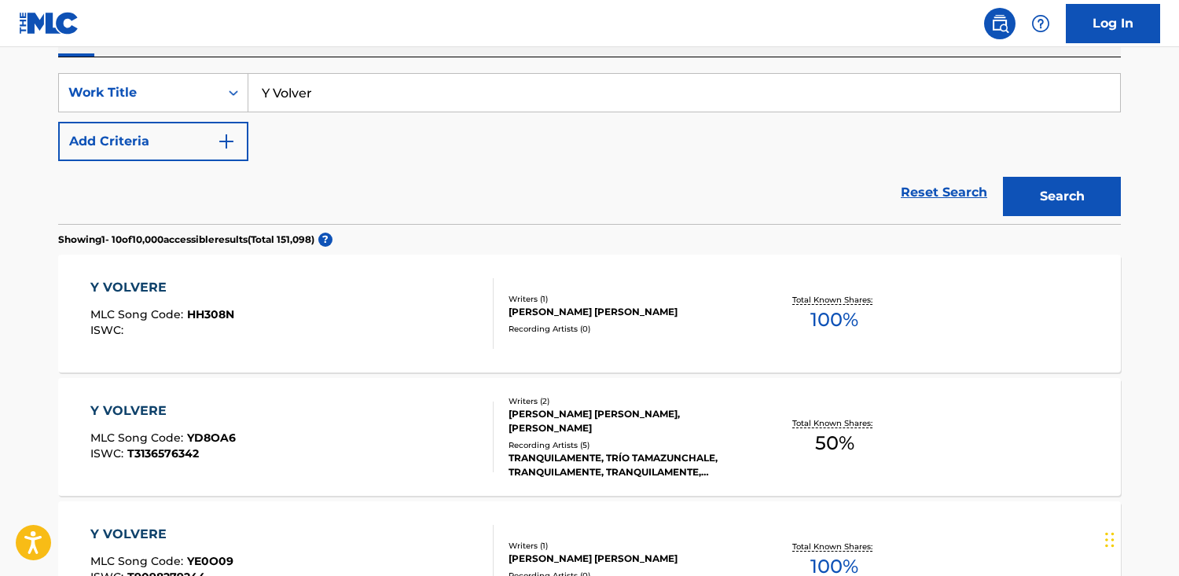
scroll to position [310, 0]
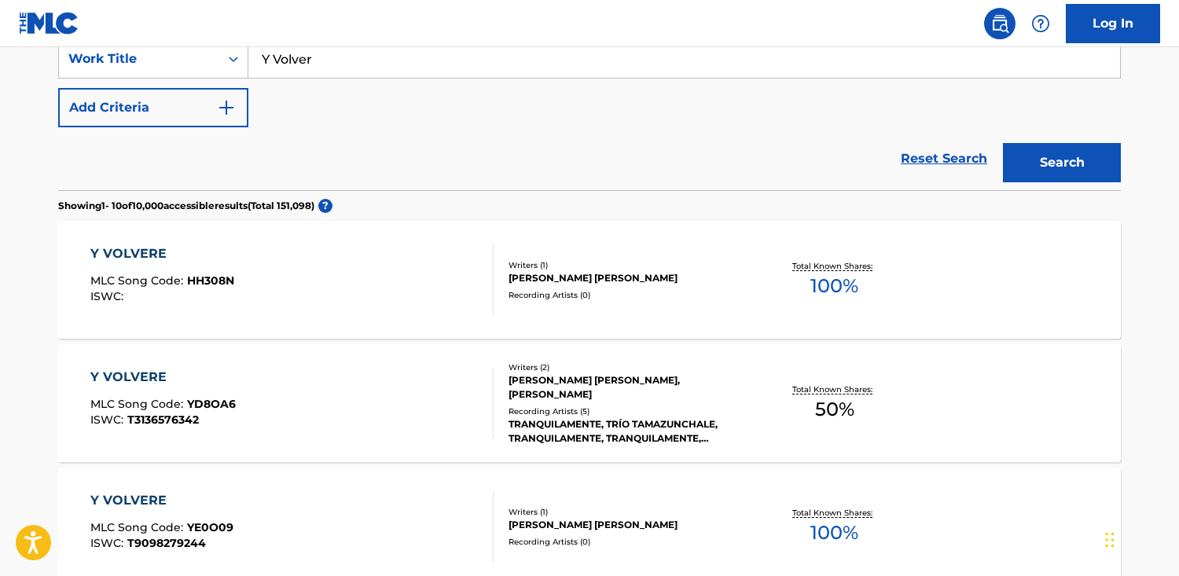
click at [235, 112] on img "Search Form" at bounding box center [226, 107] width 19 height 19
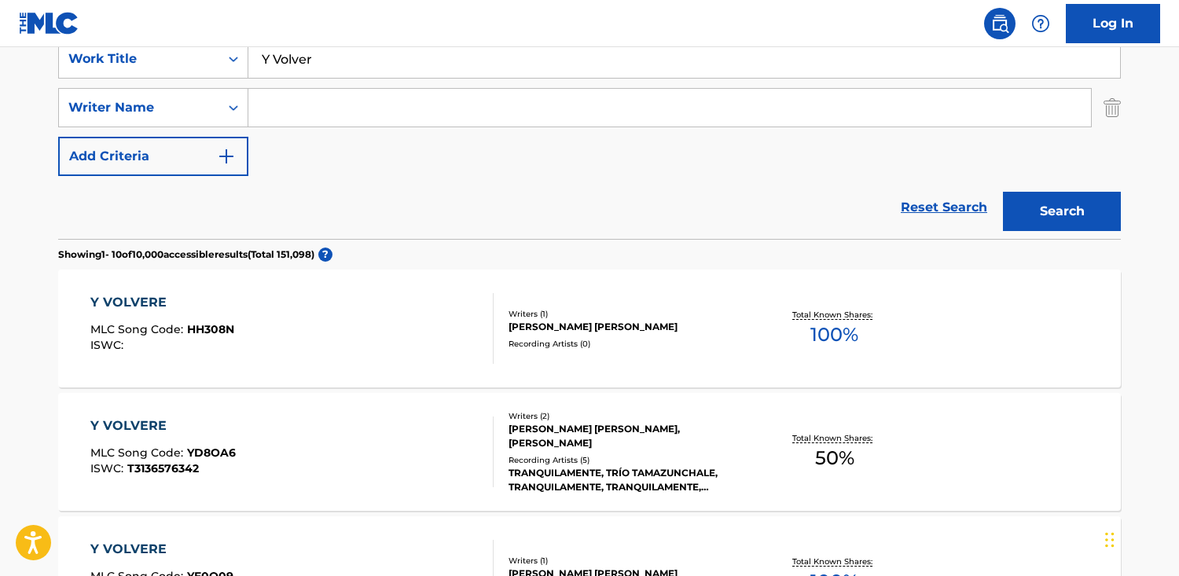
click at [321, 128] on div "SearchWithCriteriab48f0f0b-23cd-4e46-8f2b-191aa74c6d74 Work Title Y Volver Sear…" at bounding box center [589, 107] width 1062 height 137
click at [316, 116] on input "Search Form" at bounding box center [669, 108] width 842 height 38
paste input "[PERSON_NAME] de Nova"
type input "[PERSON_NAME] de Nova"
click at [1003, 192] on button "Search" at bounding box center [1062, 211] width 118 height 39
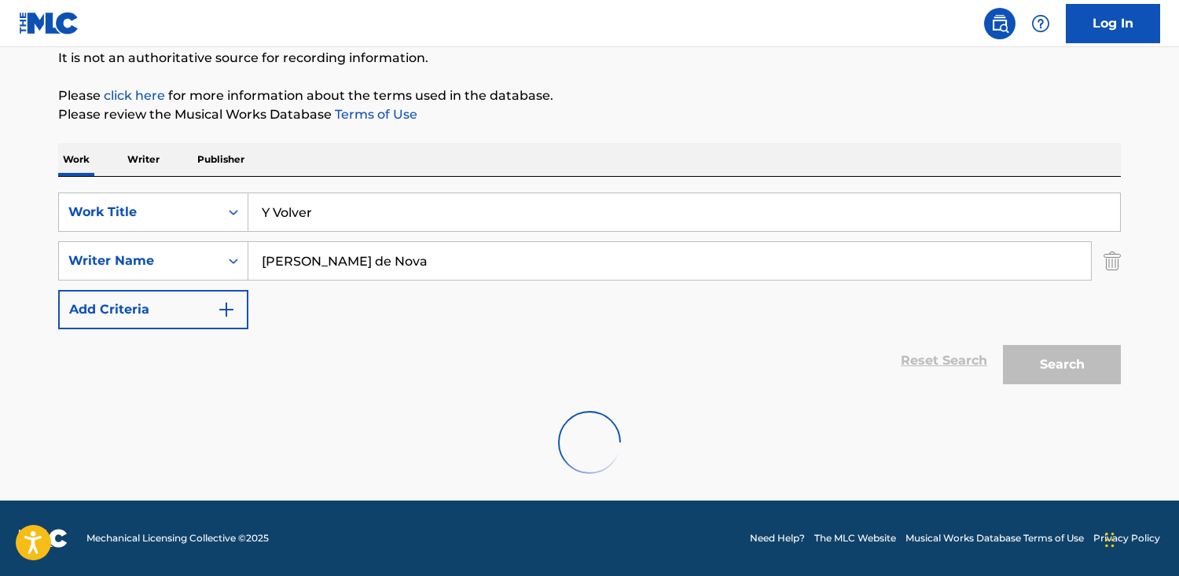
scroll to position [106, 0]
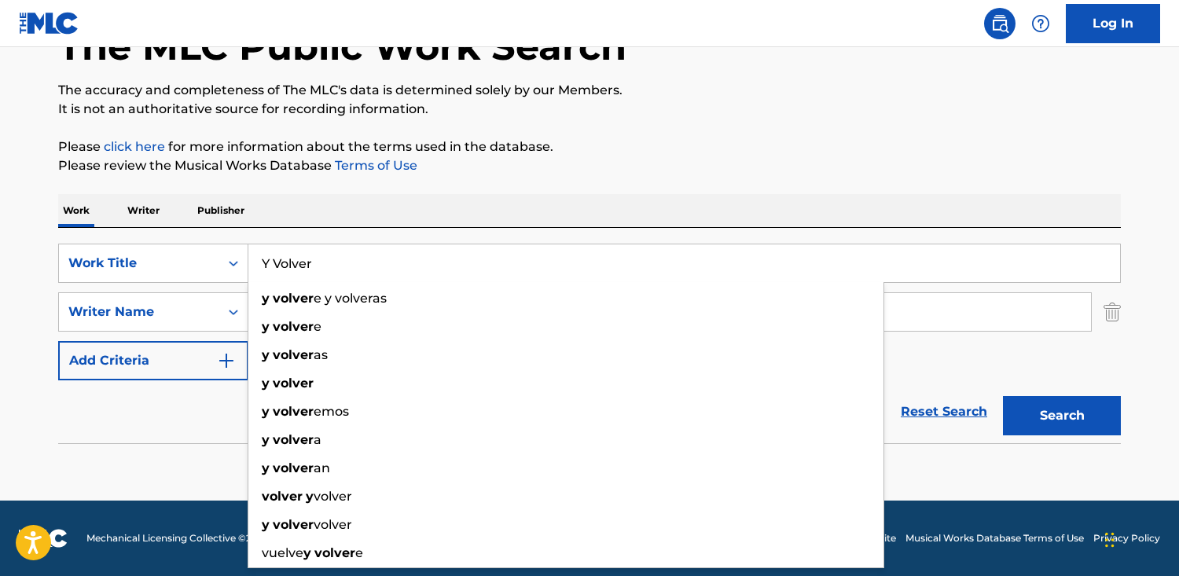
drag, startPoint x: 339, startPoint y: 277, endPoint x: 43, endPoint y: 257, distance: 296.9
click at [43, 257] on div "The MLC Public Work Search The accuracy and completeness of The MLC's data is d…" at bounding box center [589, 236] width 1100 height 512
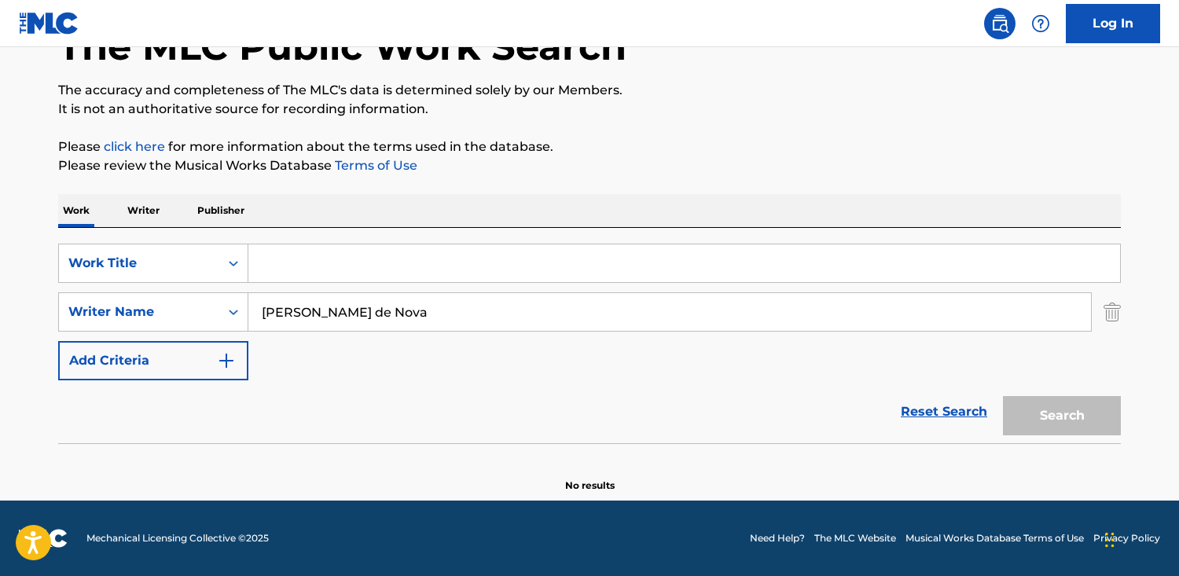
paste input "[GEOGRAPHIC_DATA]"
click at [1003, 396] on button "Search" at bounding box center [1062, 415] width 118 height 39
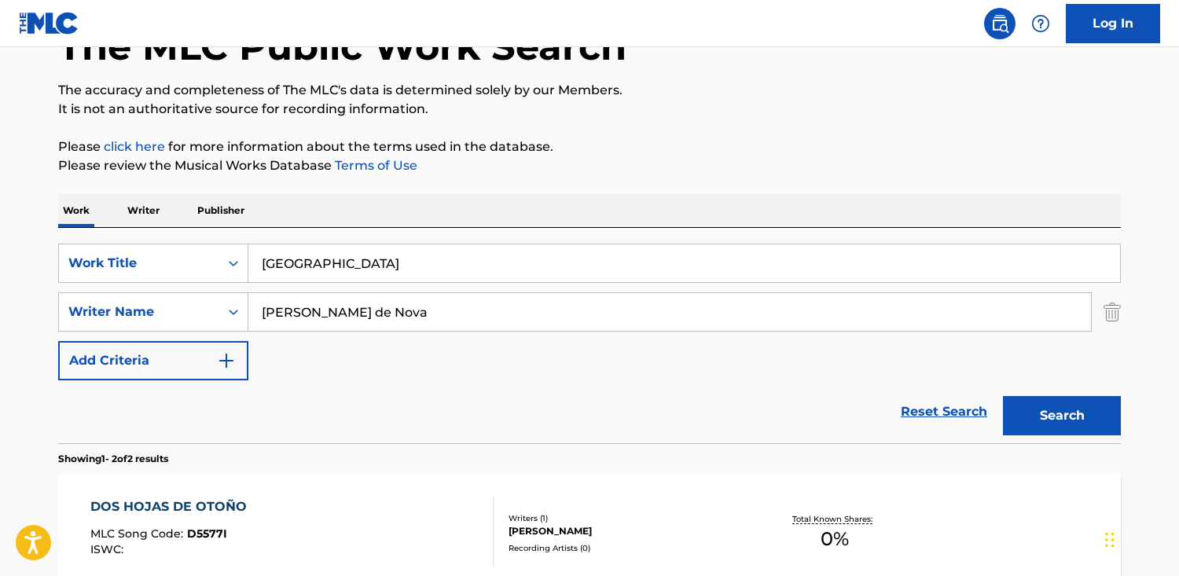
drag, startPoint x: 363, startPoint y: 263, endPoint x: 367, endPoint y: 292, distance: 29.3
click at [363, 278] on input "[GEOGRAPHIC_DATA]" at bounding box center [683, 263] width 871 height 38
type input "[GEOGRAPHIC_DATA]"
click at [1003, 396] on button "Search" at bounding box center [1062, 415] width 118 height 39
drag, startPoint x: 518, startPoint y: 316, endPoint x: 464, endPoint y: 369, distance: 75.6
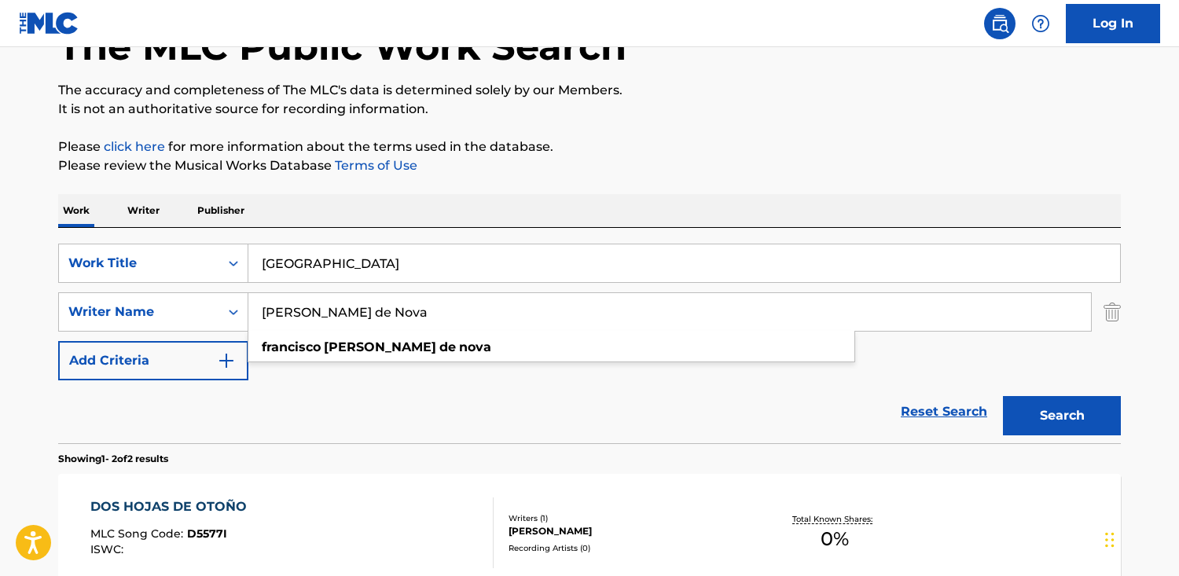
click at [518, 316] on input "[PERSON_NAME] de Nova" at bounding box center [669, 312] width 842 height 38
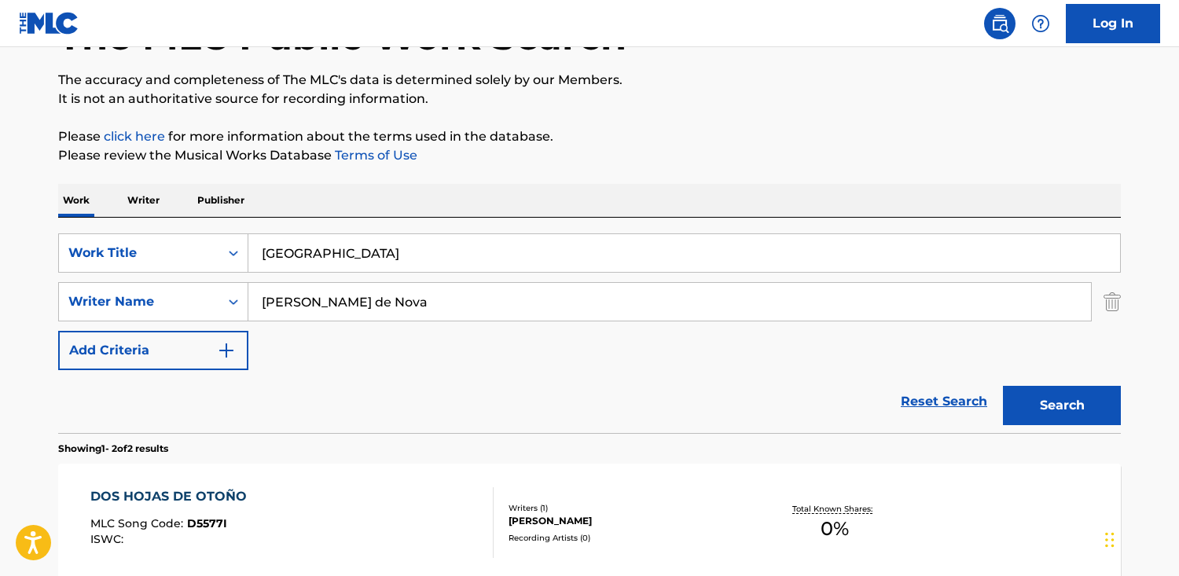
click at [299, 499] on div "DOS HOJAS DE OTOÑO MLC Song Code : D5577I ISWC :" at bounding box center [292, 522] width 404 height 71
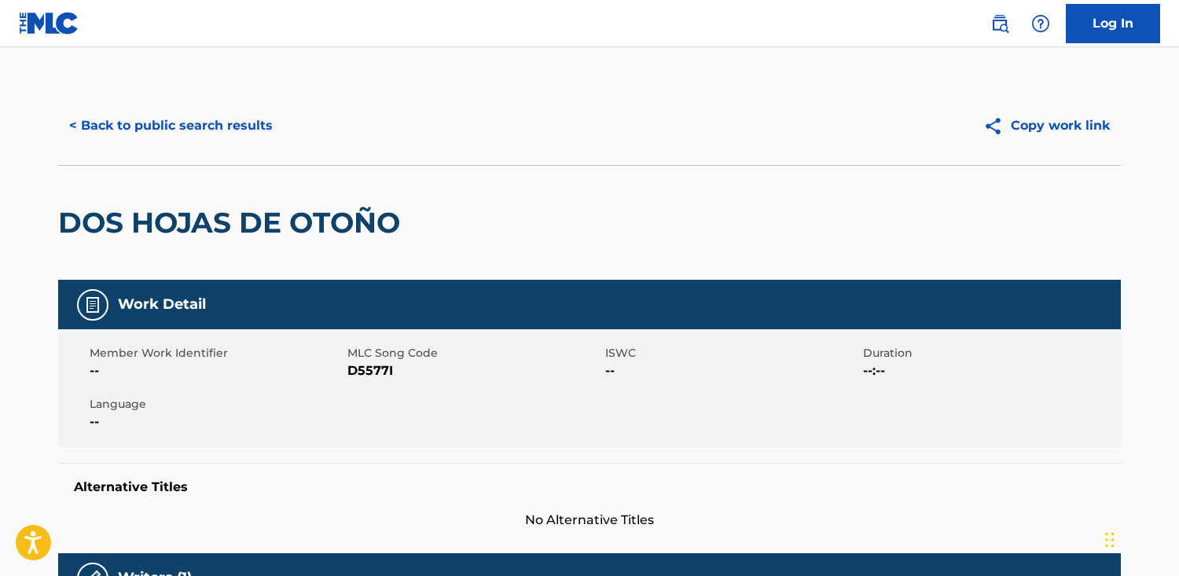
click at [153, 128] on button "< Back to public search results" at bounding box center [171, 125] width 226 height 39
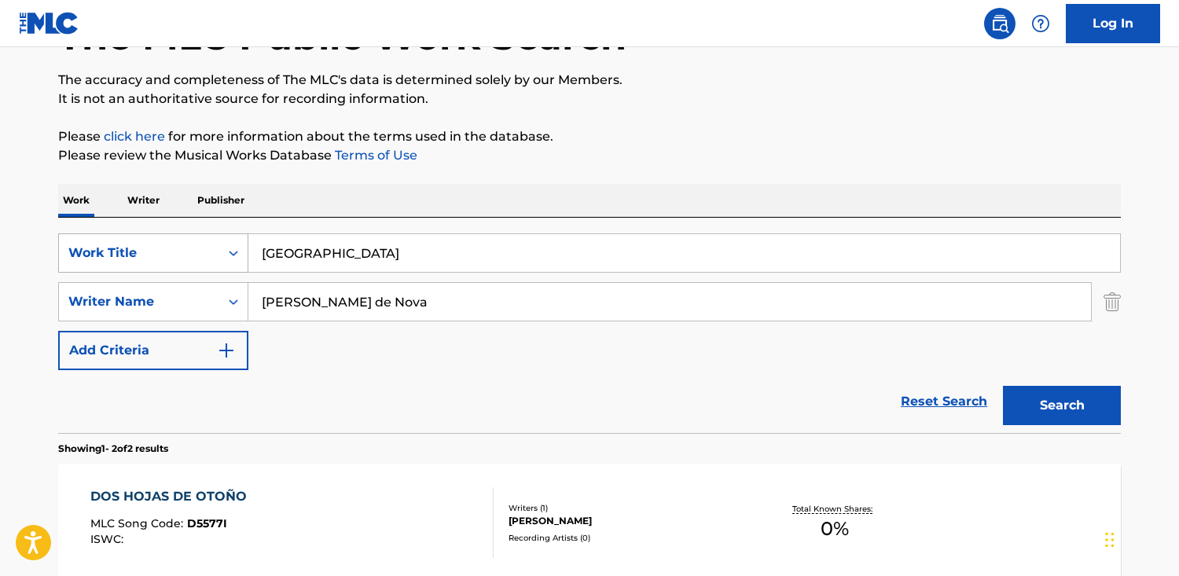
drag, startPoint x: 184, startPoint y: 240, endPoint x: 169, endPoint y: 241, distance: 14.9
click at [169, 241] on div "SearchWithCriteriab48f0f0b-23cd-4e46-8f2b-191aa74c6d74 Work Title El [GEOGRAPHI…" at bounding box center [589, 252] width 1062 height 39
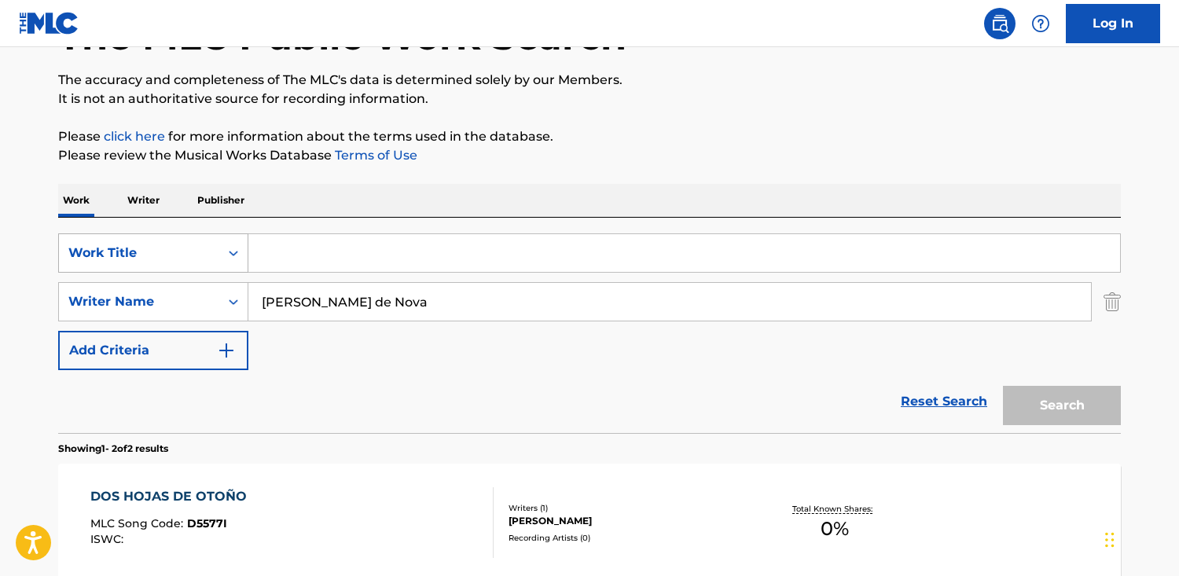
paste input "La Gozadera"
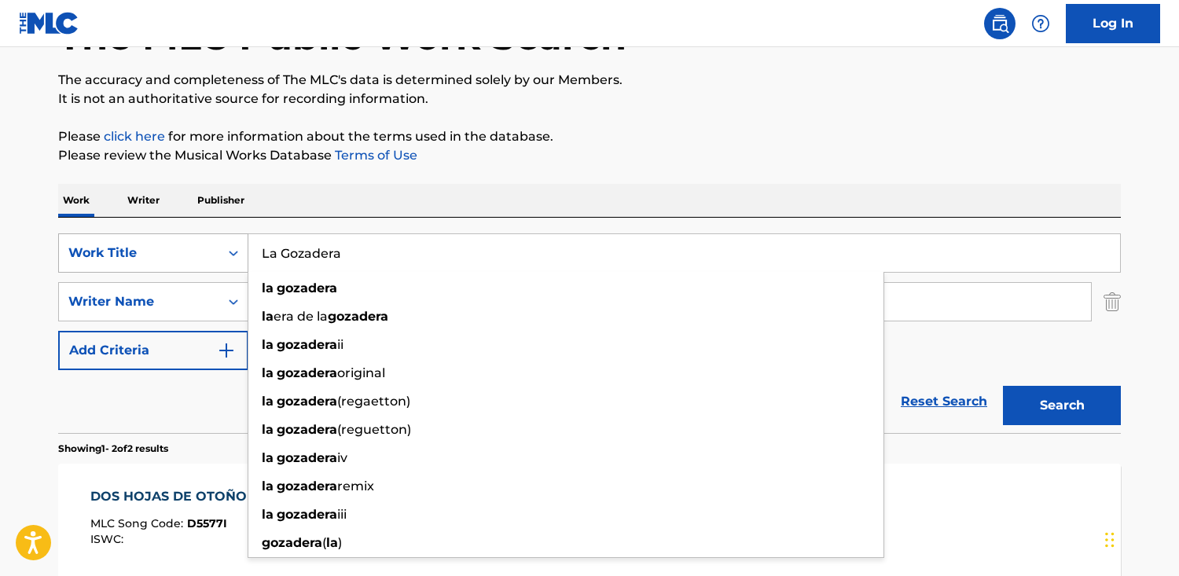
type input "La Gozadera"
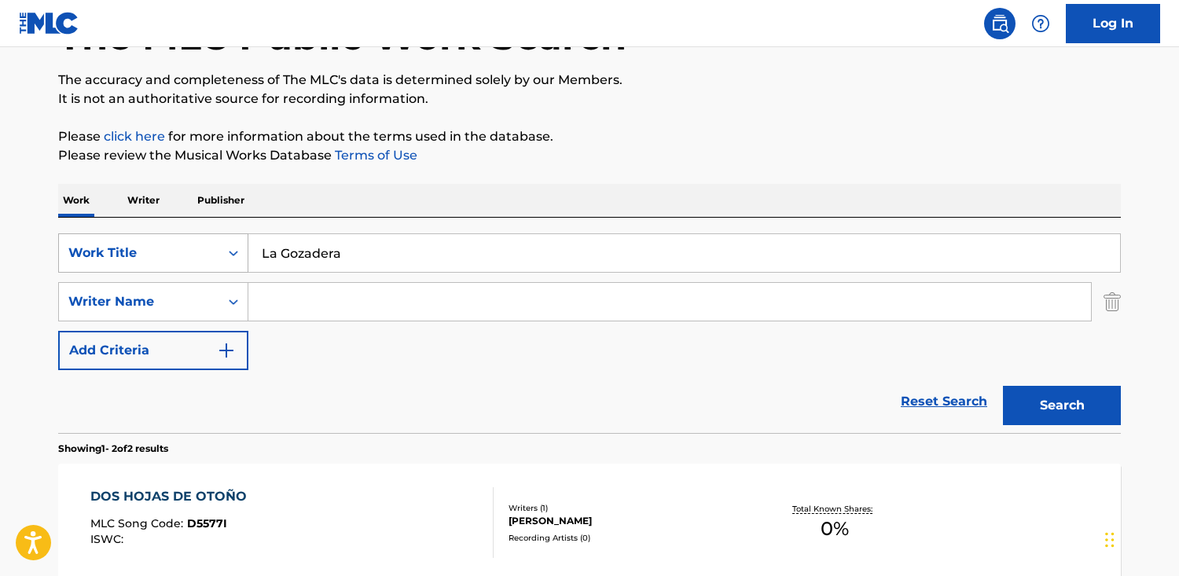
click at [1003, 386] on button "Search" at bounding box center [1062, 405] width 118 height 39
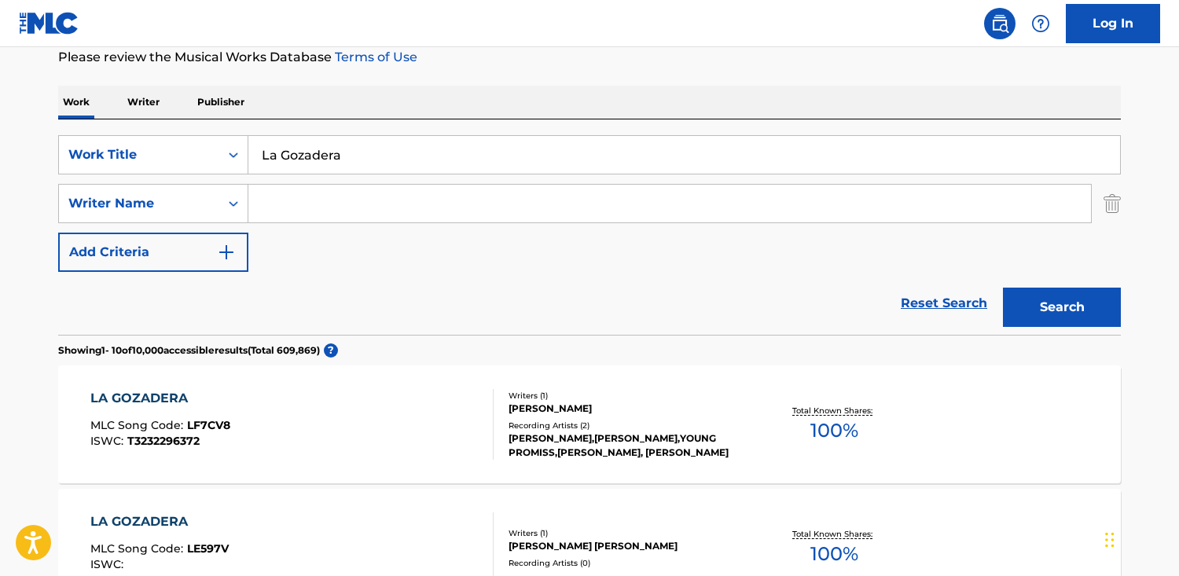
scroll to position [219, 0]
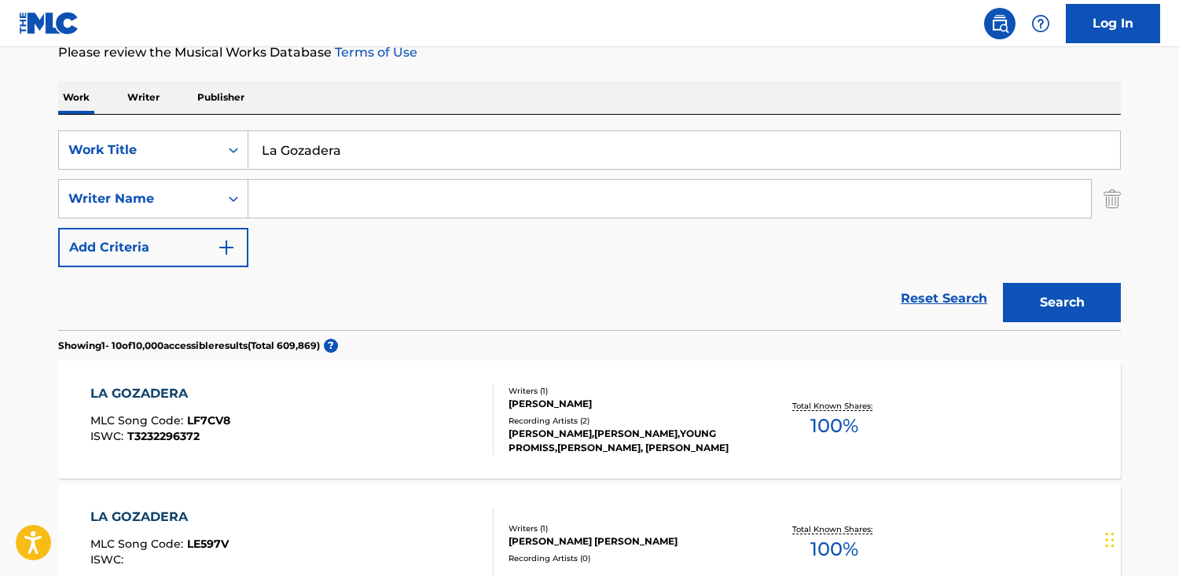
paste input "[PERSON_NAME]"
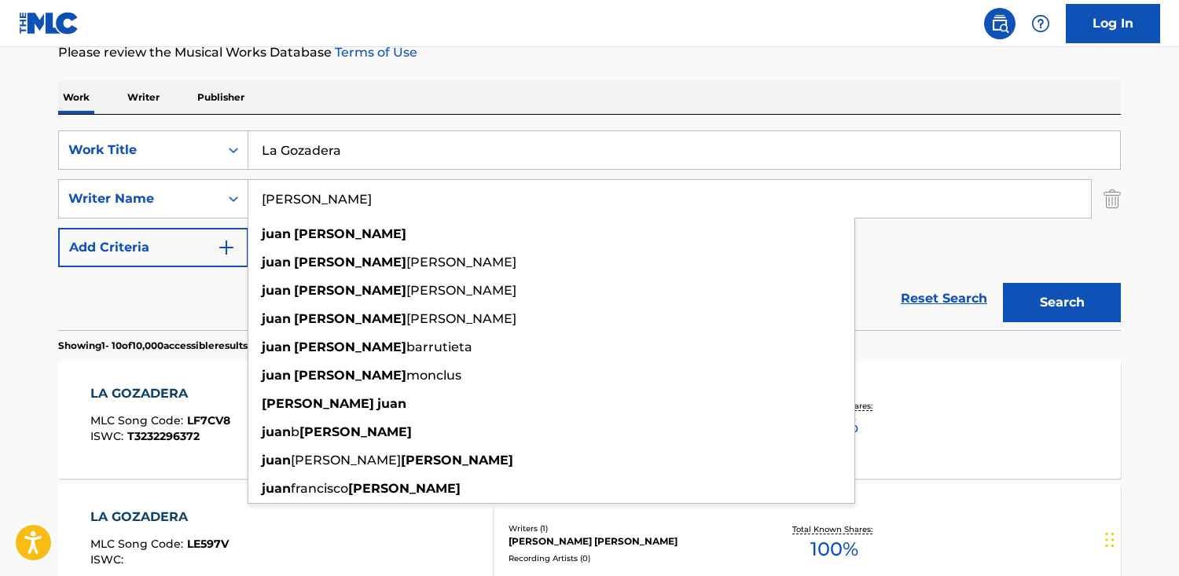
type input "[PERSON_NAME]"
click at [1003, 283] on button "Search" at bounding box center [1062, 302] width 118 height 39
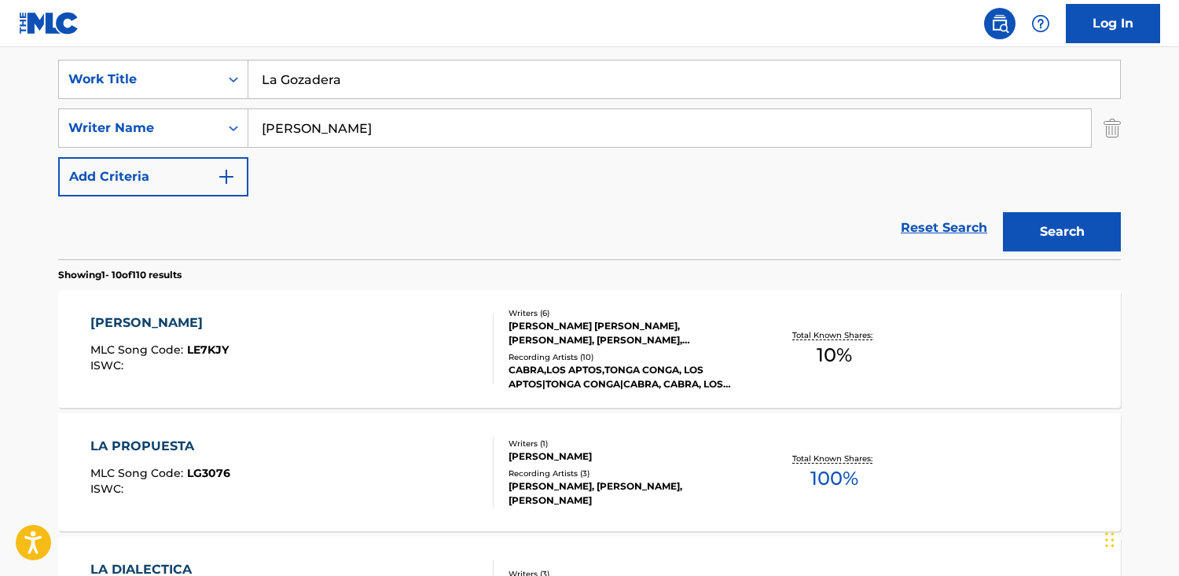
scroll to position [301, 0]
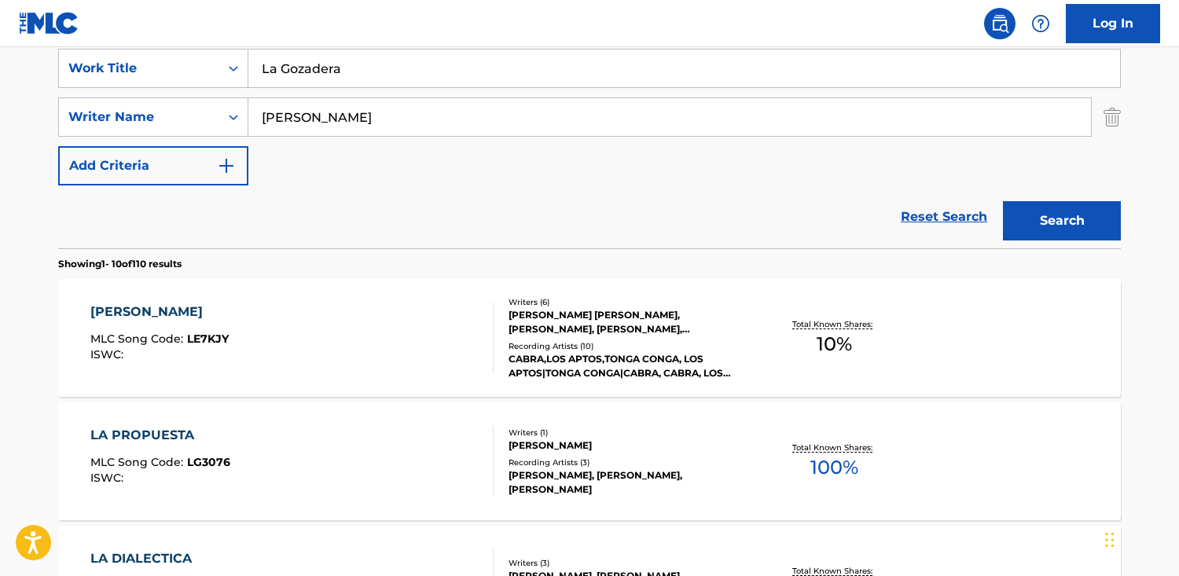
click at [356, 428] on div "LA PROPUESTA MLC Song Code : LG3076 ISWC :" at bounding box center [292, 461] width 404 height 71
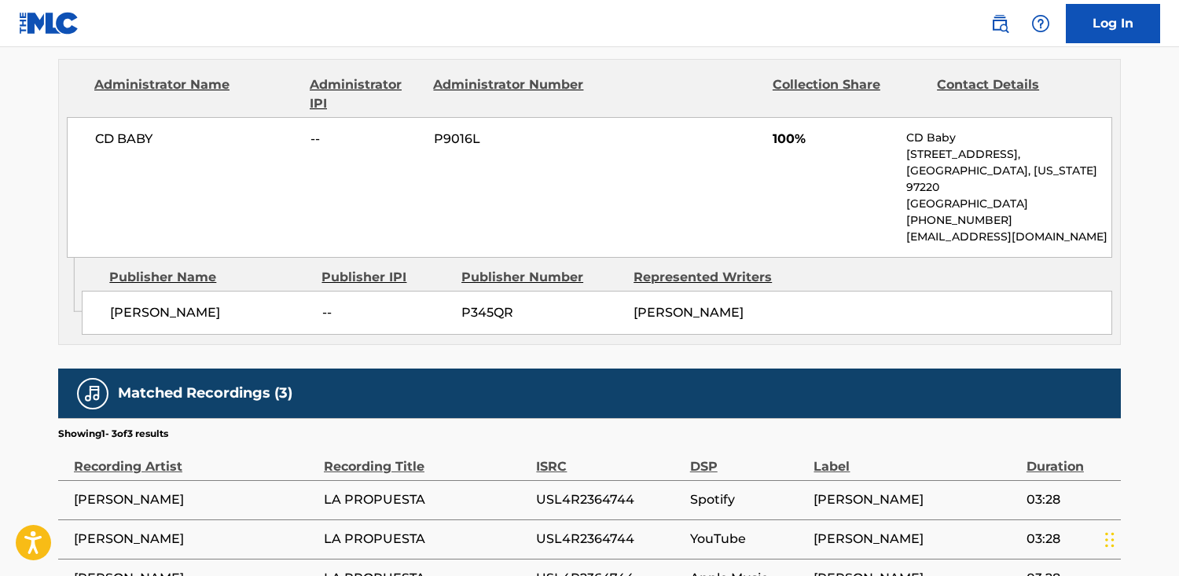
scroll to position [730, 0]
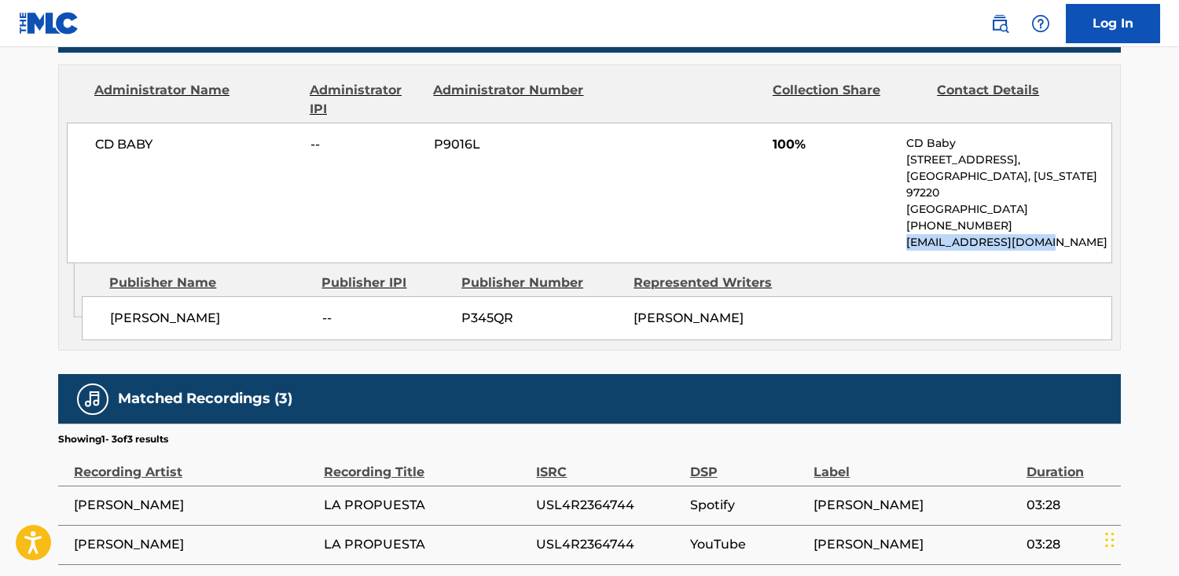
drag, startPoint x: 1047, startPoint y: 244, endPoint x: 908, endPoint y: 242, distance: 139.9
click at [908, 242] on p "[EMAIL_ADDRESS][DOMAIN_NAME]" at bounding box center [1008, 242] width 205 height 17
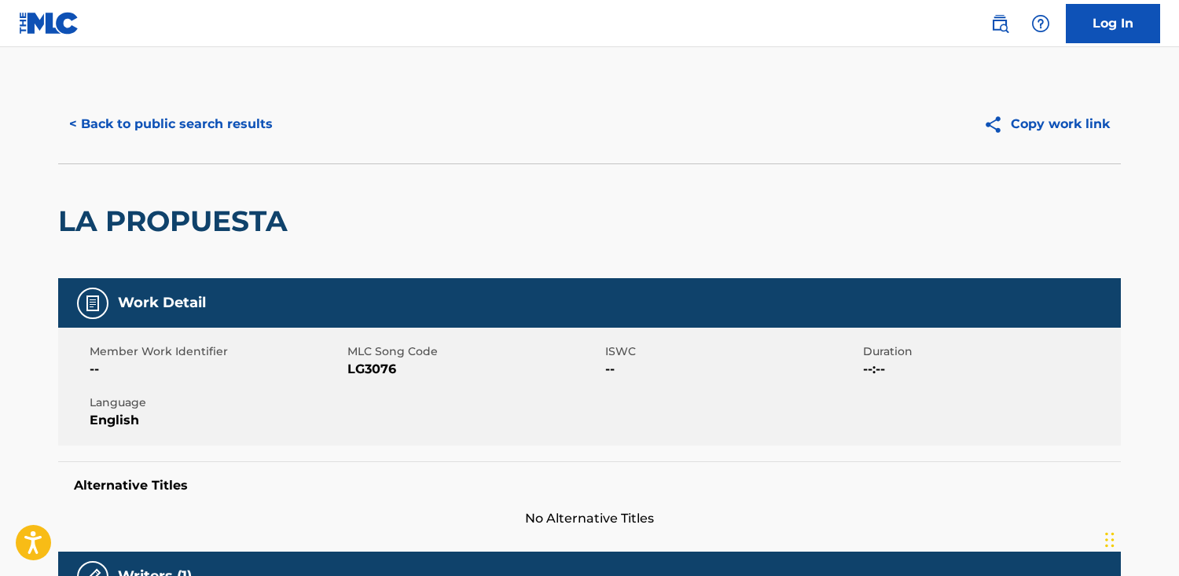
click at [193, 122] on button "< Back to public search results" at bounding box center [171, 124] width 226 height 39
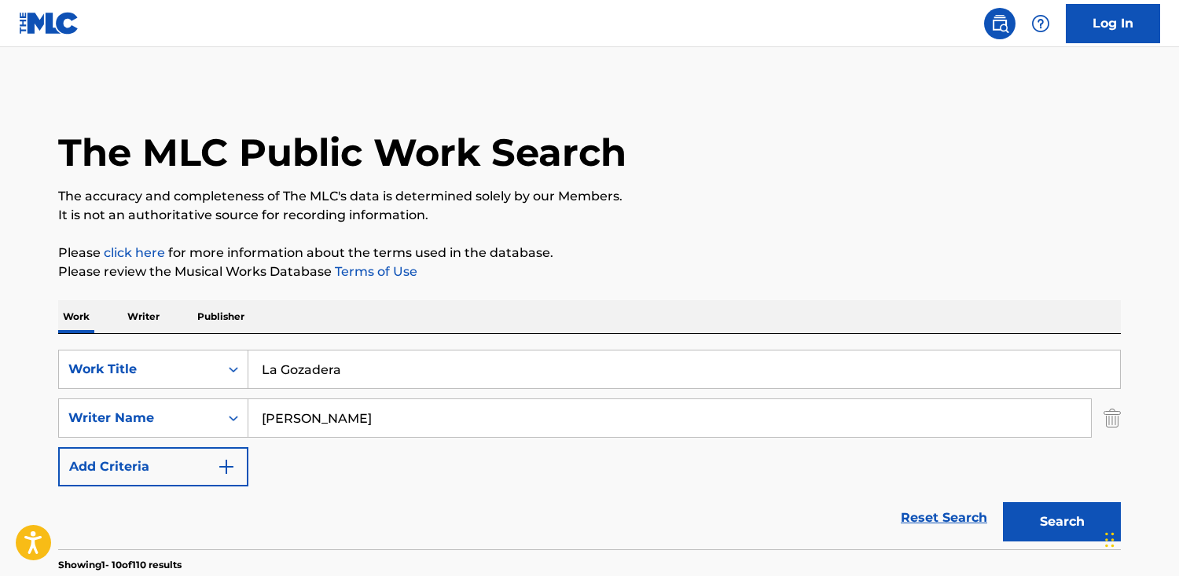
click at [215, 317] on p "Publisher" at bounding box center [221, 316] width 57 height 33
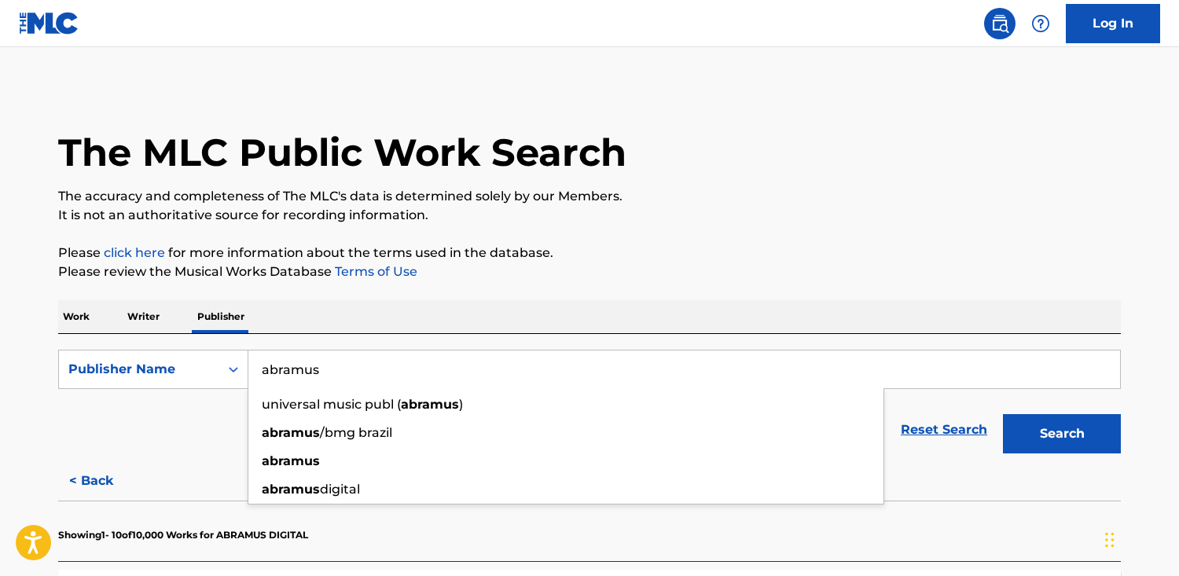
drag, startPoint x: 372, startPoint y: 367, endPoint x: 132, endPoint y: 343, distance: 240.9
click at [132, 343] on div "SearchWithCriteriac5e3bcb5-cdf5-4d80-b0a9-165ad2ed8dd9 Publisher Name abramus u…" at bounding box center [589, 397] width 1062 height 127
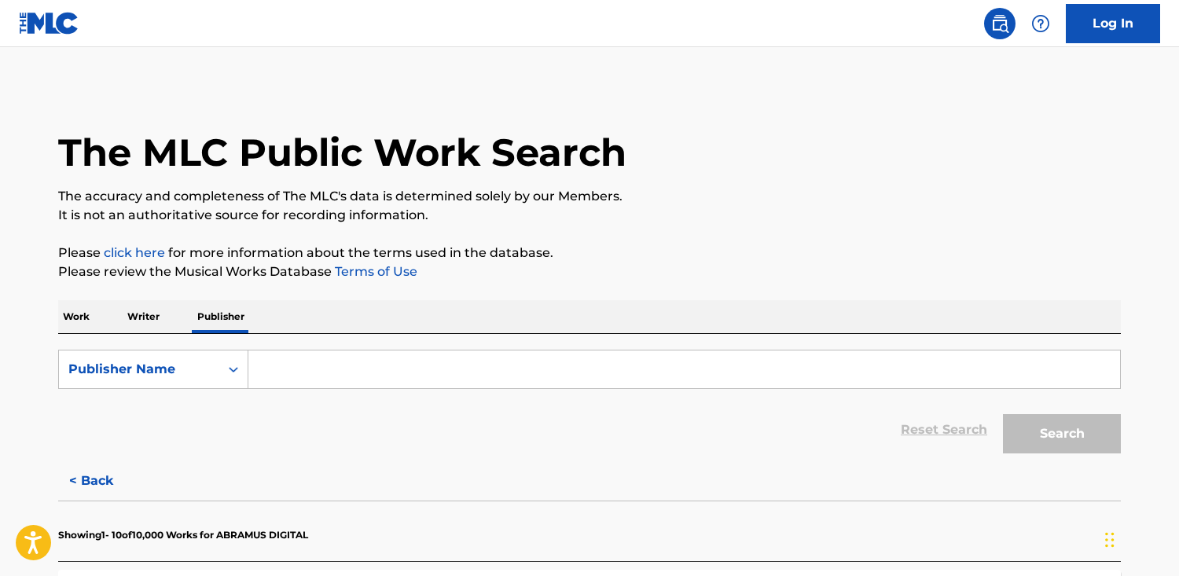
paste input "VIRGIN MUSIC"
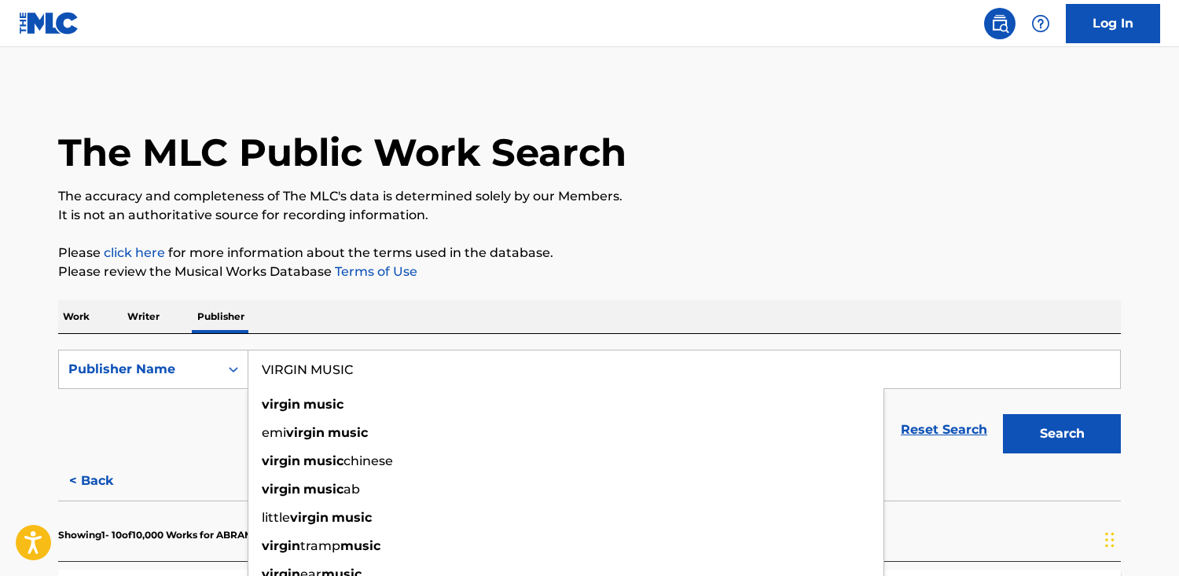
type input "VIRGIN MUSIC"
click at [1003, 414] on button "Search" at bounding box center [1062, 433] width 118 height 39
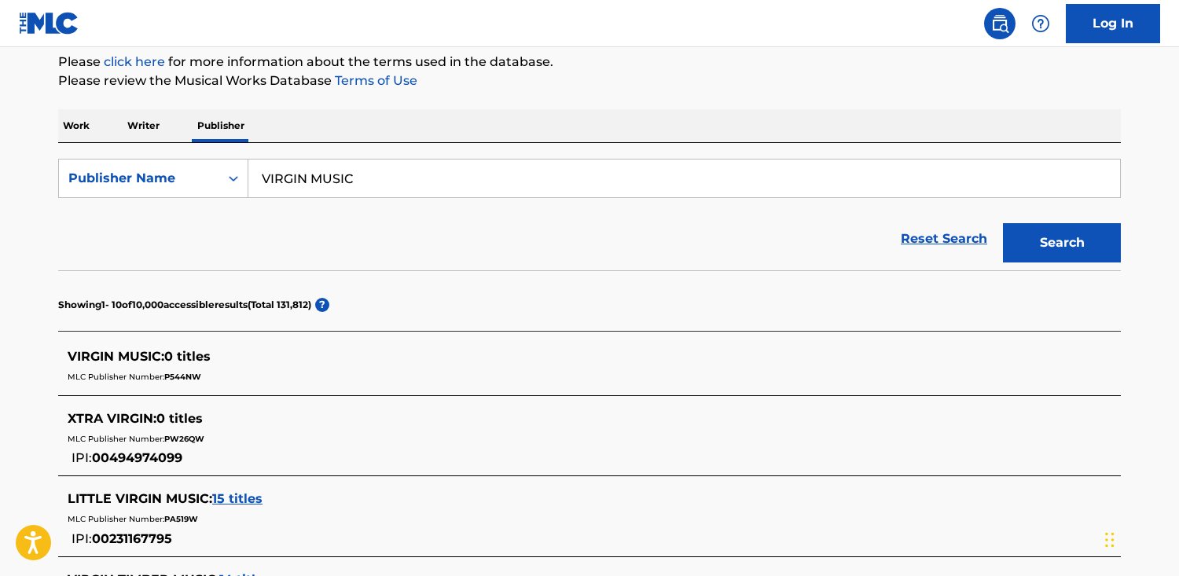
scroll to position [203, 0]
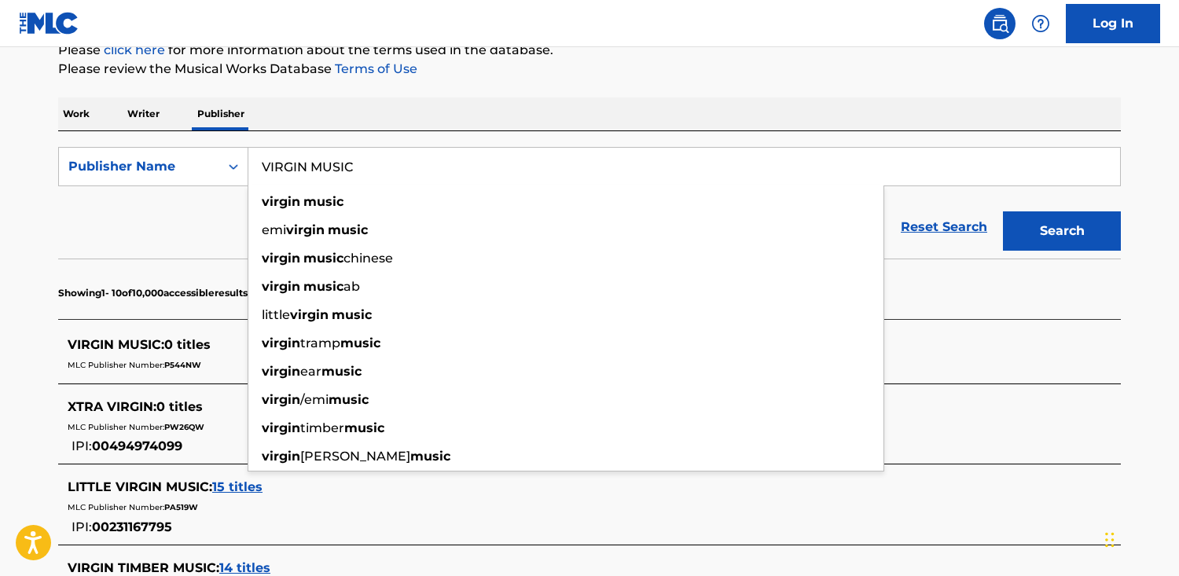
drag, startPoint x: 331, startPoint y: 163, endPoint x: -37, endPoint y: 127, distance: 369.5
click at [0, 127] on html "Accessibility Screen-Reader Guide, Feedback, and Issue Reporting | New window C…" at bounding box center [589, 85] width 1179 height 576
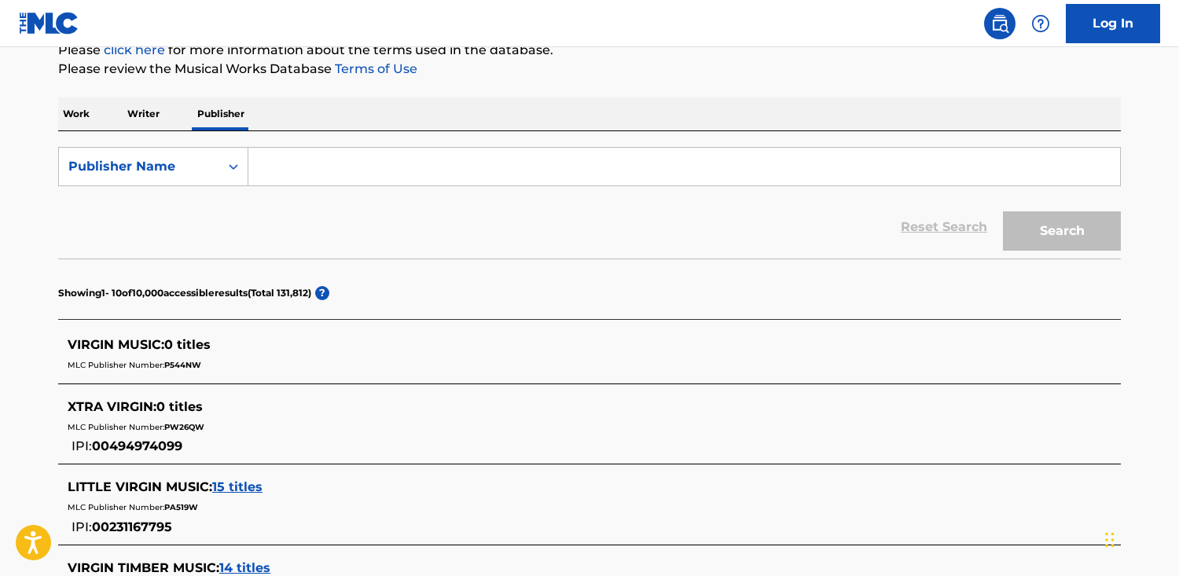
paste input "Todamérica"
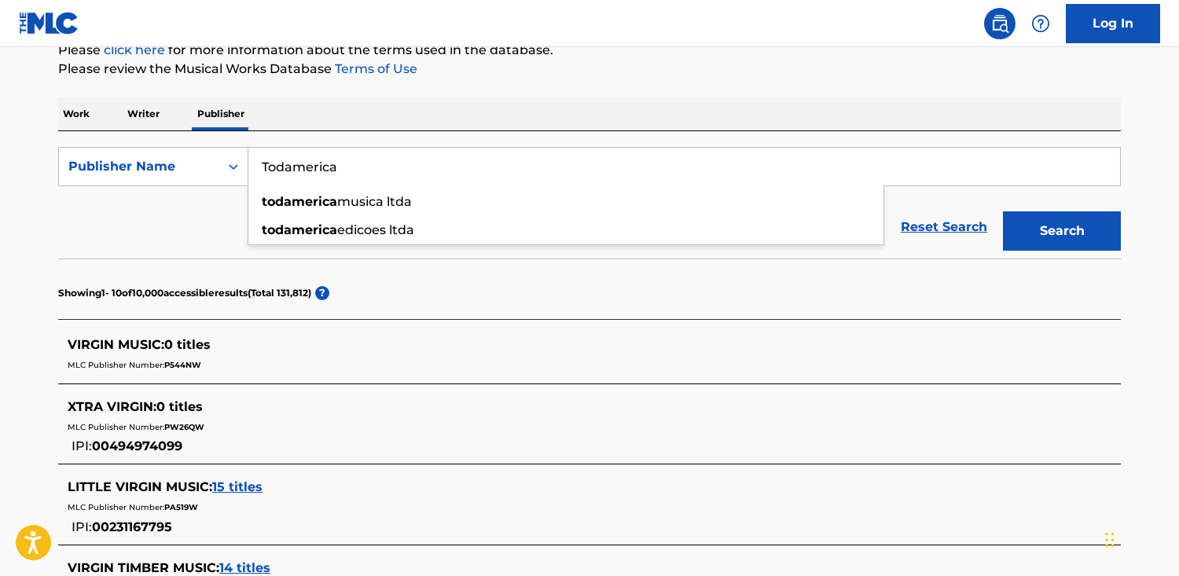
type input "Todamerica"
click at [1003, 211] on button "Search" at bounding box center [1062, 230] width 118 height 39
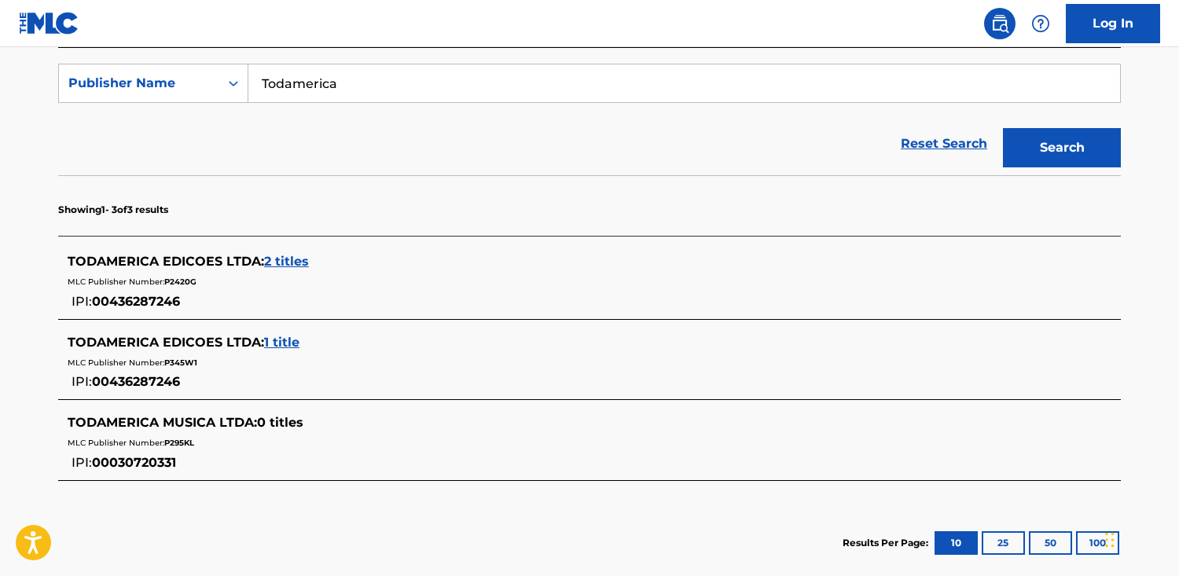
scroll to position [281, 0]
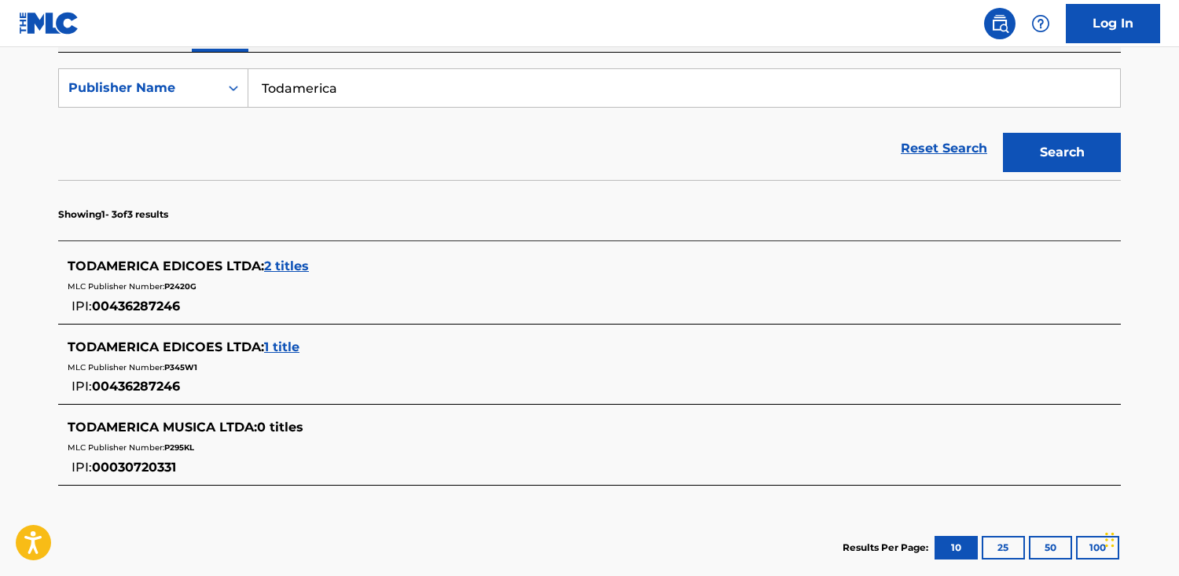
click at [282, 262] on span "2 titles" at bounding box center [286, 266] width 45 height 15
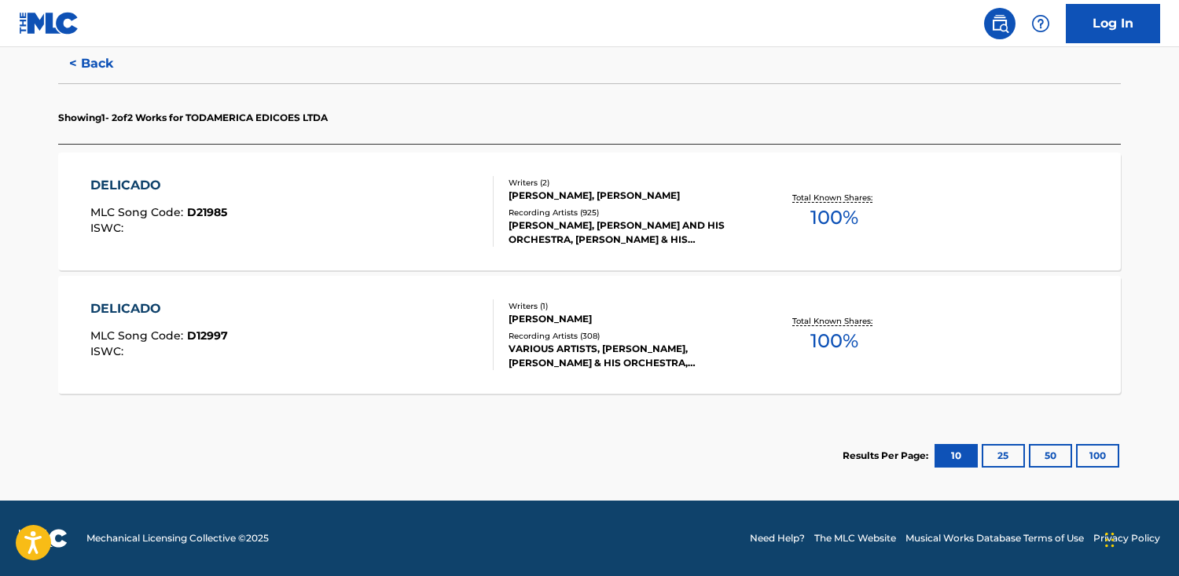
click at [332, 241] on div "DELICADO MLC Song Code : D21985 ISWC :" at bounding box center [292, 211] width 404 height 71
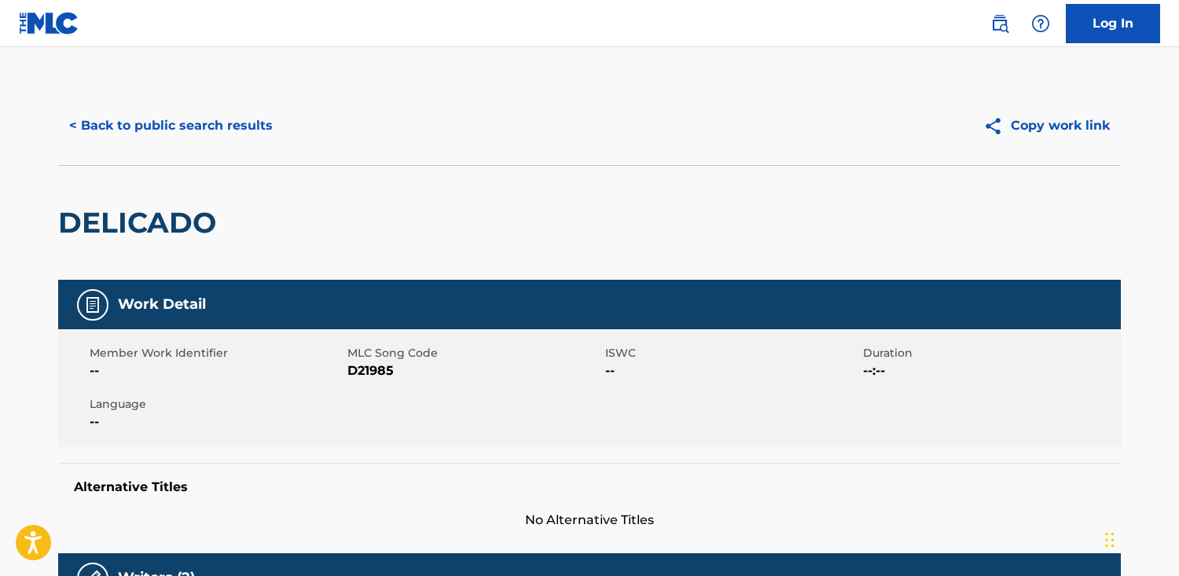
click at [174, 133] on button "< Back to public search results" at bounding box center [171, 125] width 226 height 39
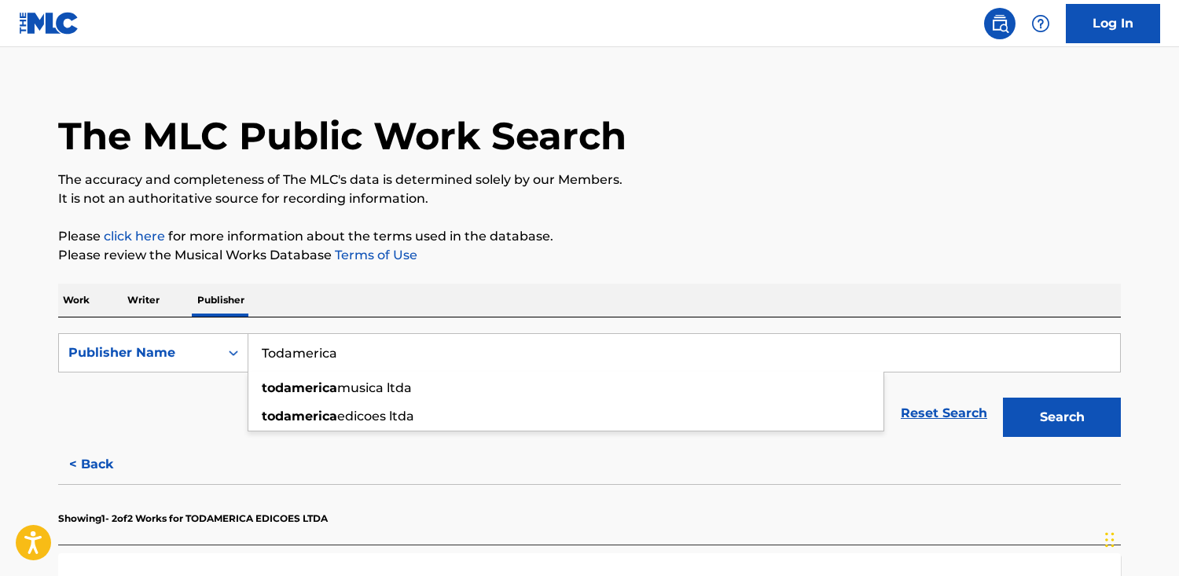
drag, startPoint x: 328, startPoint y: 354, endPoint x: 1, endPoint y: 329, distance: 327.8
click at [1, 329] on main "The MLC Public Work Search The accuracy and completeness of The MLC's data is d…" at bounding box center [589, 466] width 1179 height 871
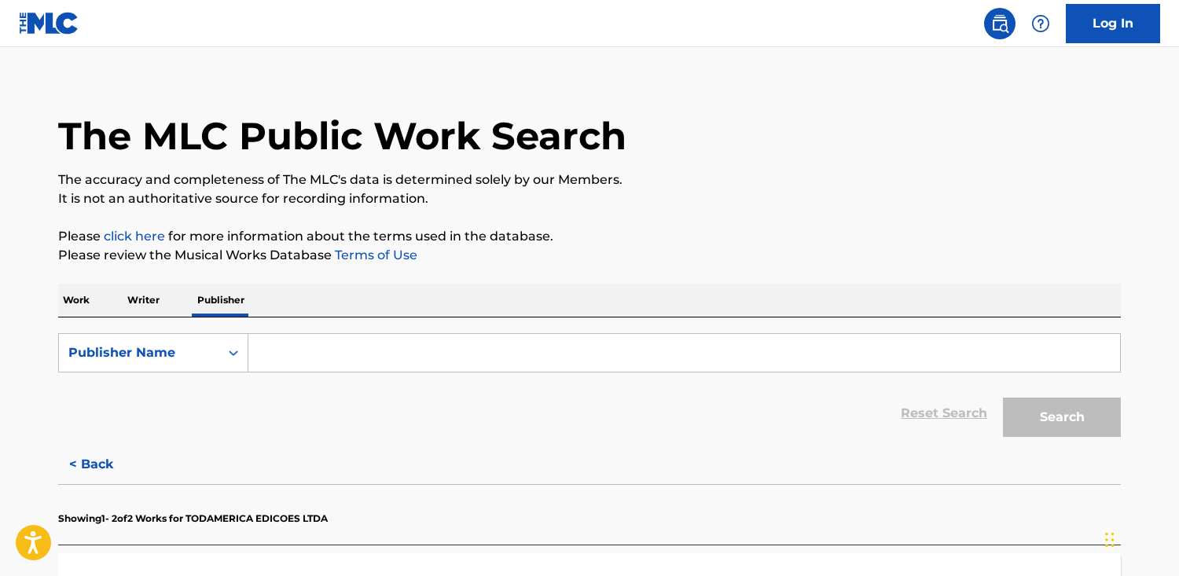
paste input "Dark Phoenix Theme"
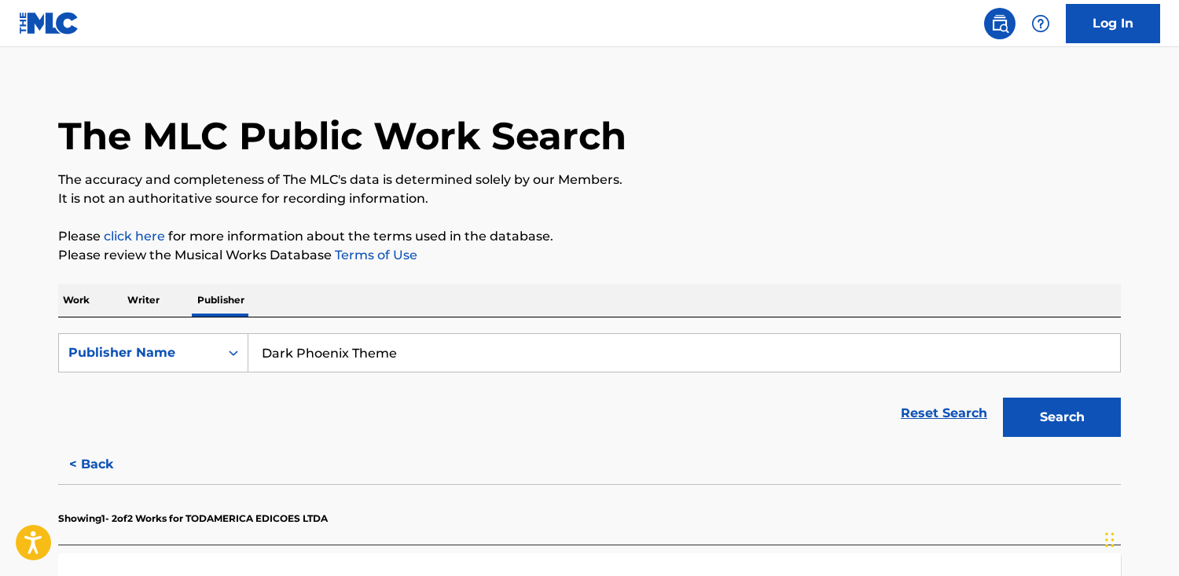
type input "Dark Phoenix Theme"
click at [1003, 398] on button "Search" at bounding box center [1062, 417] width 118 height 39
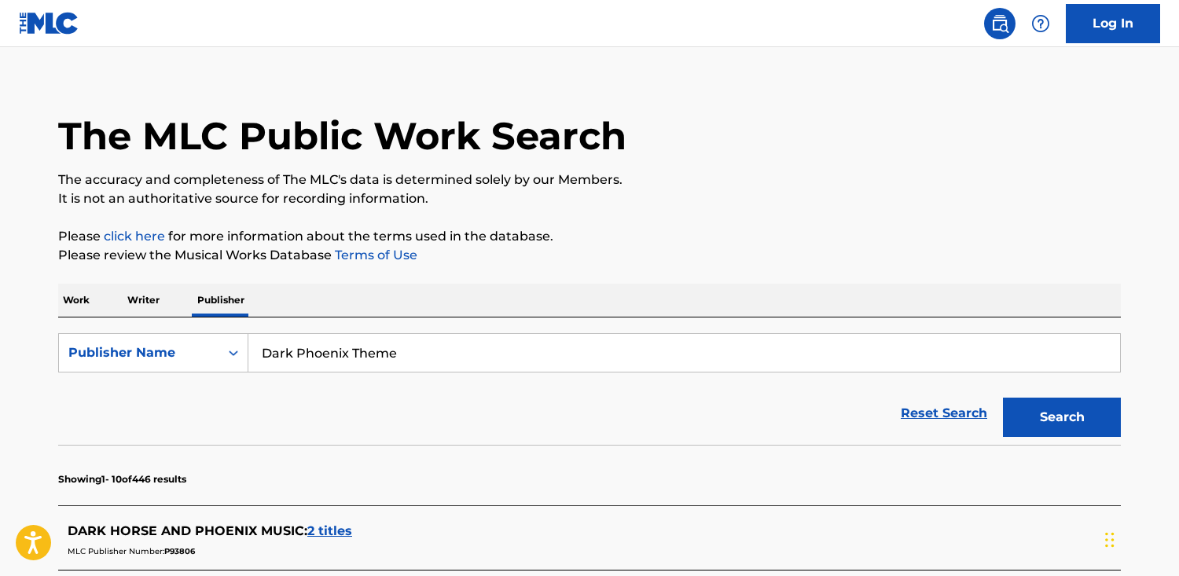
click at [72, 295] on p "Work" at bounding box center [76, 300] width 36 height 33
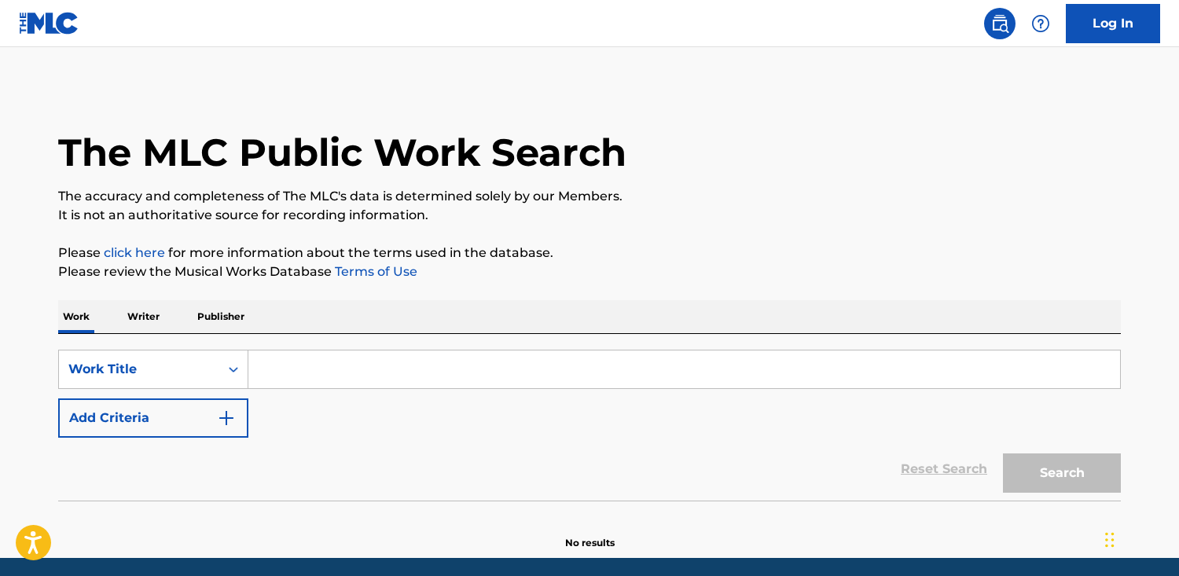
click at [315, 365] on input "Search Form" at bounding box center [683, 369] width 871 height 38
paste input "Dark Phoenix Theme"
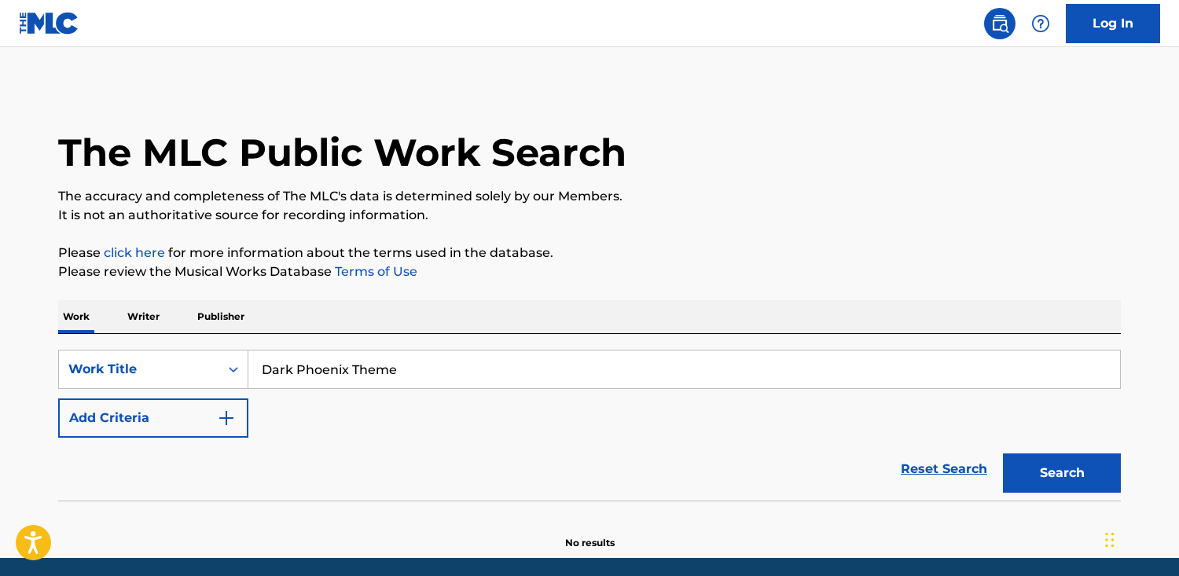
click at [1003, 453] on button "Search" at bounding box center [1062, 472] width 118 height 39
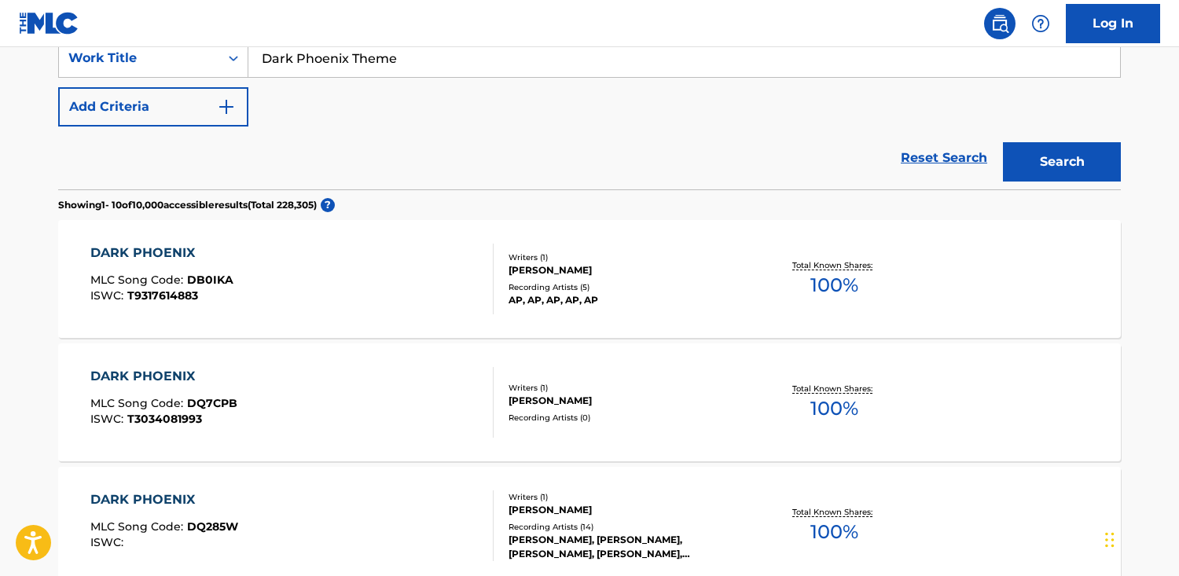
scroll to position [317, 0]
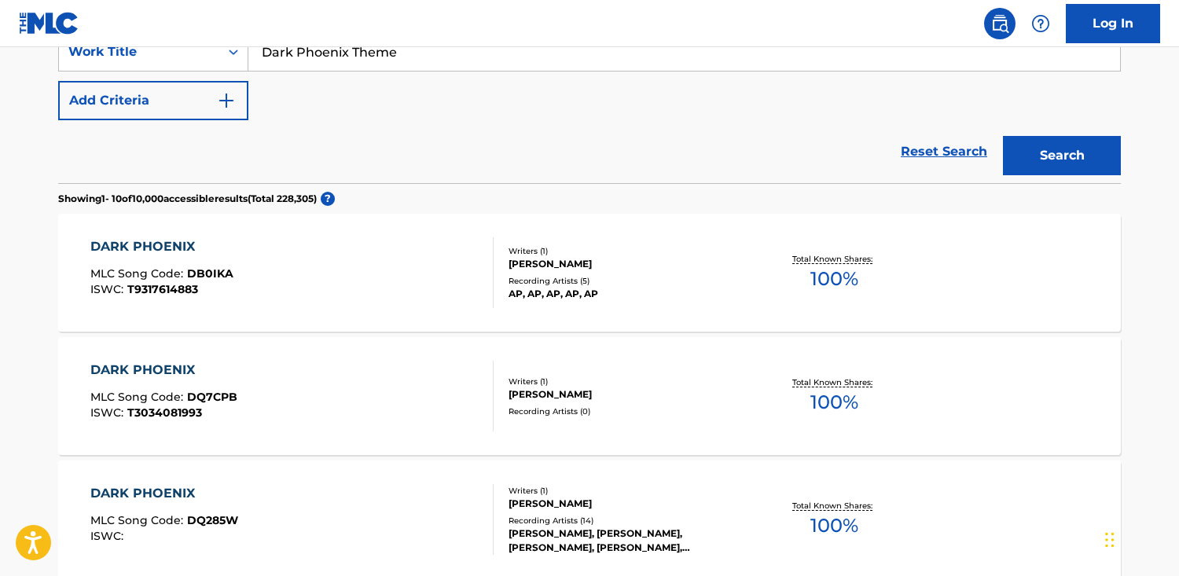
drag, startPoint x: 436, startPoint y: 53, endPoint x: 349, endPoint y: 56, distance: 87.2
click at [348, 56] on input "Dark Phoenix Theme" at bounding box center [683, 52] width 871 height 38
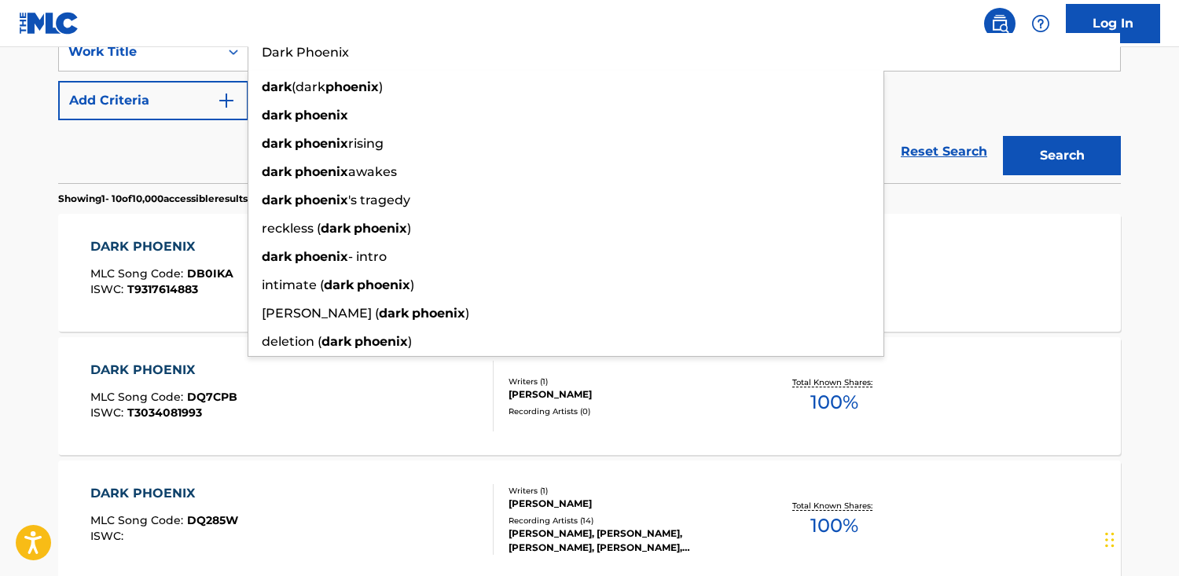
type input "Dark Phoenix"
click at [1003, 136] on button "Search" at bounding box center [1062, 155] width 118 height 39
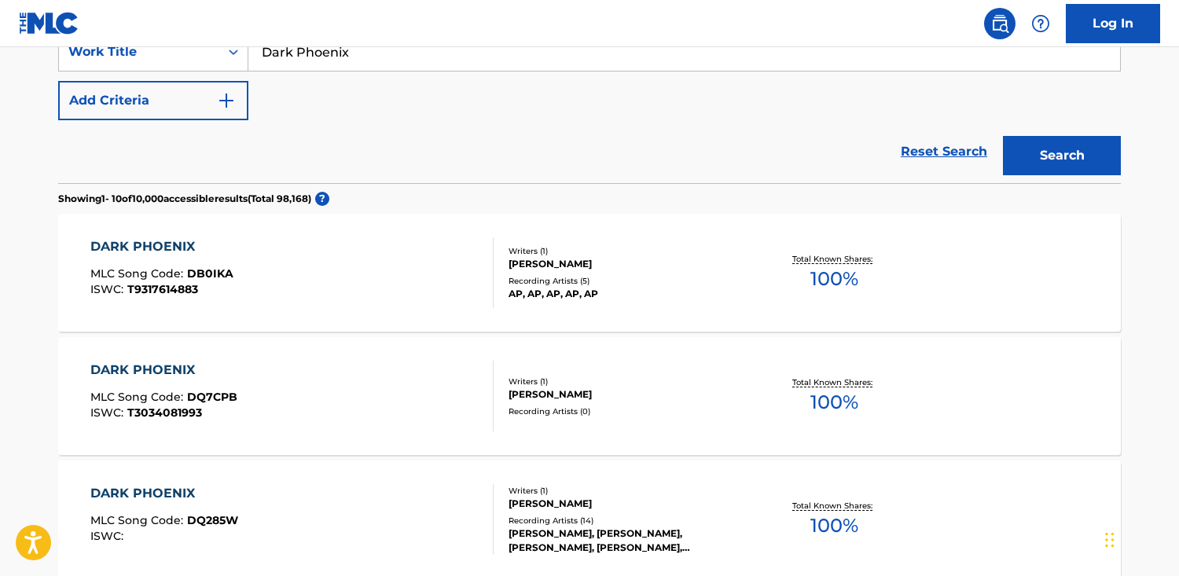
click at [181, 115] on button "Add Criteria" at bounding box center [153, 100] width 190 height 39
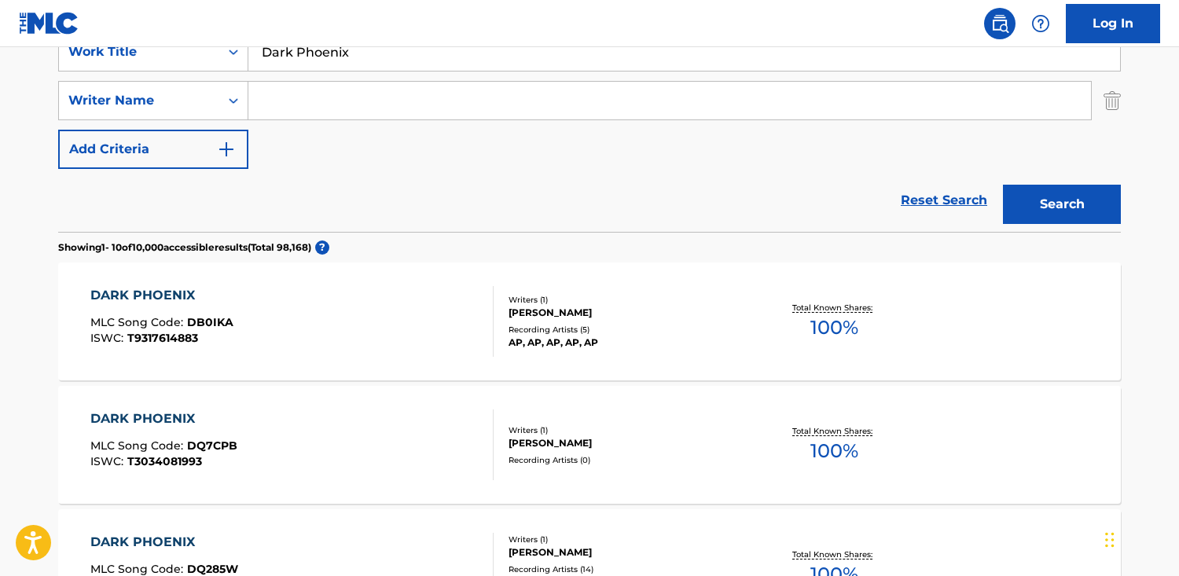
click at [361, 113] on input "Search Form" at bounding box center [669, 101] width 842 height 38
paste input "[PERSON_NAME]"
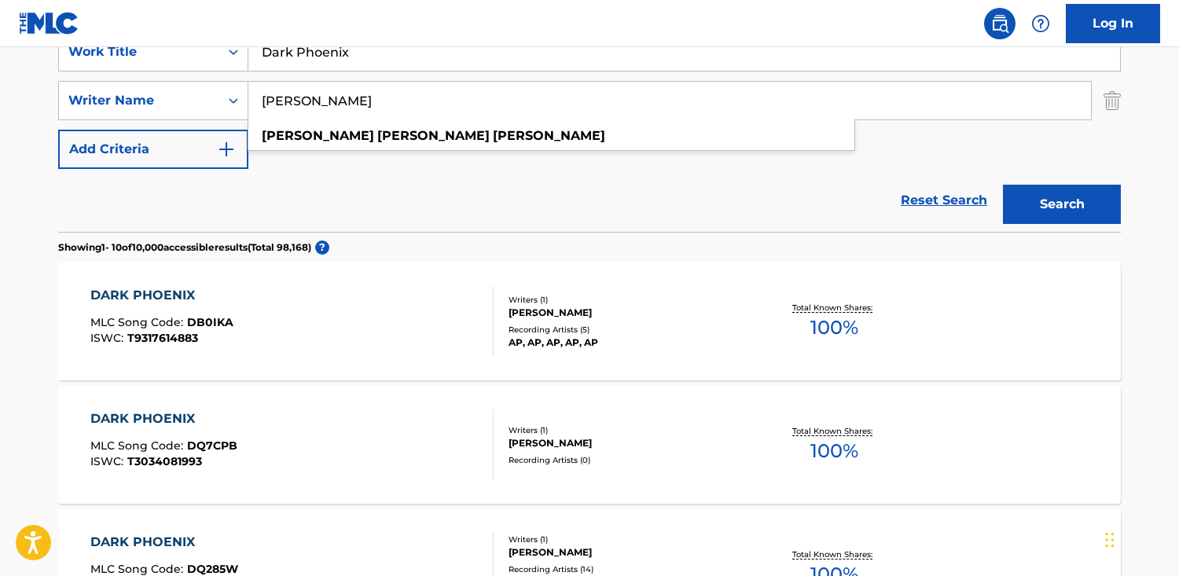
type input "[PERSON_NAME]"
click at [1003, 185] on button "Search" at bounding box center [1062, 204] width 118 height 39
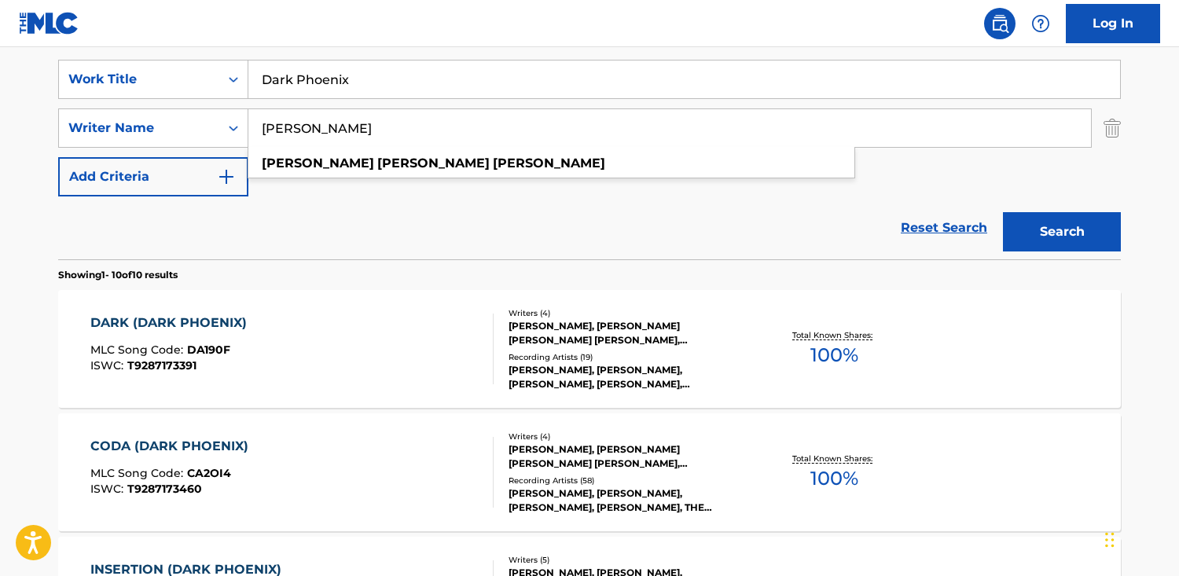
scroll to position [292, 0]
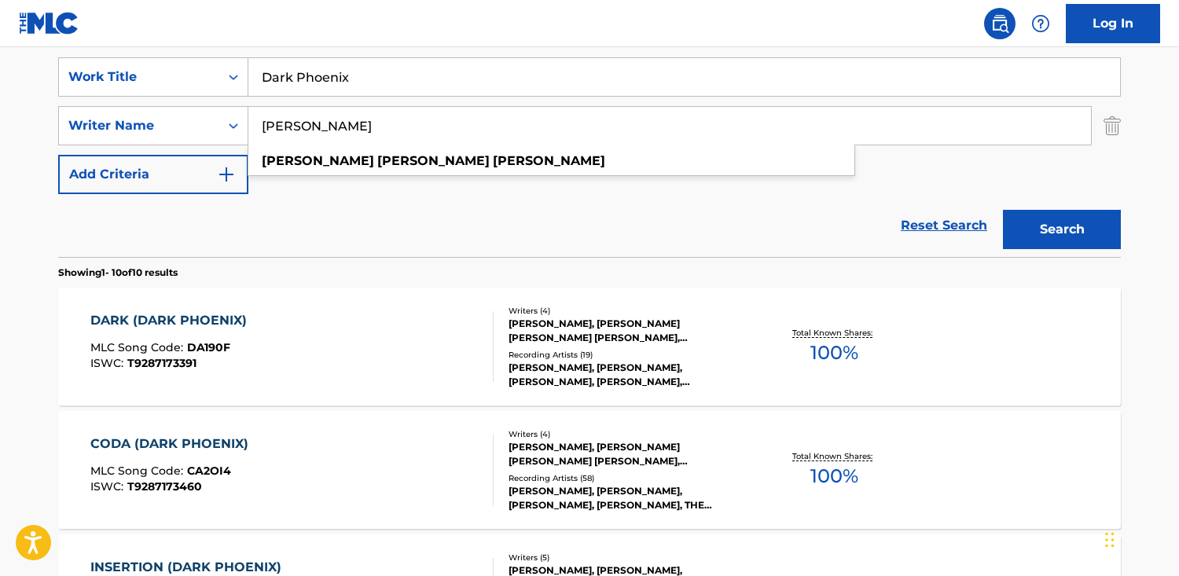
click at [325, 372] on div "DARK (DARK PHOENIX) MLC Song Code : DA190F ISWC : T9287173391" at bounding box center [292, 346] width 404 height 71
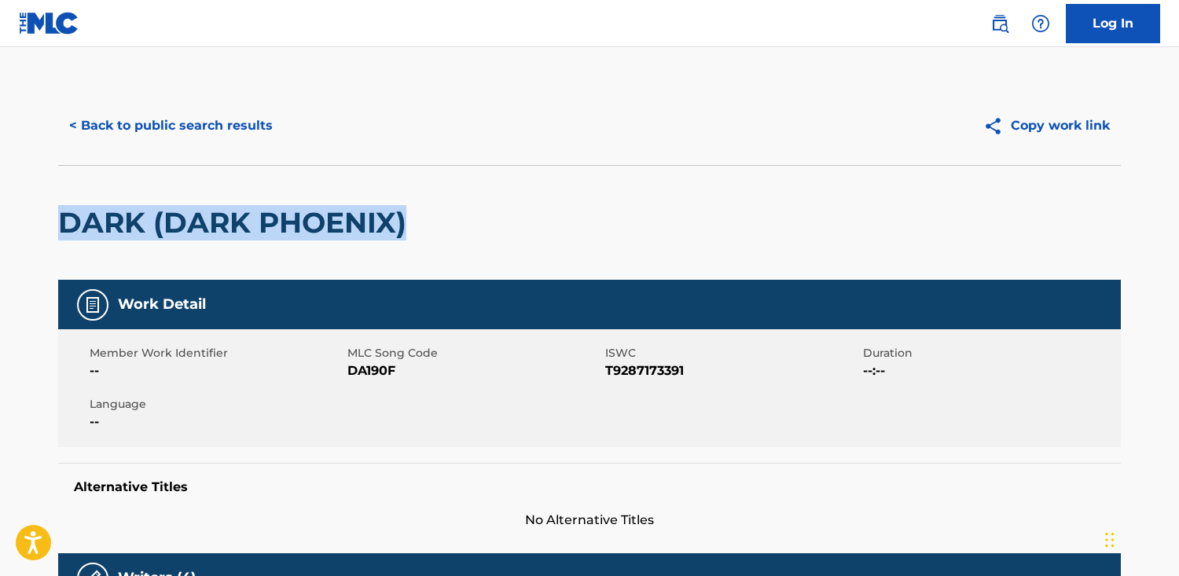
drag, startPoint x: 458, startPoint y: 230, endPoint x: 112, endPoint y: 219, distance: 345.9
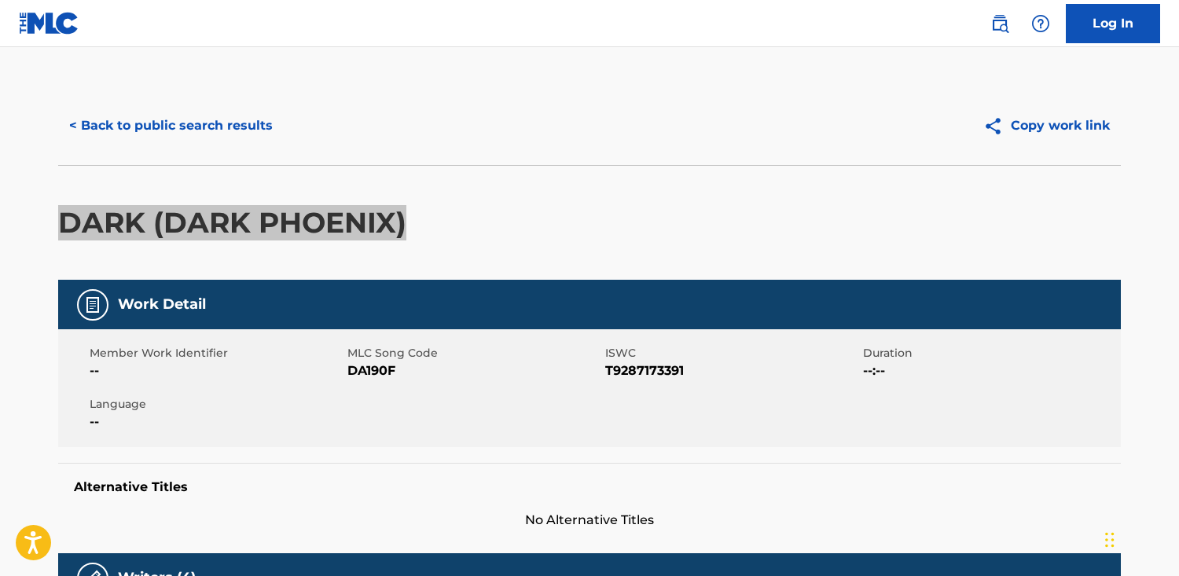
copy h2 "DARK (DARK PHOENIX)"
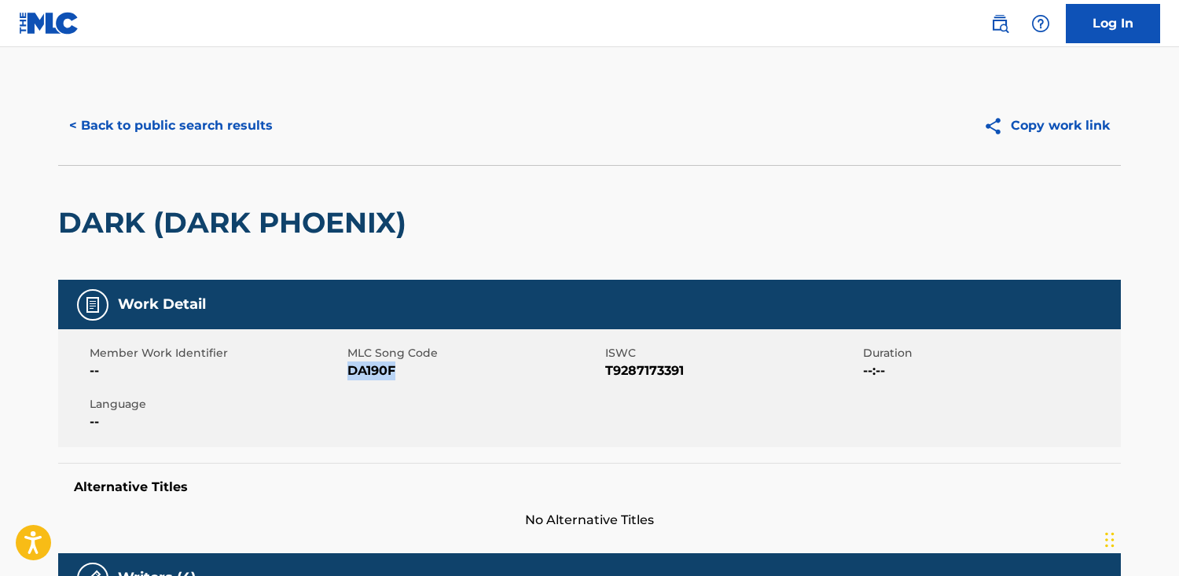
drag, startPoint x: 405, startPoint y: 373, endPoint x: 350, endPoint y: 371, distance: 54.3
click at [350, 371] on span "DA190F" at bounding box center [474, 370] width 254 height 19
copy span "DA190F"
click at [218, 123] on button "< Back to public search results" at bounding box center [171, 125] width 226 height 39
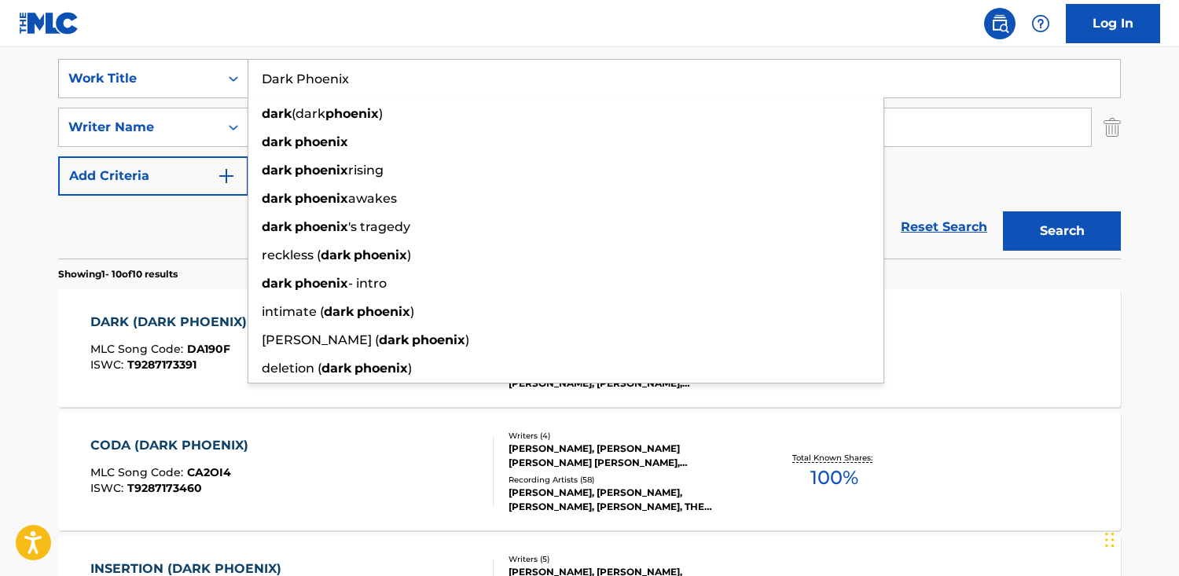
drag, startPoint x: 398, startPoint y: 86, endPoint x: 105, endPoint y: 68, distance: 292.8
click at [105, 68] on div "SearchWithCriteriab48f0f0b-23cd-4e46-8f2b-191aa74c6d74 Work Title Dark Phoenix …" at bounding box center [589, 78] width 1062 height 39
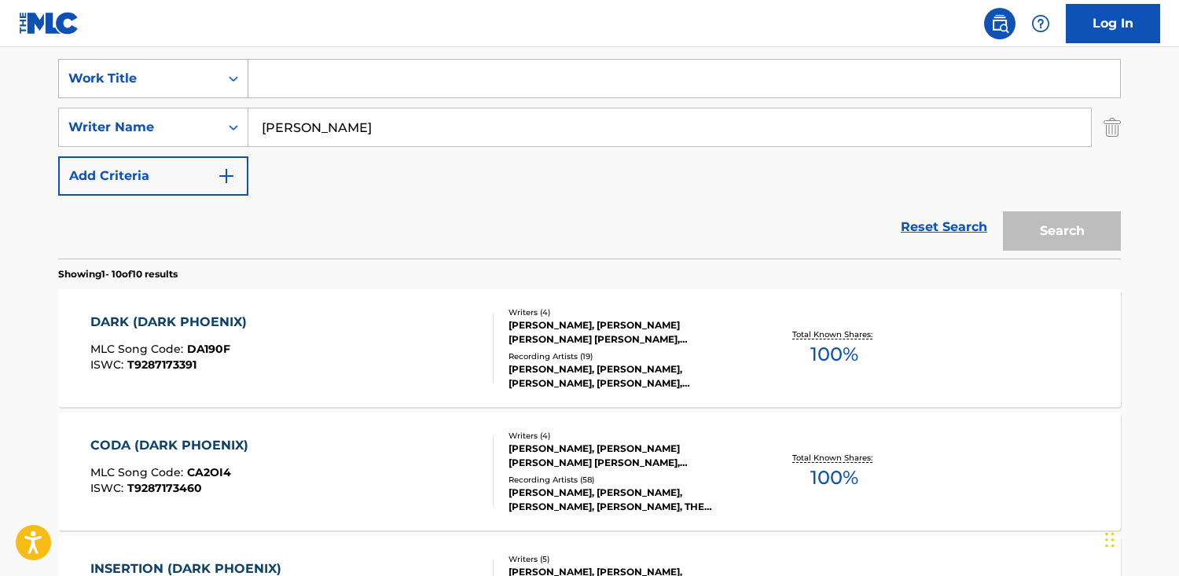
paste input "Ilusiones"
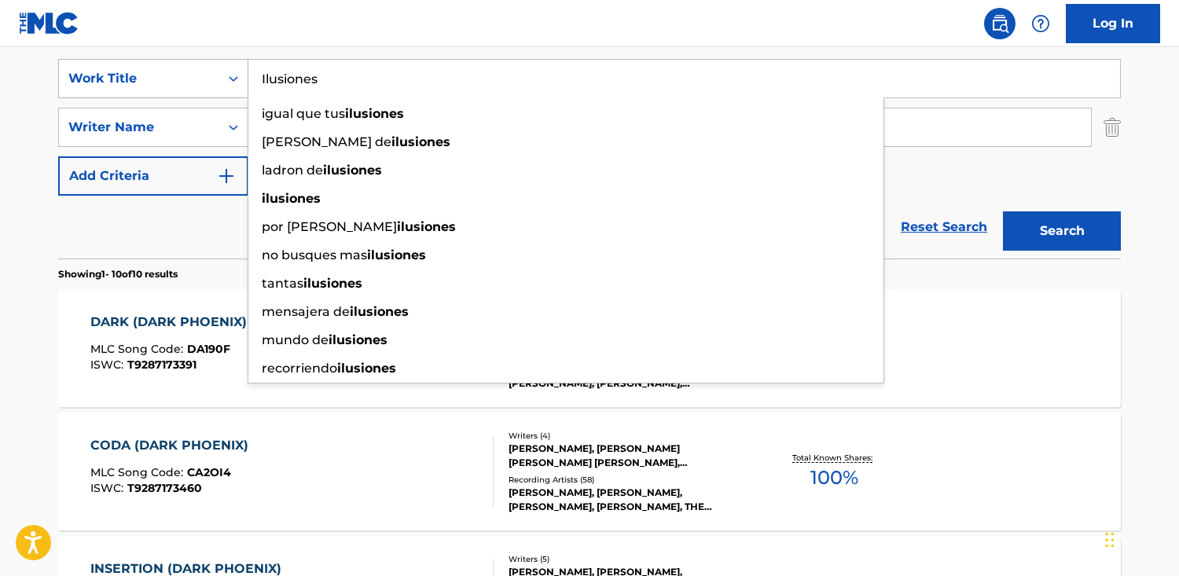
type input "Ilusiones"
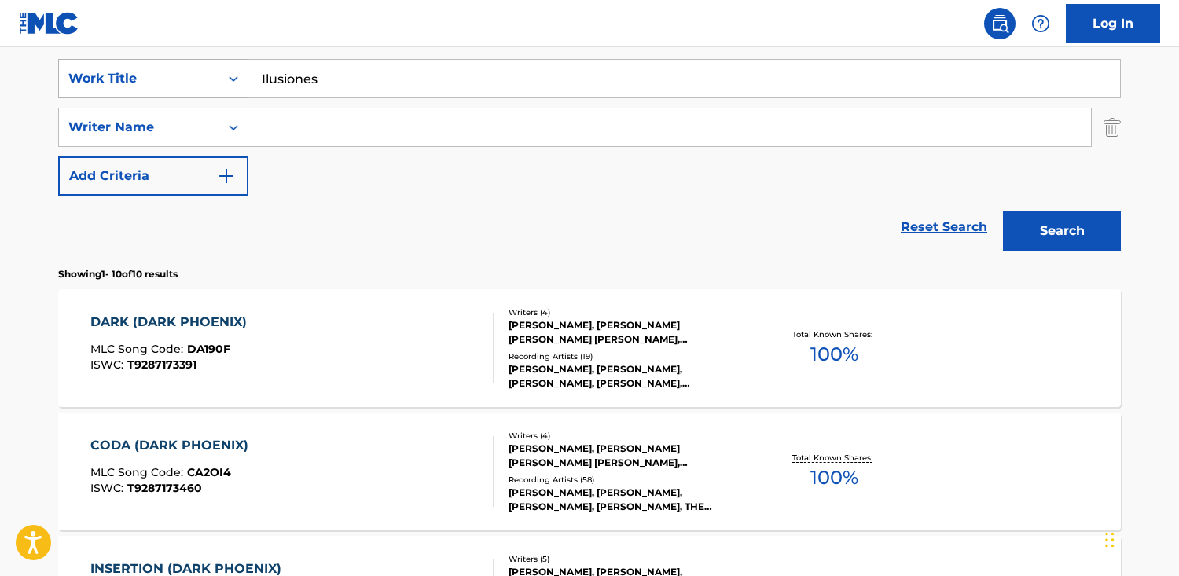
click at [1003, 211] on button "Search" at bounding box center [1062, 230] width 118 height 39
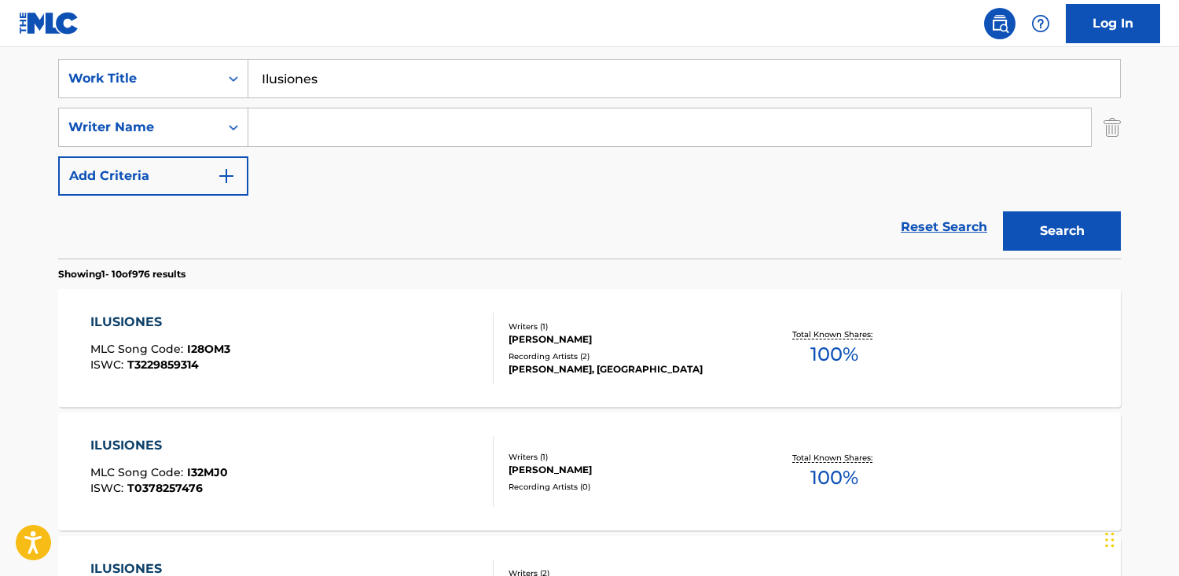
paste input "[PERSON_NAME] [PERSON_NAME]"
type input "[PERSON_NAME] [PERSON_NAME]"
click at [1003, 211] on button "Search" at bounding box center [1062, 230] width 118 height 39
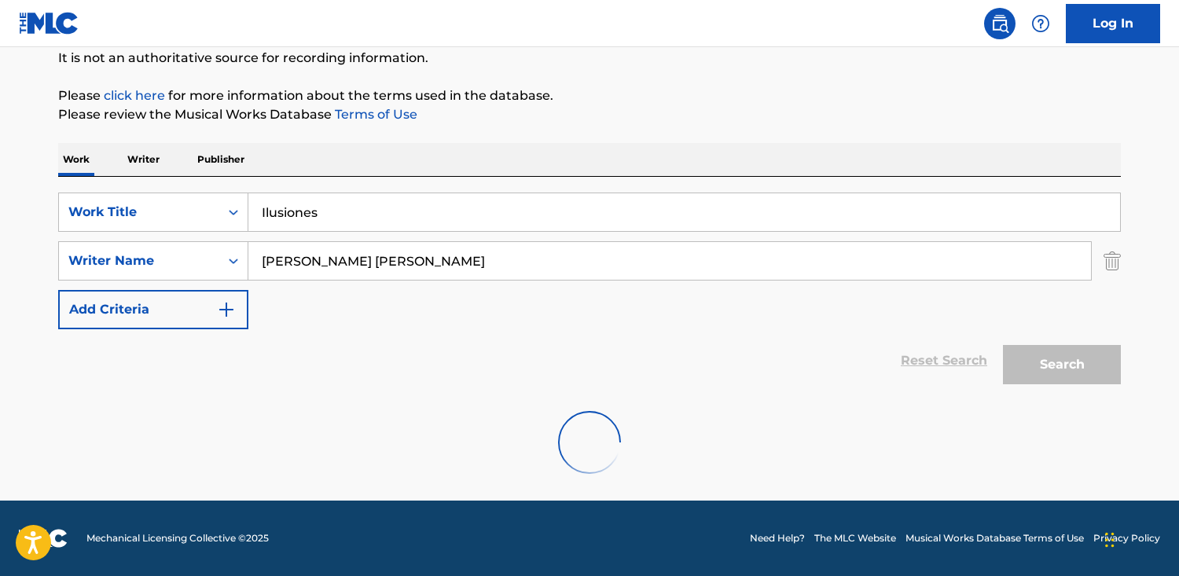
scroll to position [106, 0]
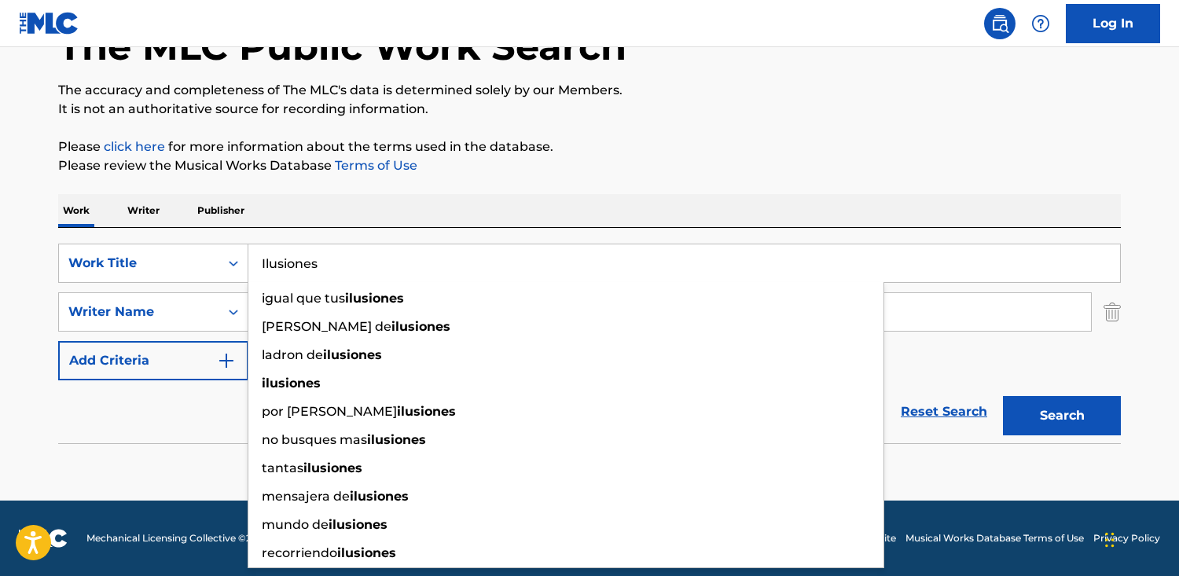
drag, startPoint x: 397, startPoint y: 277, endPoint x: 2, endPoint y: 243, distance: 395.9
click at [2, 243] on main "The MLC Public Work Search The accuracy and completeness of The MLC's data is d…" at bounding box center [589, 220] width 1179 height 559
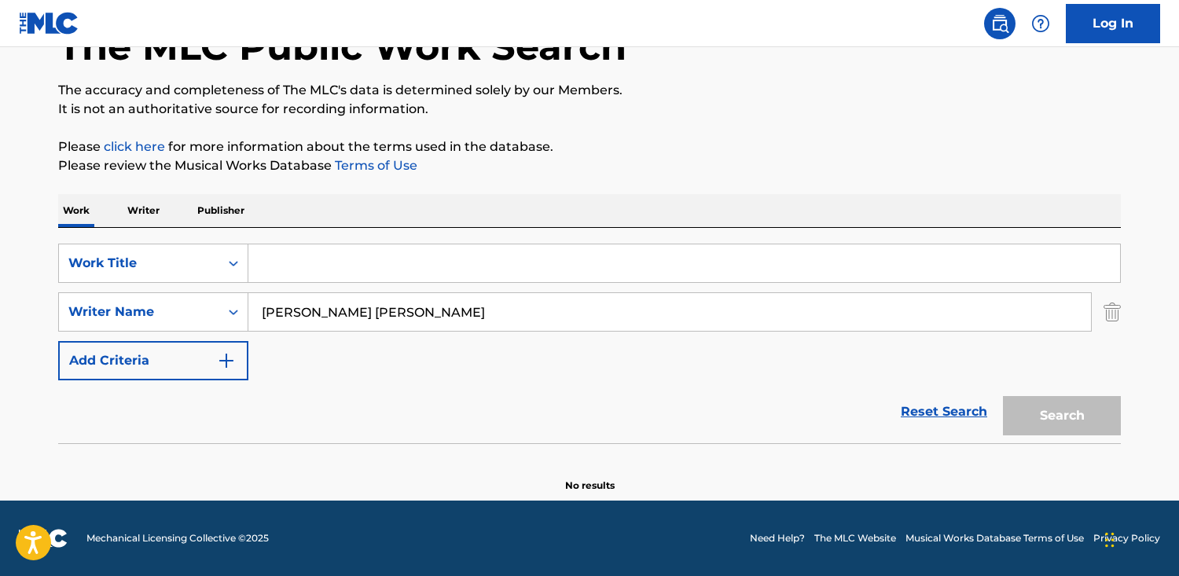
paste input "This Is The [DATE]"
type input "This Is The [DATE]"
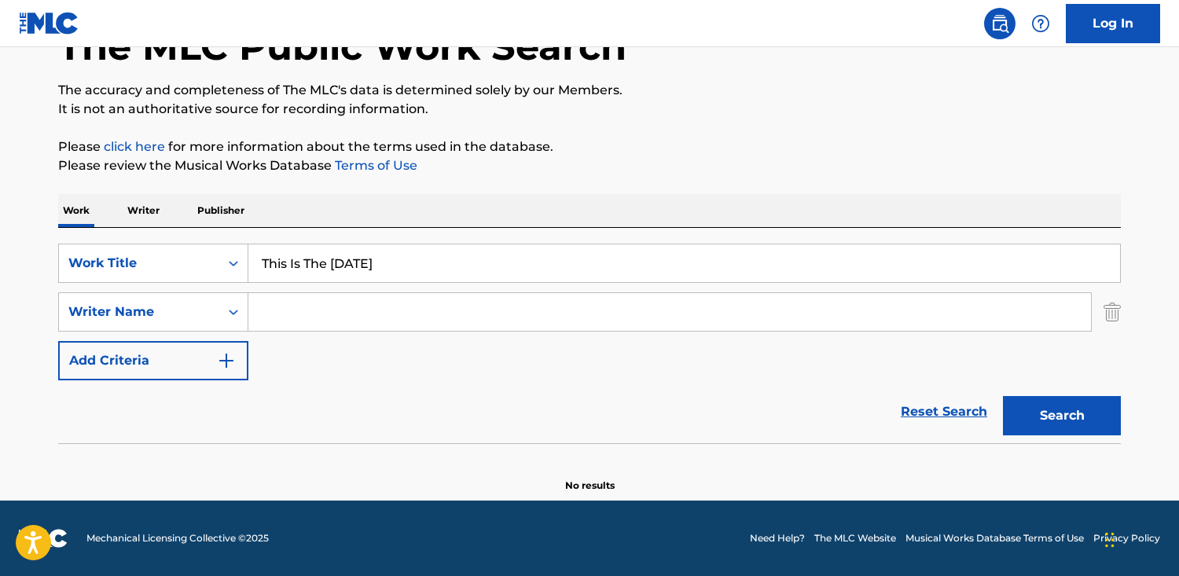
click at [1003, 396] on button "Search" at bounding box center [1062, 415] width 118 height 39
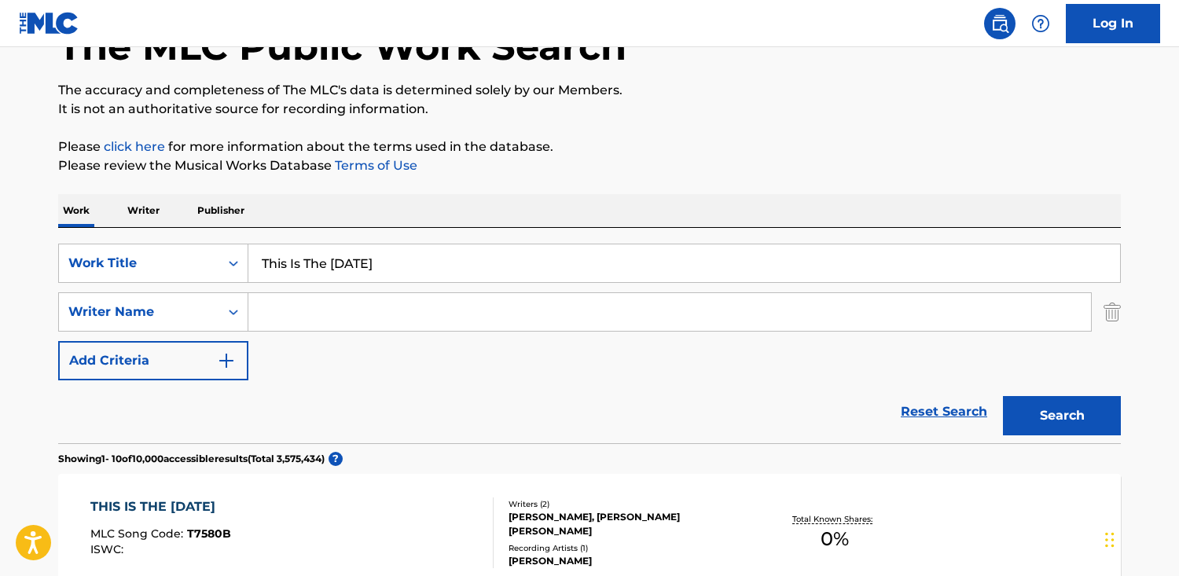
paste input "Petersburski"
type input "Petersburski"
click at [1003, 396] on button "Search" at bounding box center [1062, 415] width 118 height 39
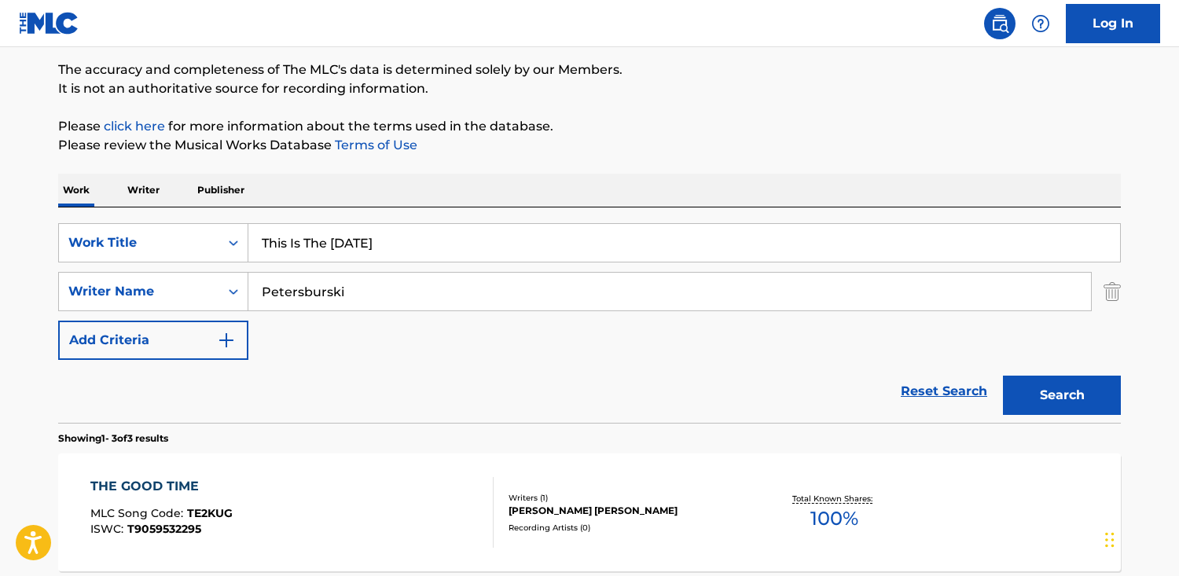
scroll to position [129, 0]
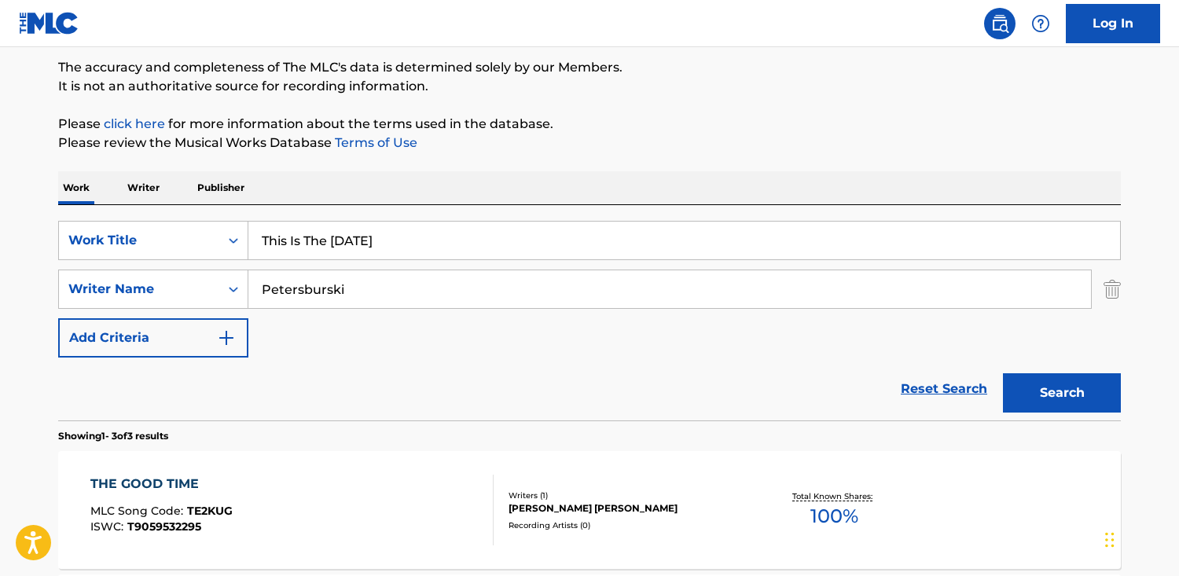
drag, startPoint x: 578, startPoint y: 255, endPoint x: 13, endPoint y: 226, distance: 565.7
click at [13, 226] on main "The MLC Public Work Search The accuracy and completeness of The MLC's data is d…" at bounding box center [589, 407] width 1179 height 979
paste input "High up in the Mountains"
type input "High up in the Mountains"
click at [1003, 373] on button "Search" at bounding box center [1062, 392] width 118 height 39
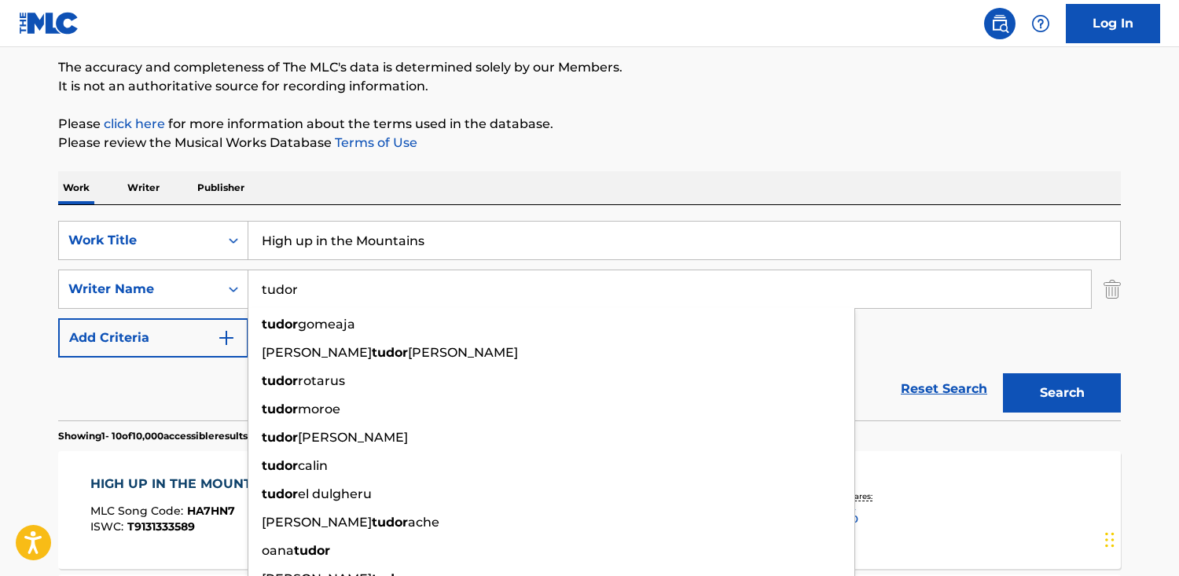
type input "tudor"
click at [1003, 373] on button "Search" at bounding box center [1062, 392] width 118 height 39
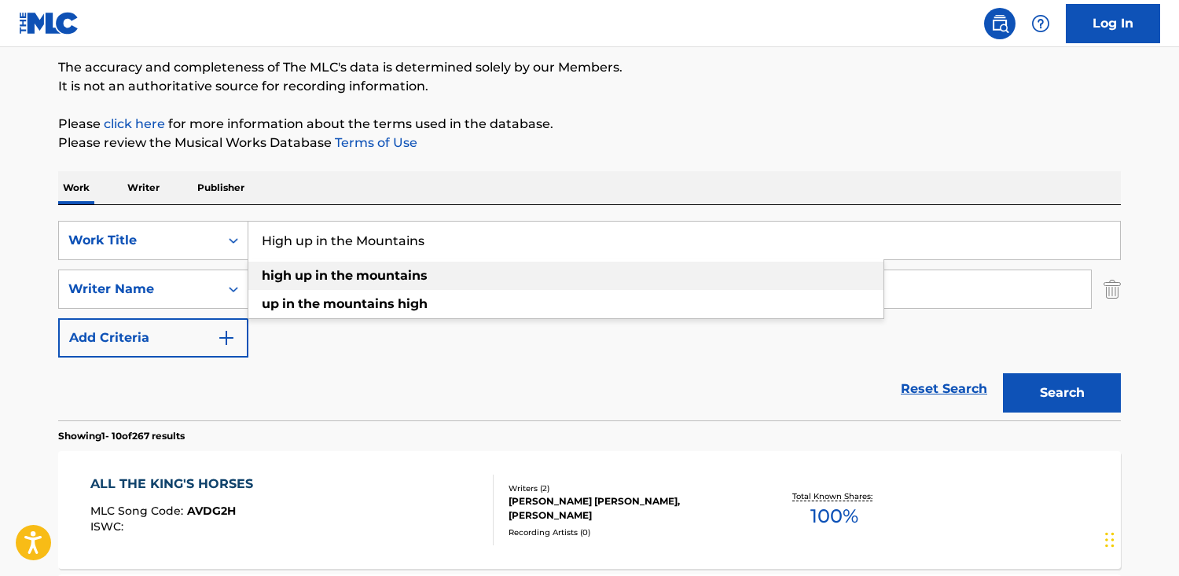
drag, startPoint x: 519, startPoint y: 229, endPoint x: 756, endPoint y: 269, distance: 239.7
click at [756, 259] on div "High up in the Mountains high up in the mountains up in the mountains high" at bounding box center [683, 241] width 871 height 38
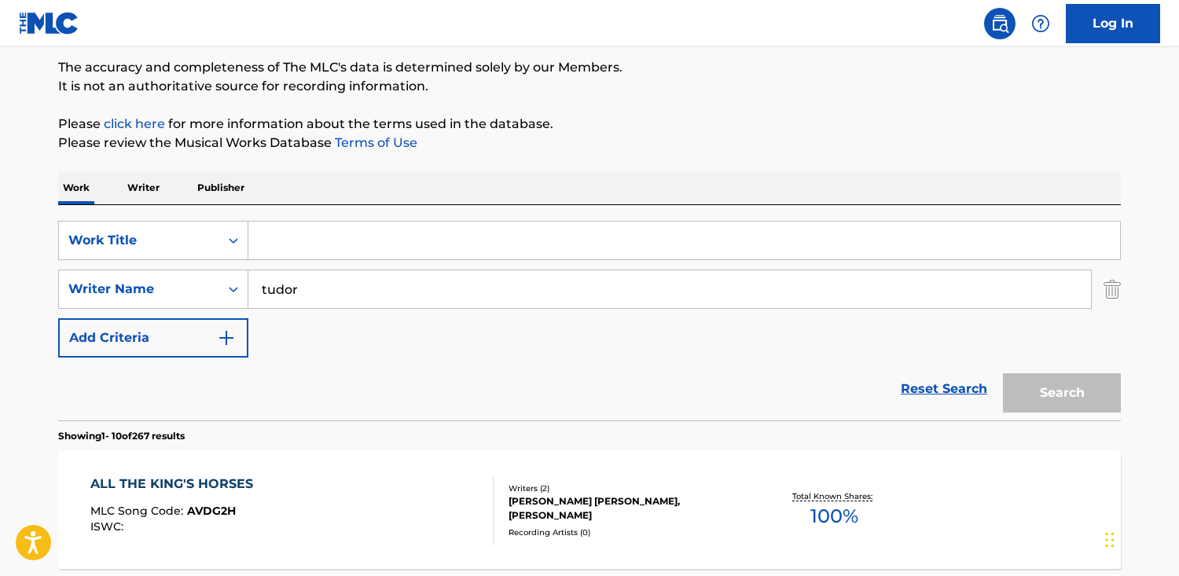
paste input "Is This Love"
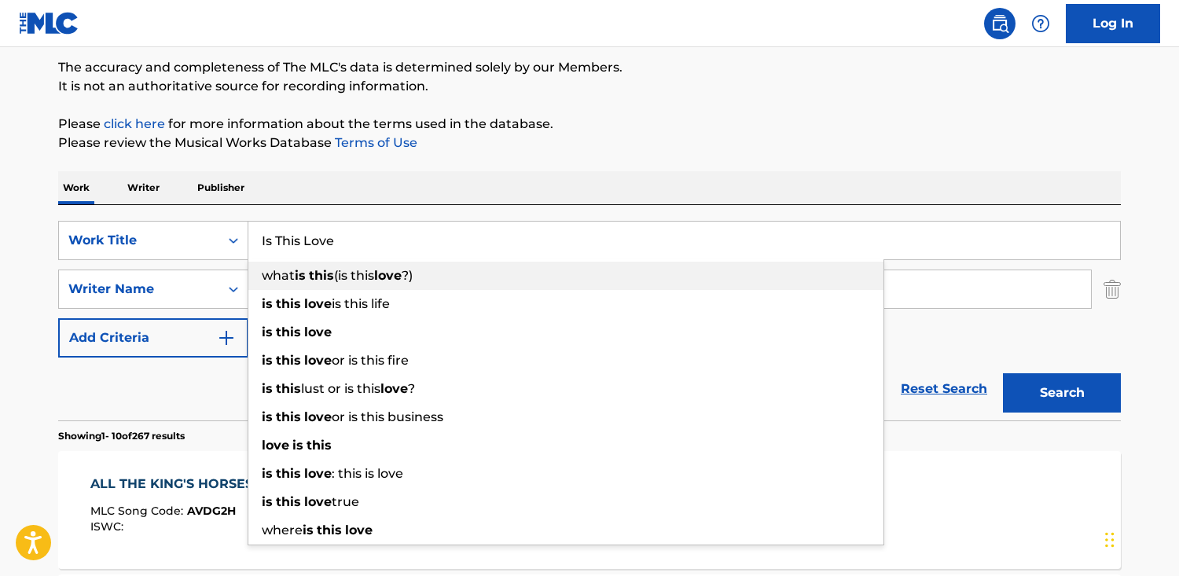
type input "Is This Love"
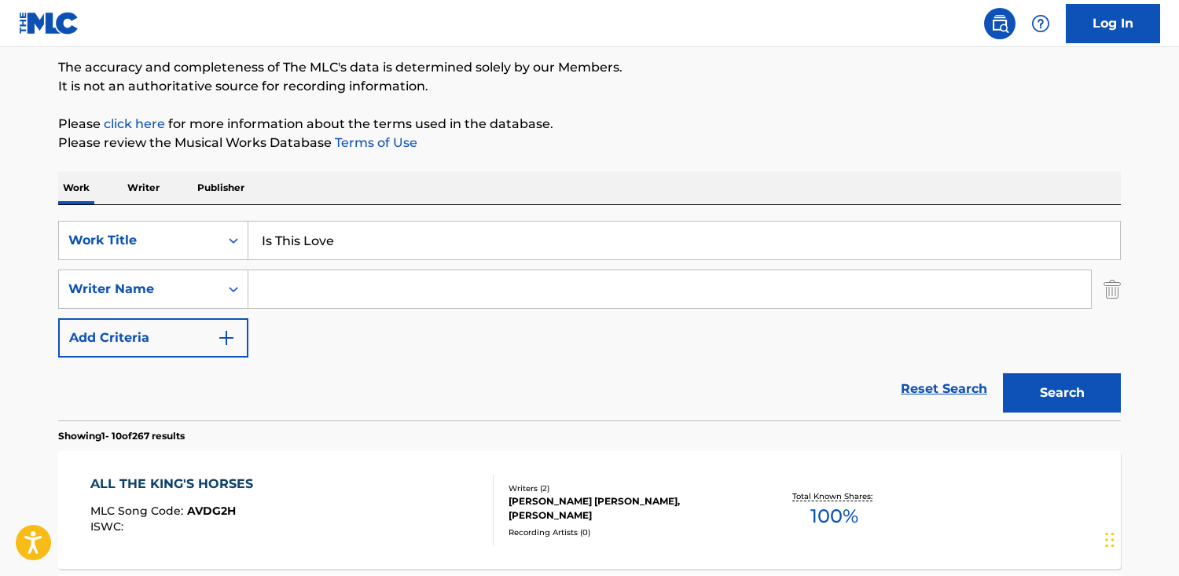
click at [1003, 373] on button "Search" at bounding box center [1062, 392] width 118 height 39
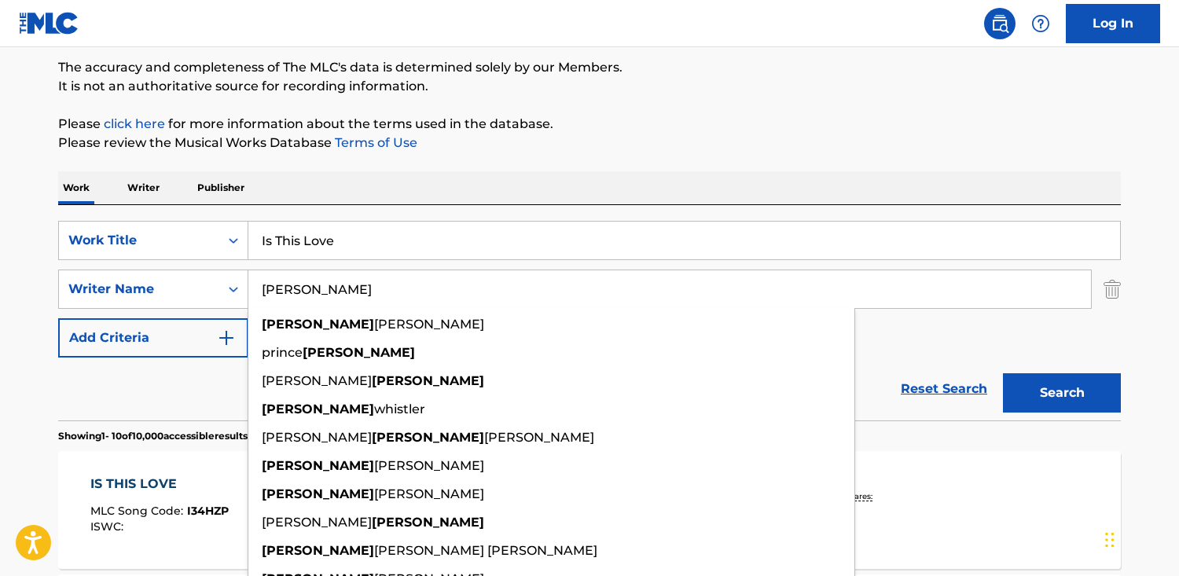
type input "[PERSON_NAME]"
click at [1003, 373] on button "Search" at bounding box center [1062, 392] width 118 height 39
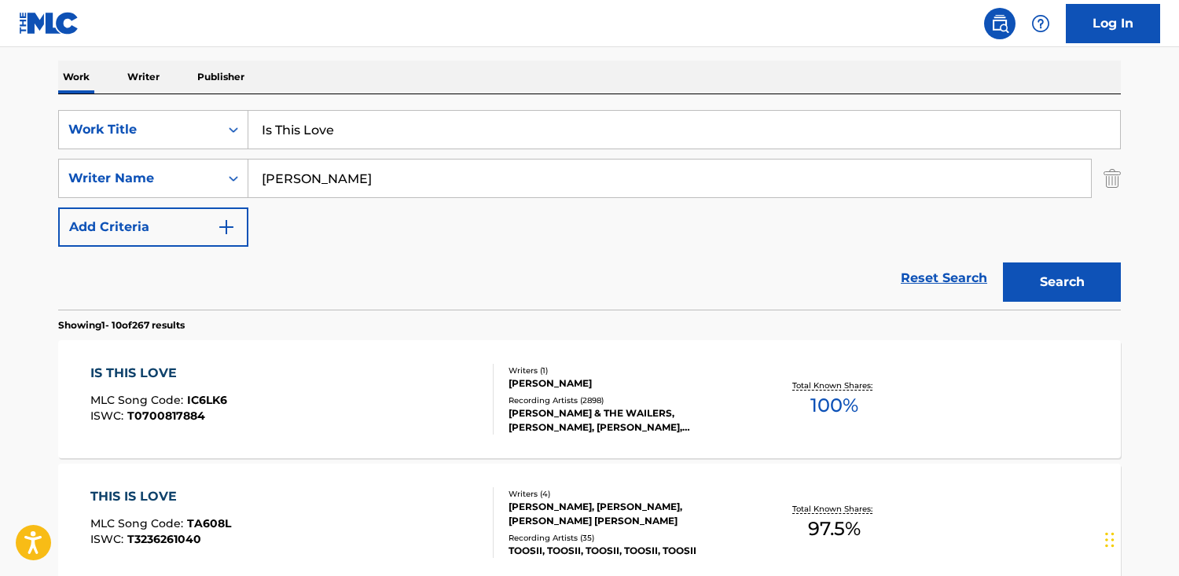
scroll to position [248, 0]
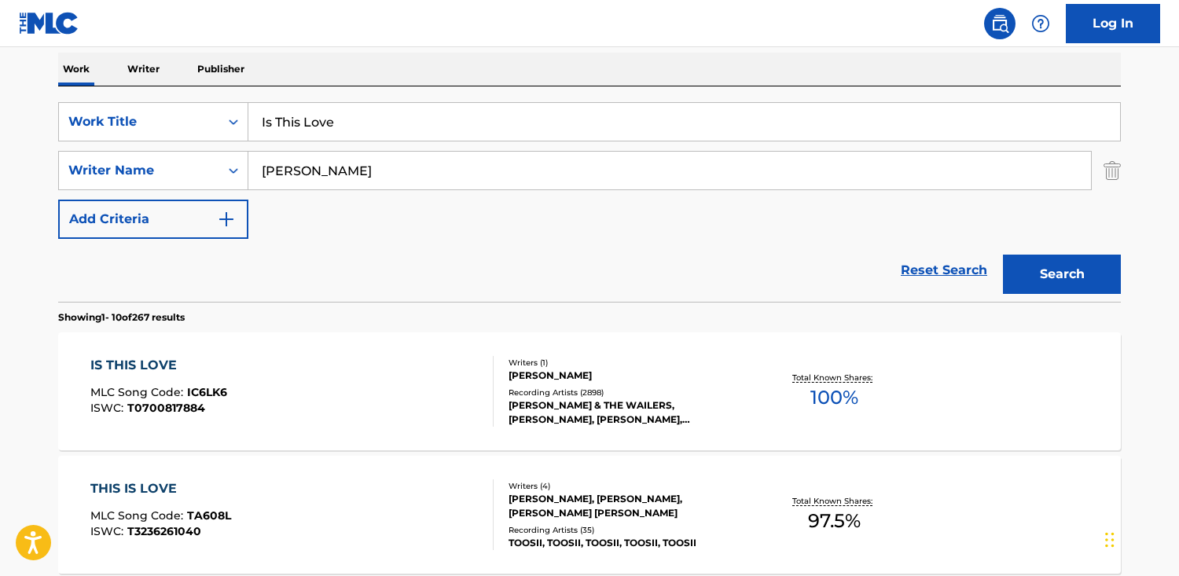
click at [321, 370] on div "IS THIS LOVE MLC Song Code : IC6LK6 ISWC : T0700817884" at bounding box center [292, 391] width 404 height 71
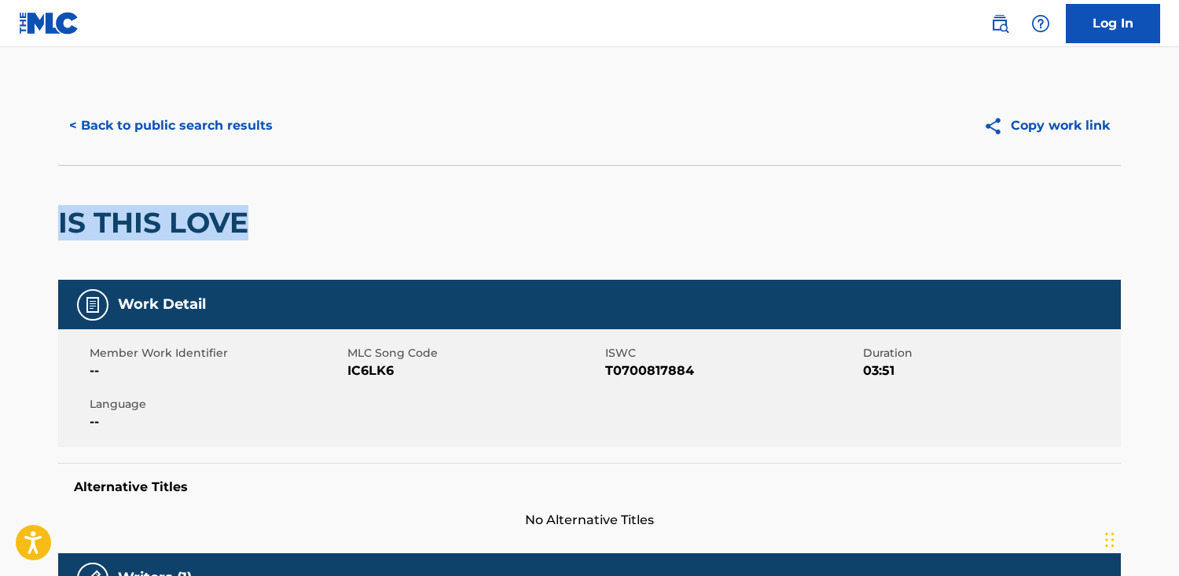
drag, startPoint x: 314, startPoint y: 238, endPoint x: 179, endPoint y: 223, distance: 136.0
click at [0, 206] on html "Accessibility Screen-Reader Guide, Feedback, and Issue Reporting | New window C…" at bounding box center [589, 288] width 1179 height 576
copy h2 "IS THIS LOVE"
drag, startPoint x: 383, startPoint y: 376, endPoint x: 393, endPoint y: 376, distance: 10.2
click at [383, 376] on span "IC6LK6" at bounding box center [474, 370] width 254 height 19
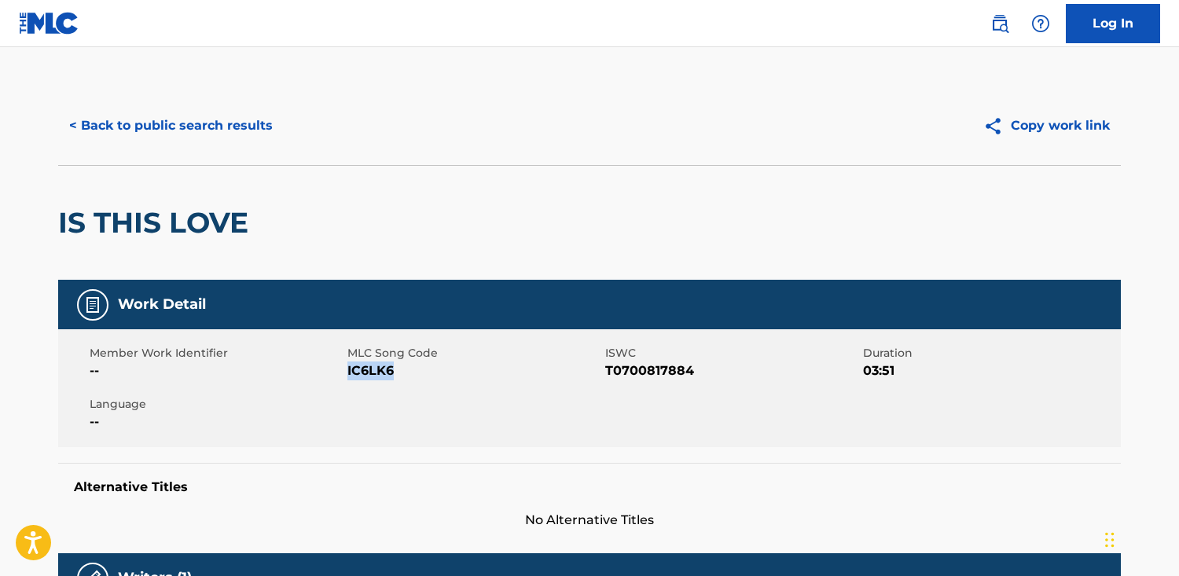
drag, startPoint x: 394, startPoint y: 376, endPoint x: 348, endPoint y: 369, distance: 46.1
click at [348, 369] on span "IC6LK6" at bounding box center [474, 370] width 254 height 19
copy span "IC6LK6"
click at [207, 139] on button "< Back to public search results" at bounding box center [171, 125] width 226 height 39
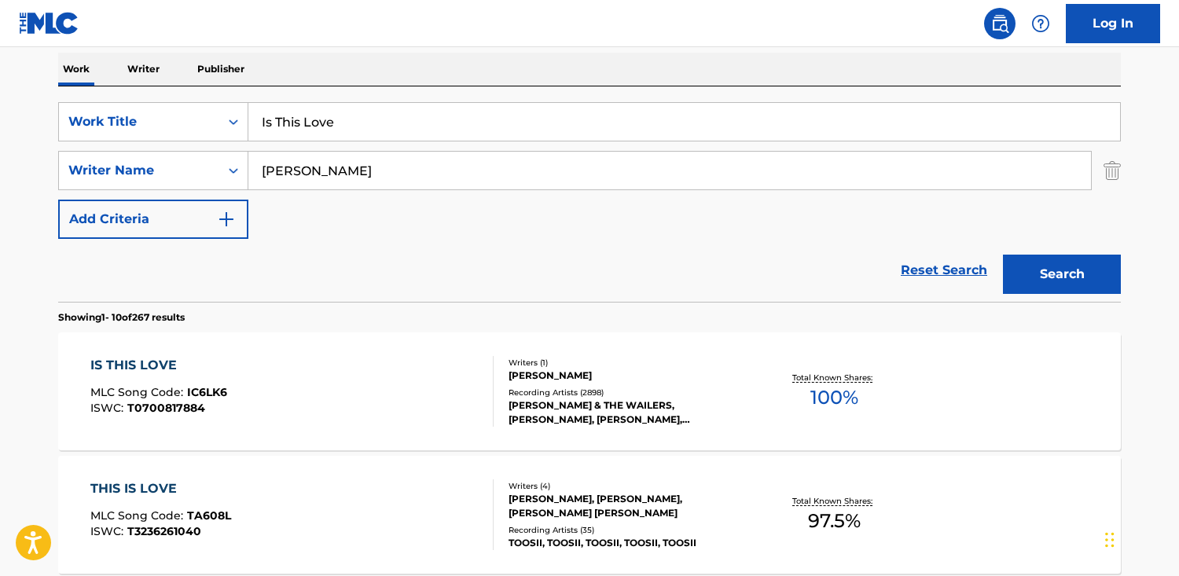
click at [418, 116] on input "Is This Love" at bounding box center [683, 122] width 871 height 38
drag, startPoint x: 273, startPoint y: 108, endPoint x: 161, endPoint y: 107, distance: 111.6
click at [161, 107] on div "SearchWithCriteriab48f0f0b-23cd-4e46-8f2b-191aa74c6d74 Work Title Is This Love" at bounding box center [589, 121] width 1062 height 39
paste input "Not a Second Time"
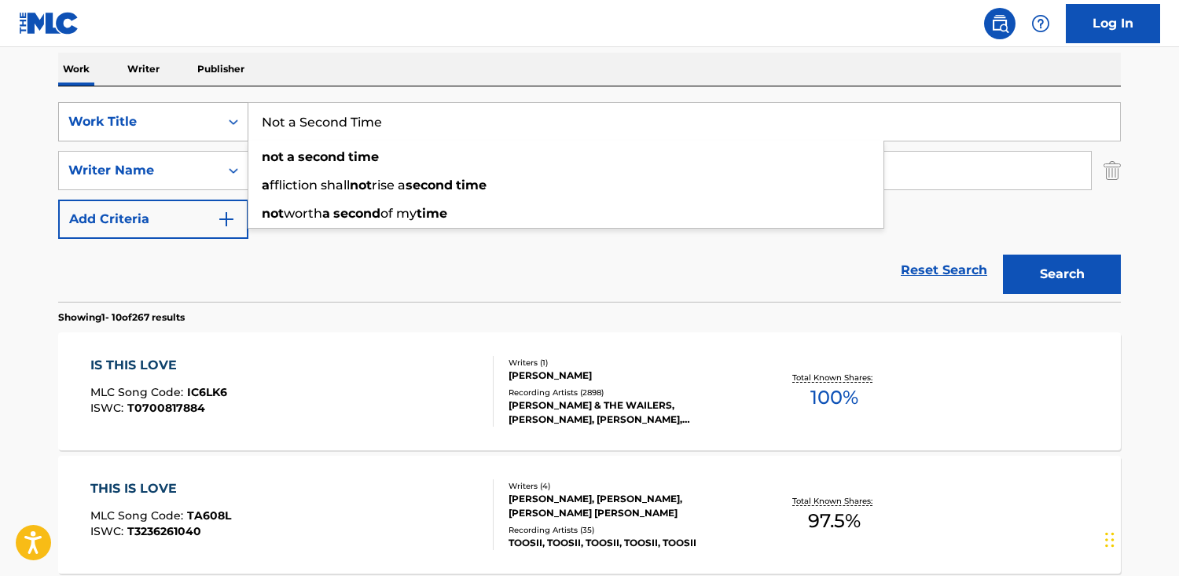
type input "Not a Second Time"
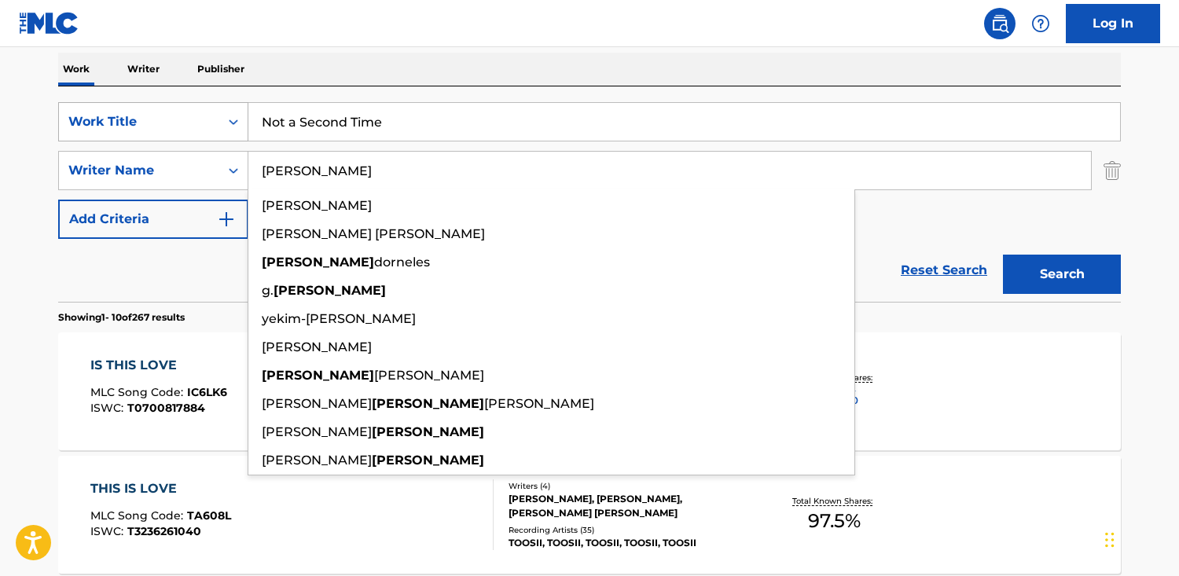
type input "[PERSON_NAME]"
click at [1003, 255] on button "Search" at bounding box center [1062, 274] width 118 height 39
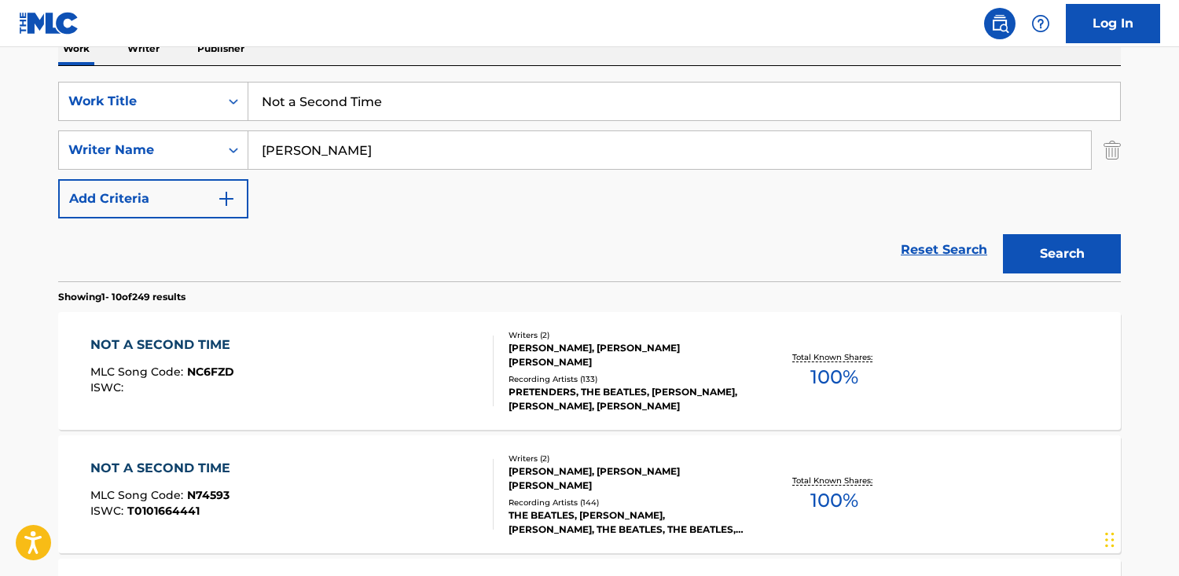
scroll to position [271, 0]
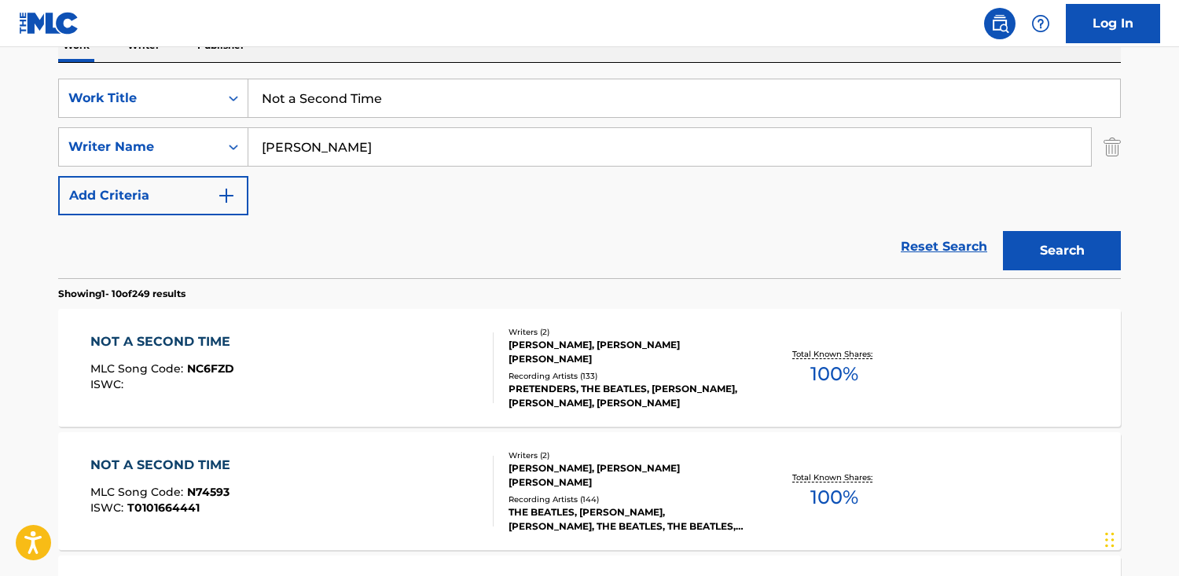
click at [349, 466] on div "NOT A SECOND TIME MLC Song Code : N74593 ISWC : T0101664441" at bounding box center [292, 491] width 404 height 71
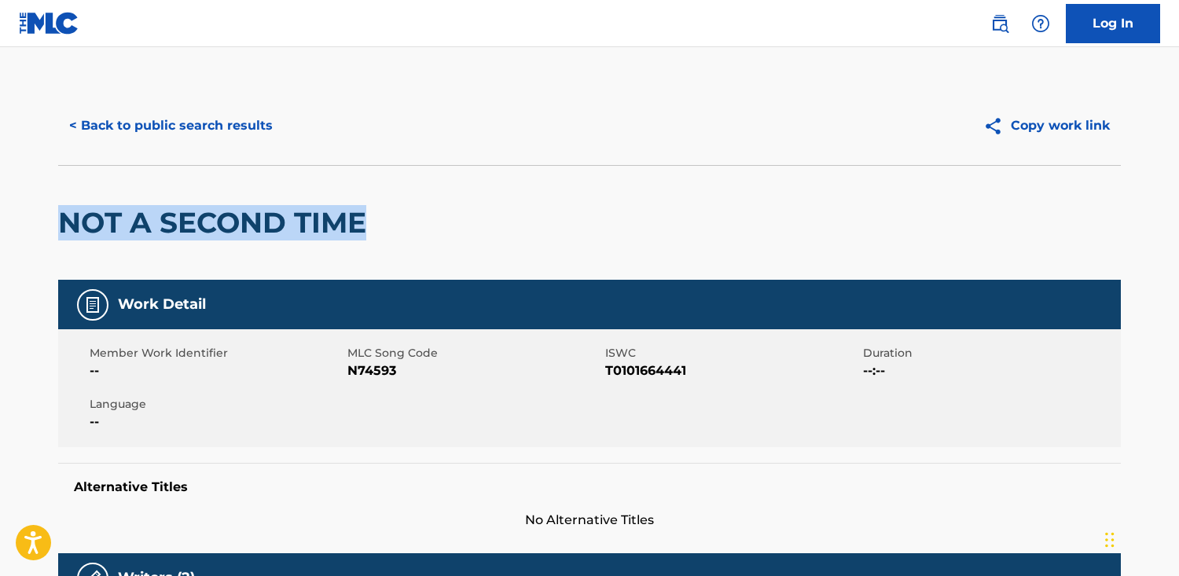
drag, startPoint x: 387, startPoint y: 240, endPoint x: 310, endPoint y: 207, distance: 83.5
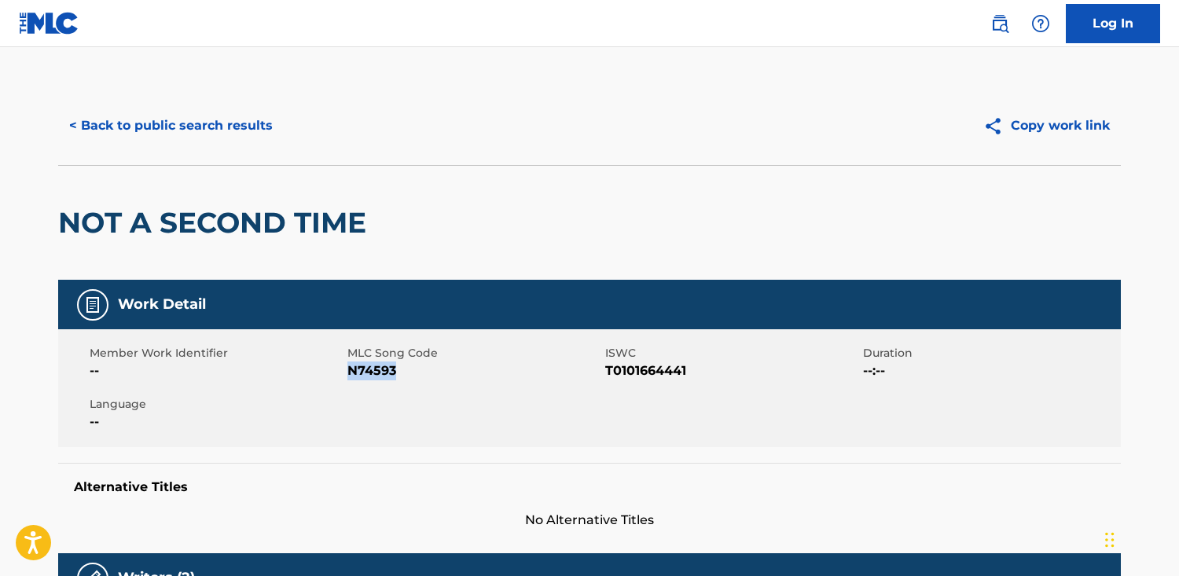
drag, startPoint x: 407, startPoint y: 375, endPoint x: 348, endPoint y: 368, distance: 59.4
click at [348, 368] on span "N74593" at bounding box center [474, 370] width 254 height 19
click at [204, 128] on button "< Back to public search results" at bounding box center [171, 125] width 226 height 39
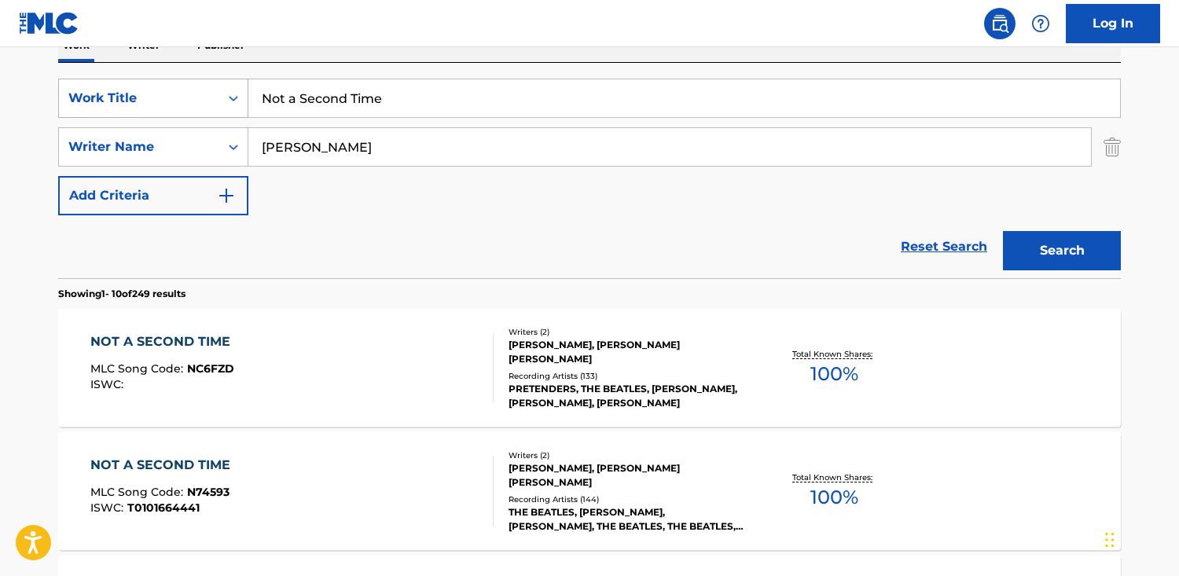
drag, startPoint x: 382, startPoint y: 104, endPoint x: 119, endPoint y: 79, distance: 264.4
click at [119, 79] on div "SearchWithCriteriab48f0f0b-23cd-4e46-8f2b-191aa74c6d74 Work Title Not a Second …" at bounding box center [589, 98] width 1062 height 39
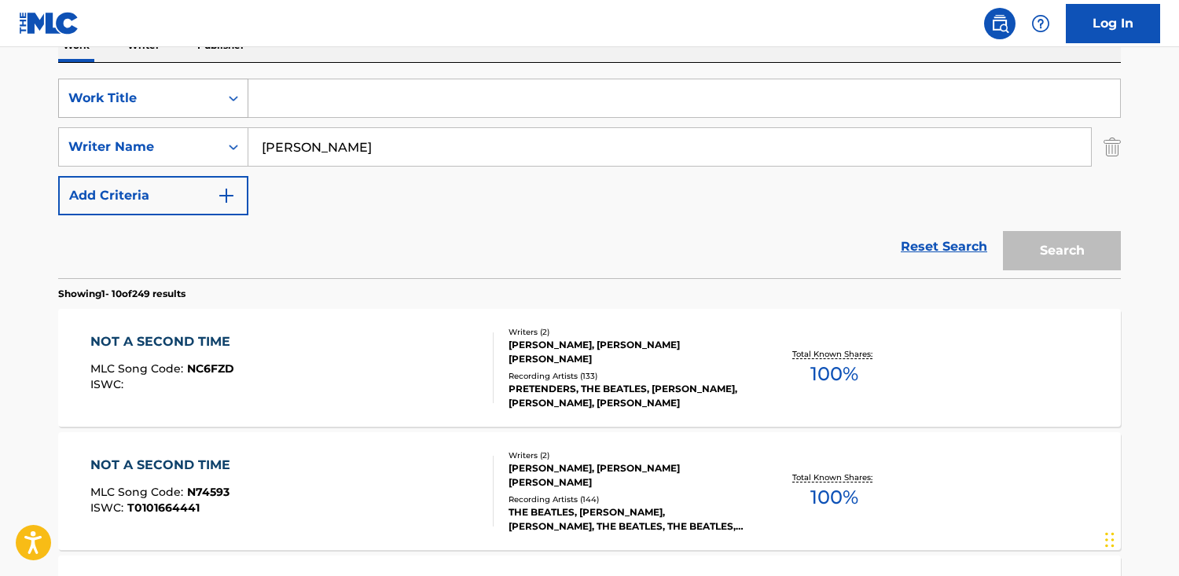
paste input "Woman"
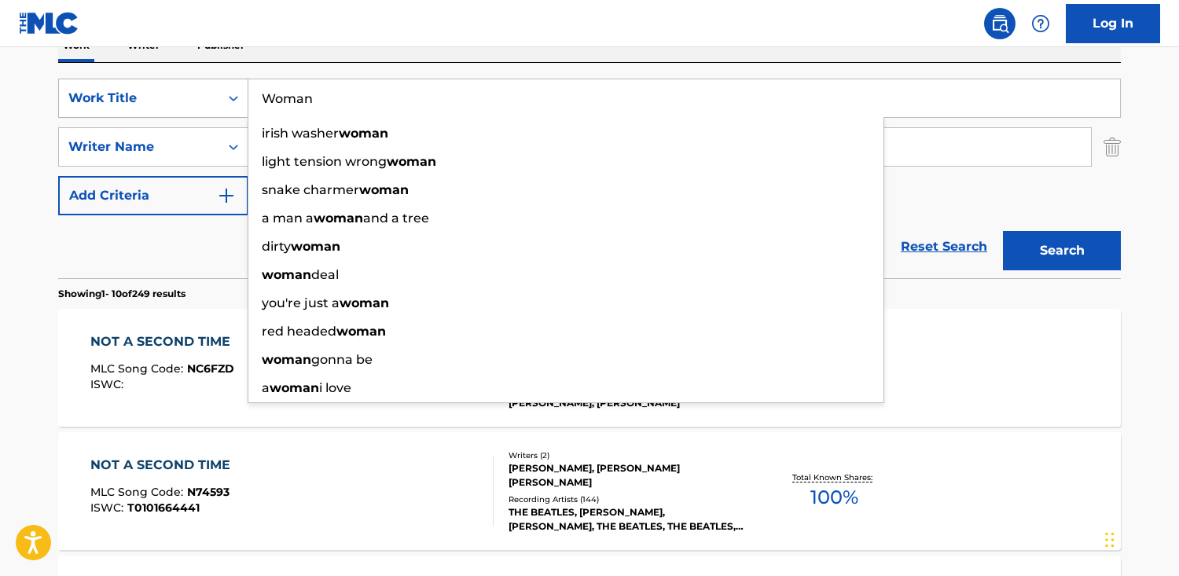
type input "Woman"
click at [1003, 231] on button "Search" at bounding box center [1062, 250] width 118 height 39
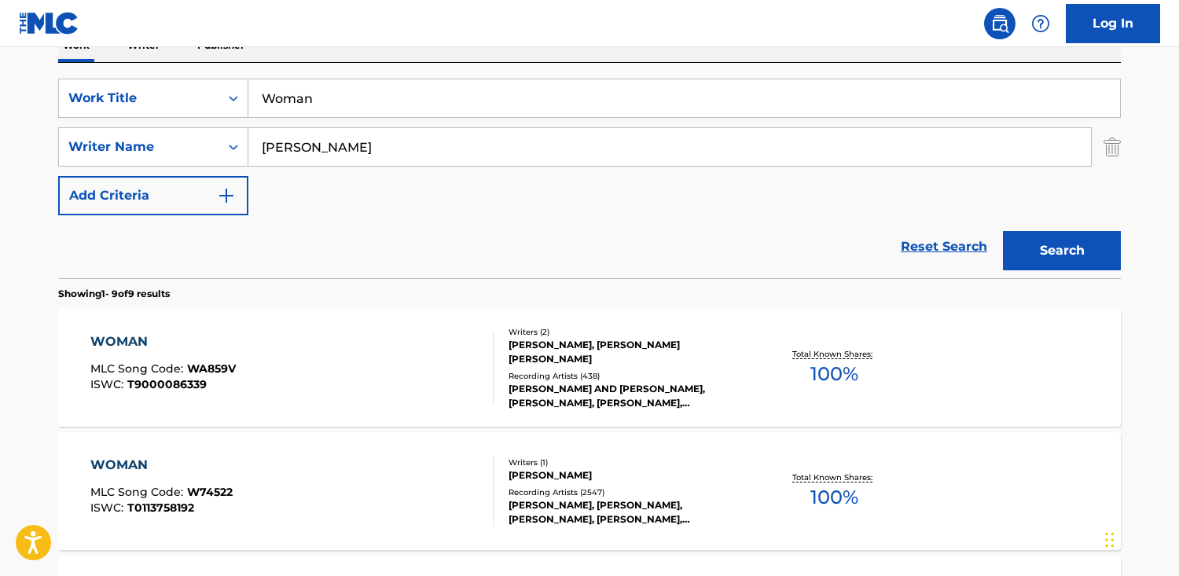
click at [361, 373] on div "WOMAN MLC Song Code : WA859V ISWC : T9000086339" at bounding box center [292, 367] width 404 height 71
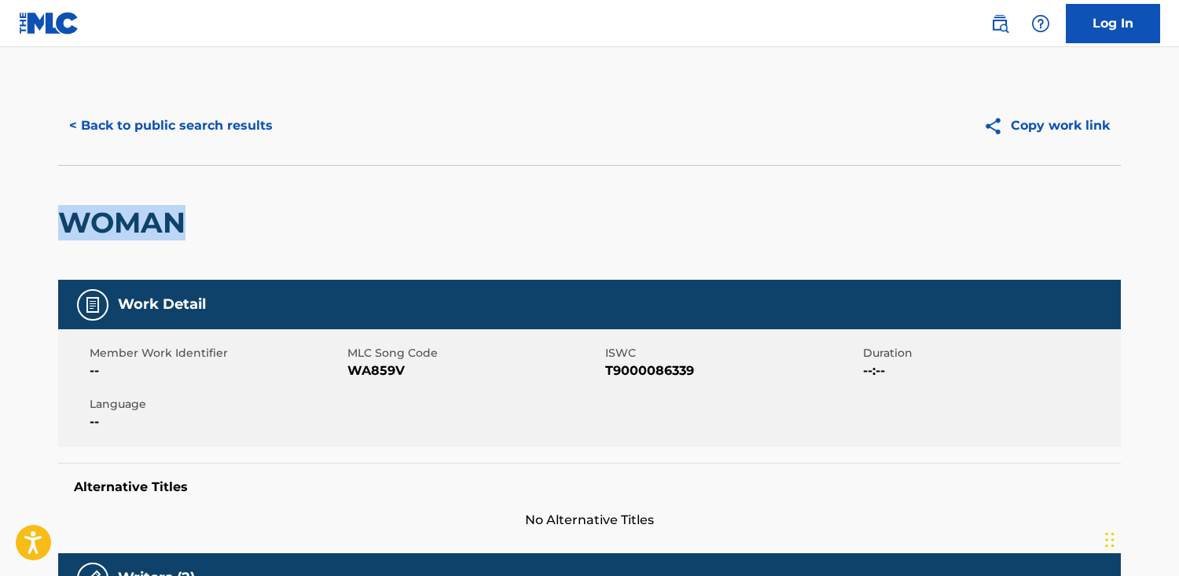
drag, startPoint x: 218, startPoint y: 230, endPoint x: 199, endPoint y: 208, distance: 29.0
click at [0, 207] on html "Accessibility Screen-Reader Guide, Feedback, and Issue Reporting | New window C…" at bounding box center [589, 288] width 1179 height 576
drag, startPoint x: 275, startPoint y: 101, endPoint x: 247, endPoint y: 131, distance: 41.1
click at [269, 109] on div "< Back to public search results Copy work link" at bounding box center [589, 125] width 1062 height 79
click at [247, 131] on button "< Back to public search results" at bounding box center [171, 125] width 226 height 39
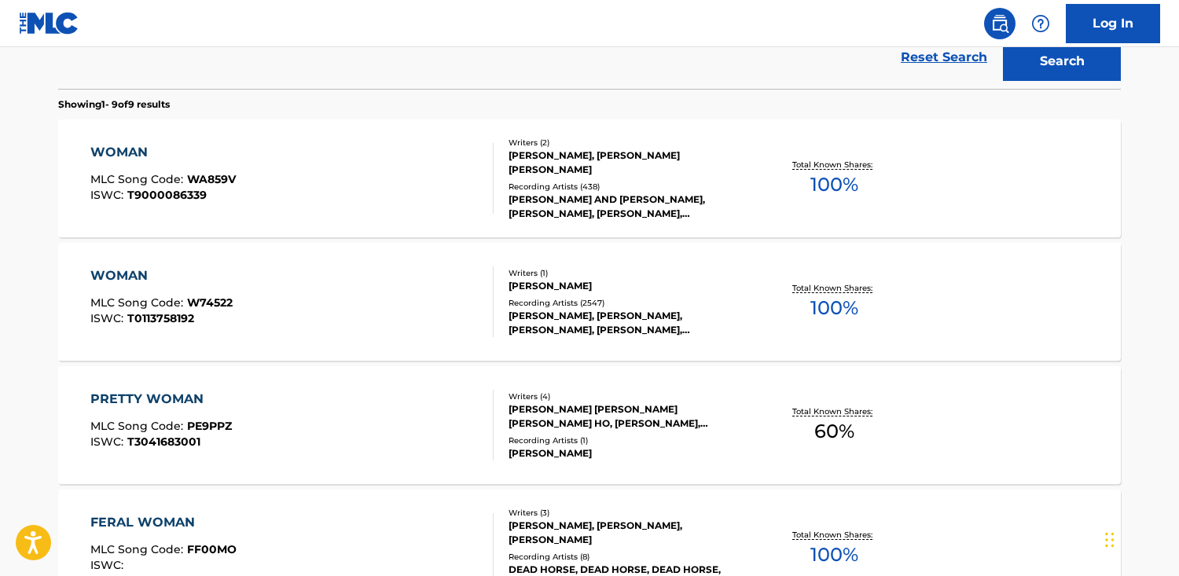
scroll to position [455, 0]
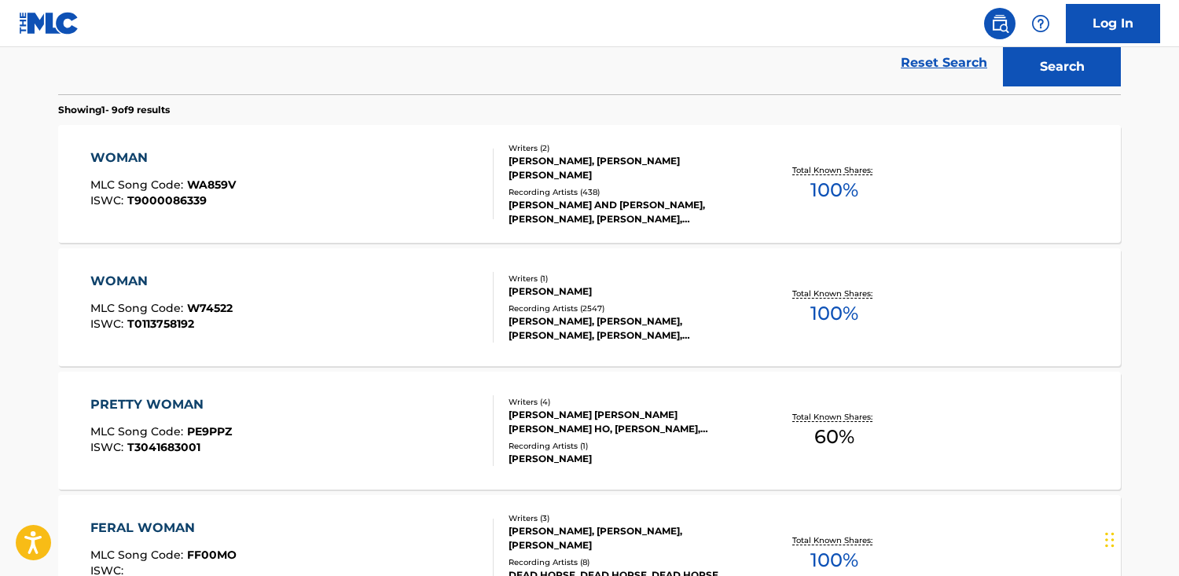
click at [398, 294] on div "WOMAN MLC Song Code : W74522 ISWC : T0113758192" at bounding box center [292, 307] width 404 height 71
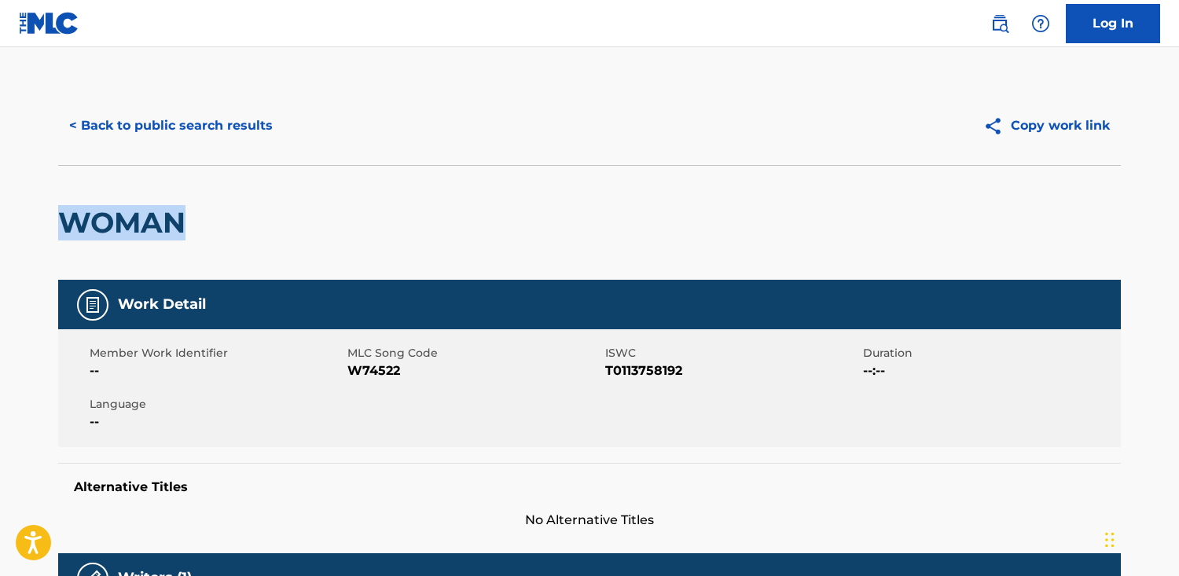
drag, startPoint x: 345, startPoint y: 231, endPoint x: -93, endPoint y: 220, distance: 437.8
click at [0, 220] on html "Accessibility Screen-Reader Guide, Feedback, and Issue Reporting | New window C…" at bounding box center [589, 288] width 1179 height 576
drag, startPoint x: 410, startPoint y: 376, endPoint x: 353, endPoint y: 374, distance: 57.4
click at [353, 374] on span "W74522" at bounding box center [474, 370] width 254 height 19
click at [157, 121] on button "< Back to public search results" at bounding box center [171, 125] width 226 height 39
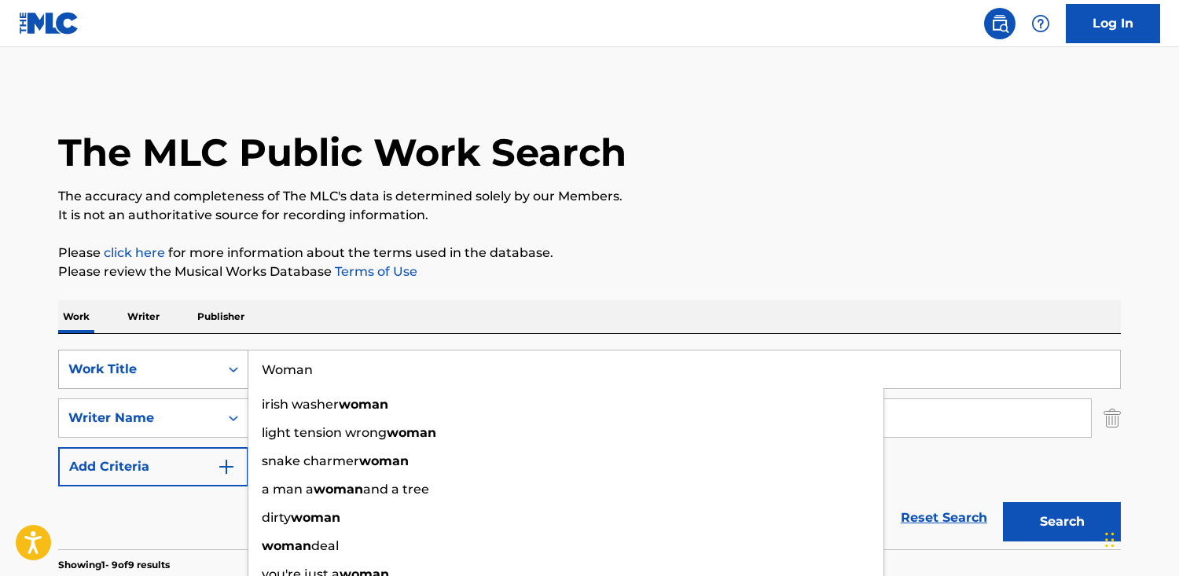
drag, startPoint x: 333, startPoint y: 374, endPoint x: 161, endPoint y: 359, distance: 172.7
click at [161, 359] on div "SearchWithCriteriab48f0f0b-23cd-4e46-8f2b-191aa74c6d74 Work Title Woman irish w…" at bounding box center [589, 369] width 1062 height 39
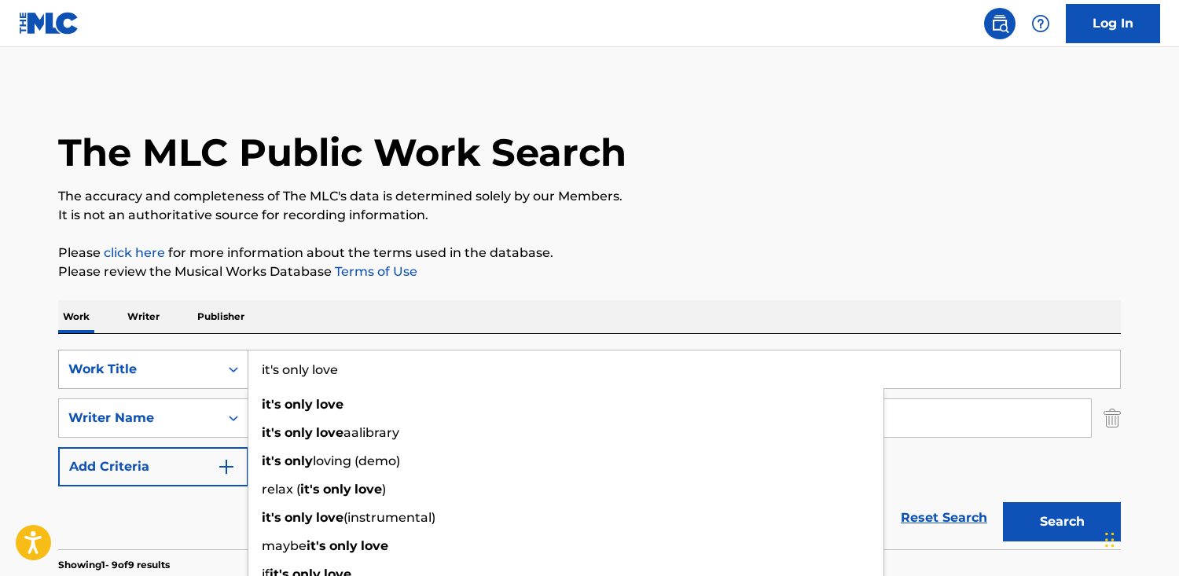
type input "it's only love"
click at [1003, 502] on button "Search" at bounding box center [1062, 521] width 118 height 39
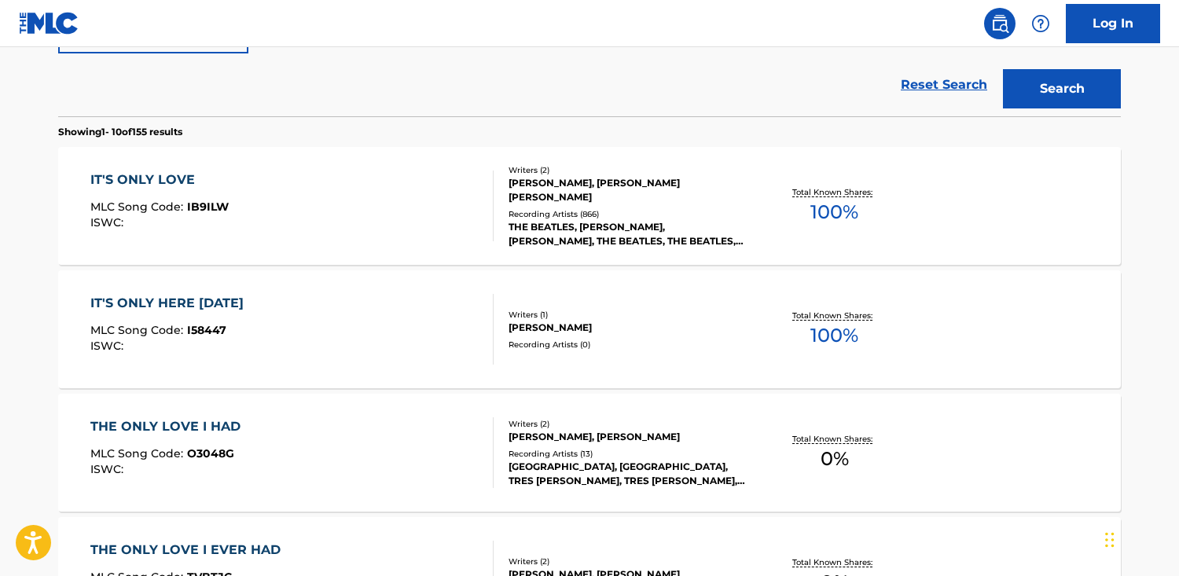
scroll to position [436, 0]
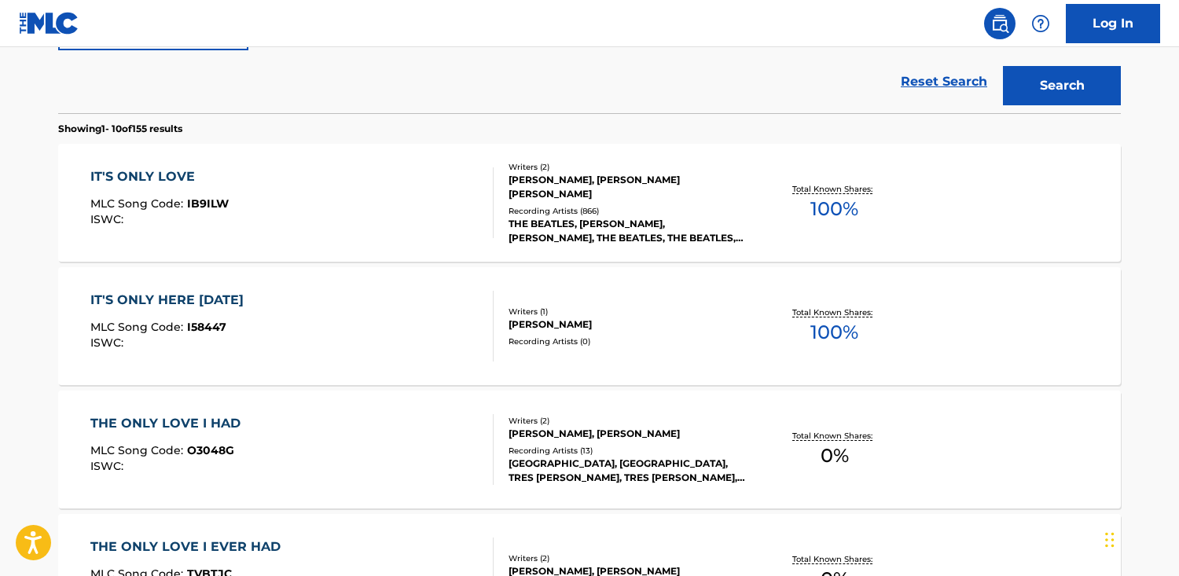
click at [369, 188] on div "IT'S ONLY LOVE MLC Song Code : IB9ILW ISWC :" at bounding box center [292, 202] width 404 height 71
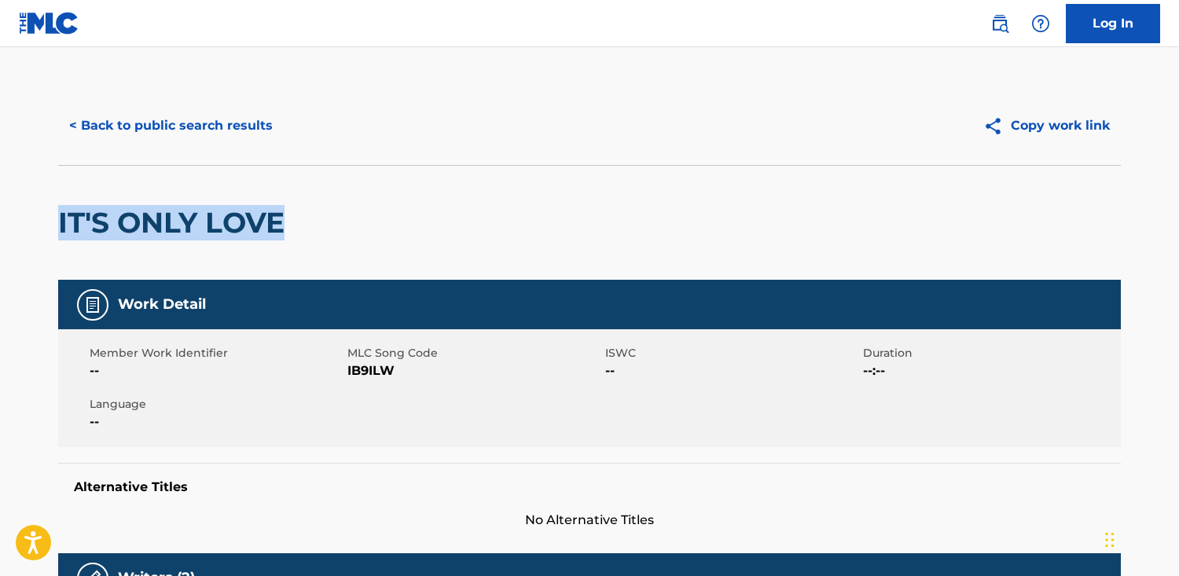
drag, startPoint x: 322, startPoint y: 223, endPoint x: 196, endPoint y: 222, distance: 126.5
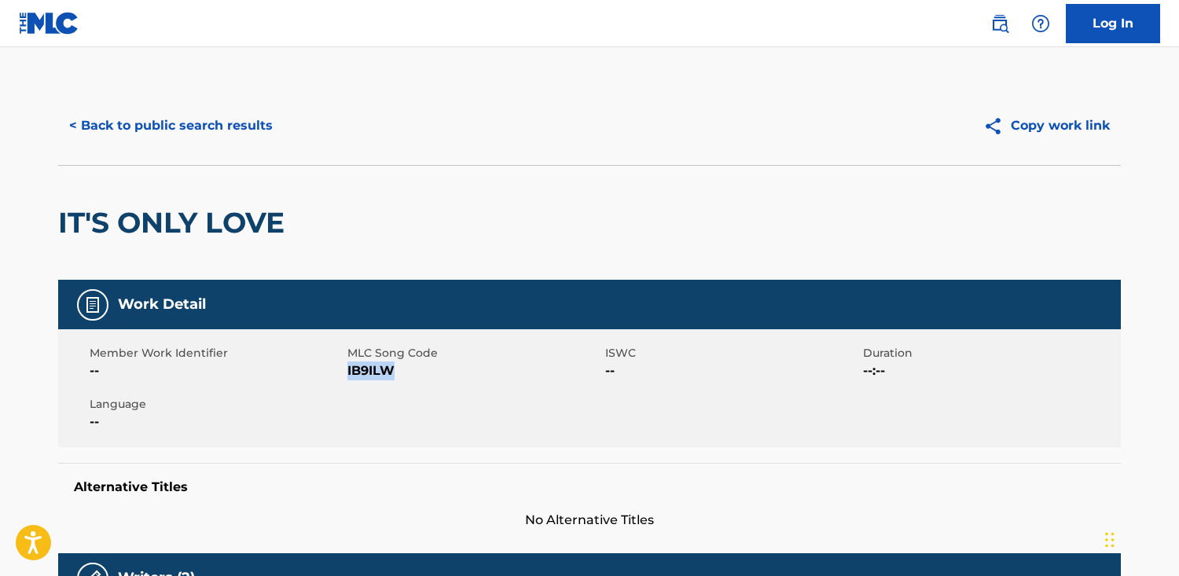
drag, startPoint x: 411, startPoint y: 371, endPoint x: 349, endPoint y: 372, distance: 62.1
click at [349, 372] on span "IB9ILW" at bounding box center [474, 370] width 254 height 19
click at [194, 139] on button "< Back to public search results" at bounding box center [171, 125] width 226 height 39
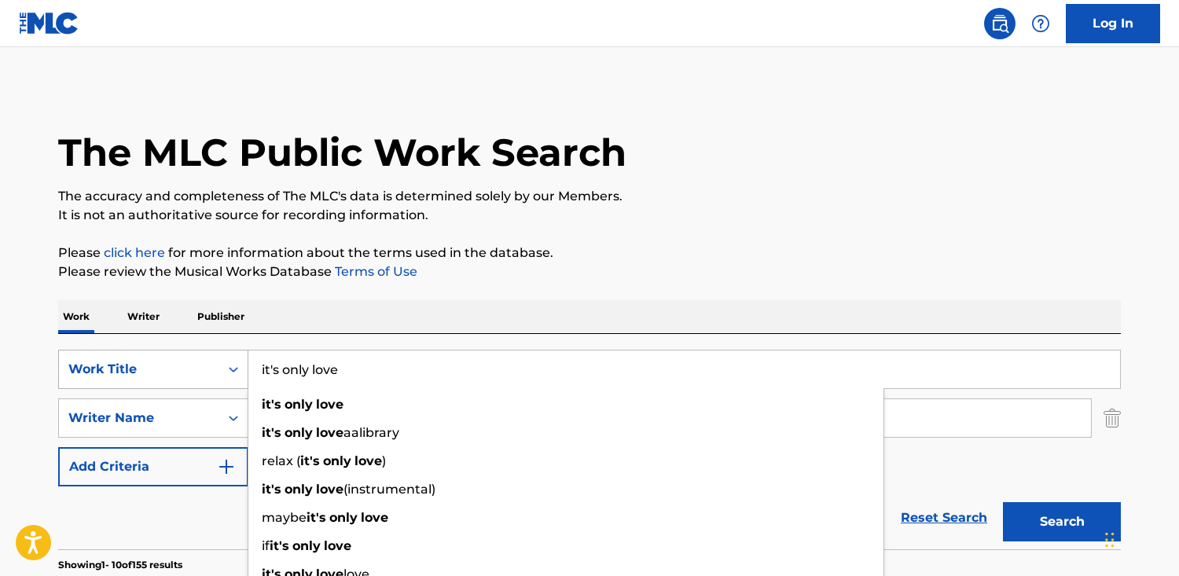
drag, startPoint x: 380, startPoint y: 368, endPoint x: 71, endPoint y: 351, distance: 309.2
click at [71, 351] on div "SearchWithCriteriab48f0f0b-23cd-4e46-8f2b-191aa74c6d74 Work Title it's only lov…" at bounding box center [589, 369] width 1062 height 39
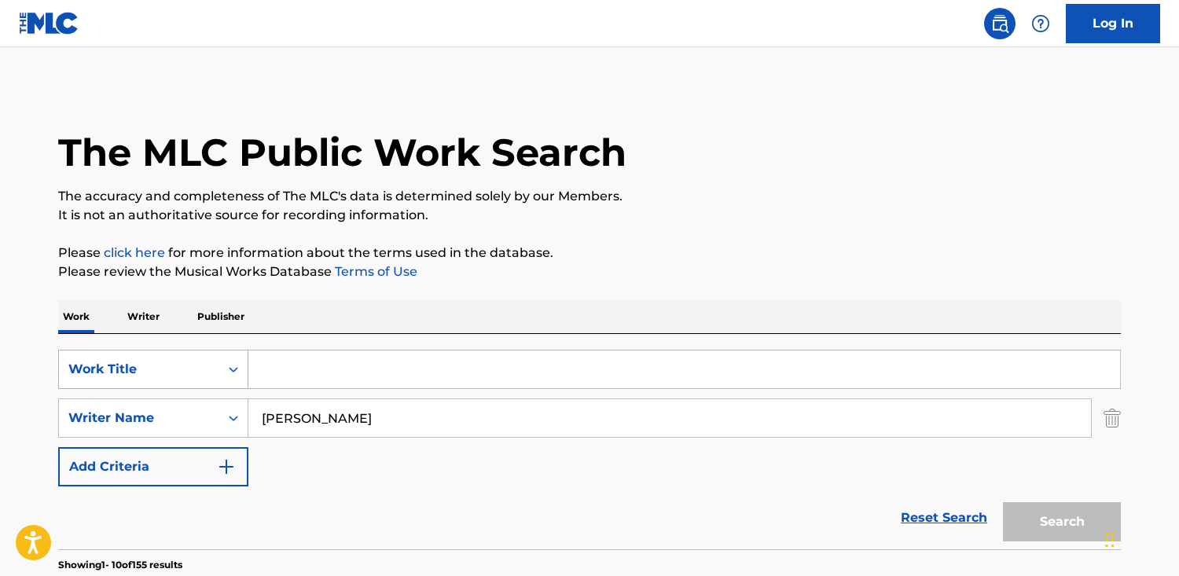
paste input "A World Without Love"
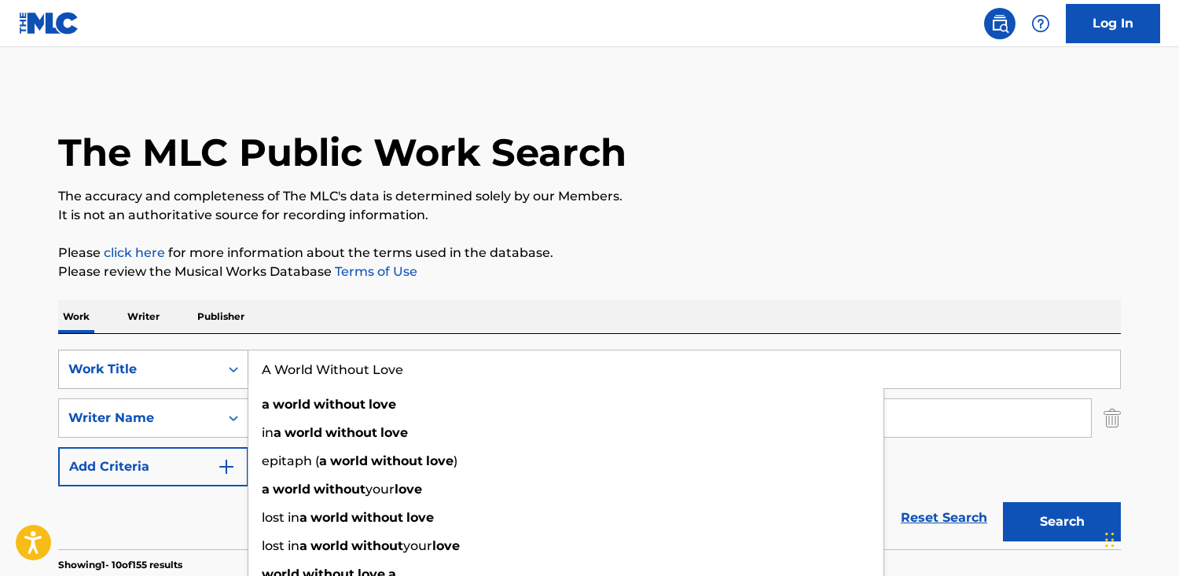
click at [1003, 502] on button "Search" at bounding box center [1062, 521] width 118 height 39
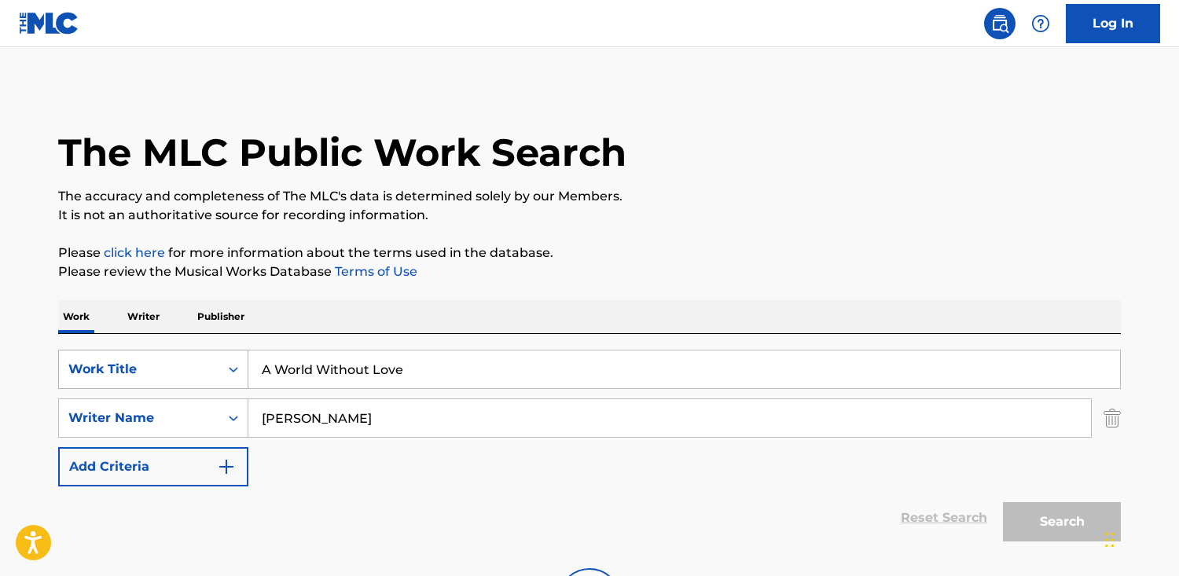
scroll to position [157, 0]
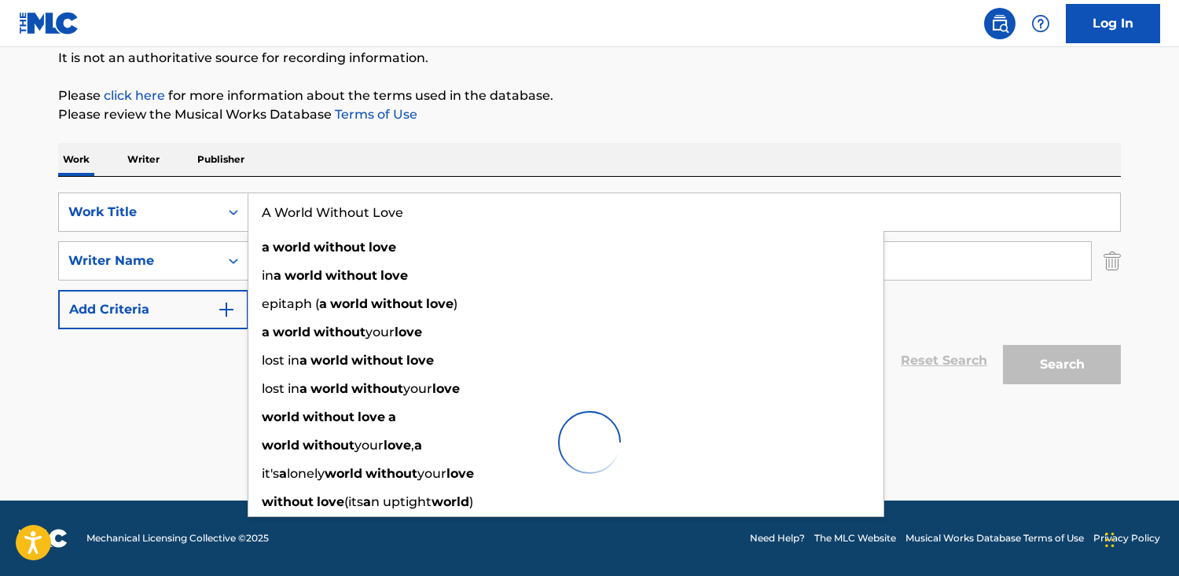
click at [433, 218] on input "A World Without Love" at bounding box center [683, 212] width 871 height 38
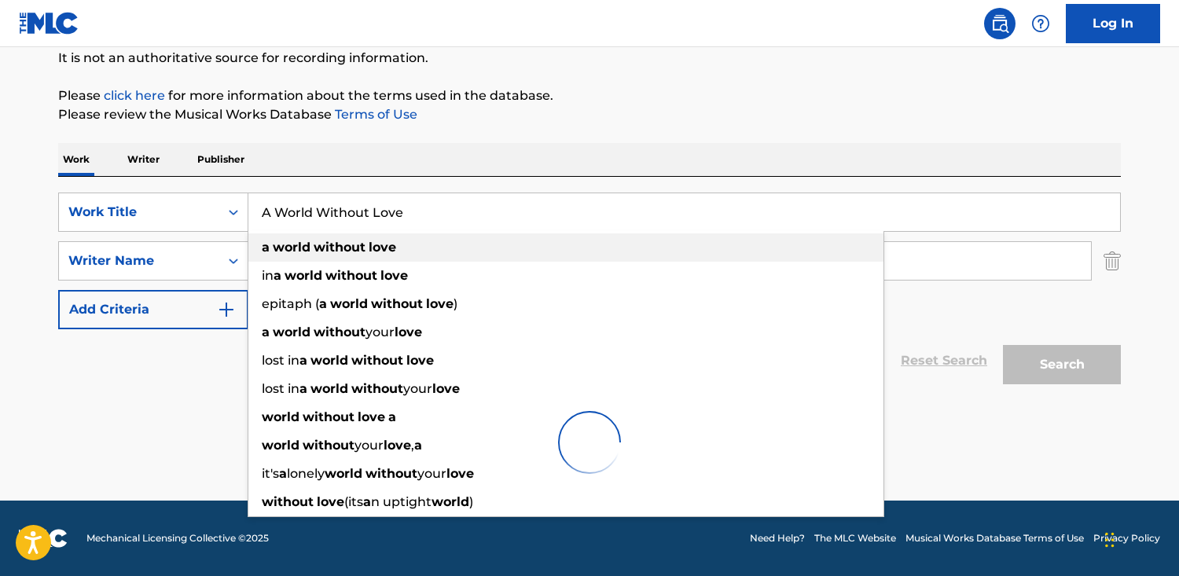
click at [394, 241] on strong "love" at bounding box center [383, 247] width 28 height 15
type input "a world without love"
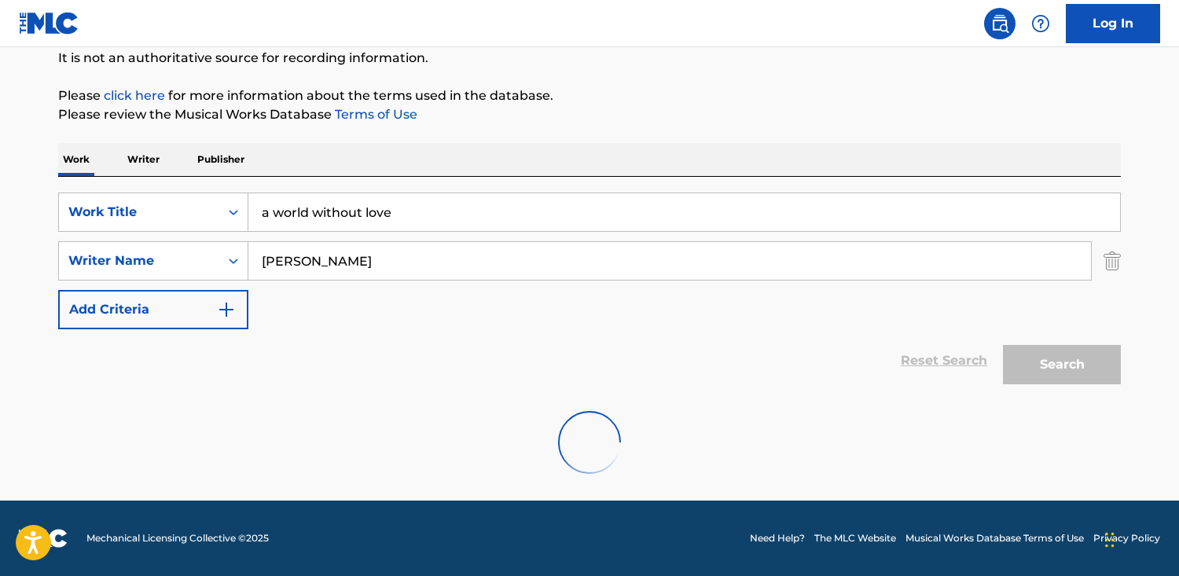
drag, startPoint x: 1072, startPoint y: 366, endPoint x: 724, endPoint y: 235, distance: 372.0
click at [1069, 364] on div "Search" at bounding box center [1058, 360] width 126 height 63
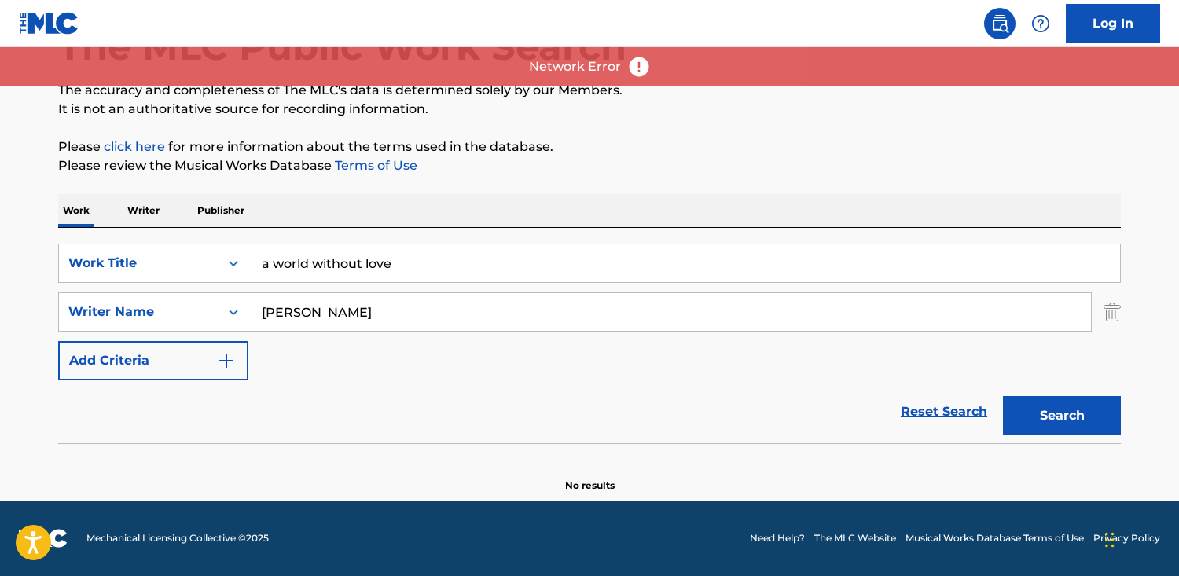
click at [534, 271] on input "a world without love" at bounding box center [683, 263] width 871 height 38
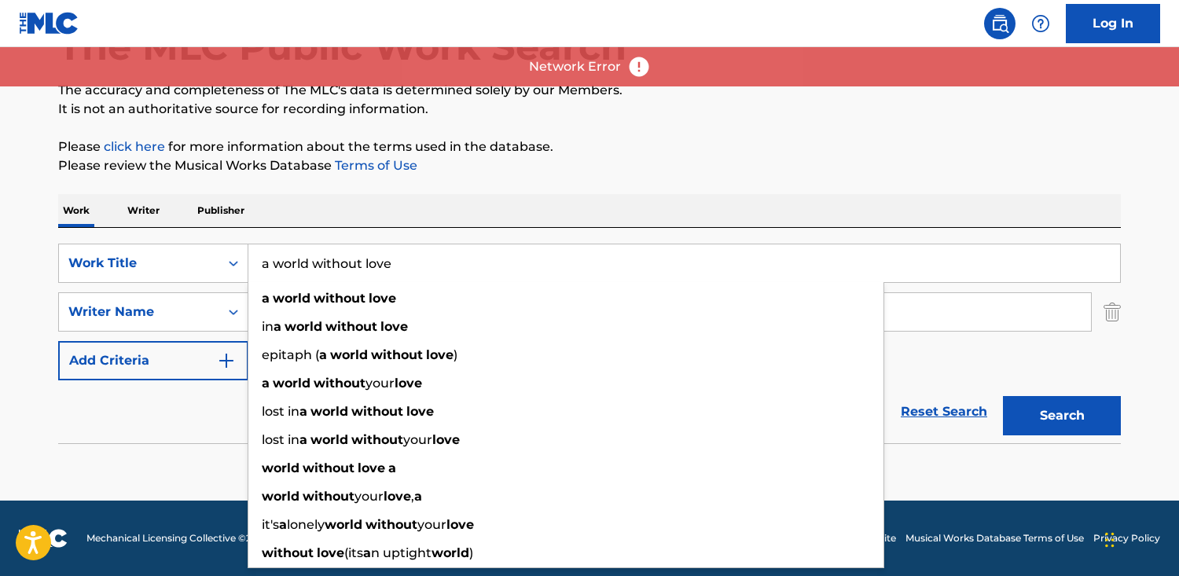
click at [1003, 396] on button "Search" at bounding box center [1062, 415] width 118 height 39
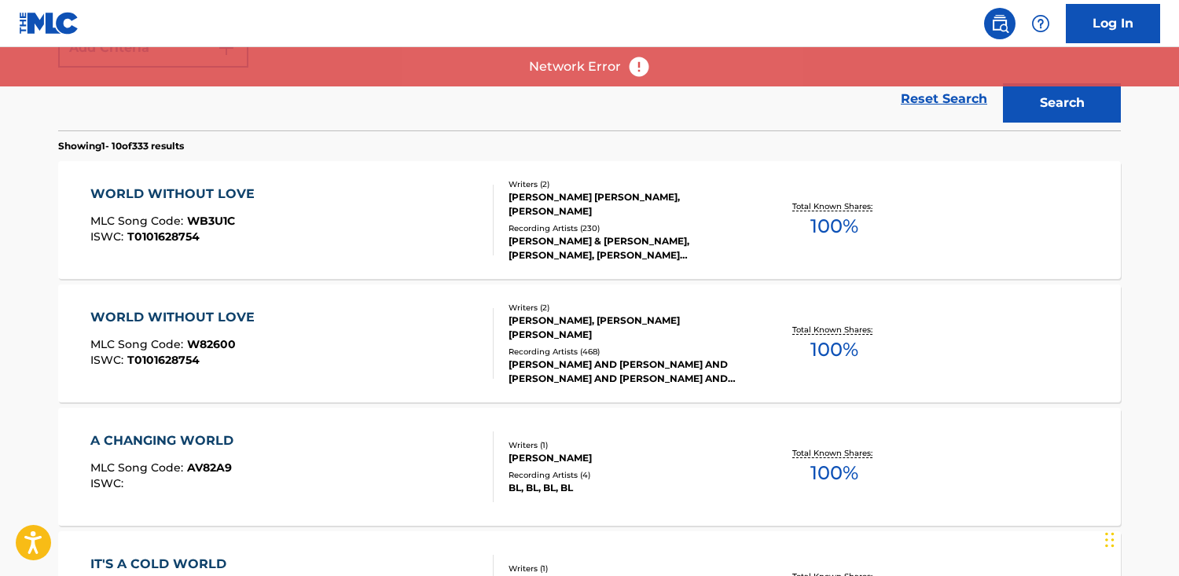
scroll to position [410, 0]
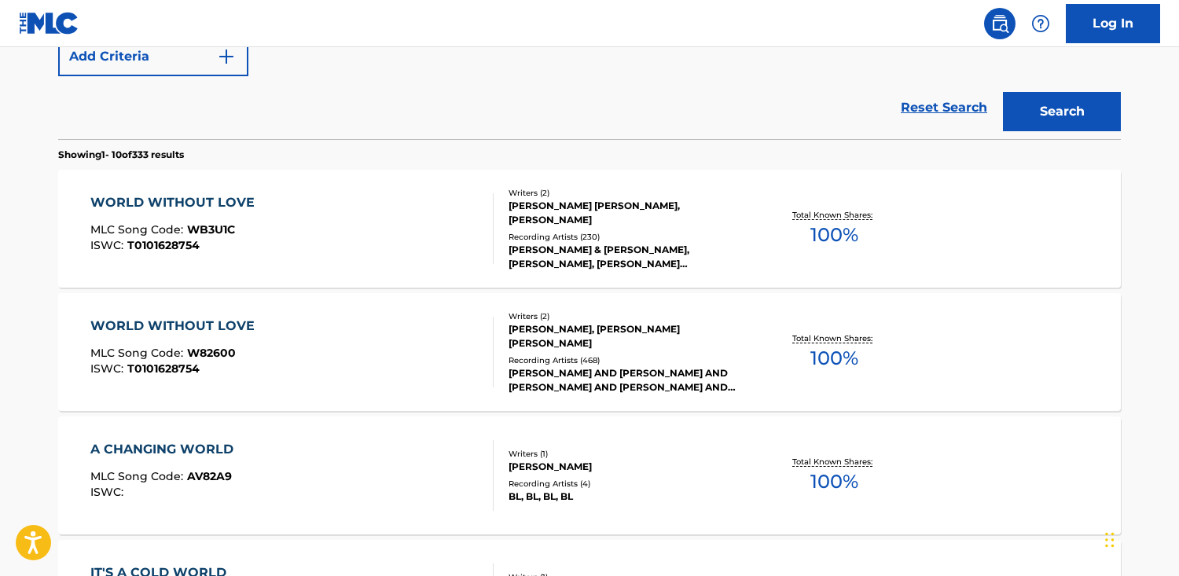
click at [345, 351] on div "WORLD WITHOUT LOVE MLC Song Code : W82600 ISWC : T0101628754" at bounding box center [292, 352] width 404 height 71
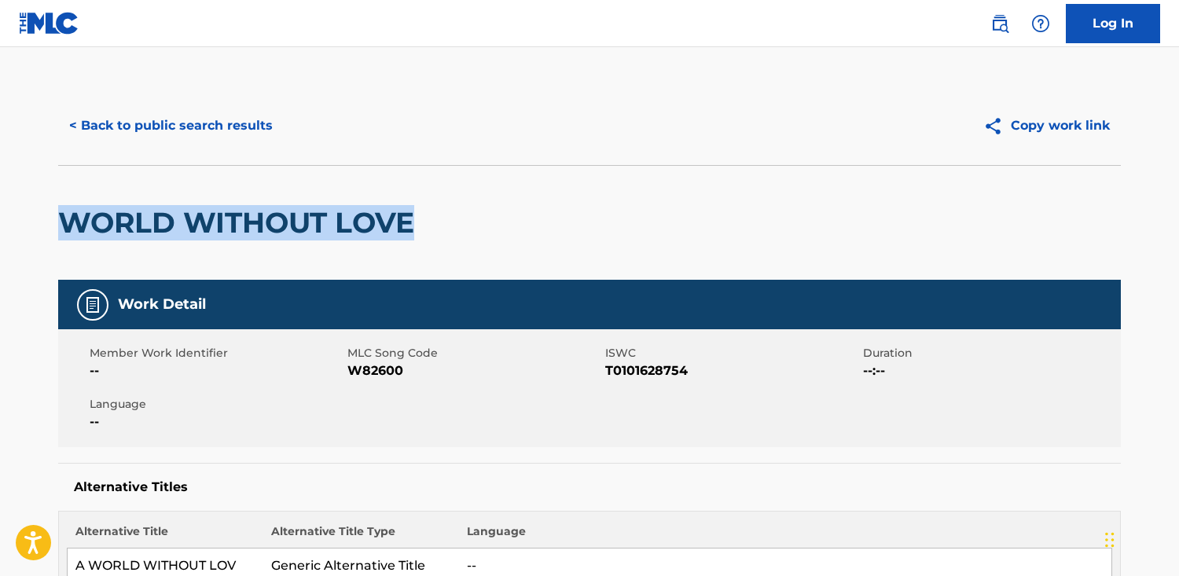
drag, startPoint x: 437, startPoint y: 224, endPoint x: 70, endPoint y: 213, distance: 367.1
click at [70, 213] on div "WORLD WITHOUT LOVE" at bounding box center [589, 222] width 1062 height 115
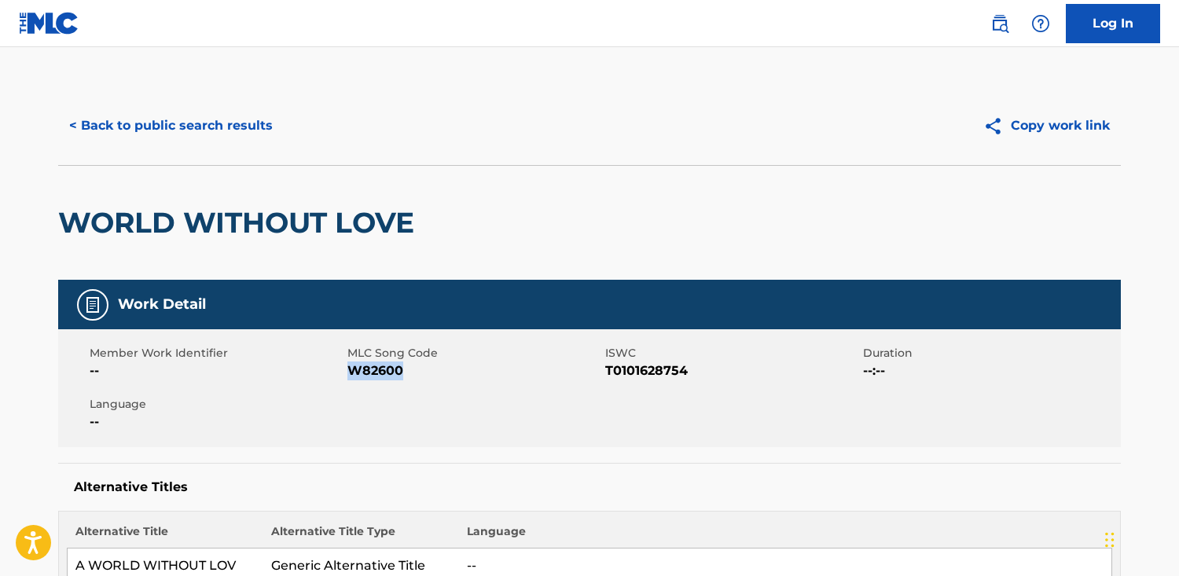
drag, startPoint x: 410, startPoint y: 369, endPoint x: 349, endPoint y: 369, distance: 61.3
click at [349, 369] on span "W82600" at bounding box center [474, 370] width 254 height 19
click at [169, 125] on button "< Back to public search results" at bounding box center [171, 125] width 226 height 39
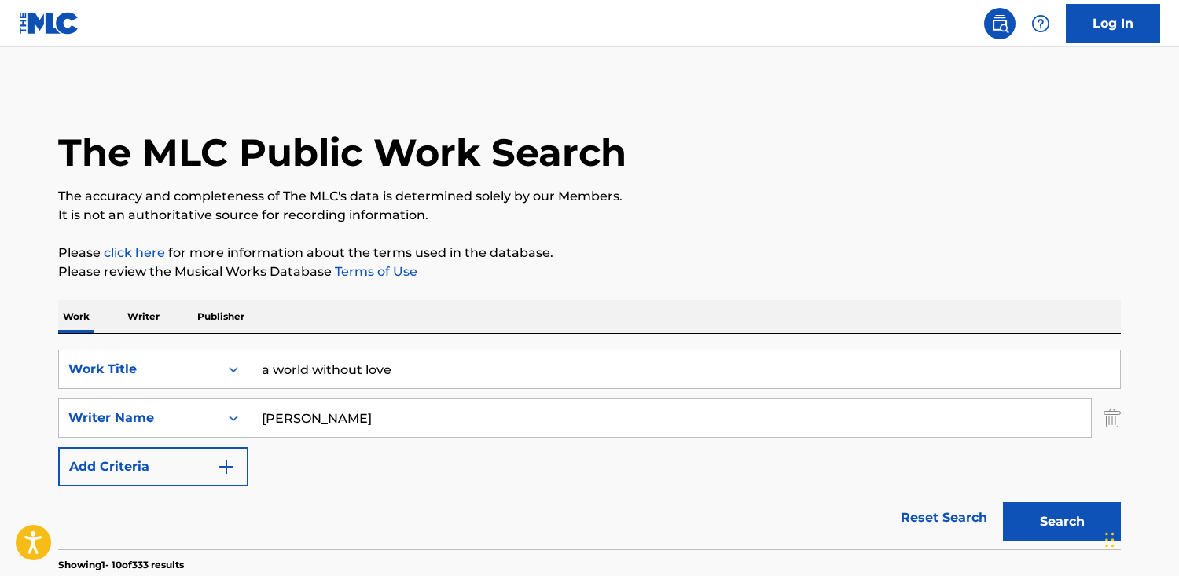
drag, startPoint x: 405, startPoint y: 379, endPoint x: -18, endPoint y: 365, distance: 422.9
click at [0, 365] on html "Accessibility Screen-Reader Guide, Feedback, and Issue Reporting | New window C…" at bounding box center [589, 288] width 1179 height 576
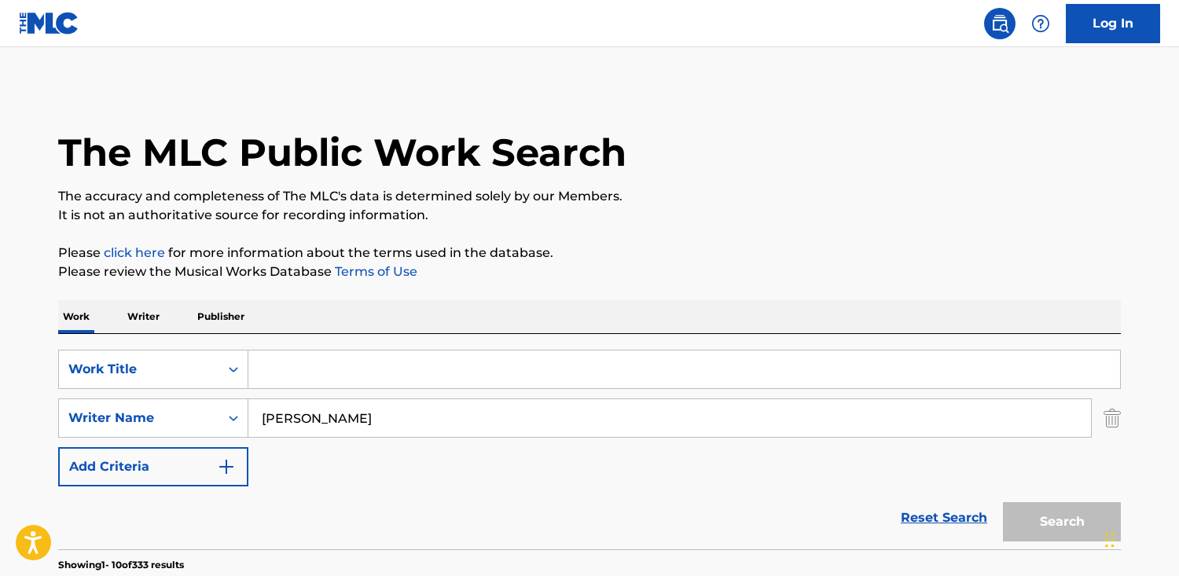
paste input "She Said She Said"
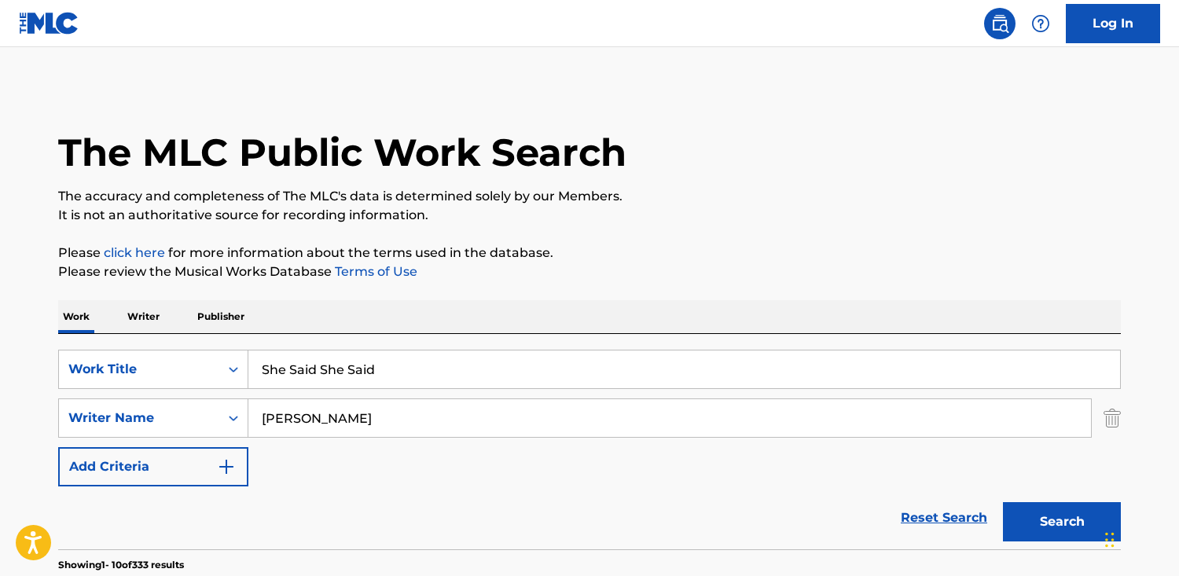
type input "She Said She Said"
click at [1003, 502] on button "Search" at bounding box center [1062, 521] width 118 height 39
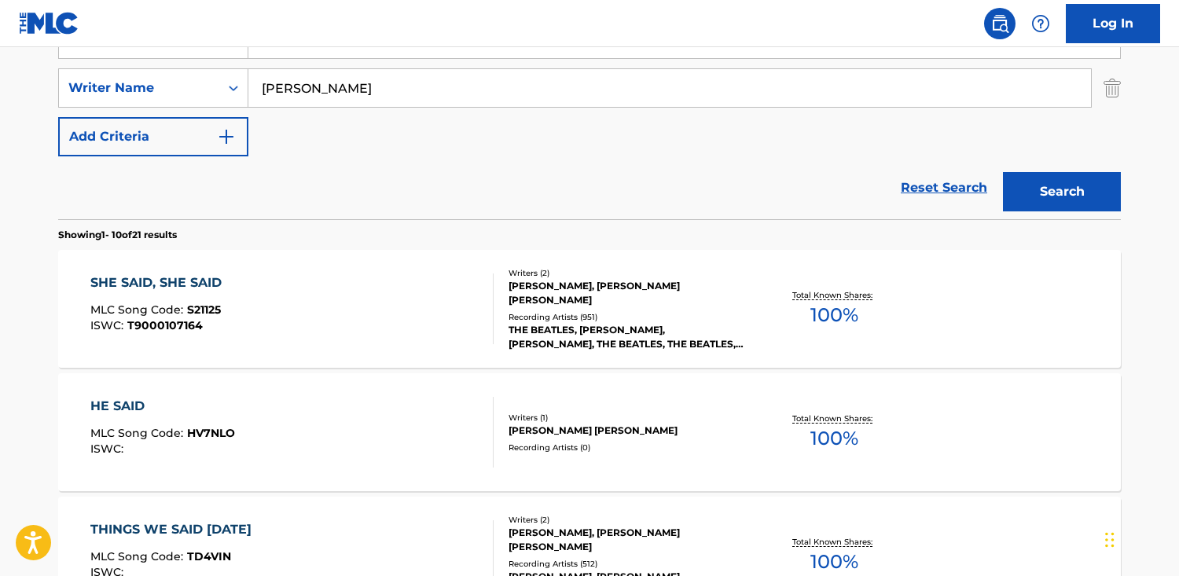
scroll to position [328, 0]
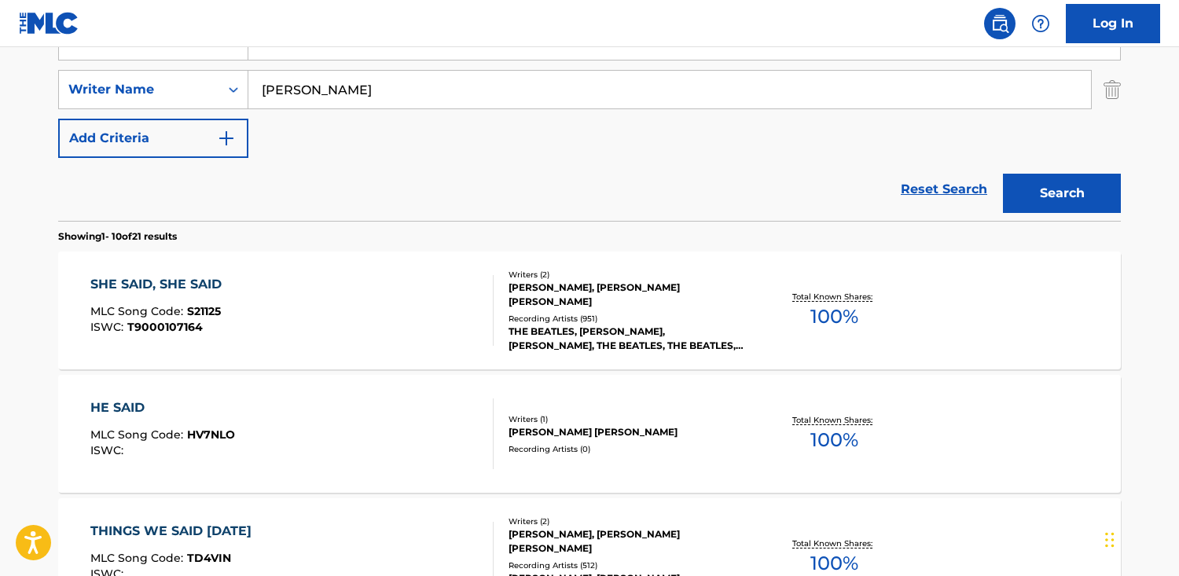
click at [299, 286] on div "SHE SAID, SHE SAID MLC Song Code : S21125 ISWC : T9000107164" at bounding box center [292, 310] width 404 height 71
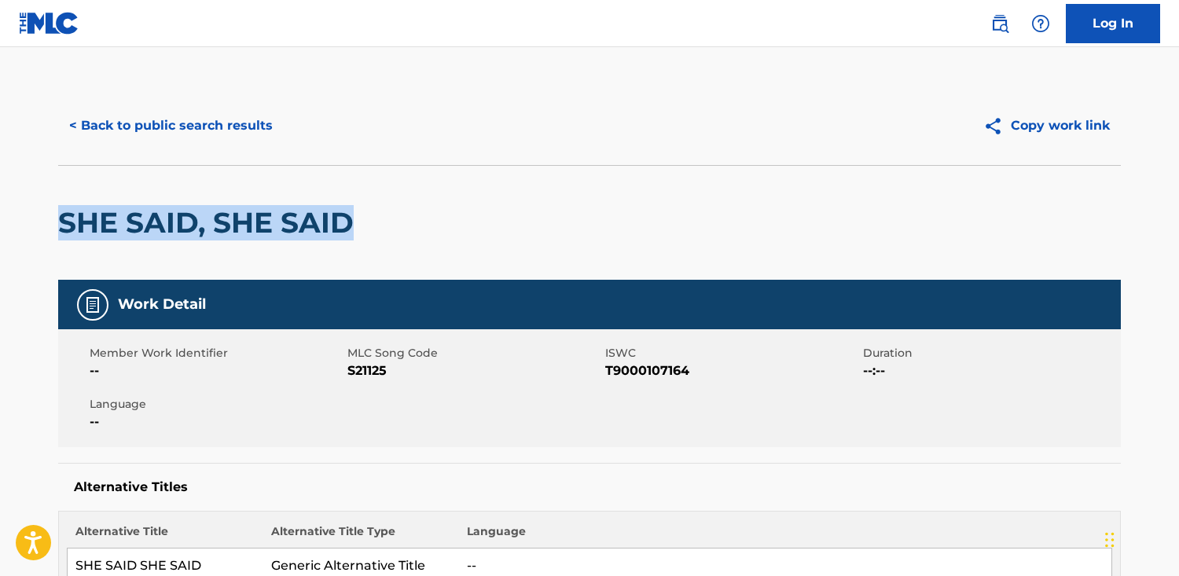
drag, startPoint x: 326, startPoint y: 222, endPoint x: 112, endPoint y: 239, distance: 214.4
click at [0, 227] on html "Accessibility Screen-Reader Guide, Feedback, and Issue Reporting | New window C…" at bounding box center [589, 288] width 1179 height 576
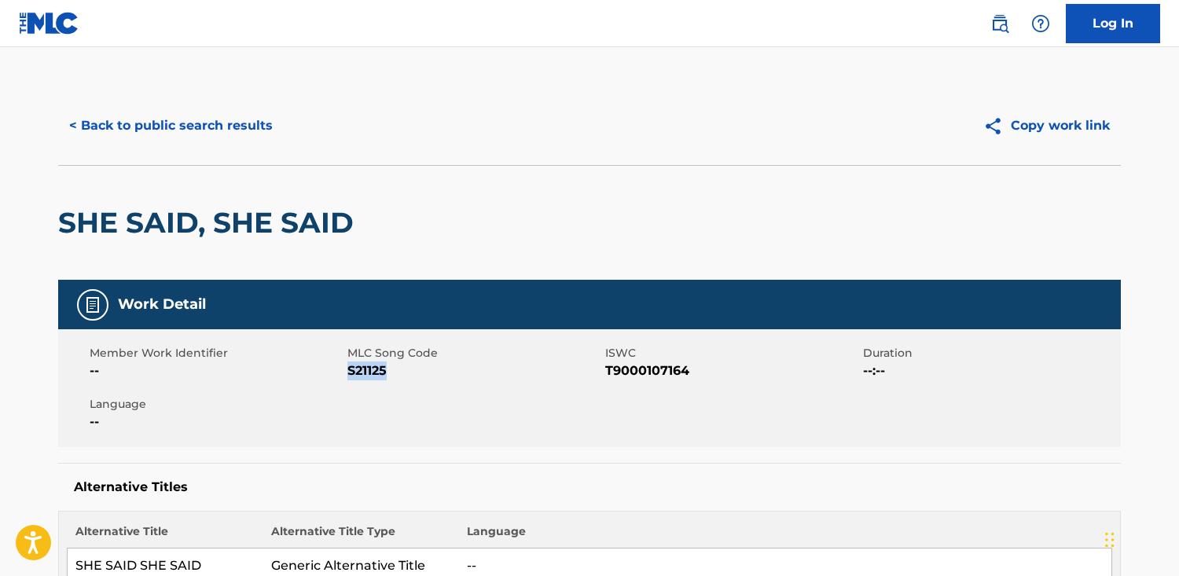
drag, startPoint x: 387, startPoint y: 372, endPoint x: 347, endPoint y: 372, distance: 39.3
click at [347, 372] on span "S21125" at bounding box center [474, 370] width 254 height 19
click at [198, 138] on button "< Back to public search results" at bounding box center [171, 125] width 226 height 39
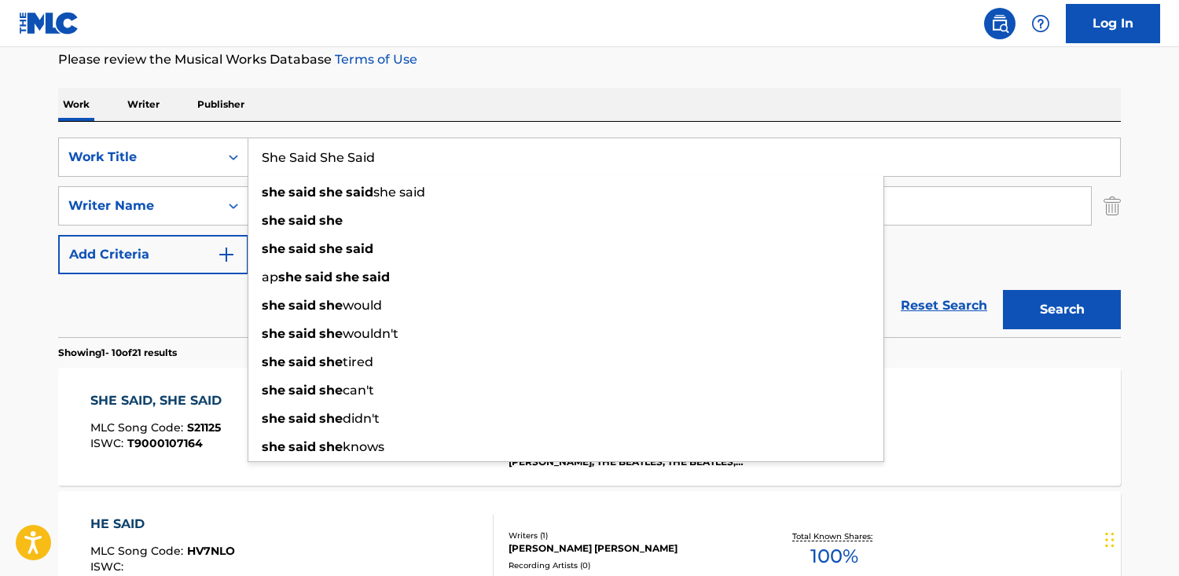
drag, startPoint x: 204, startPoint y: 142, endPoint x: 54, endPoint y: 136, distance: 150.2
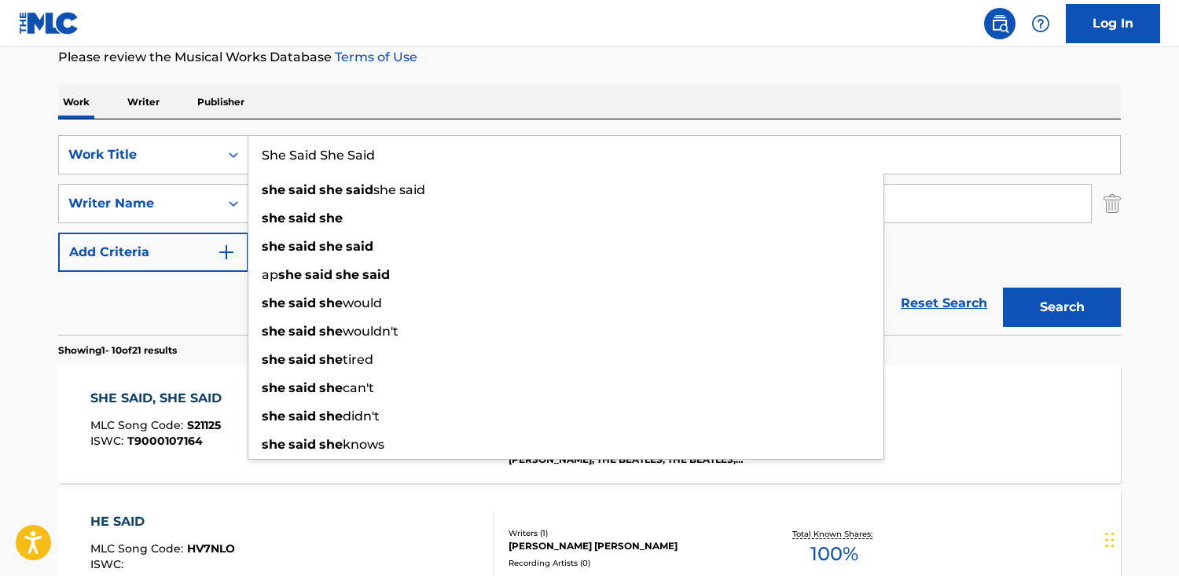
drag, startPoint x: 397, startPoint y: 161, endPoint x: 46, endPoint y: 136, distance: 351.3
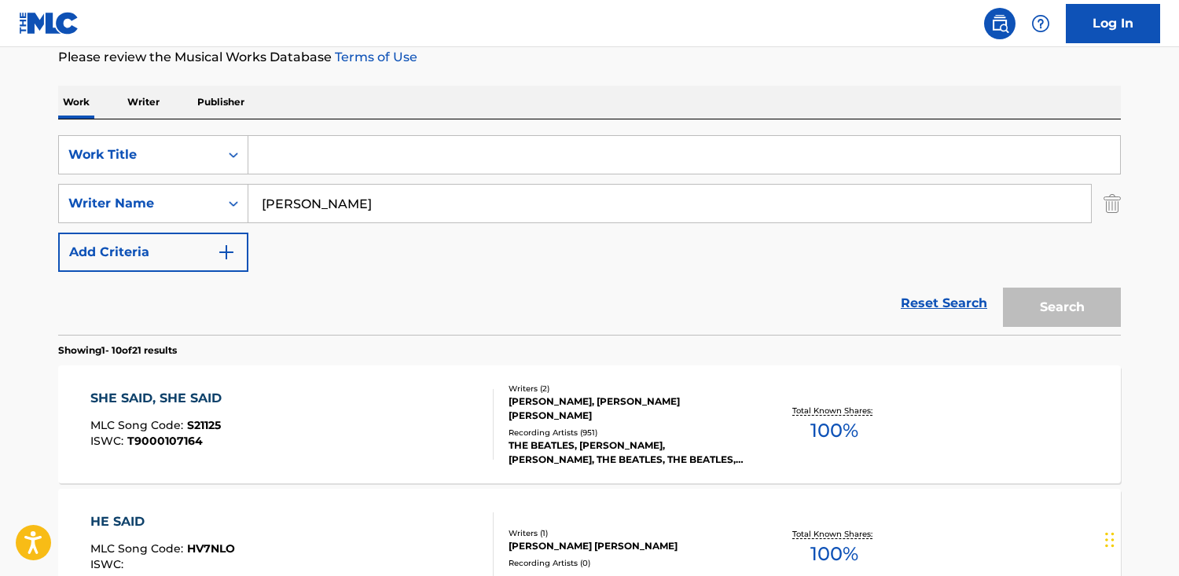
paste input "Ask Me Why"
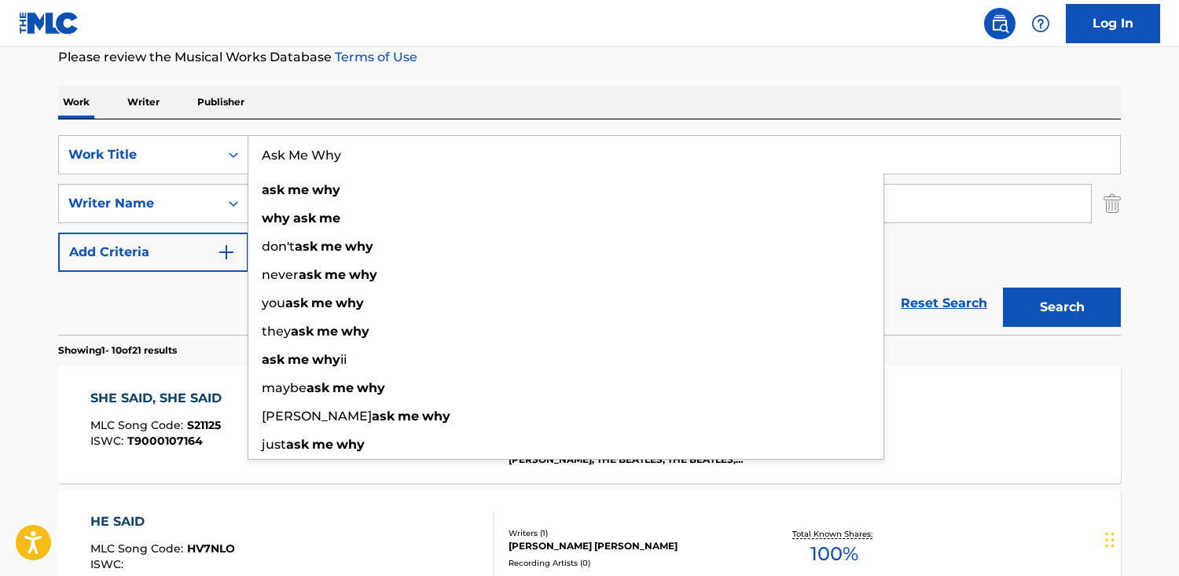
click at [1003, 288] on button "Search" at bounding box center [1062, 307] width 118 height 39
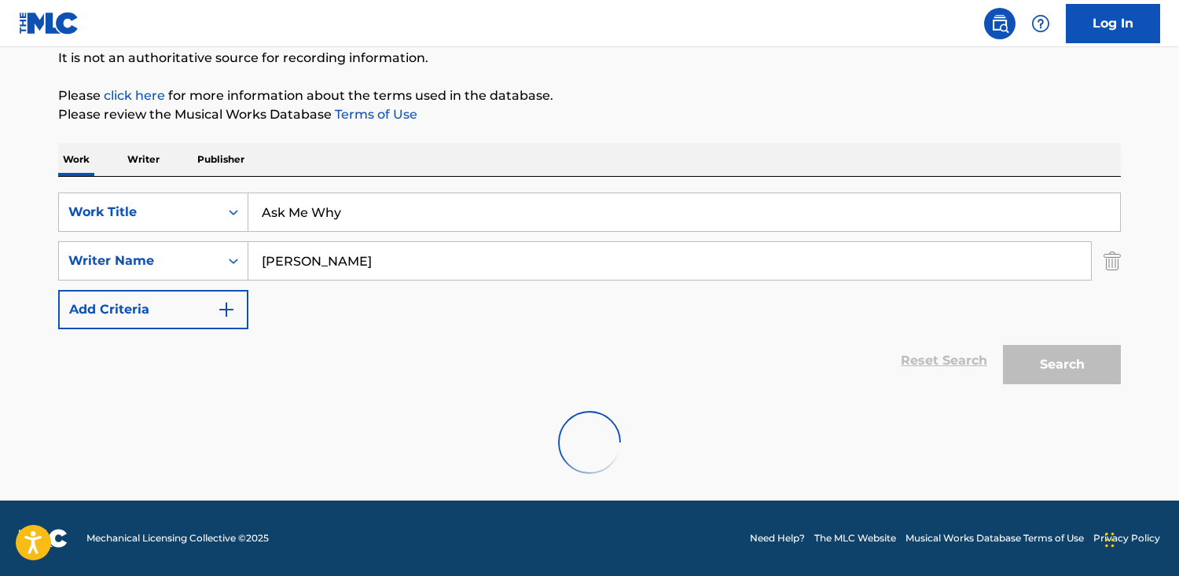
scroll to position [157, 0]
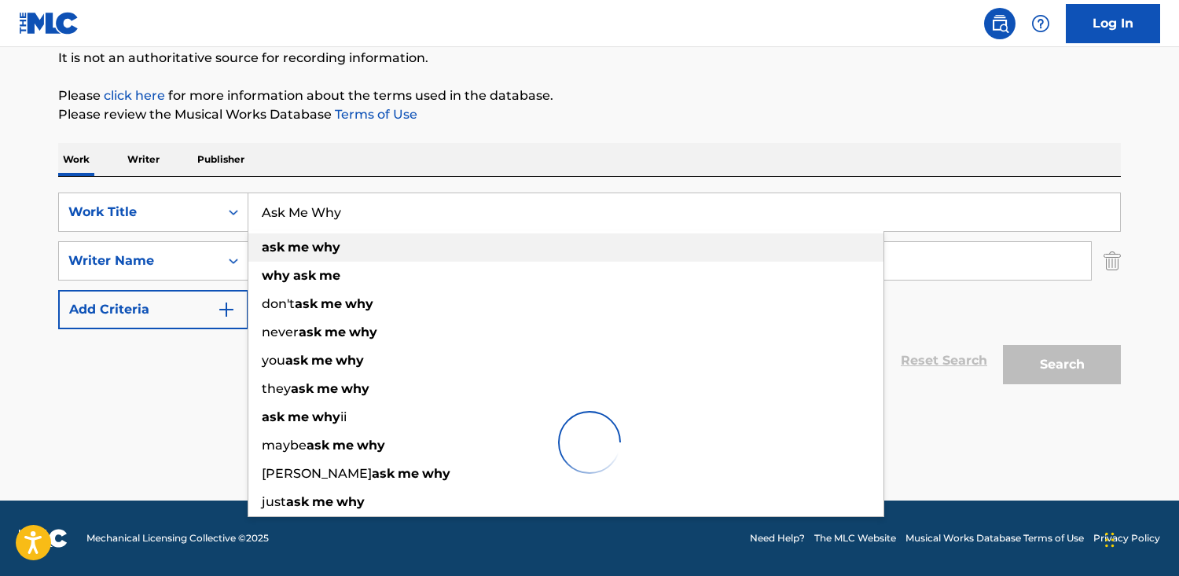
click at [390, 254] on div "ask me why" at bounding box center [565, 247] width 635 height 28
type input "ask me why"
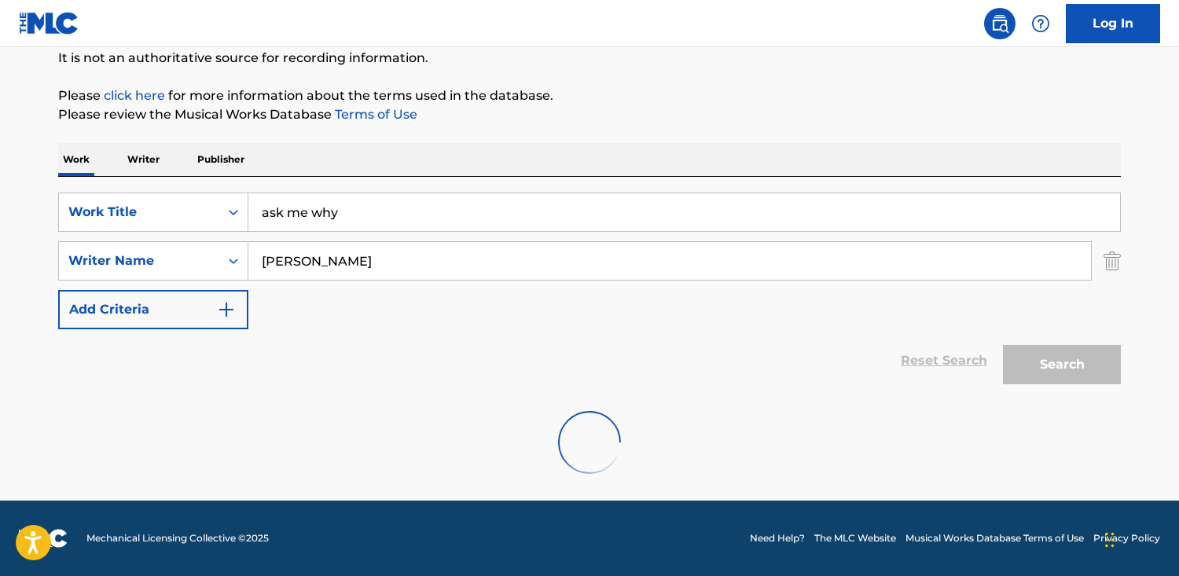
click at [1050, 377] on div "Search" at bounding box center [1058, 360] width 126 height 63
drag, startPoint x: 1050, startPoint y: 376, endPoint x: 401, endPoint y: 21, distance: 739.8
click at [1047, 371] on div "Search" at bounding box center [1058, 360] width 126 height 63
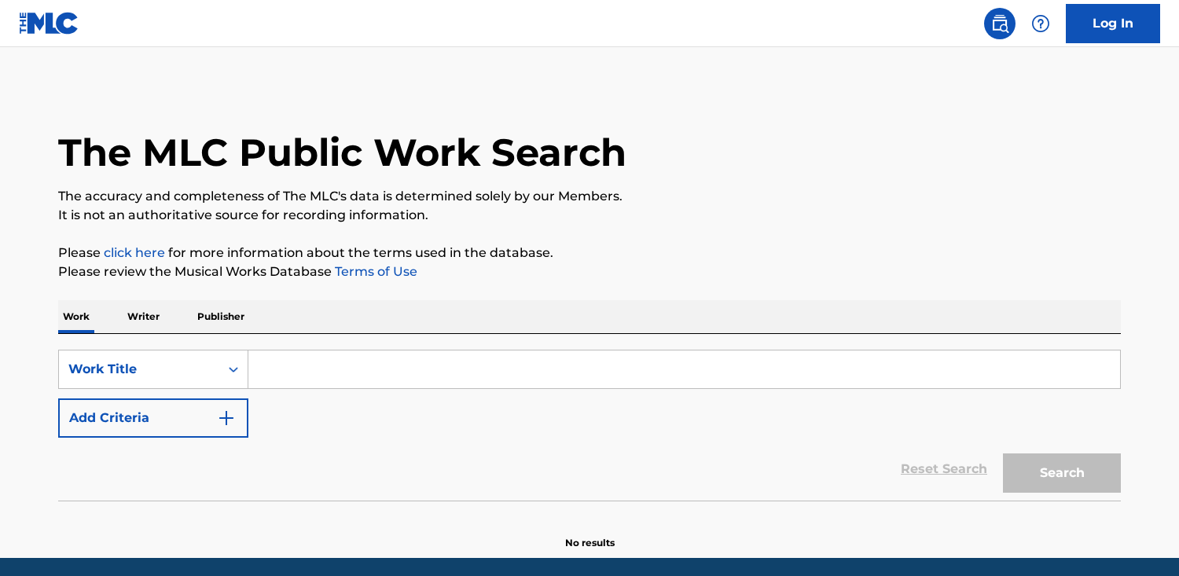
click at [306, 363] on input "Search Form" at bounding box center [683, 369] width 871 height 38
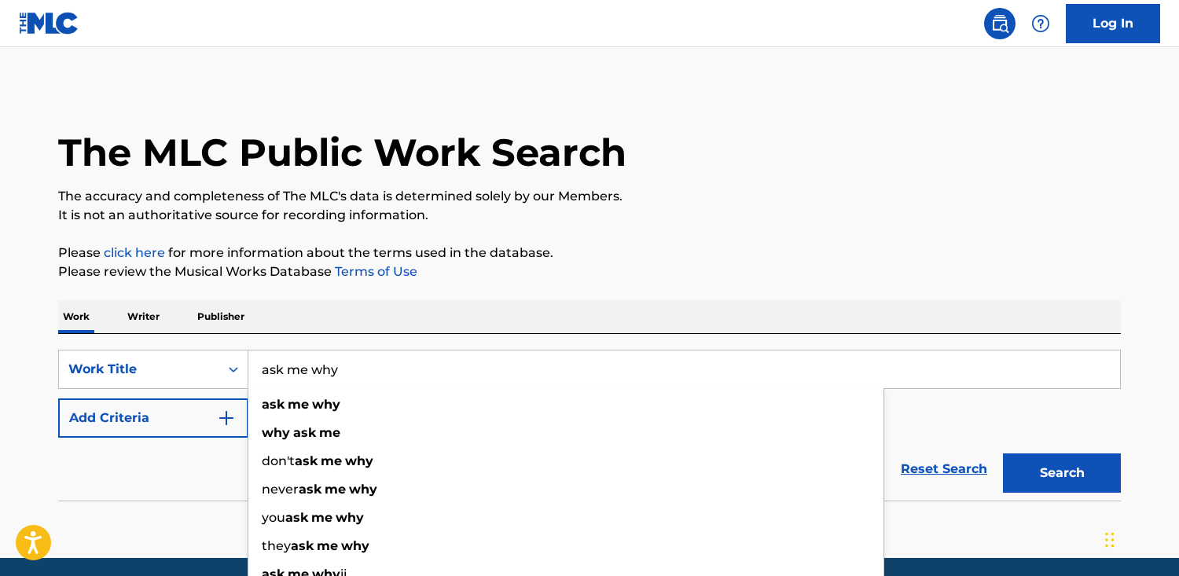
type input "ask me why"
drag, startPoint x: 314, startPoint y: 372, endPoint x: 256, endPoint y: 417, distance: 73.3
click at [314, 372] on input "ask me why" at bounding box center [683, 369] width 871 height 38
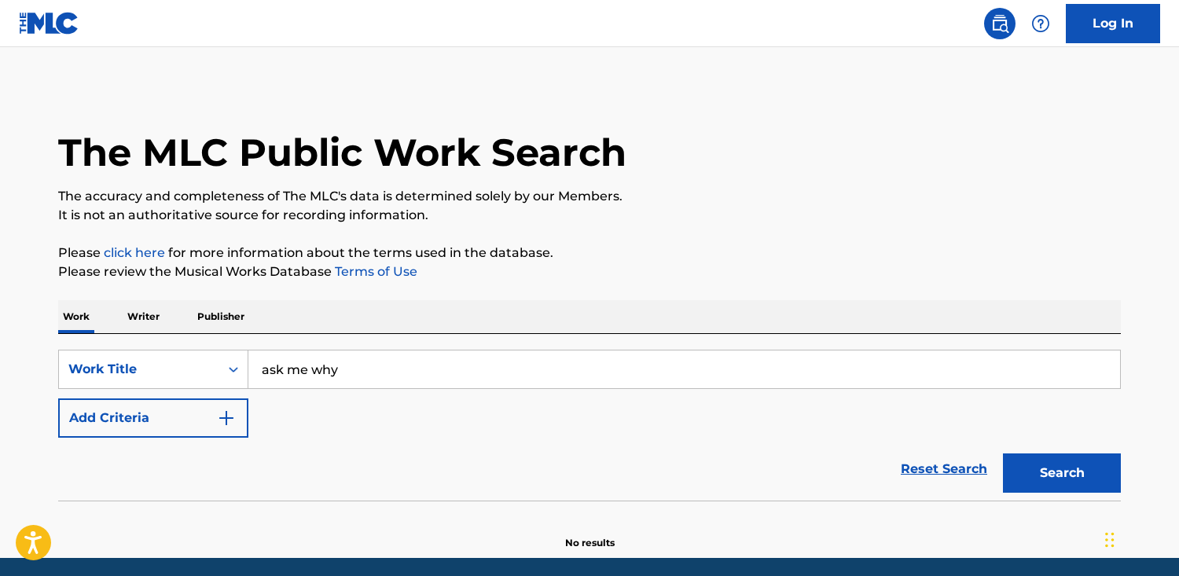
click at [167, 425] on button "Add Criteria" at bounding box center [153, 417] width 190 height 39
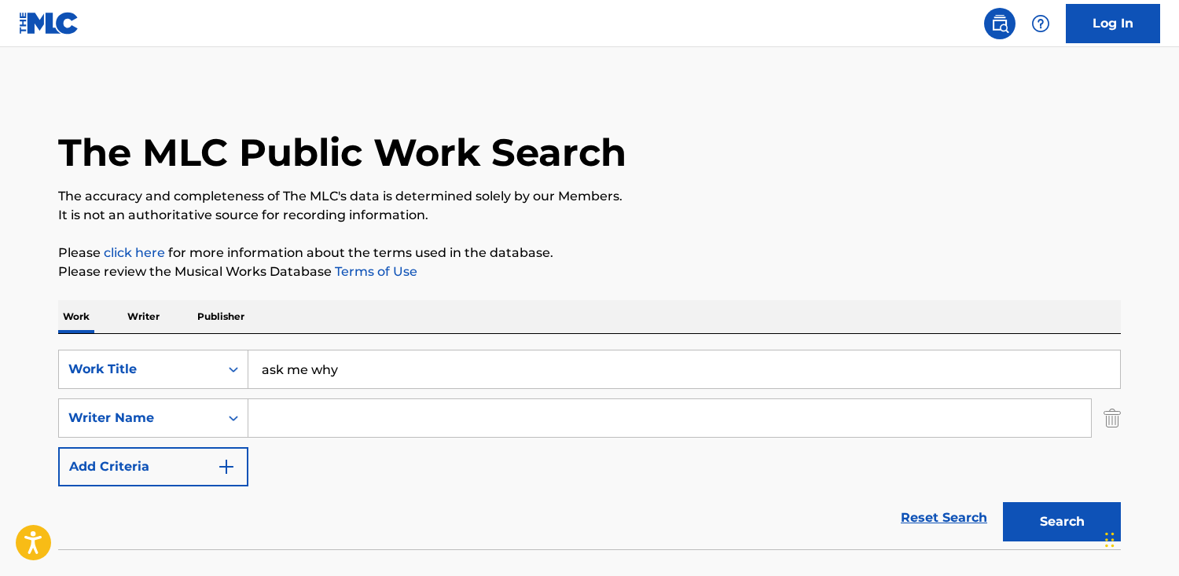
click at [450, 425] on input "Search Form" at bounding box center [669, 418] width 842 height 38
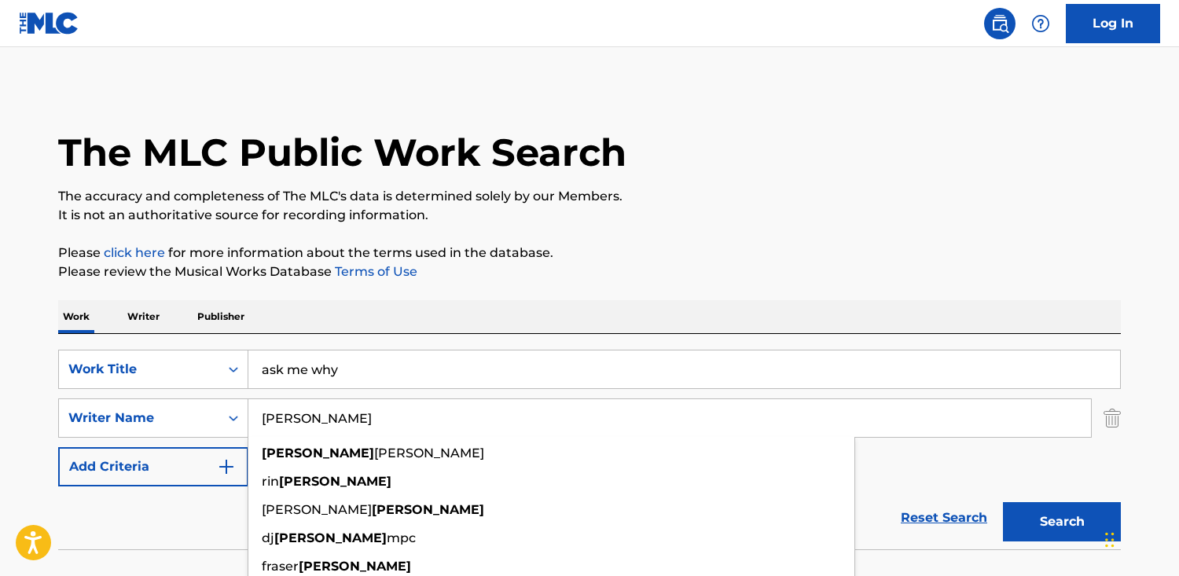
type input "[PERSON_NAME]"
click at [1003, 502] on button "Search" at bounding box center [1062, 521] width 118 height 39
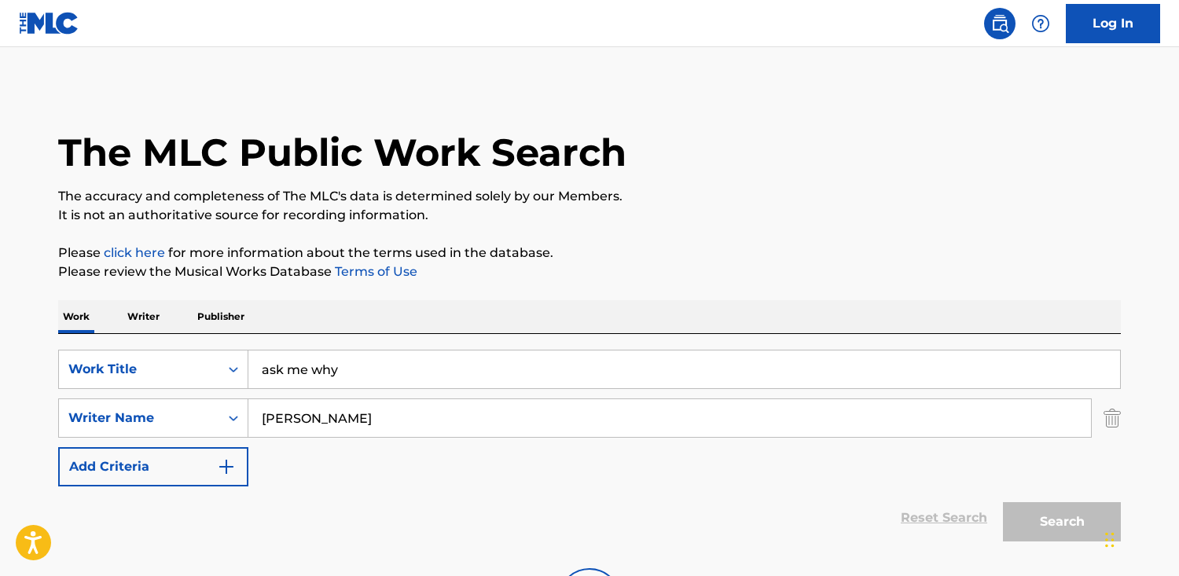
scroll to position [157, 0]
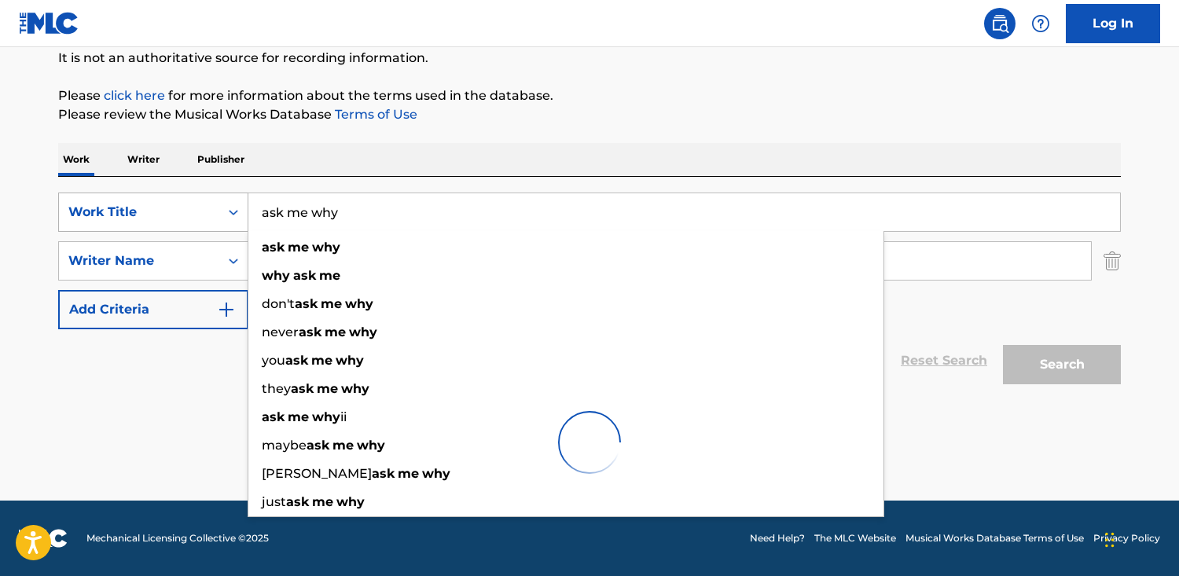
drag, startPoint x: 354, startPoint y: 211, endPoint x: 96, endPoint y: 193, distance: 259.1
click at [96, 193] on div "SearchWithCriteria4c859eab-eddf-48af-b1cf-2cf1d187245e Work Title ask me why as…" at bounding box center [589, 212] width 1062 height 39
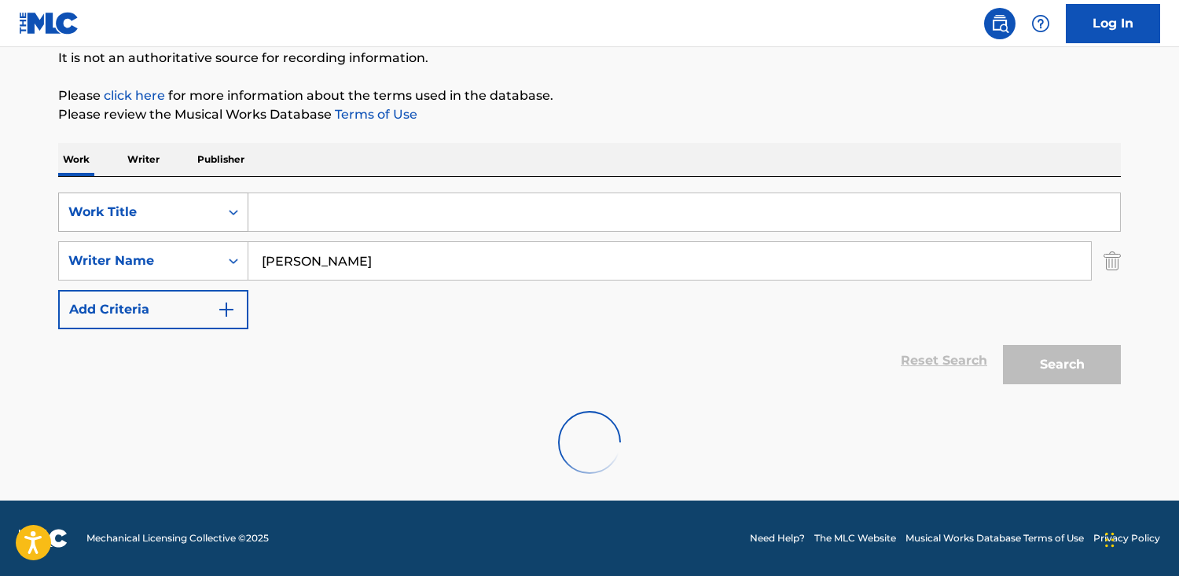
paste input "If I Fell"
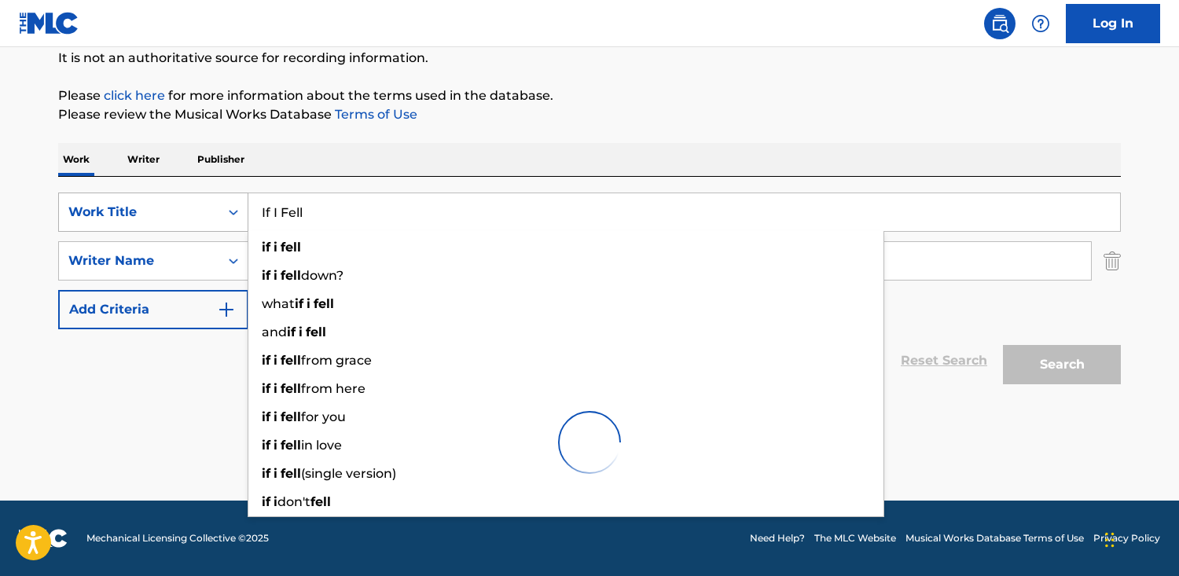
type input "If I Fell"
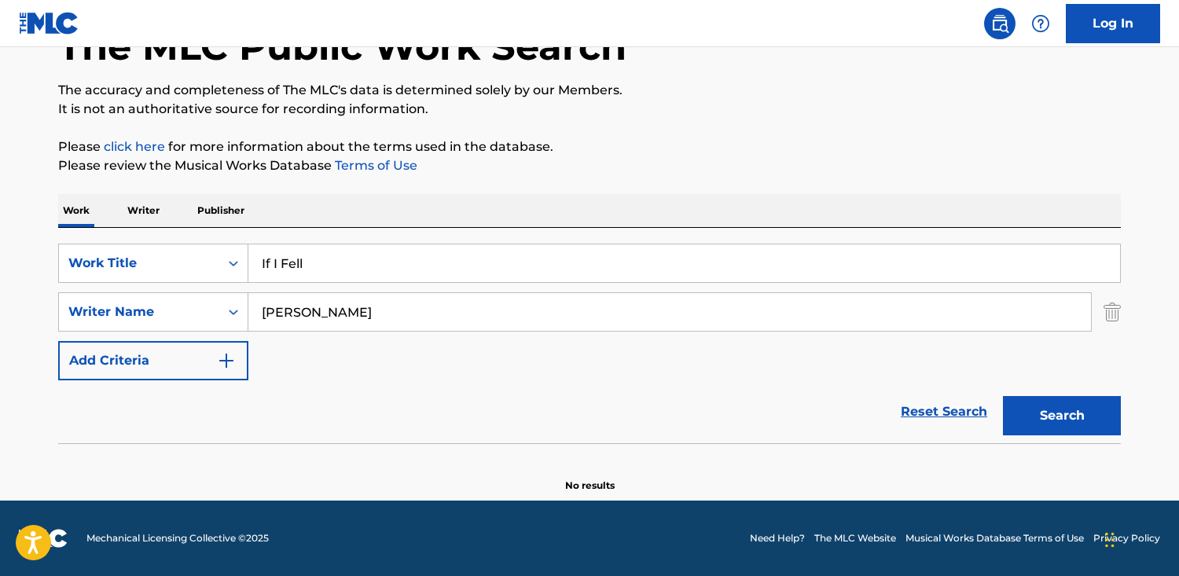
scroll to position [106, 0]
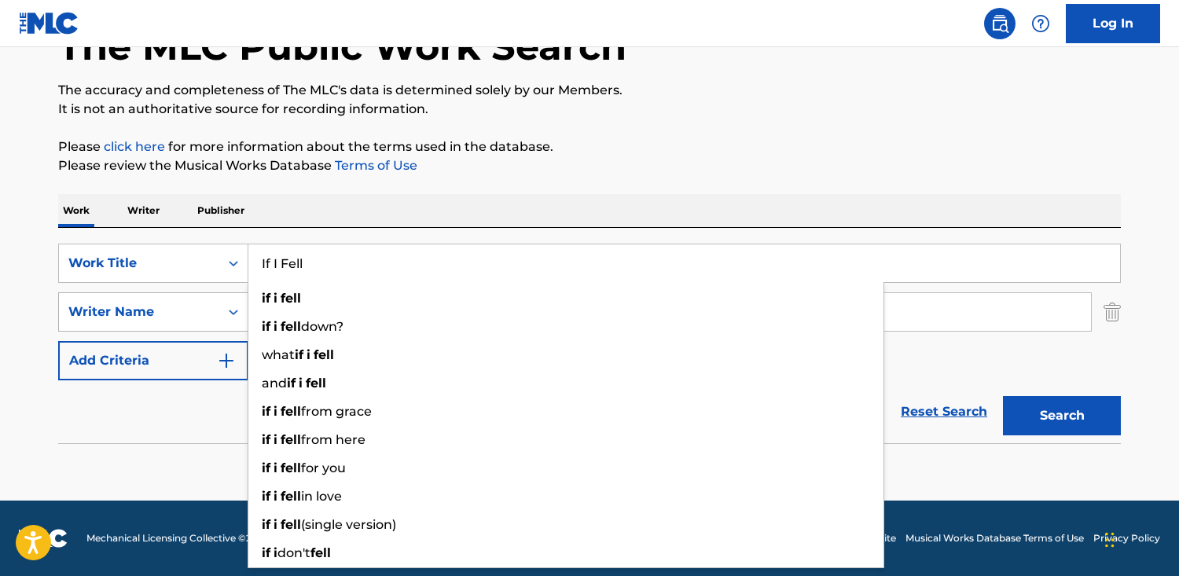
click at [83, 312] on div "Writer Name" at bounding box center [138, 312] width 141 height 19
drag, startPoint x: 359, startPoint y: 256, endPoint x: 107, endPoint y: 270, distance: 252.6
click at [107, 270] on div "SearchWithCriteria4c859eab-eddf-48af-b1cf-2cf1d187245e Work Title If I Fell if …" at bounding box center [589, 263] width 1062 height 39
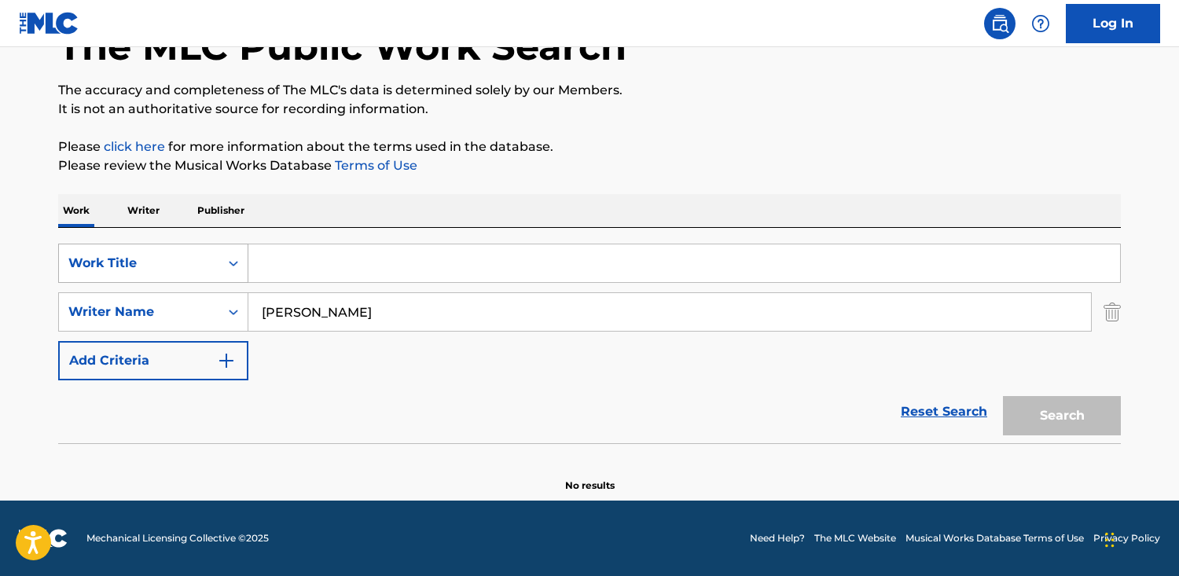
paste input "I'll Follow the Sun"
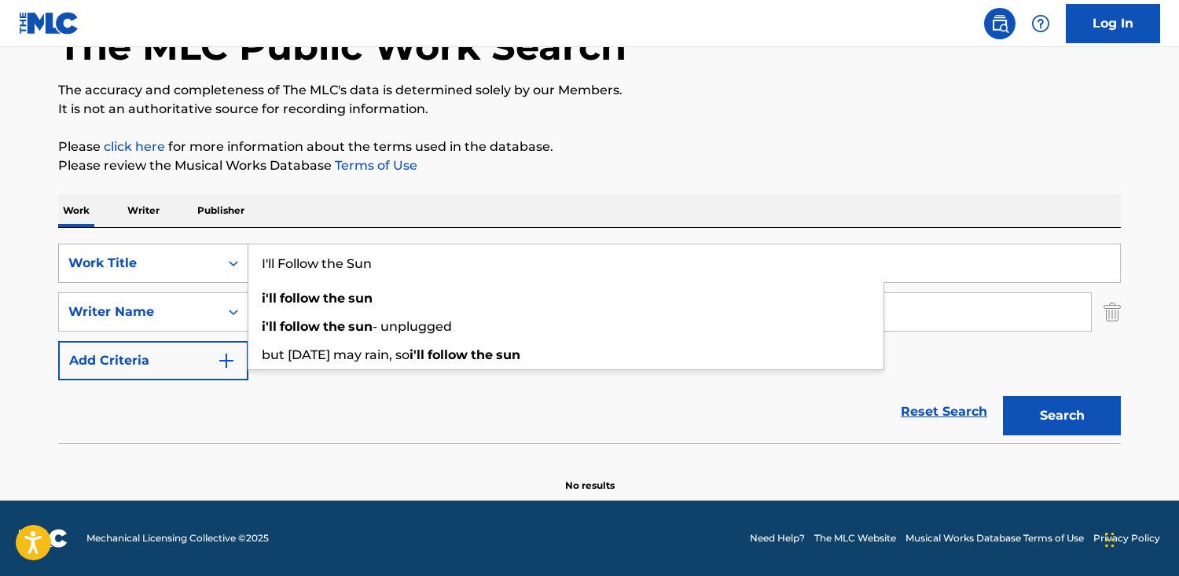
type input "I'll Follow the Sun"
click at [1003, 396] on button "Search" at bounding box center [1062, 415] width 118 height 39
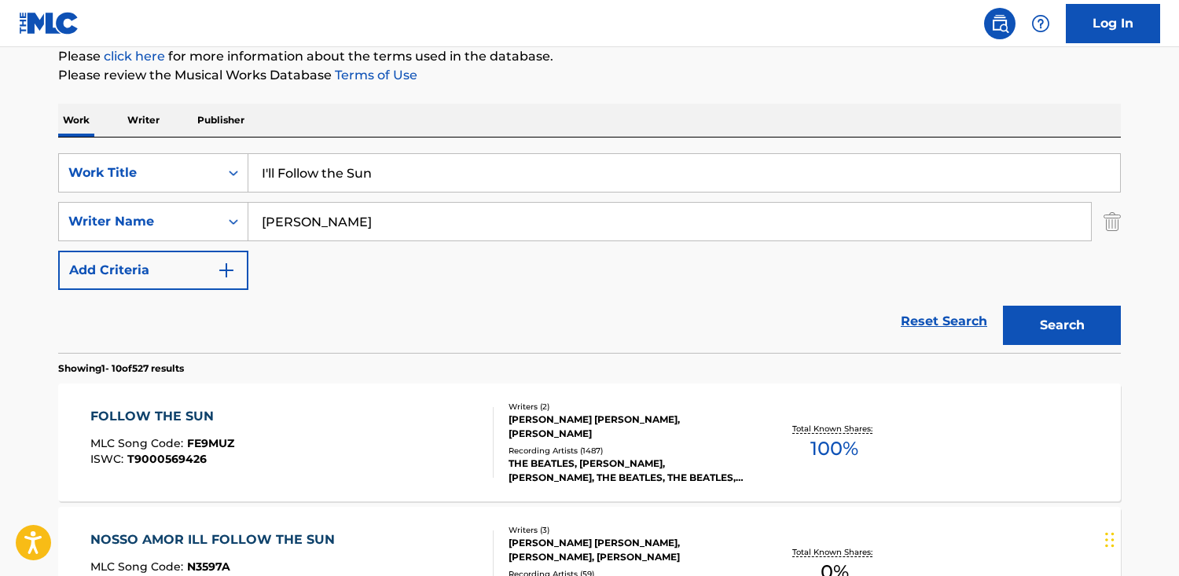
scroll to position [193, 0]
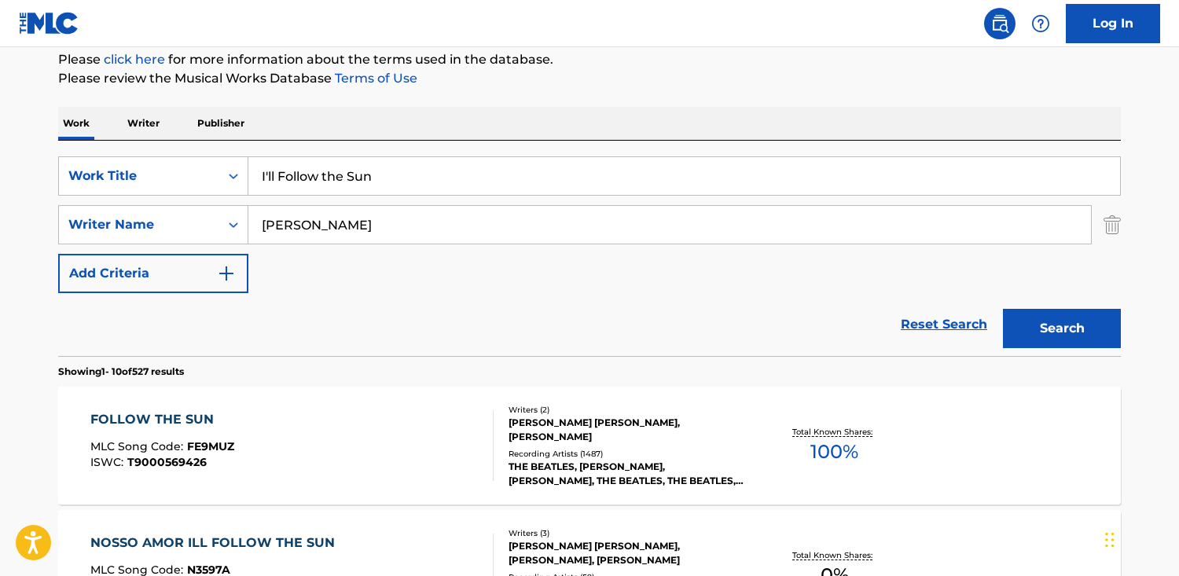
click at [427, 410] on div "FOLLOW THE SUN MLC Song Code : FE9MUZ ISWC : T9000569426" at bounding box center [292, 445] width 404 height 71
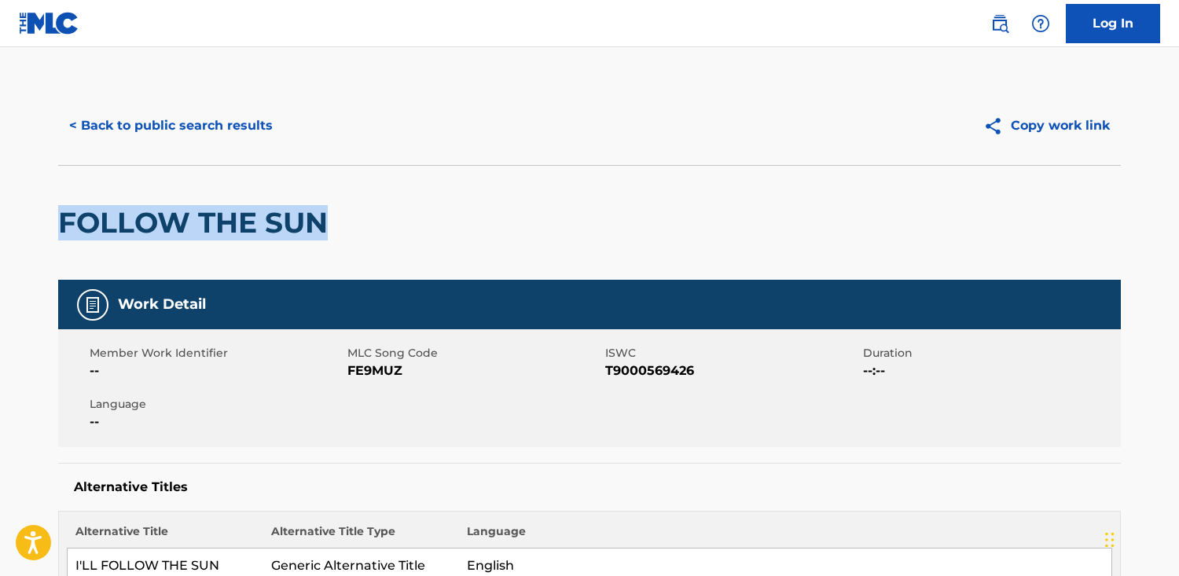
drag, startPoint x: 346, startPoint y: 227, endPoint x: 132, endPoint y: 220, distance: 213.8
click at [0, 225] on html "Accessibility Screen-Reader Guide, Feedback, and Issue Reporting | New window L…" at bounding box center [589, 288] width 1179 height 576
copy h2 "FOLLOW THE SUN"
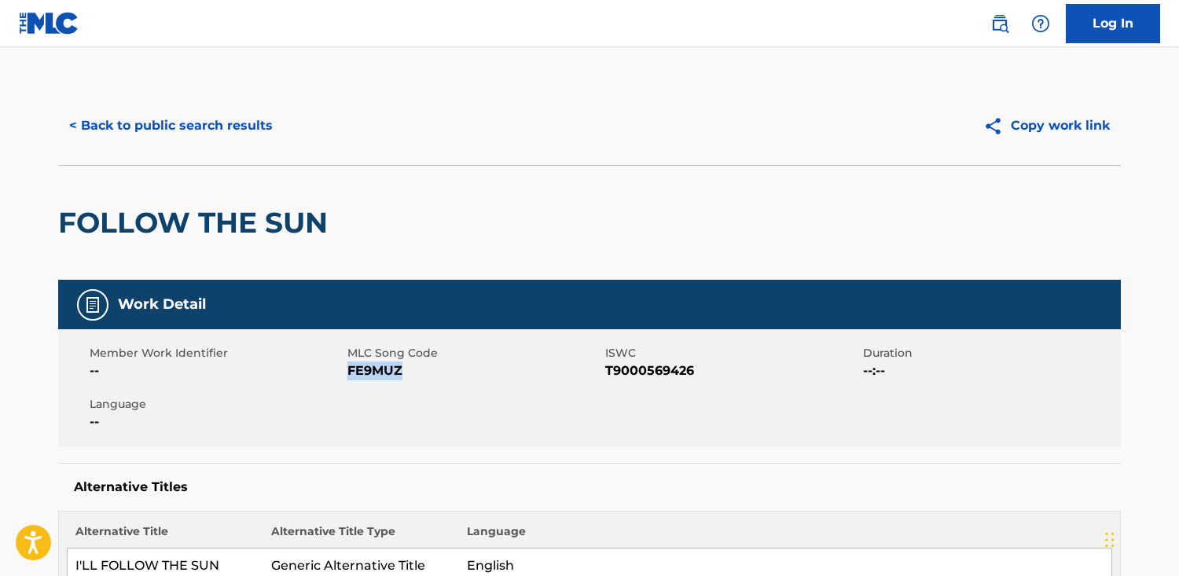
drag, startPoint x: 408, startPoint y: 369, endPoint x: 348, endPoint y: 372, distance: 59.8
click at [348, 372] on span "FE9MUZ" at bounding box center [474, 370] width 254 height 19
copy span "FE9MUZ"
click at [101, 148] on div "< Back to public search results Copy work link" at bounding box center [589, 125] width 1062 height 79
click at [119, 130] on button "< Back to public search results" at bounding box center [171, 125] width 226 height 39
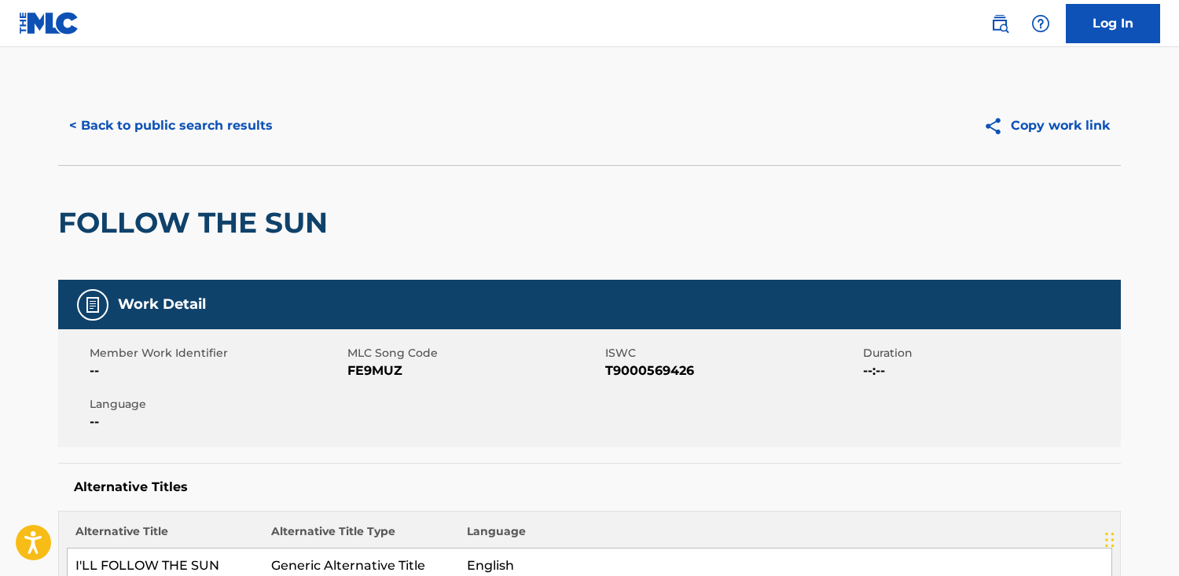
scroll to position [193, 0]
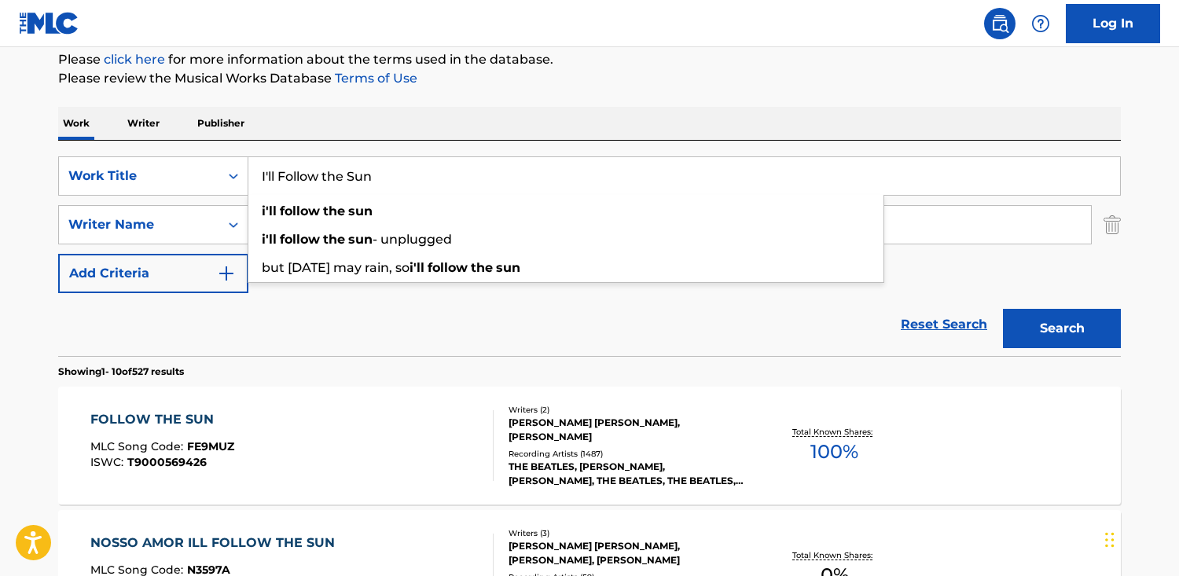
drag, startPoint x: 438, startPoint y: 172, endPoint x: 57, endPoint y: 176, distance: 381.9
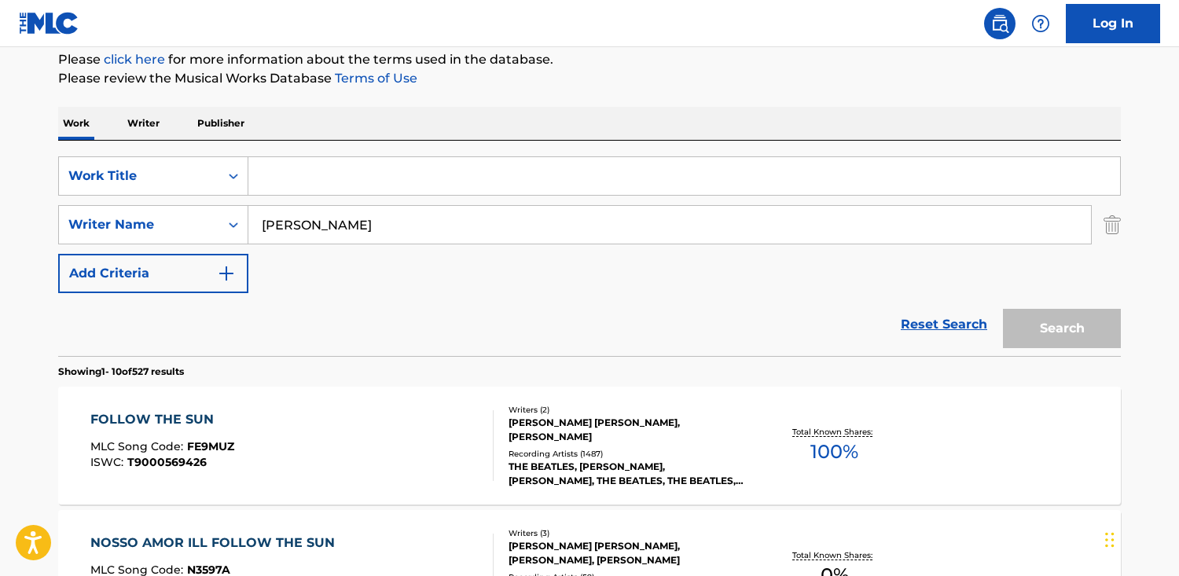
paste input "I´m Happy Just to Dance with You"
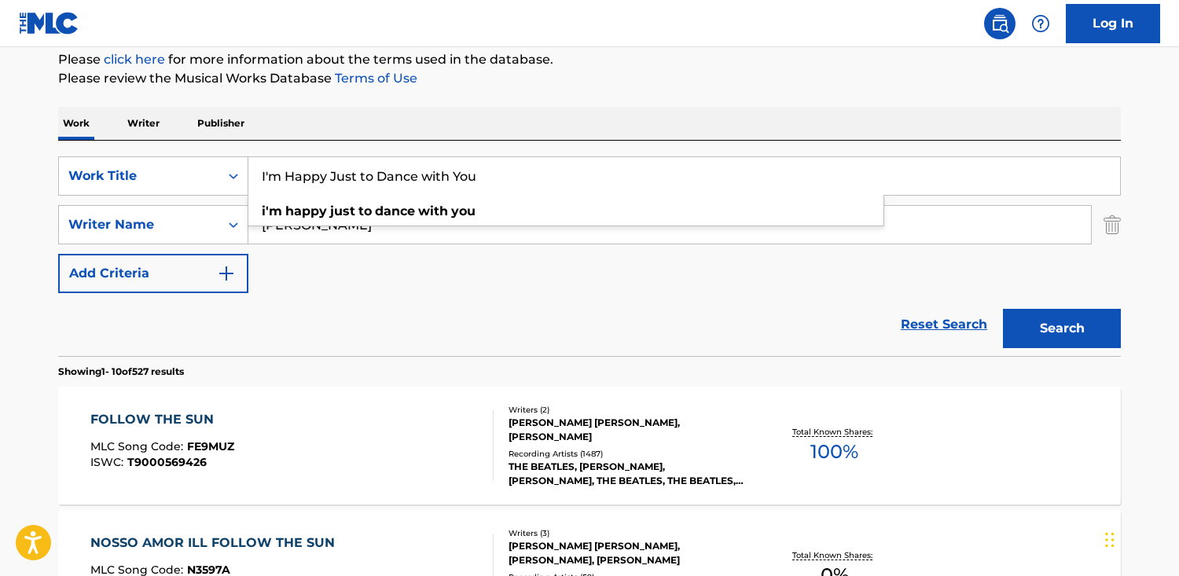
type input "I'm Happy Just to Dance with You"
click at [1003, 309] on button "Search" at bounding box center [1062, 328] width 118 height 39
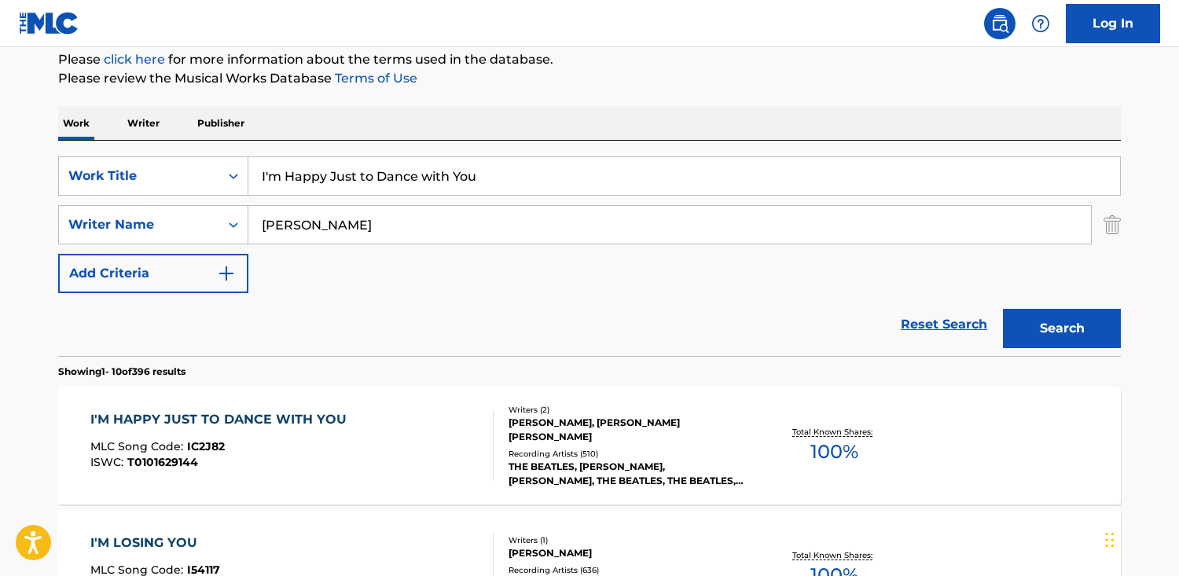
click at [248, 417] on div "I'M HAPPY JUST TO DANCE WITH YOU" at bounding box center [222, 419] width 264 height 19
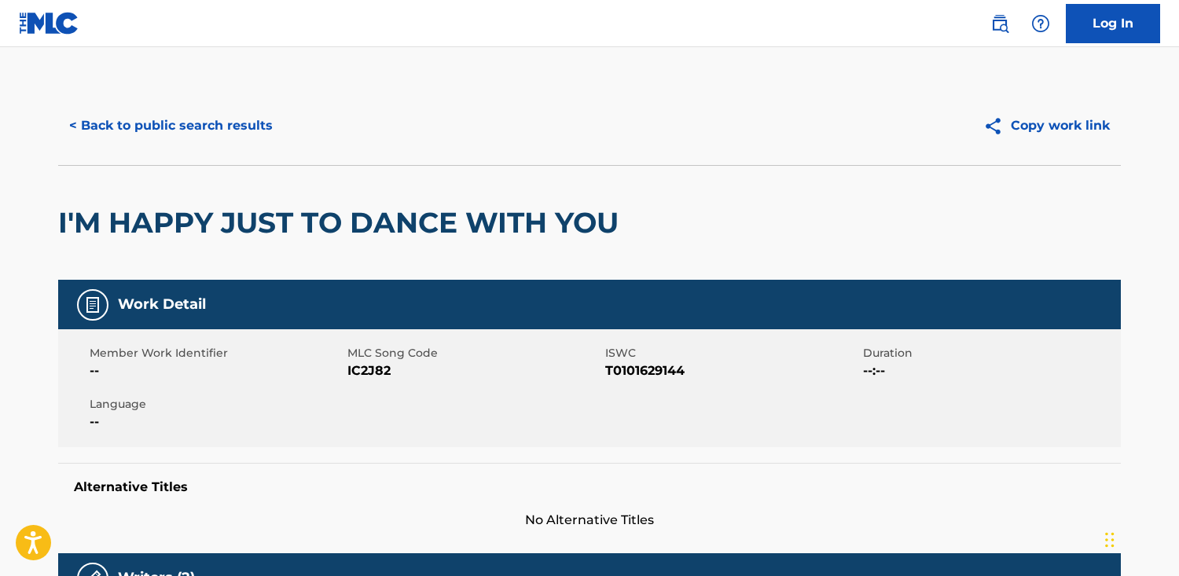
drag, startPoint x: 667, startPoint y: 218, endPoint x: -246, endPoint y: 262, distance: 914.1
click at [0, 262] on html "Accessibility Screen-Reader Guide, Feedback, and Issue Reporting | New window L…" at bounding box center [589, 288] width 1179 height 576
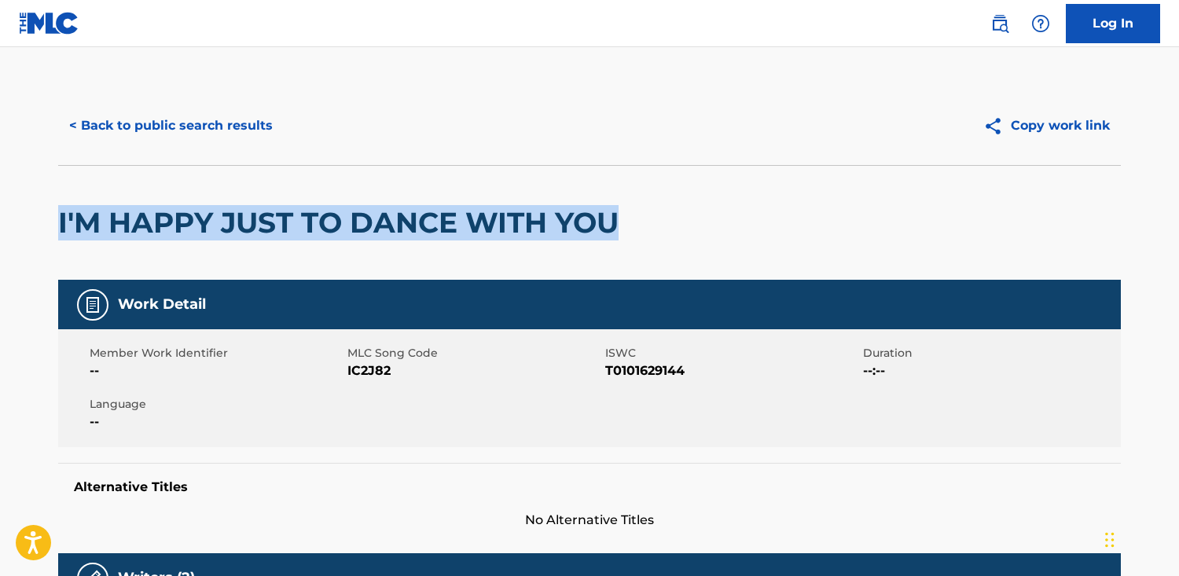
drag, startPoint x: 651, startPoint y: 222, endPoint x: 59, endPoint y: 233, distance: 592.6
click at [59, 233] on div "I'M HAPPY JUST TO DANCE WITH YOU" at bounding box center [589, 222] width 1062 height 115
copy h2 "I'M HAPPY JUST TO DANCE WITH YOU"
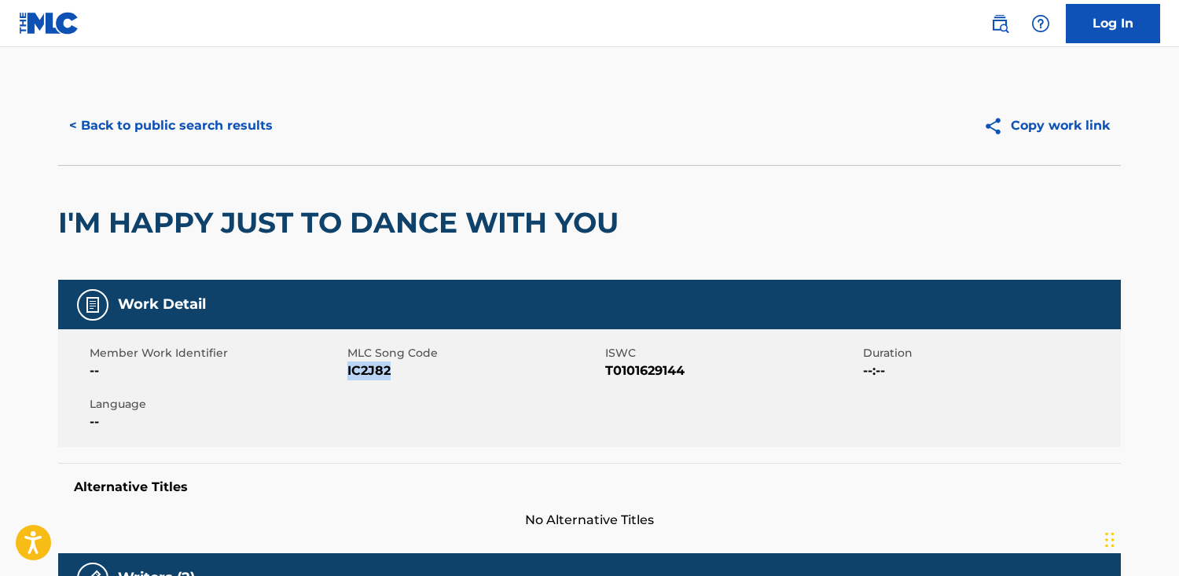
drag, startPoint x: 392, startPoint y: 370, endPoint x: 348, endPoint y: 372, distance: 44.1
click at [348, 372] on span "IC2J82" at bounding box center [474, 370] width 254 height 19
copy span "IC2J82"
click at [128, 123] on button "< Back to public search results" at bounding box center [171, 125] width 226 height 39
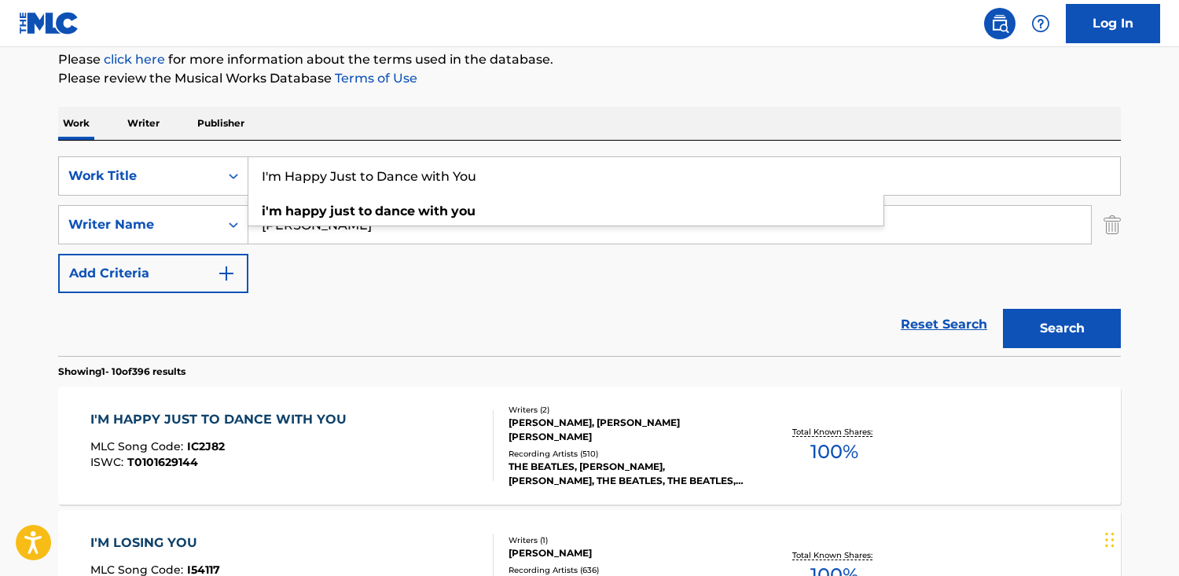
drag, startPoint x: 493, startPoint y: 178, endPoint x: 57, endPoint y: 131, distance: 437.8
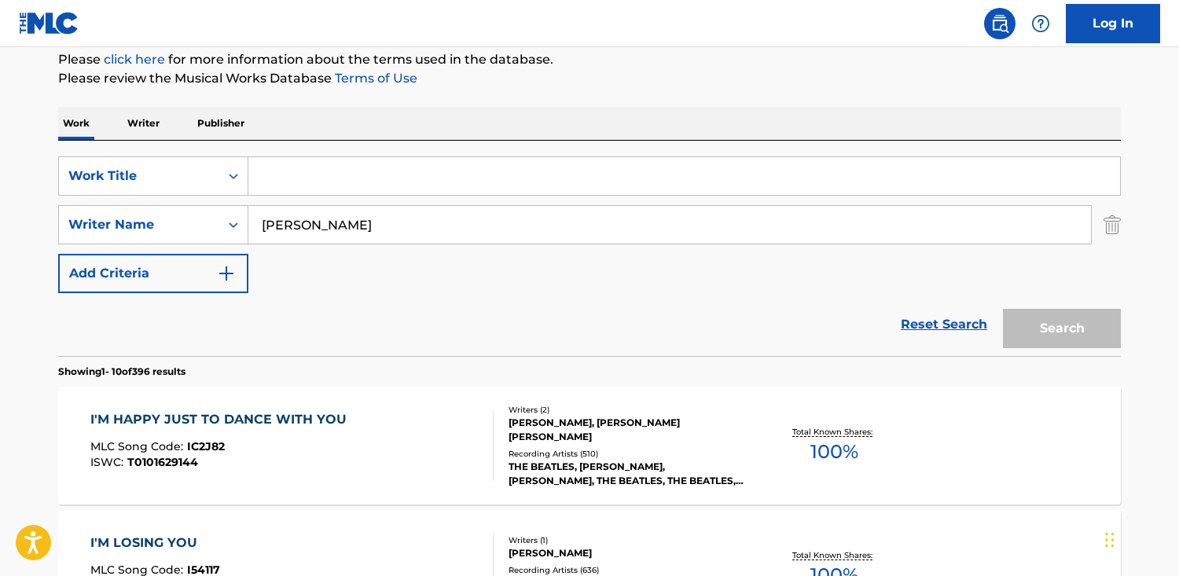
paste input "Things We Said Today"
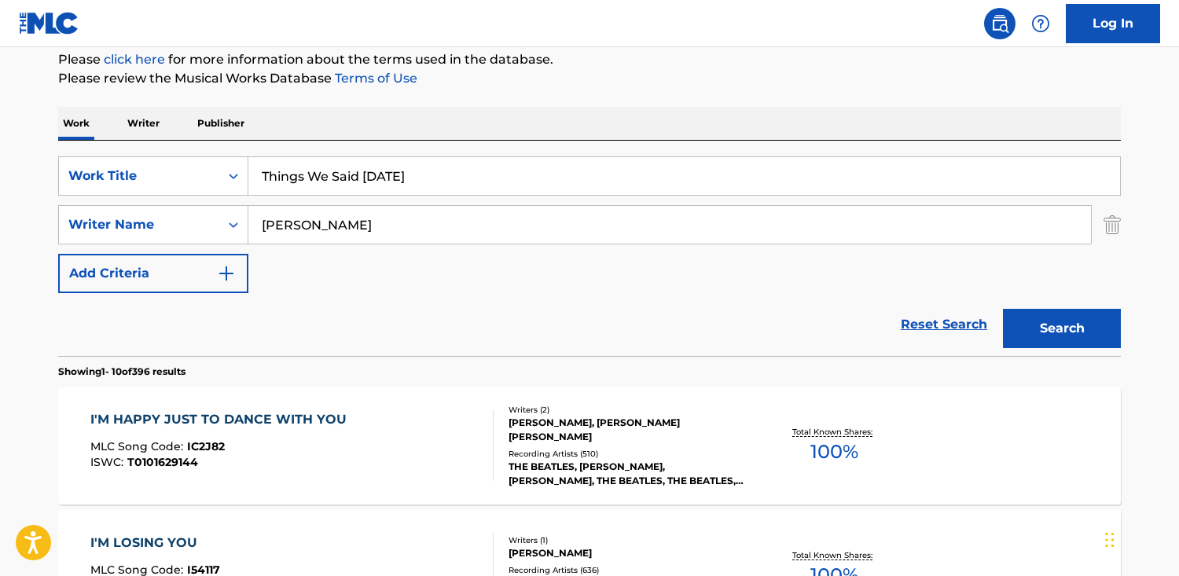
type input "Things We Said Today"
click at [1003, 309] on button "Search" at bounding box center [1062, 328] width 118 height 39
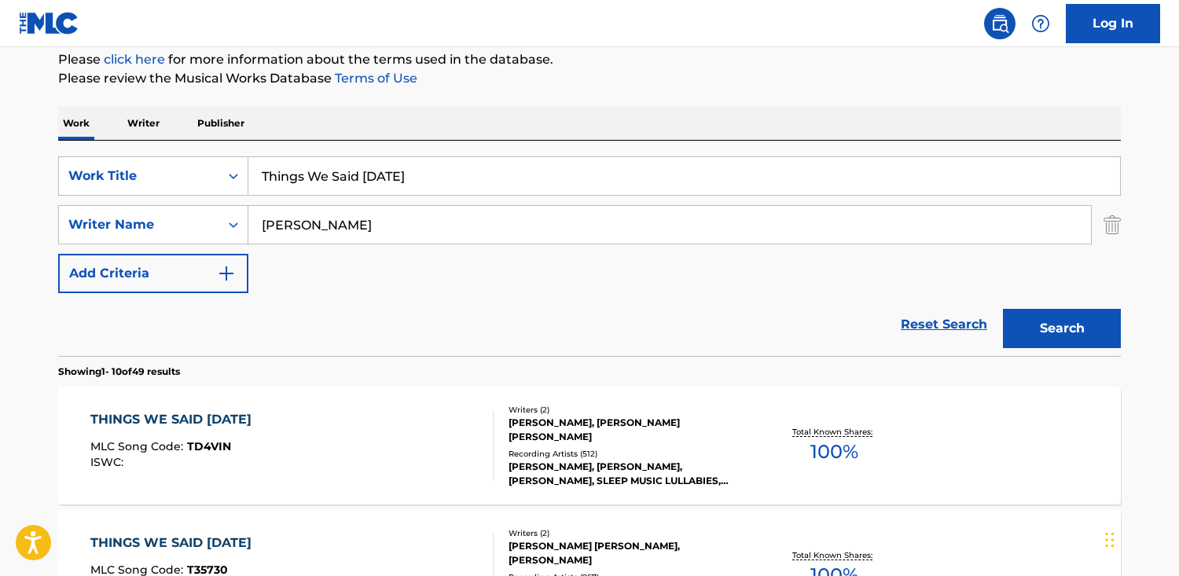
click at [372, 436] on div "THINGS WE SAID TODAY MLC Song Code : TD4VIN ISWC :" at bounding box center [292, 445] width 404 height 71
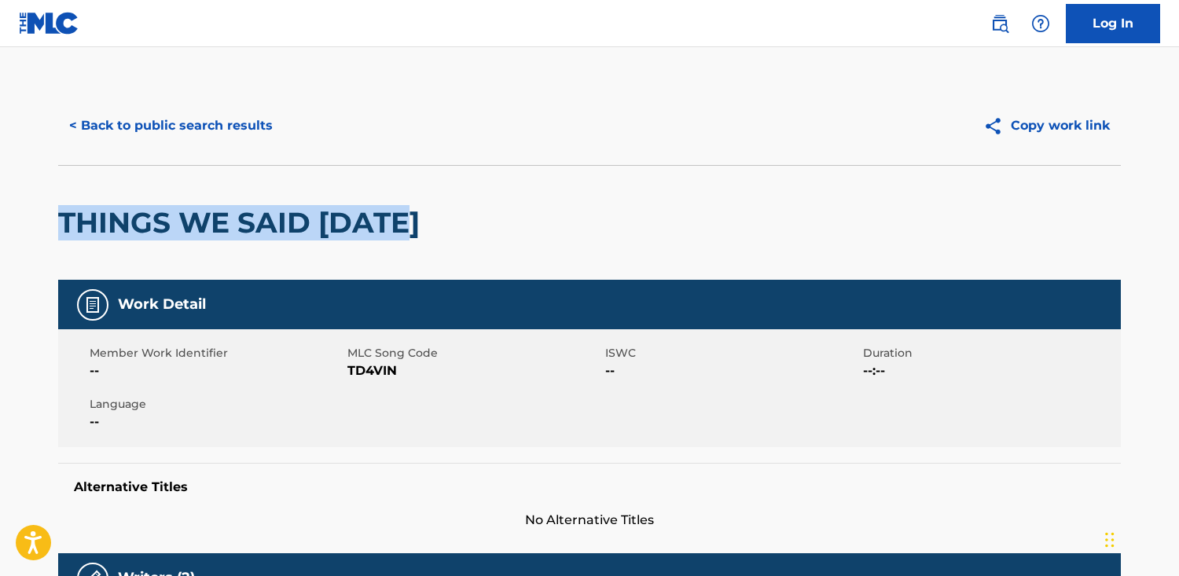
drag, startPoint x: 421, startPoint y: 241, endPoint x: 71, endPoint y: 228, distance: 350.7
copy h2 "THINGS WE SAID [DATE]"
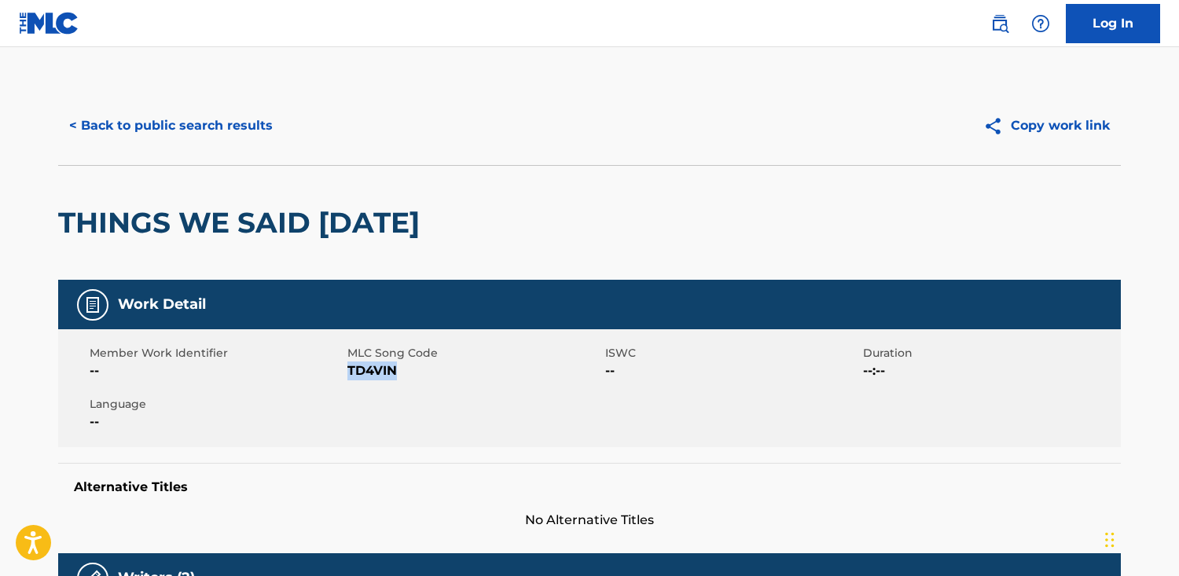
drag, startPoint x: 402, startPoint y: 369, endPoint x: 350, endPoint y: 372, distance: 51.1
click at [350, 372] on span "TD4VIN" at bounding box center [474, 370] width 254 height 19
copy span "TD4VIN"
click at [228, 117] on button "< Back to public search results" at bounding box center [171, 125] width 226 height 39
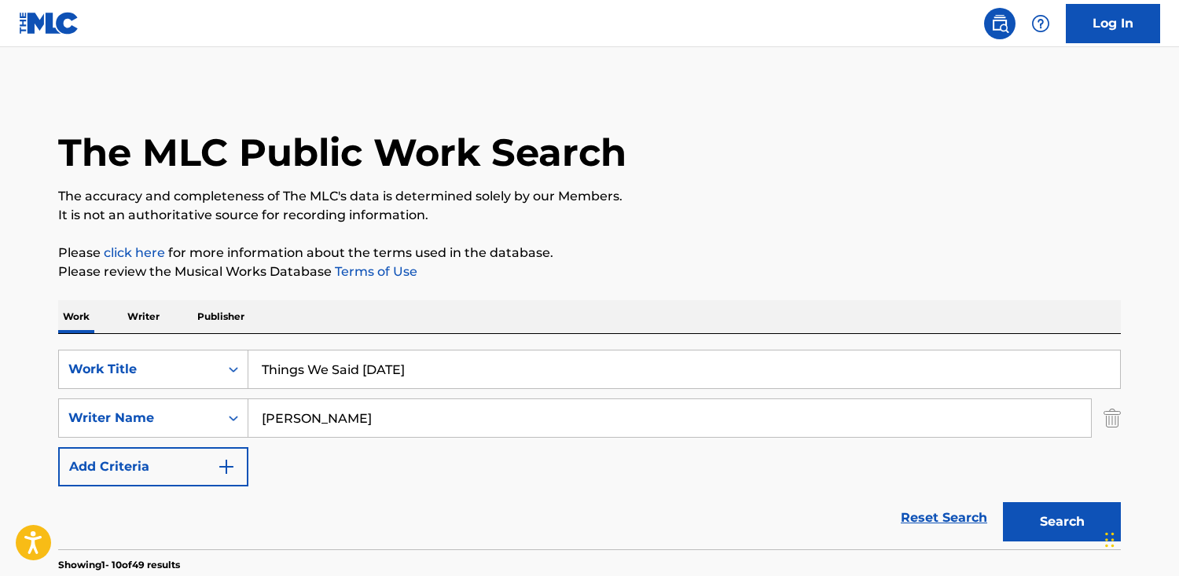
scroll to position [193, 0]
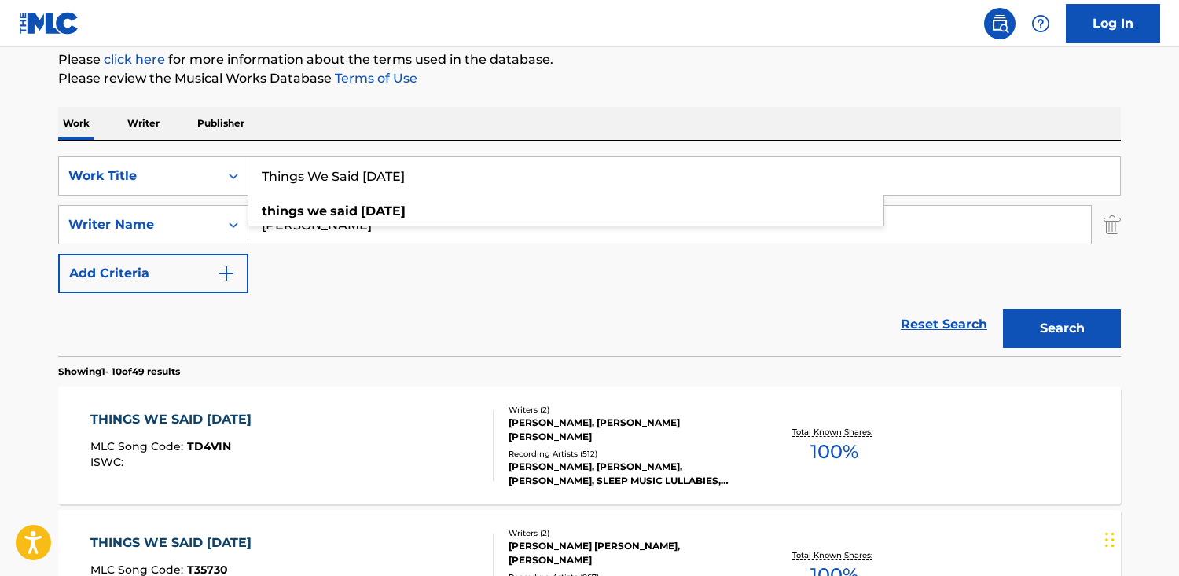
drag, startPoint x: 474, startPoint y: 168, endPoint x: 454, endPoint y: 182, distance: 23.8
click at [454, 182] on input "Things We Said Today" at bounding box center [683, 176] width 871 height 38
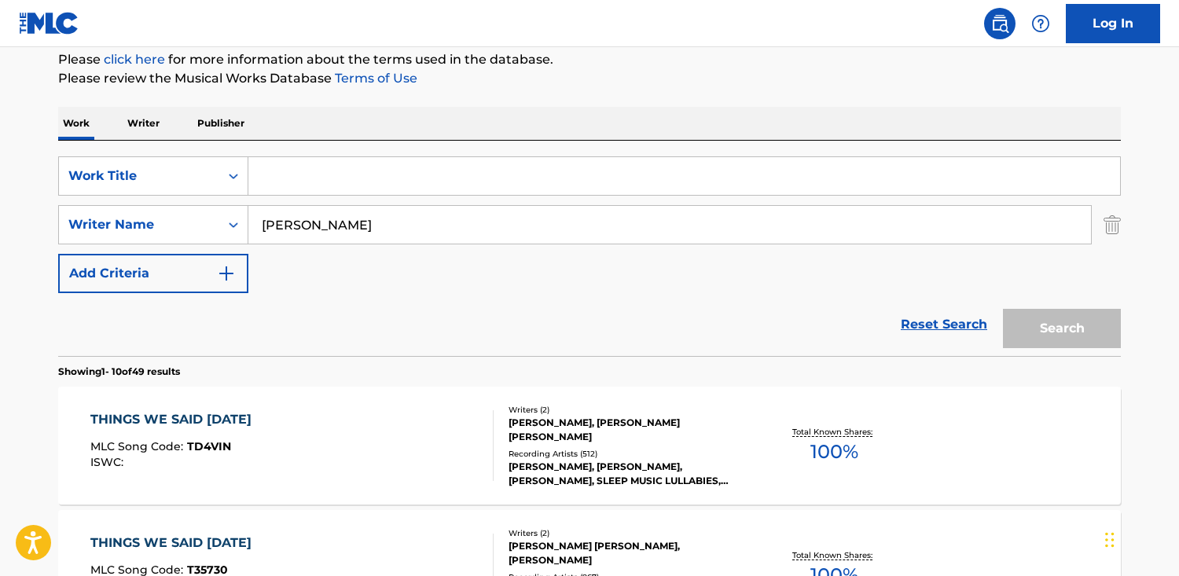
paste input "Blackbird"
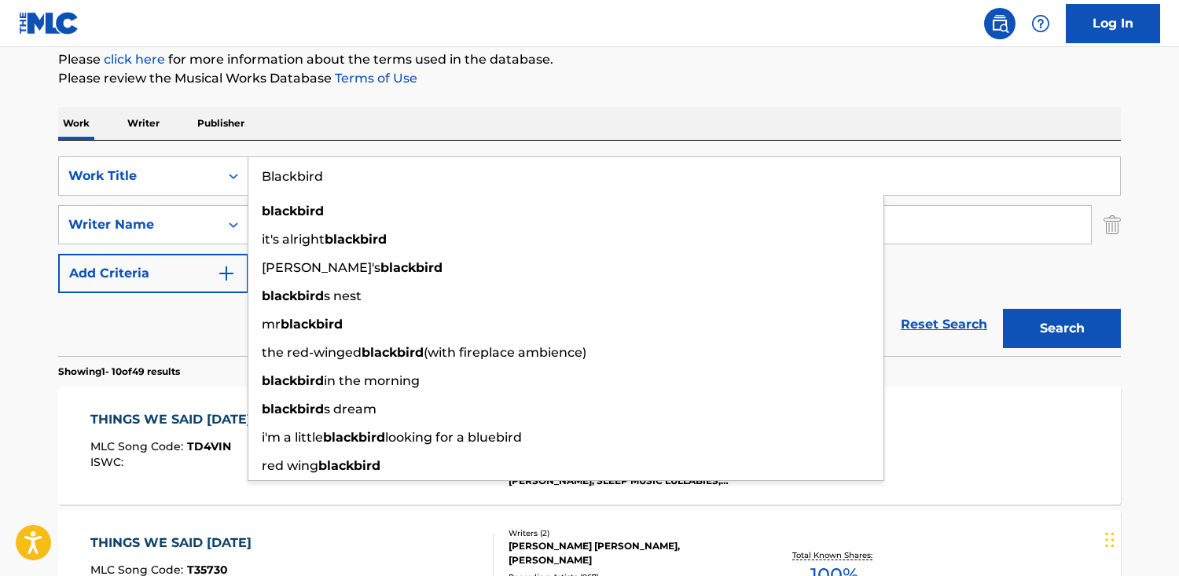
type input "Blackbird"
click at [1003, 309] on button "Search" at bounding box center [1062, 328] width 118 height 39
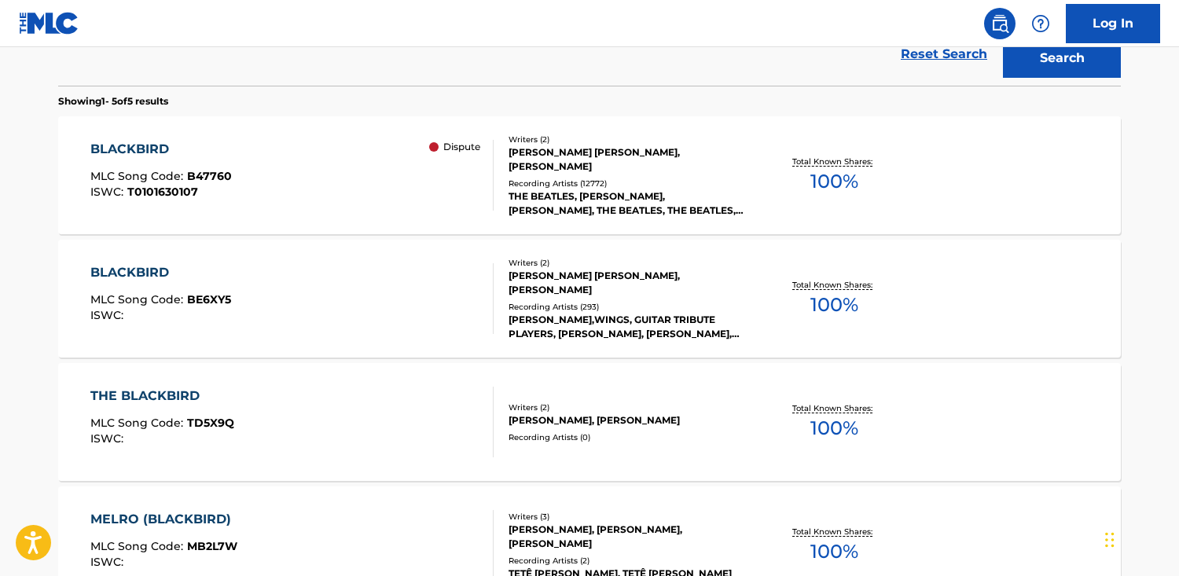
scroll to position [470, 0]
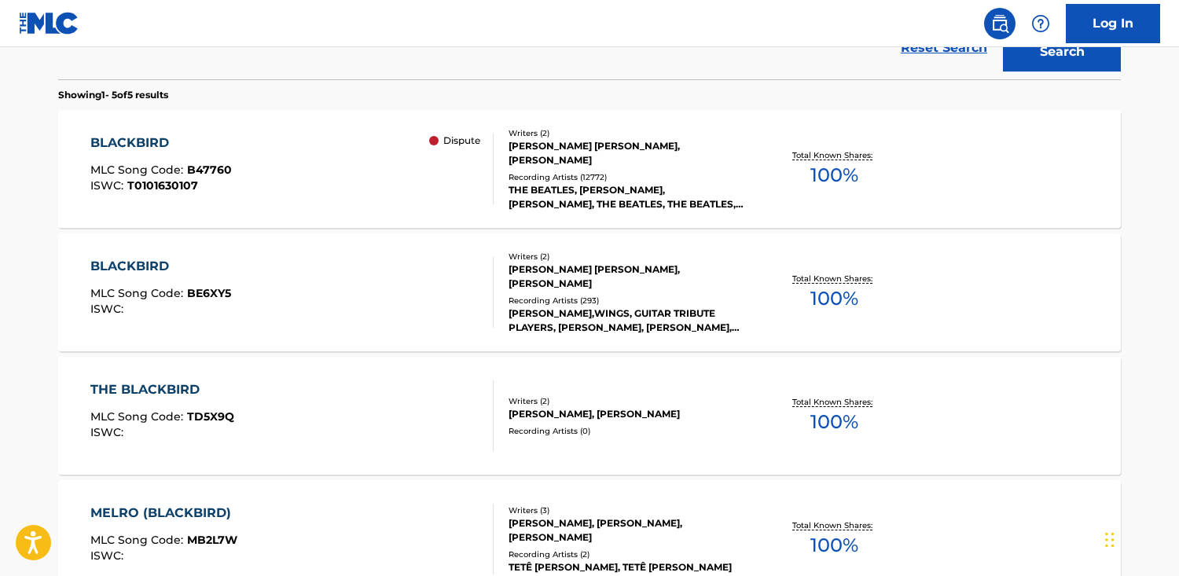
click at [277, 160] on div "BLACKBIRD MLC Song Code : B47760 ISWC : T0101630107 Dispute" at bounding box center [292, 169] width 404 height 71
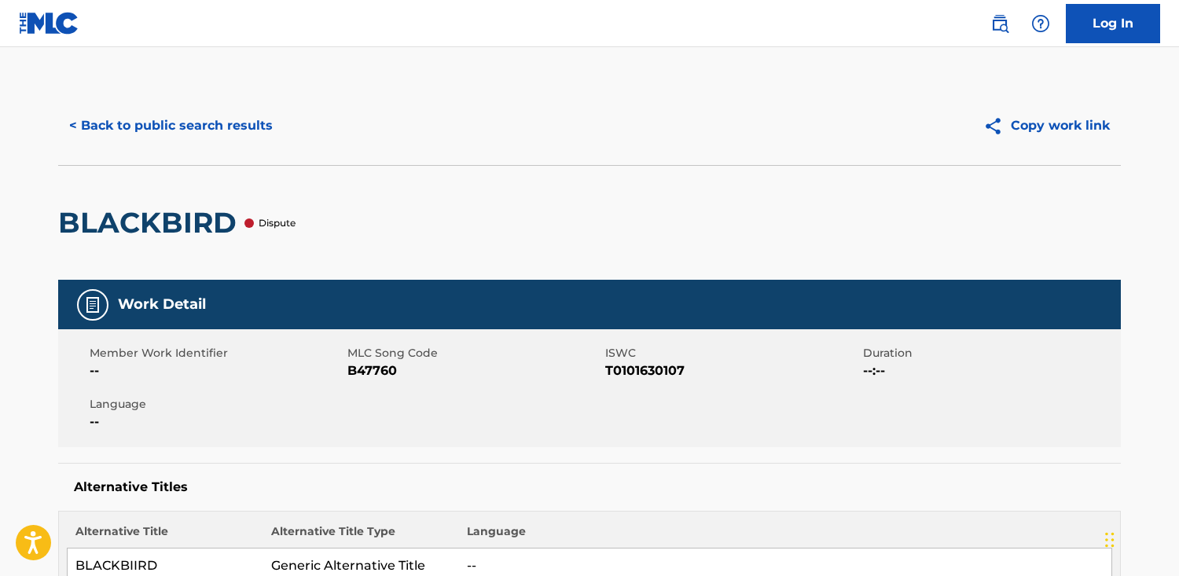
click at [226, 121] on button "< Back to public search results" at bounding box center [171, 125] width 226 height 39
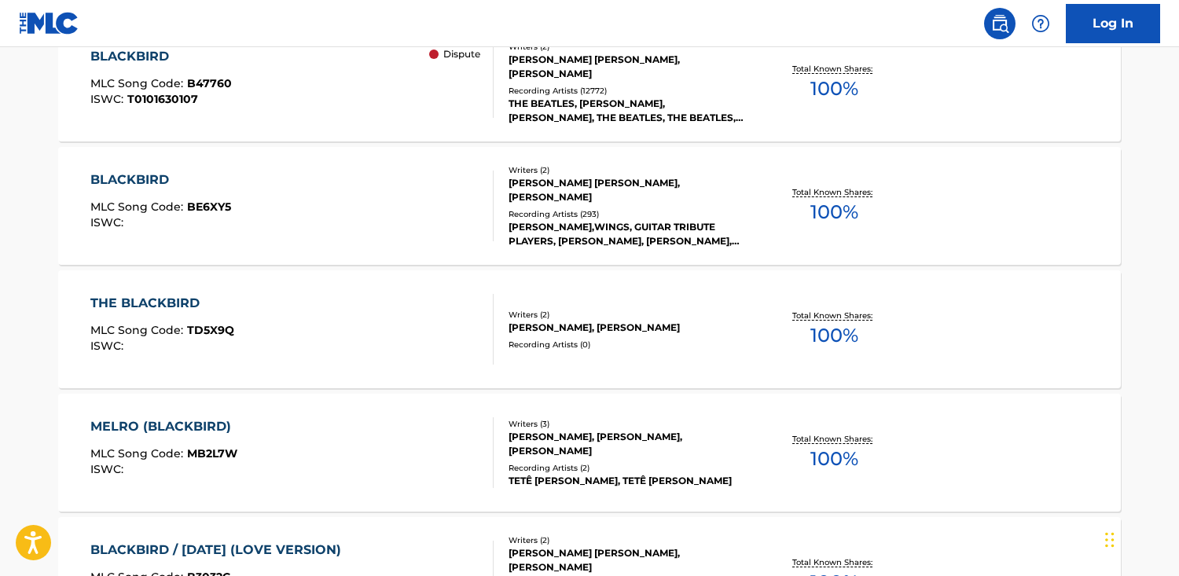
scroll to position [555, 0]
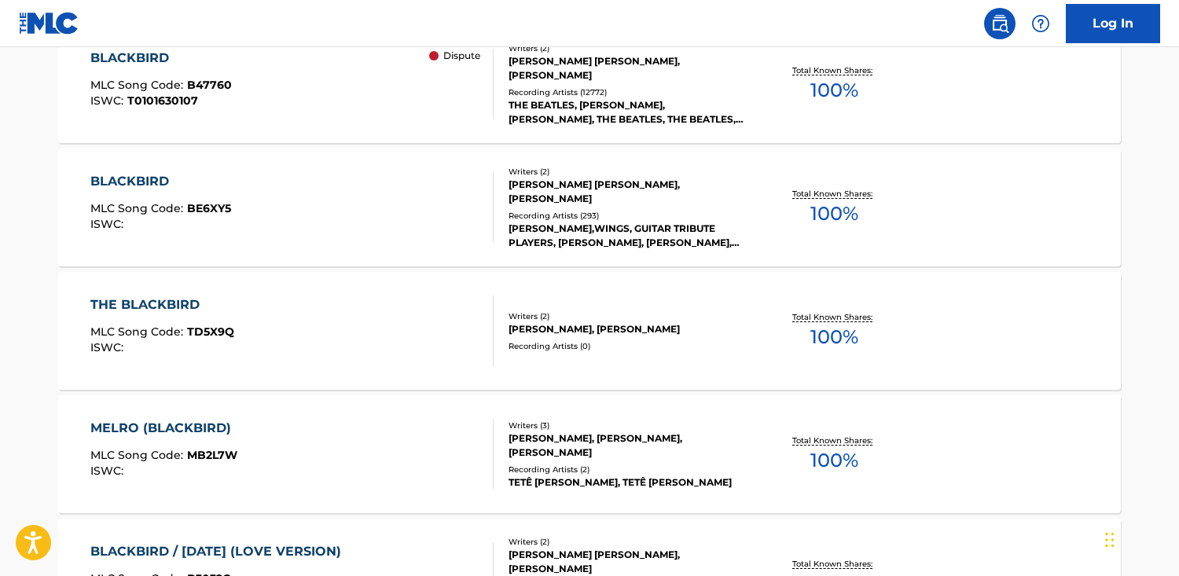
click at [240, 223] on div "BLACKBIRD MLC Song Code : BE6XY5 ISWC :" at bounding box center [292, 207] width 404 height 71
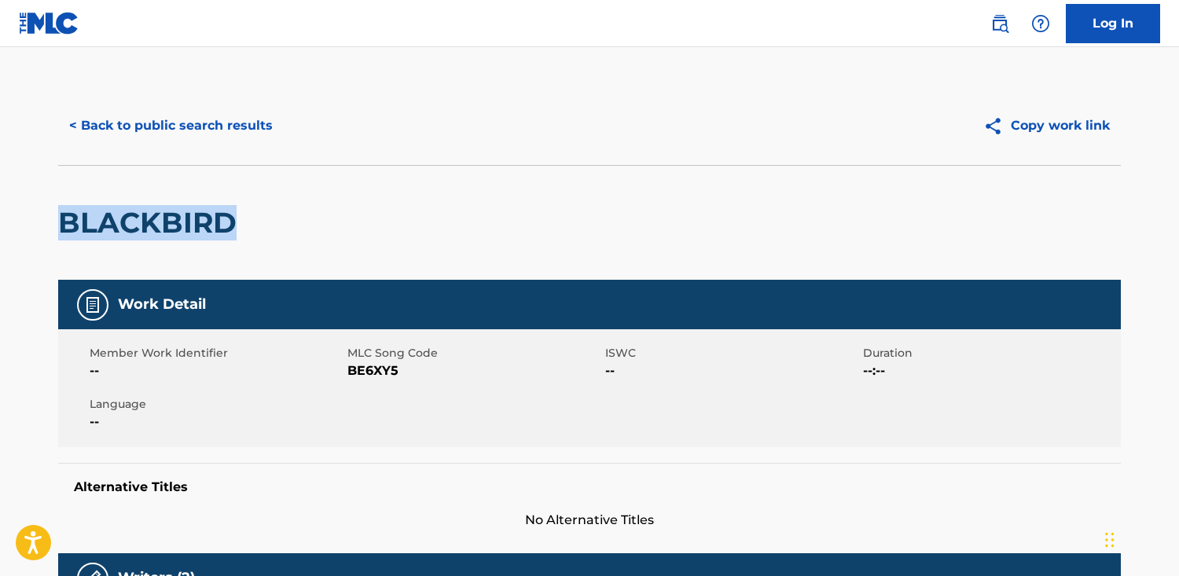
drag, startPoint x: 242, startPoint y: 222, endPoint x: 101, endPoint y: 218, distance: 141.5
click at [0, 209] on html "Accessibility Screen-Reader Guide, Feedback, and Issue Reporting | New window L…" at bounding box center [589, 288] width 1179 height 576
copy h2 "BLACKBIRD"
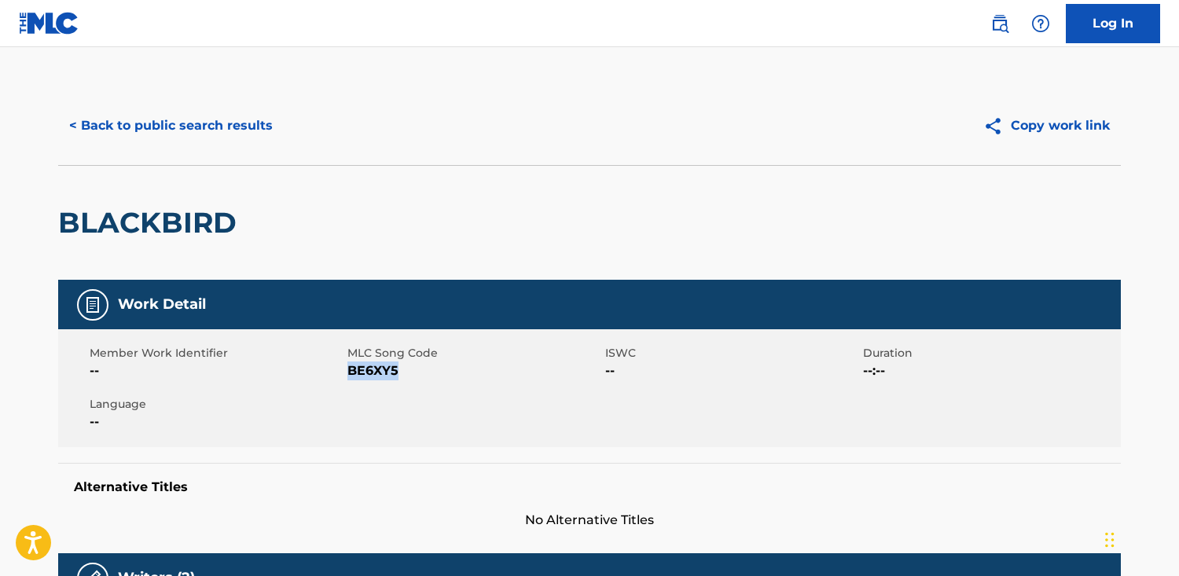
drag, startPoint x: 413, startPoint y: 374, endPoint x: 348, endPoint y: 375, distance: 65.2
click at [348, 375] on span "BE6XY5" at bounding box center [474, 370] width 254 height 19
copy span "BE6XY5"
click at [191, 109] on button "< Back to public search results" at bounding box center [171, 125] width 226 height 39
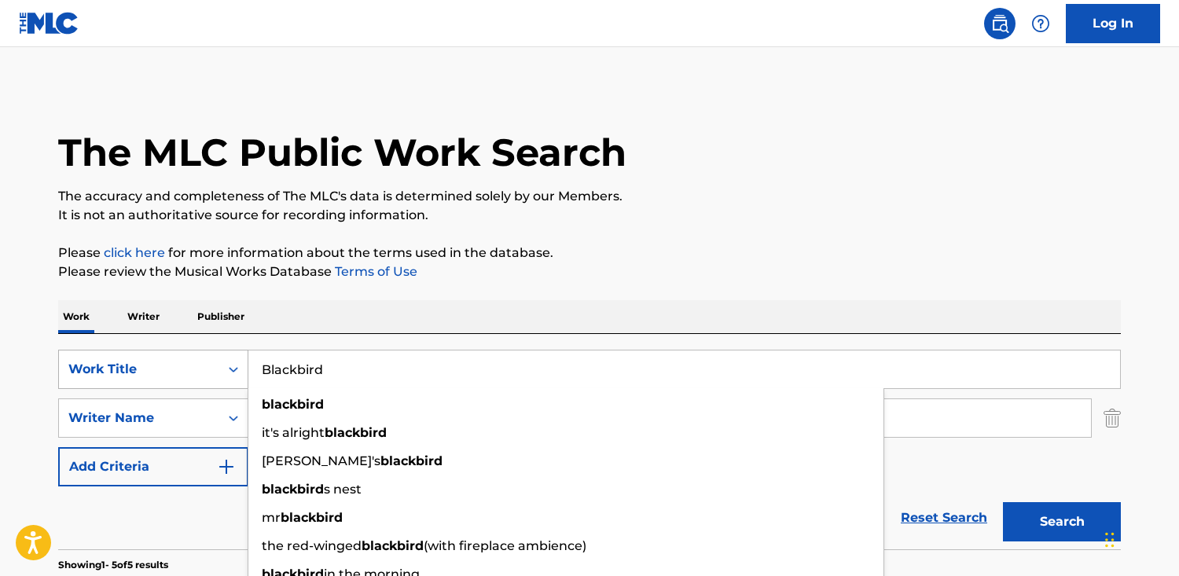
drag, startPoint x: 351, startPoint y: 374, endPoint x: 208, endPoint y: 361, distance: 143.6
click at [208, 361] on div "SearchWithCriteria4c859eab-eddf-48af-b1cf-2cf1d187245e Work Title Blackbird bla…" at bounding box center [589, 369] width 1062 height 39
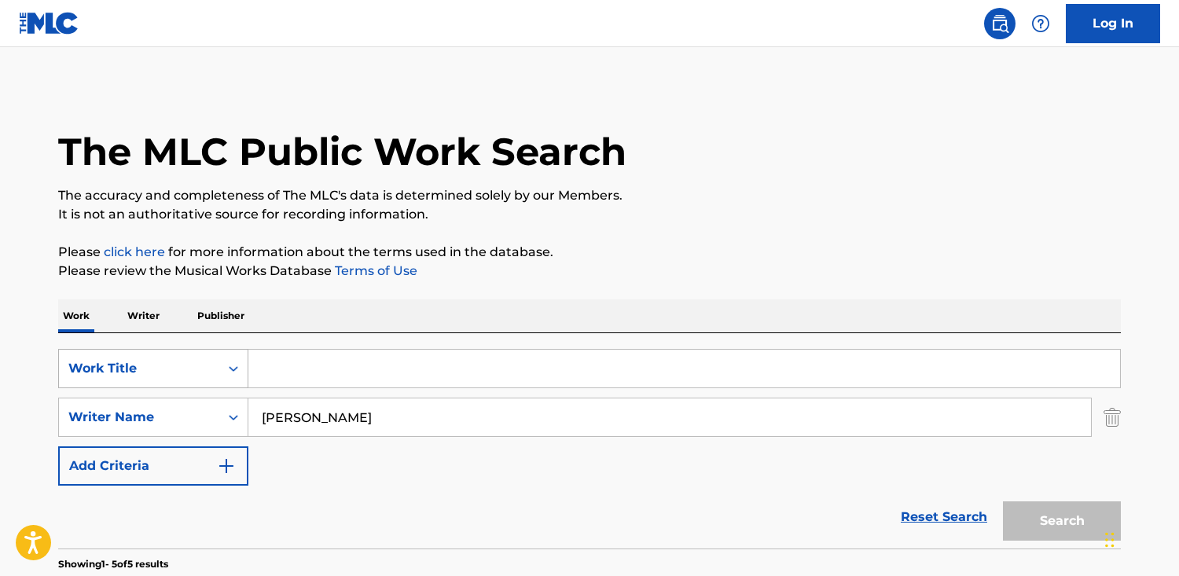
paste input "Help"
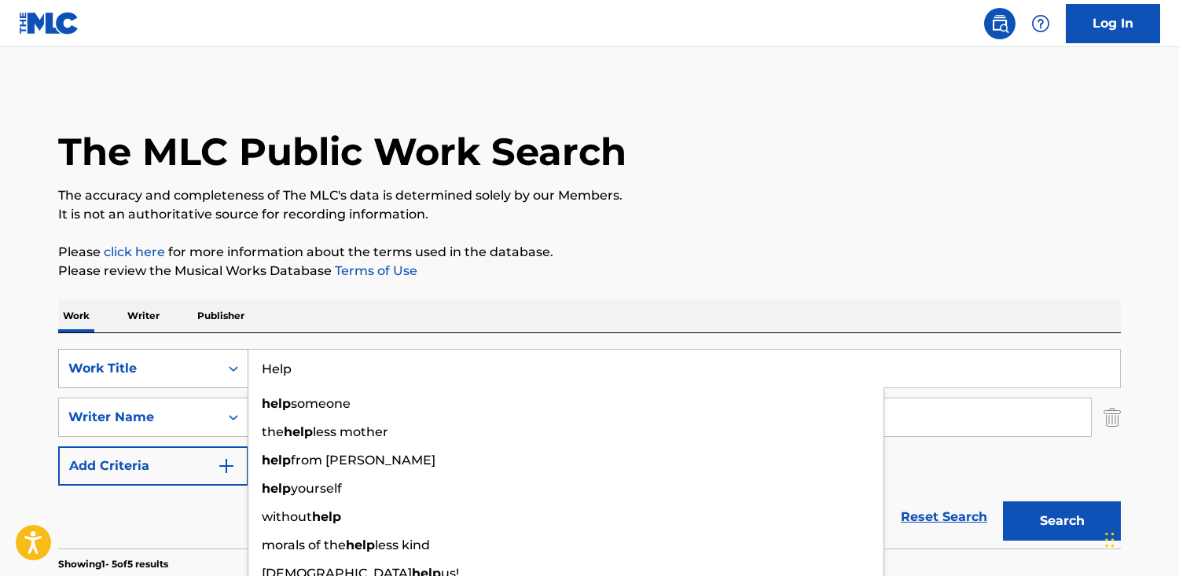
type input "Help"
click at [1003, 501] on button "Search" at bounding box center [1062, 520] width 118 height 39
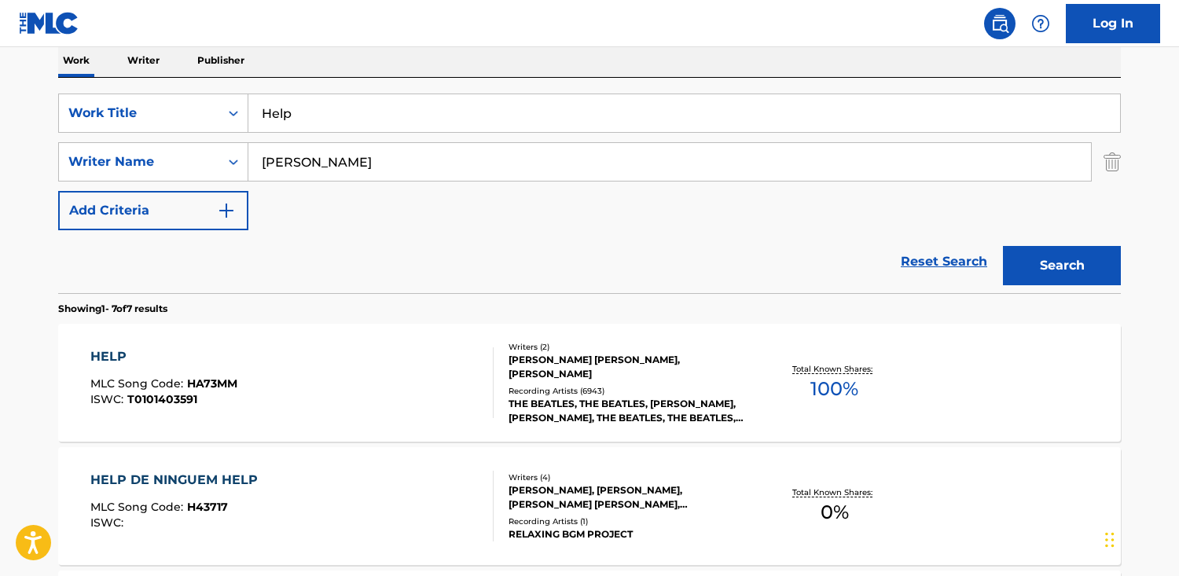
scroll to position [277, 0]
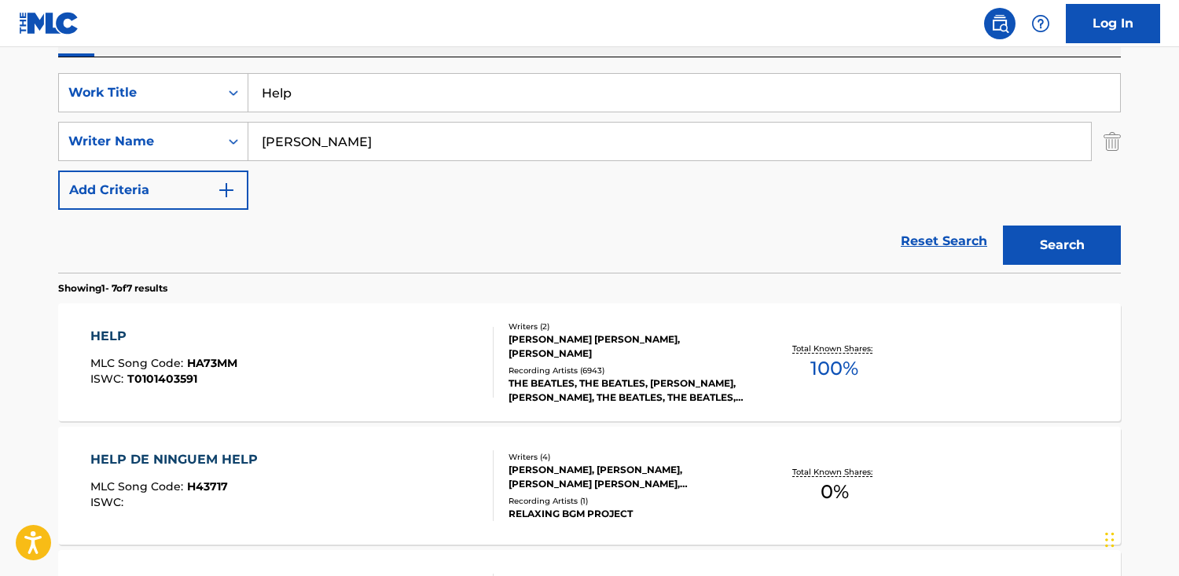
click at [378, 343] on div "HELP MLC Song Code : HA73MM ISWC : T0101403591" at bounding box center [292, 362] width 404 height 71
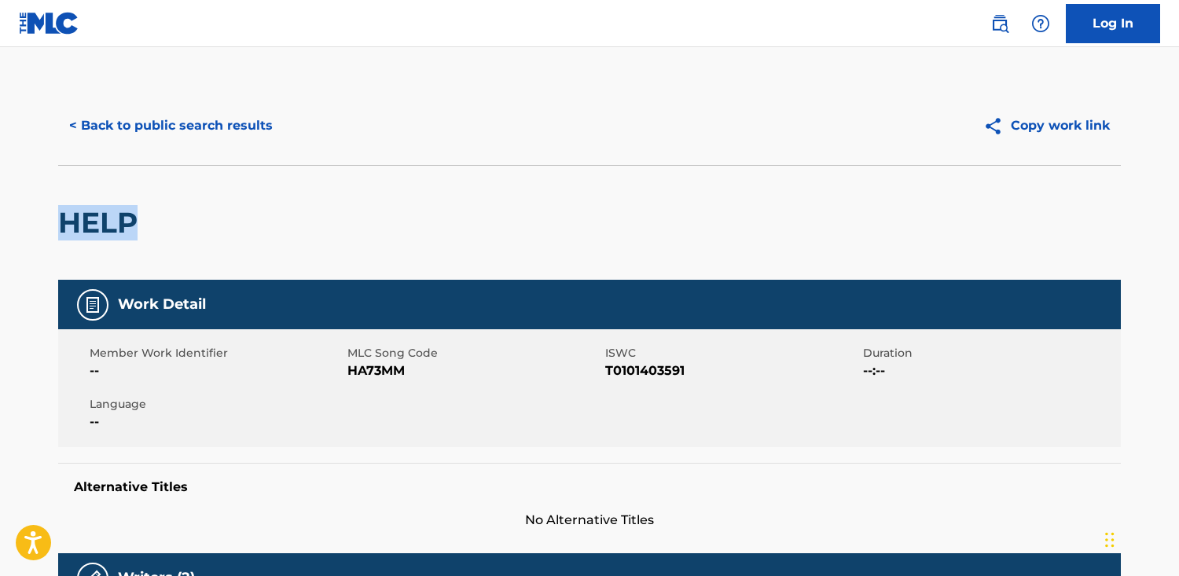
drag, startPoint x: 287, startPoint y: 225, endPoint x: 94, endPoint y: 233, distance: 193.4
click at [0, 218] on html "Accessibility Screen-Reader Guide, Feedback, and Issue Reporting | New window L…" at bounding box center [589, 288] width 1179 height 576
copy h2 "HELP"
drag, startPoint x: 384, startPoint y: 375, endPoint x: 350, endPoint y: 374, distance: 34.6
click at [350, 374] on span "HA73MM" at bounding box center [474, 370] width 254 height 19
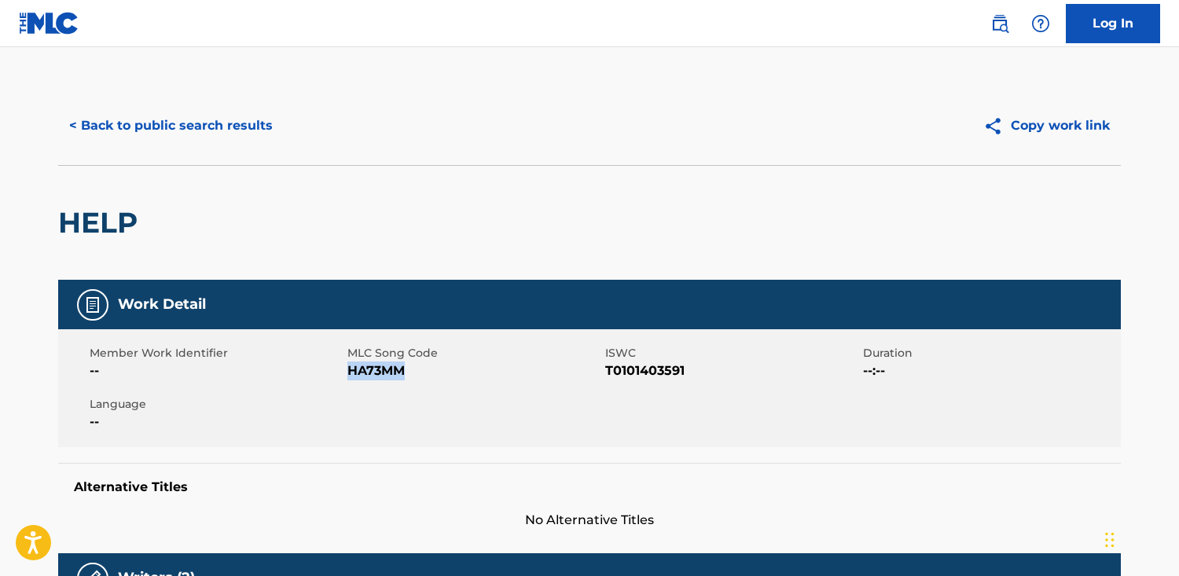
copy span "HA73MM"
click at [261, 118] on button "< Back to public search results" at bounding box center [171, 125] width 226 height 39
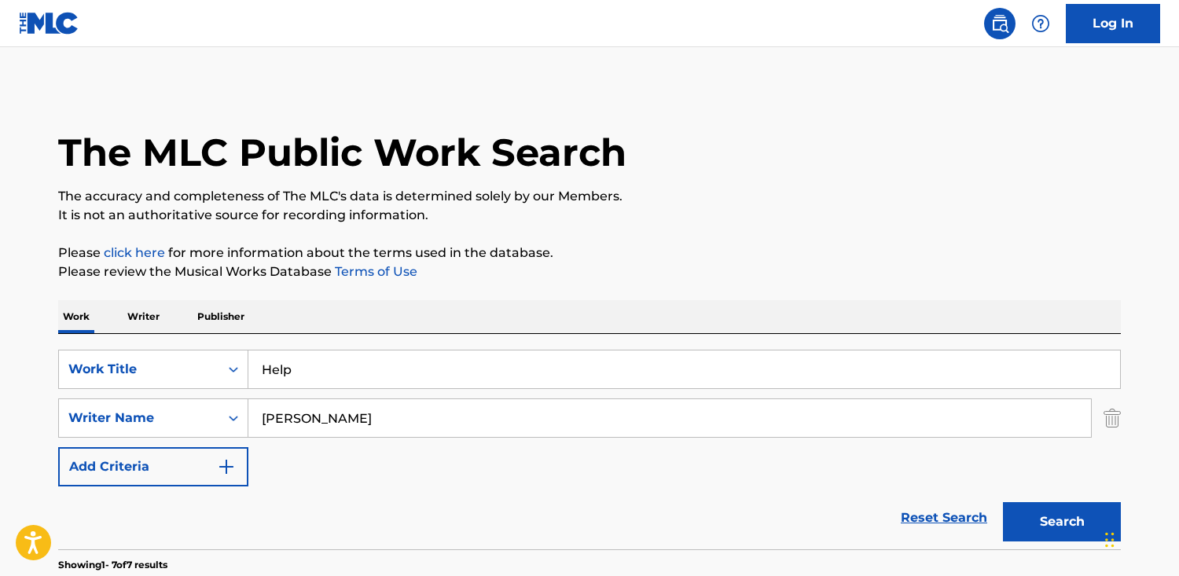
scroll to position [277, 0]
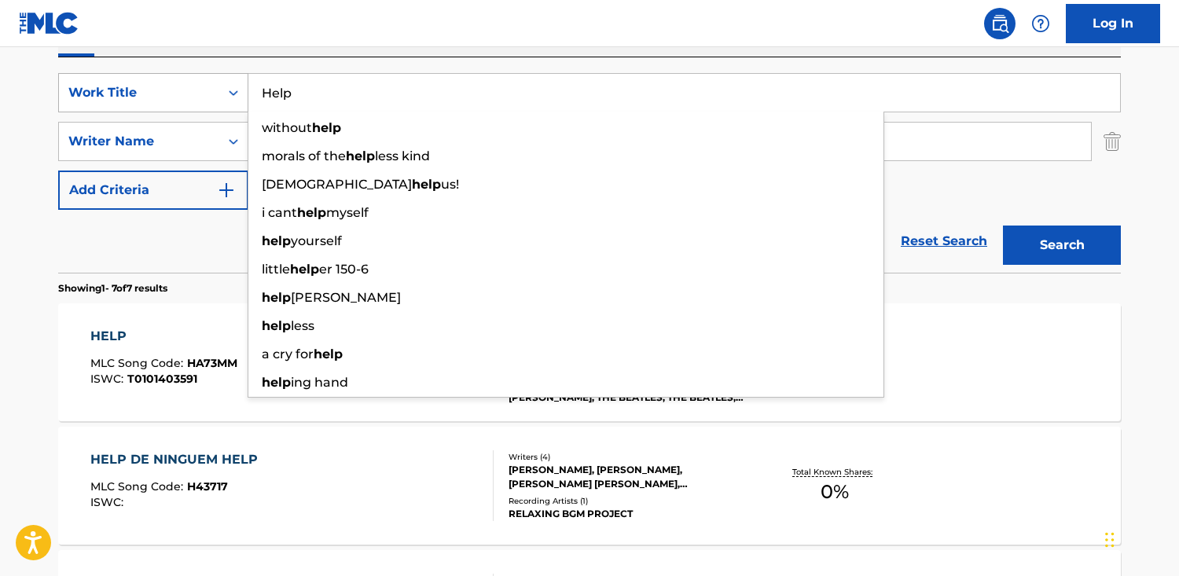
drag, startPoint x: 286, startPoint y: 90, endPoint x: 193, endPoint y: 84, distance: 93.7
click at [192, 84] on div "SearchWithCriteria4c859eab-eddf-48af-b1cf-2cf1d187245e Work Title Help without …" at bounding box center [589, 92] width 1062 height 39
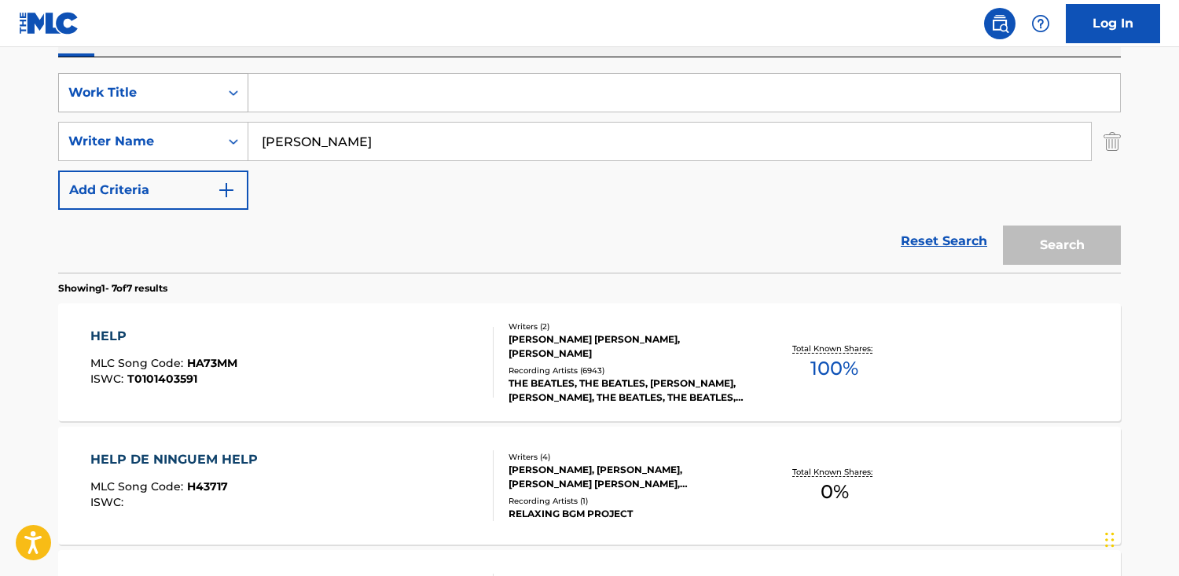
paste input "She´s a Woman"
type input "She´s a Woman"
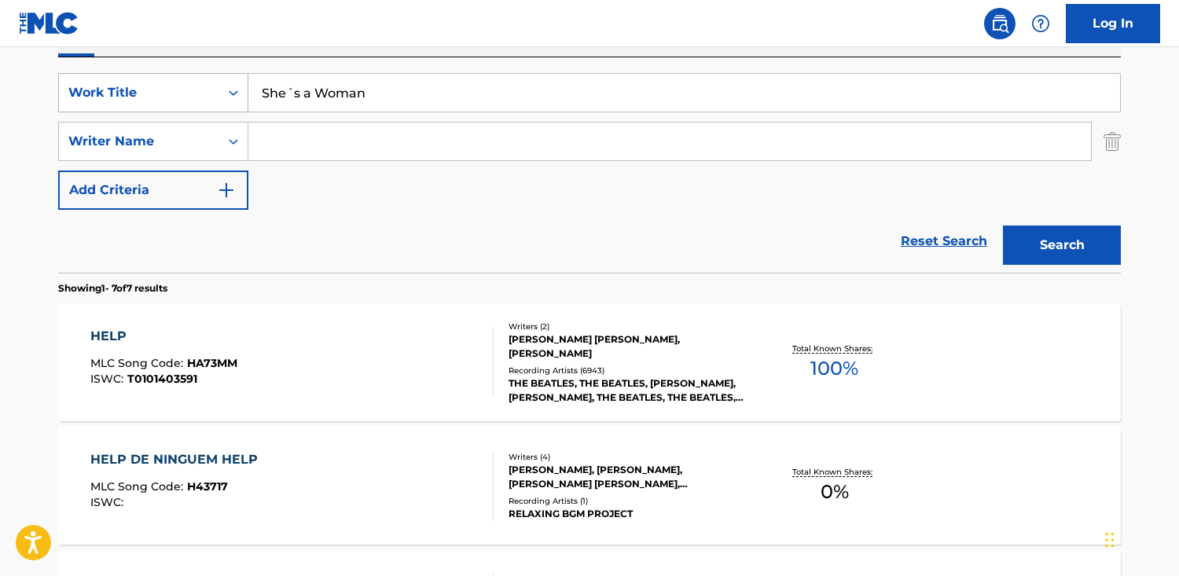
click at [1003, 226] on button "Search" at bounding box center [1062, 245] width 118 height 39
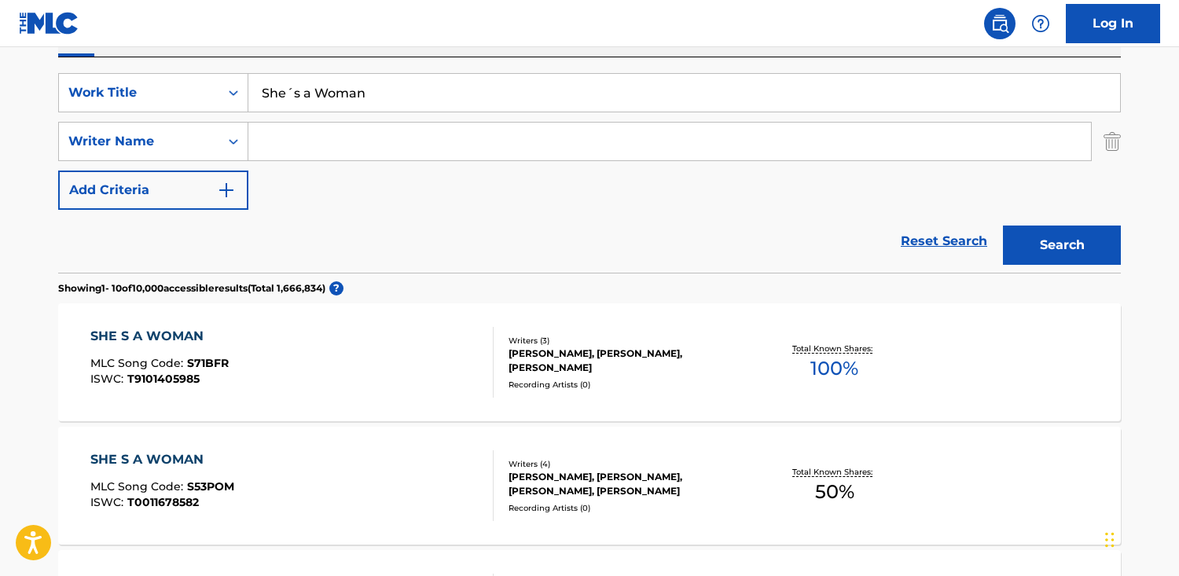
click at [295, 90] on input "She´s a Woman" at bounding box center [683, 93] width 871 height 38
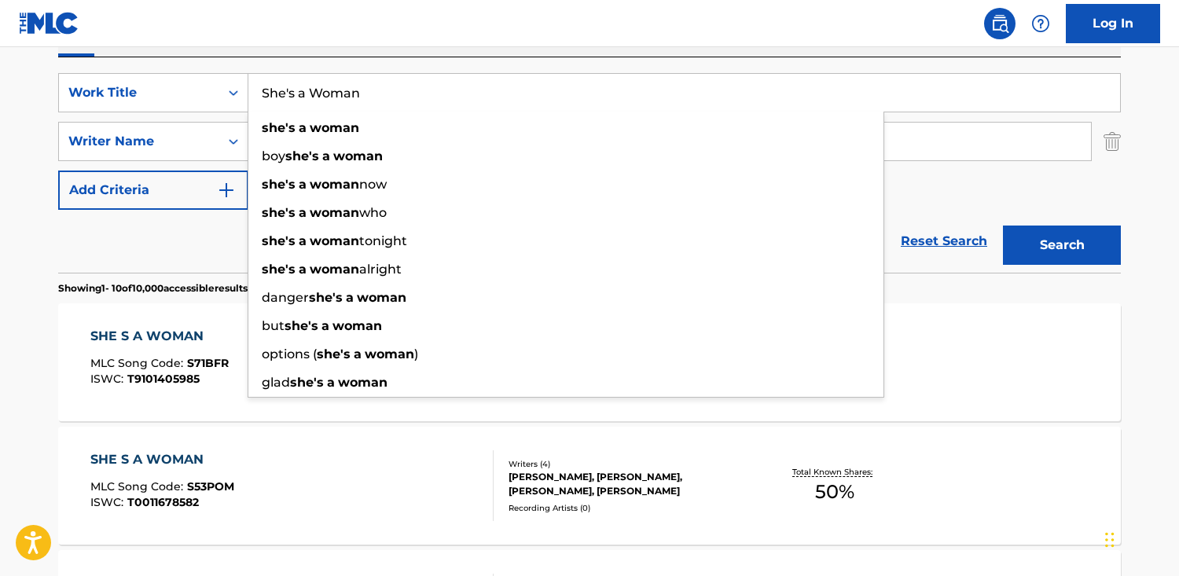
type input "She's a Woman"
click at [1003, 226] on button "Search" at bounding box center [1062, 245] width 118 height 39
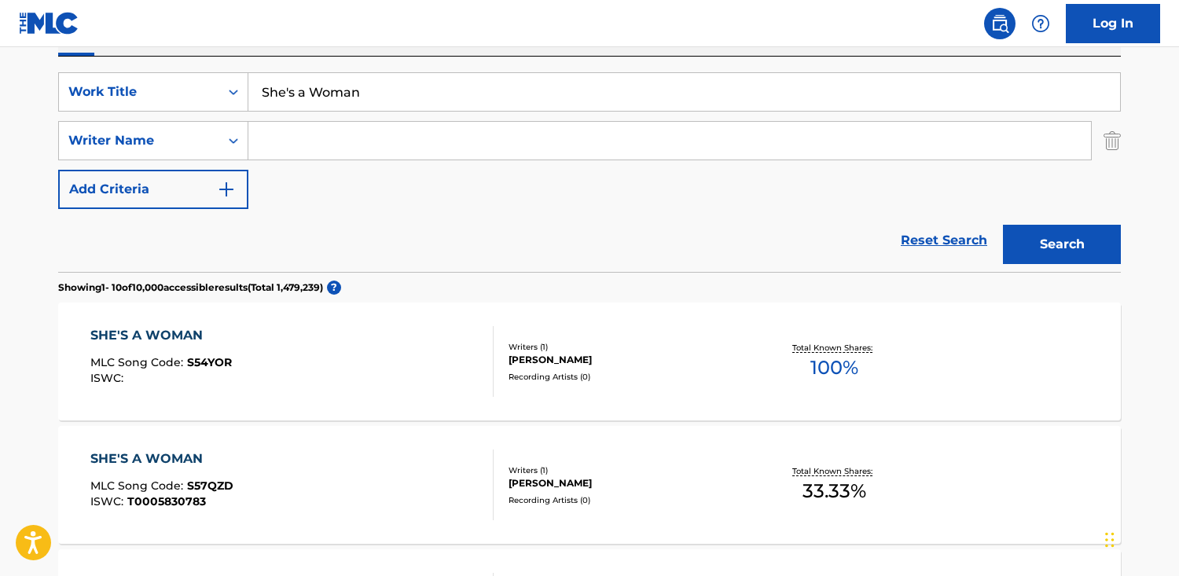
click at [387, 146] on input "Search Form" at bounding box center [669, 141] width 842 height 38
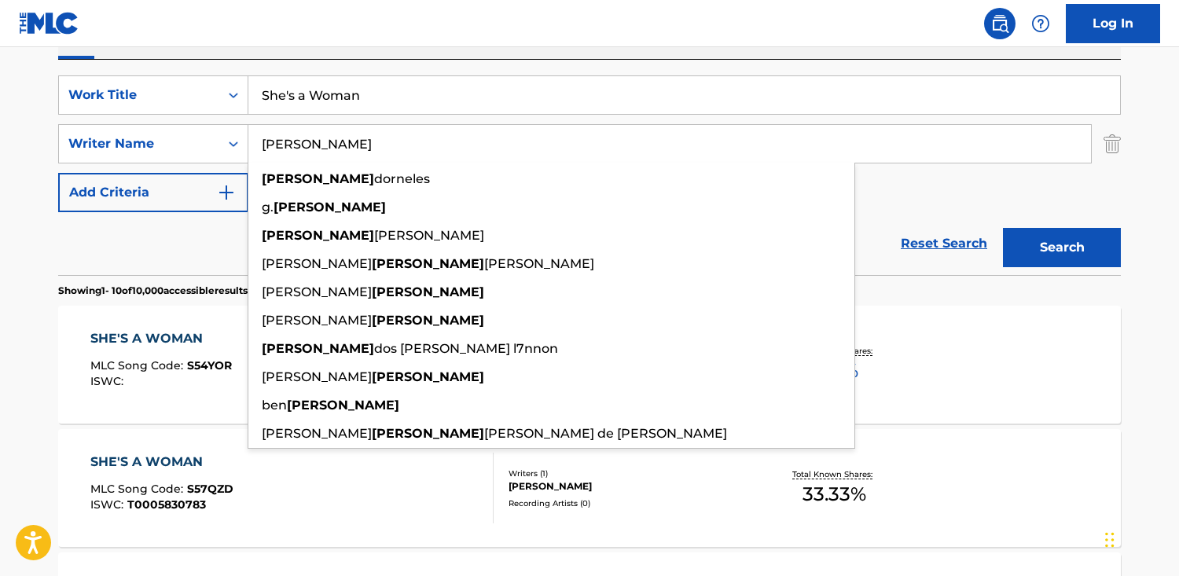
type input "[PERSON_NAME]"
click at [1003, 228] on button "Search" at bounding box center [1062, 247] width 118 height 39
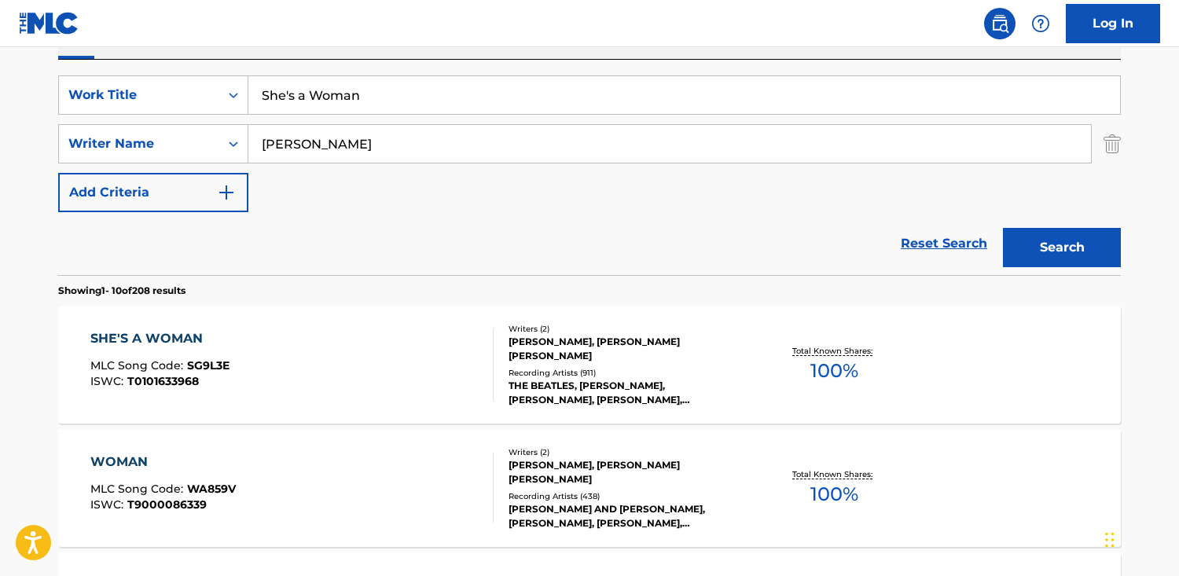
click at [195, 355] on div "SHE'S A WOMAN MLC Song Code : SG9L3E ISWC : T0101633968" at bounding box center [159, 364] width 139 height 71
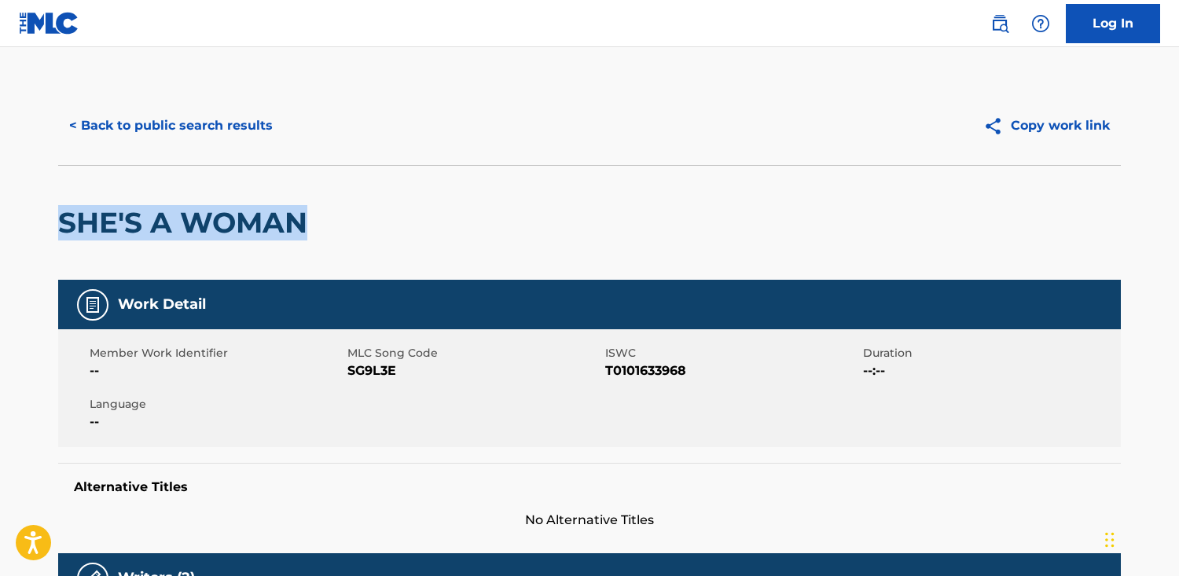
drag, startPoint x: 394, startPoint y: 218, endPoint x: 62, endPoint y: 236, distance: 332.9
click at [0, 222] on html "Accessibility Screen-Reader Guide, Feedback, and Issue Reporting | New window L…" at bounding box center [589, 288] width 1179 height 576
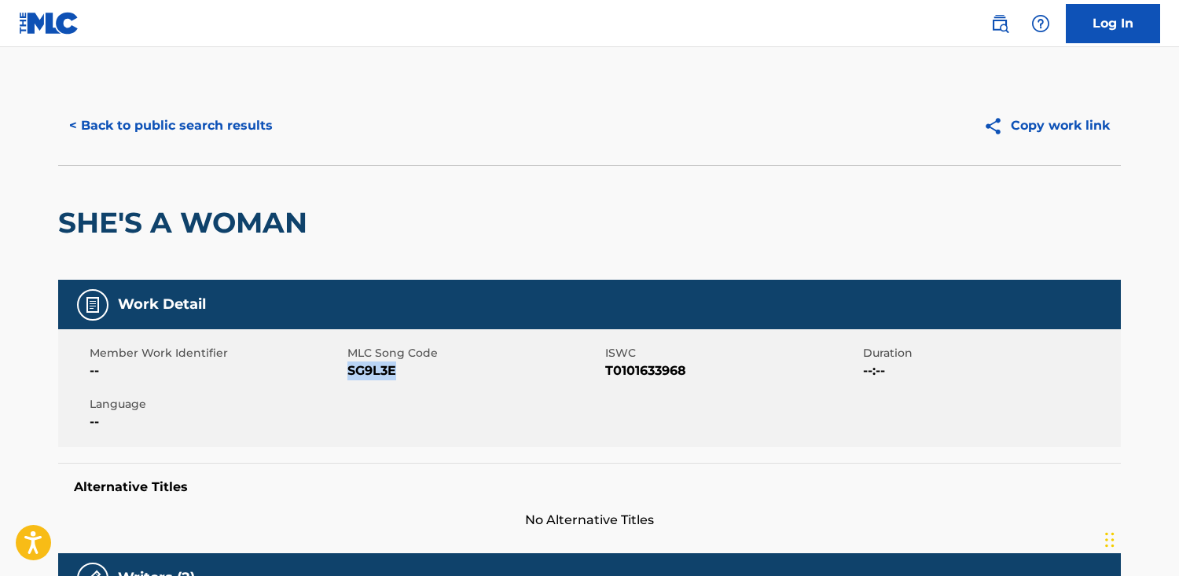
drag, startPoint x: 427, startPoint y: 374, endPoint x: 348, endPoint y: 372, distance: 79.4
click at [348, 372] on span "SG9L3E" at bounding box center [474, 370] width 254 height 19
